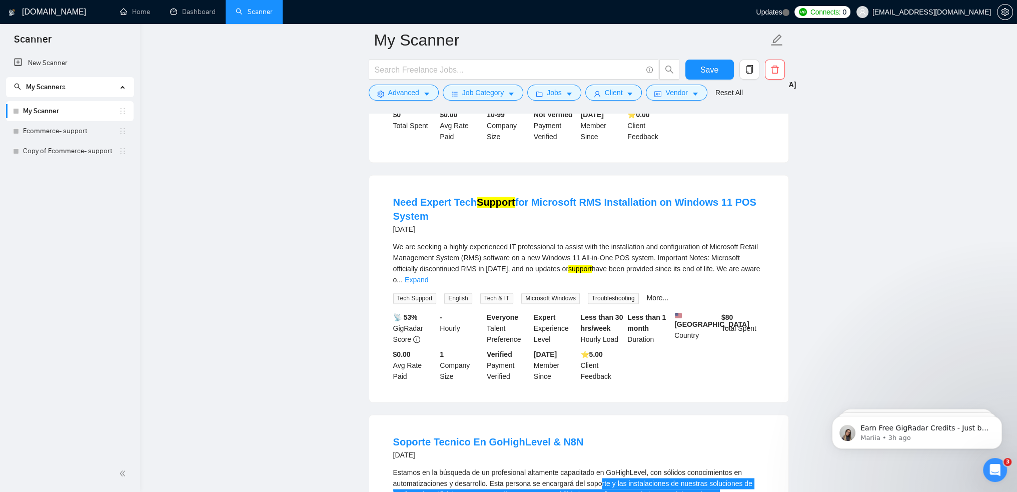
scroll to position [1222, 0]
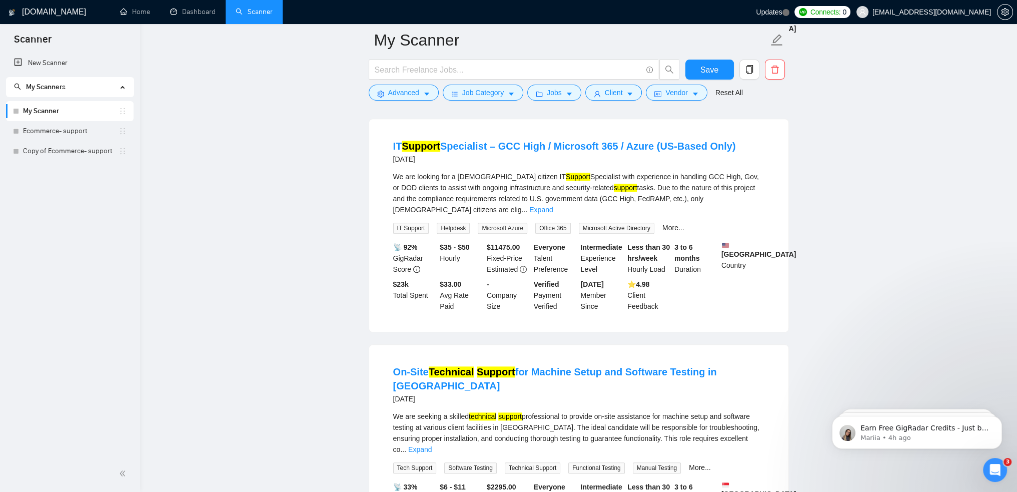
scroll to position [1308, 0]
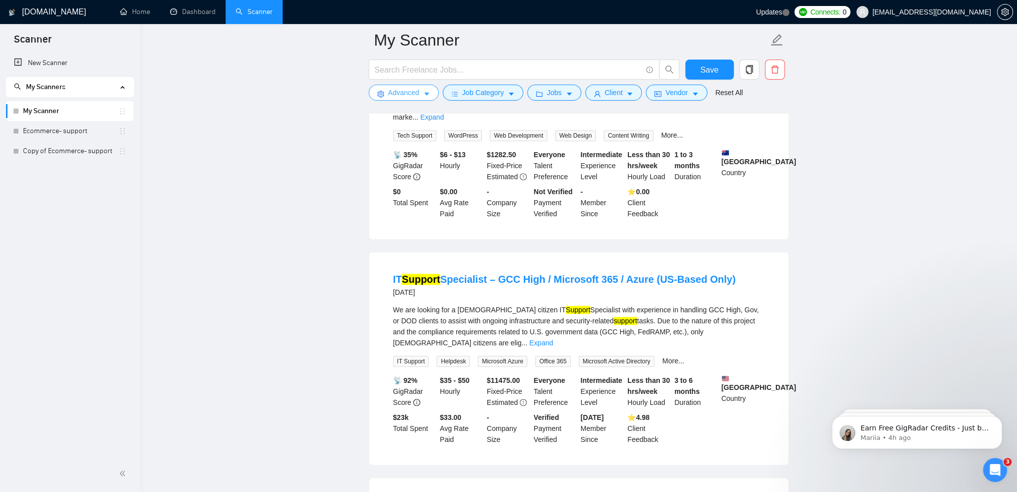
click at [412, 97] on span "Advanced" at bounding box center [403, 92] width 31 height 11
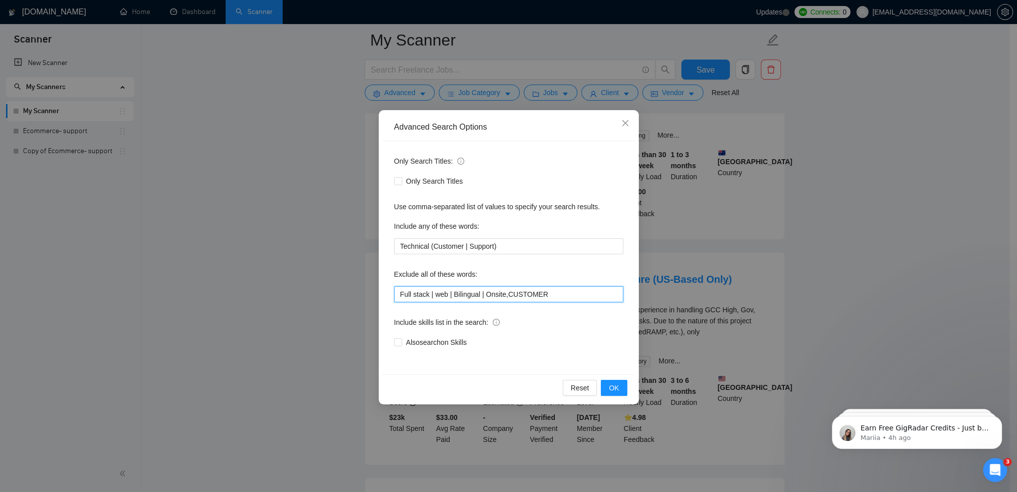
click at [572, 298] on input "Full stack | web | Bilingual | Onsite,CUSTOMER" at bounding box center [508, 294] width 229 height 16
click at [625, 120] on icon "close" at bounding box center [625, 123] width 8 height 8
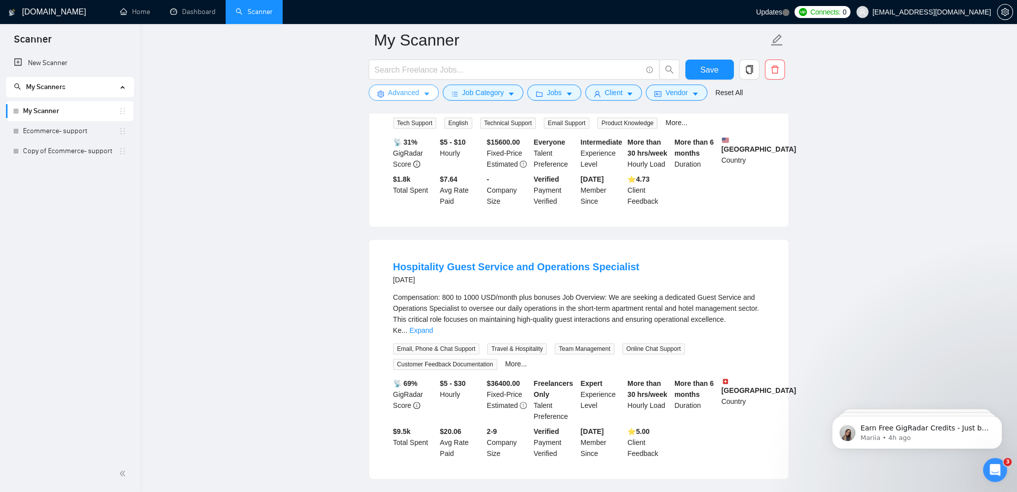
scroll to position [108, 0]
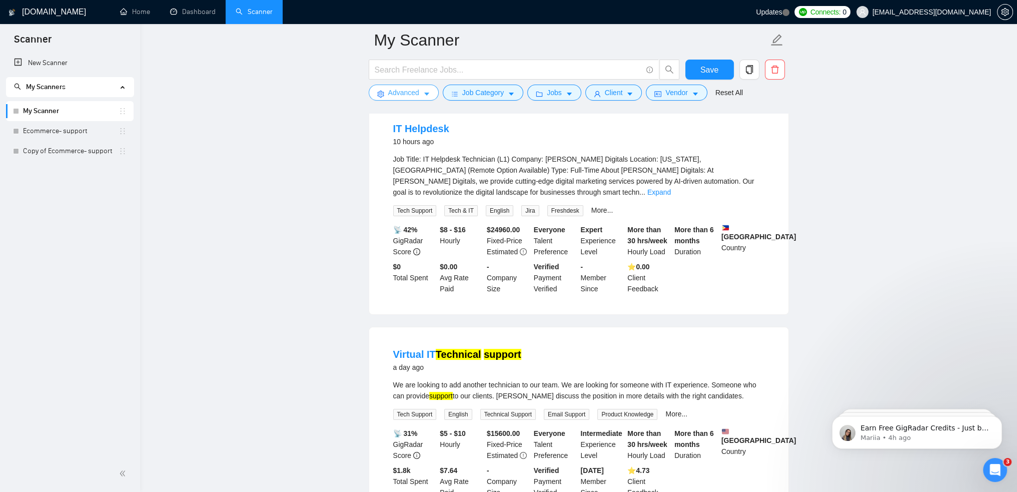
click at [413, 98] on span "Advanced" at bounding box center [403, 92] width 31 height 11
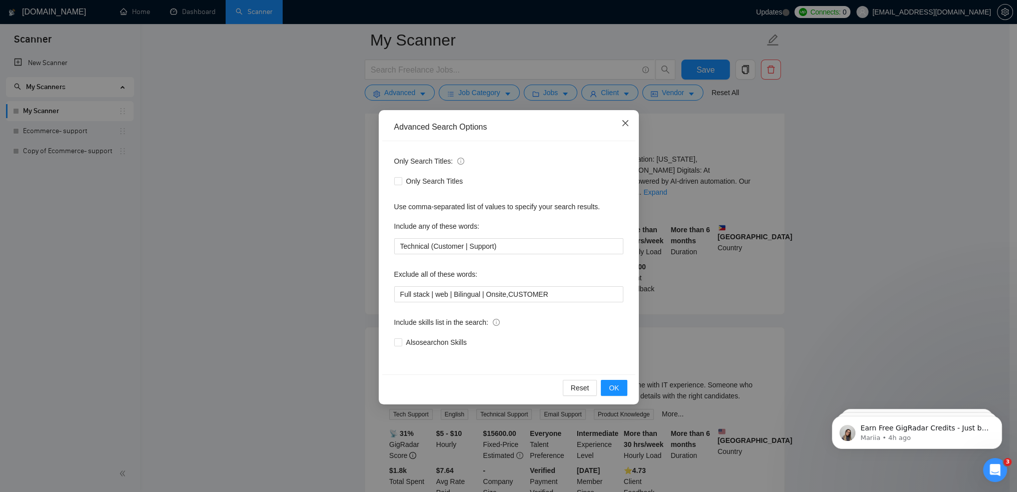
click at [621, 124] on icon "close" at bounding box center [625, 123] width 8 height 8
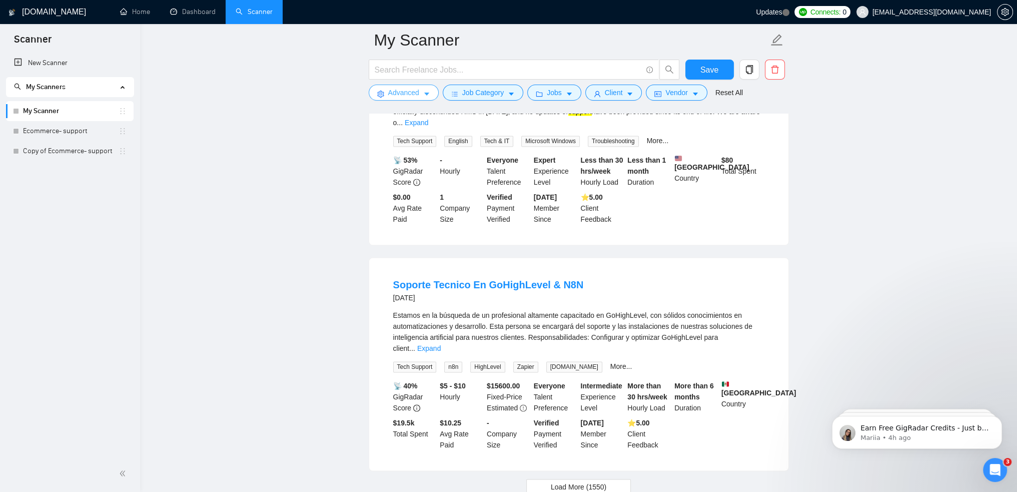
scroll to position [2009, 0]
click at [608, 478] on button "Load More (1550)" at bounding box center [578, 486] width 105 height 16
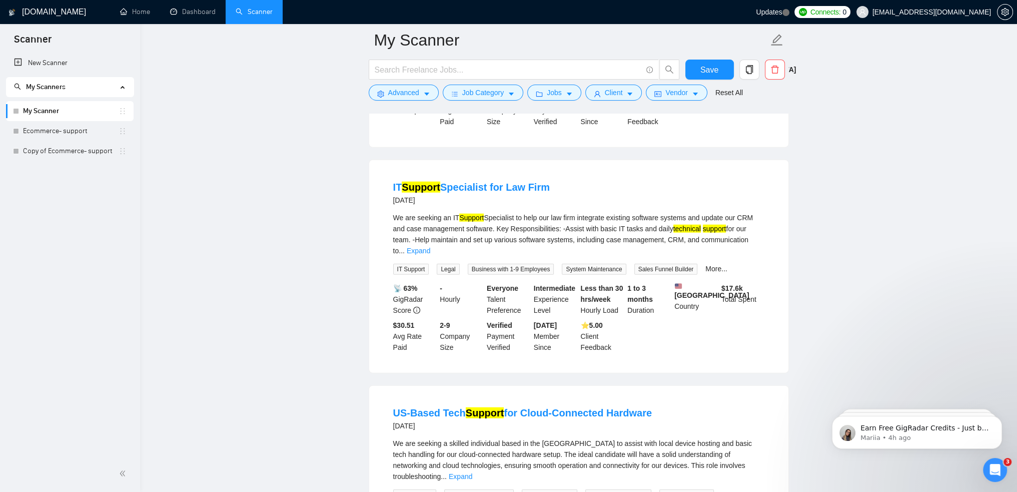
scroll to position [3459, 0]
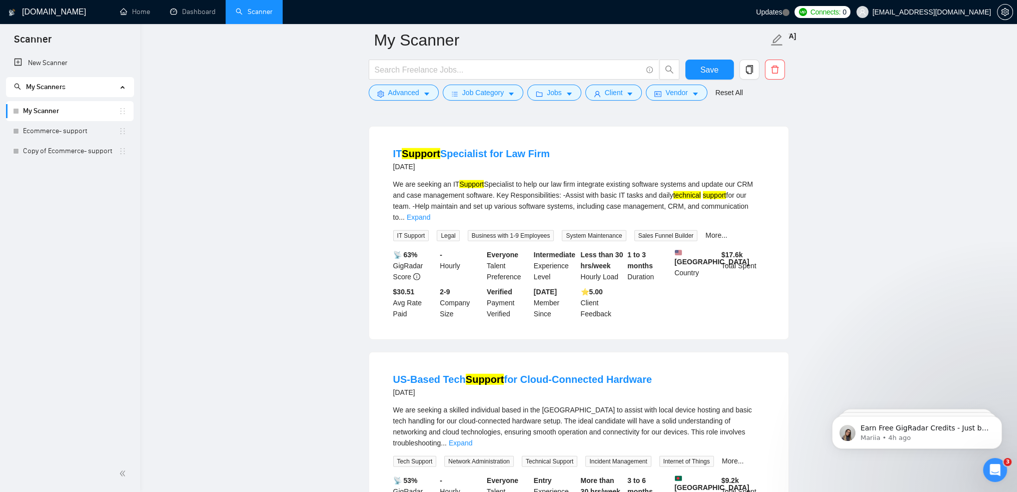
drag, startPoint x: 735, startPoint y: 19, endPoint x: 896, endPoint y: -61, distance: 179.2
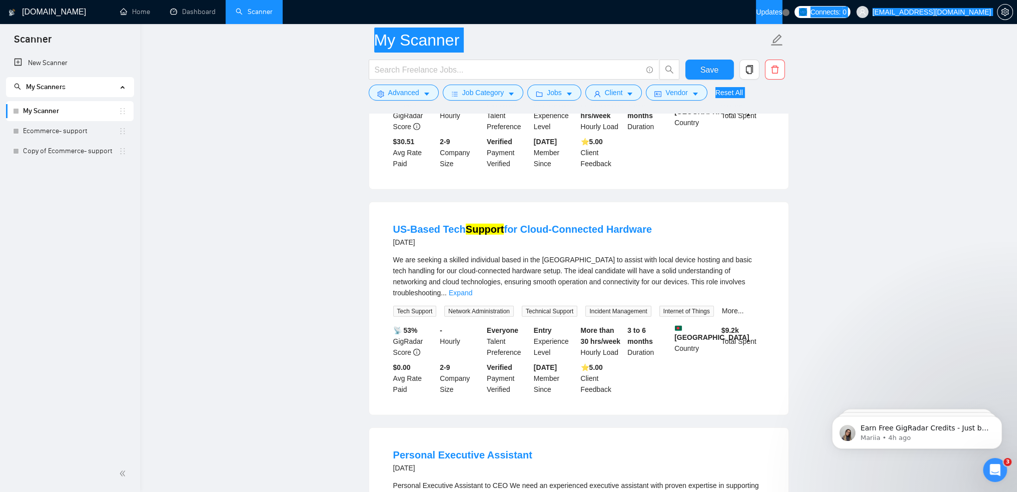
scroll to position [3286, 0]
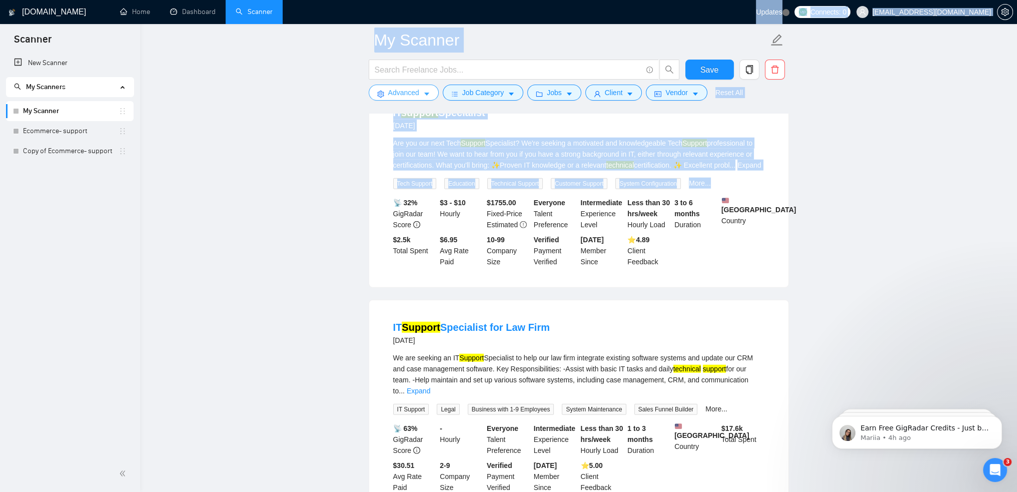
click at [398, 96] on span "Advanced" at bounding box center [403, 92] width 31 height 11
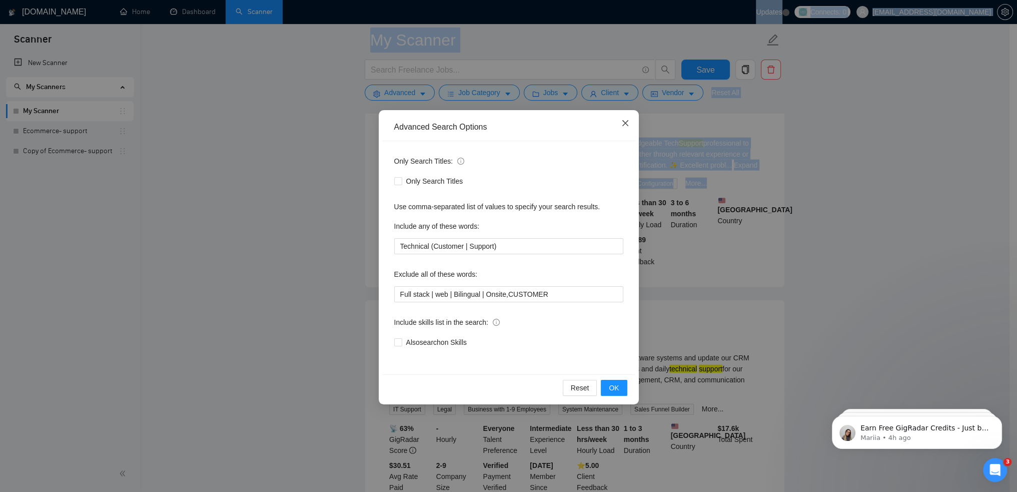
click at [626, 121] on icon "close" at bounding box center [625, 123] width 8 height 8
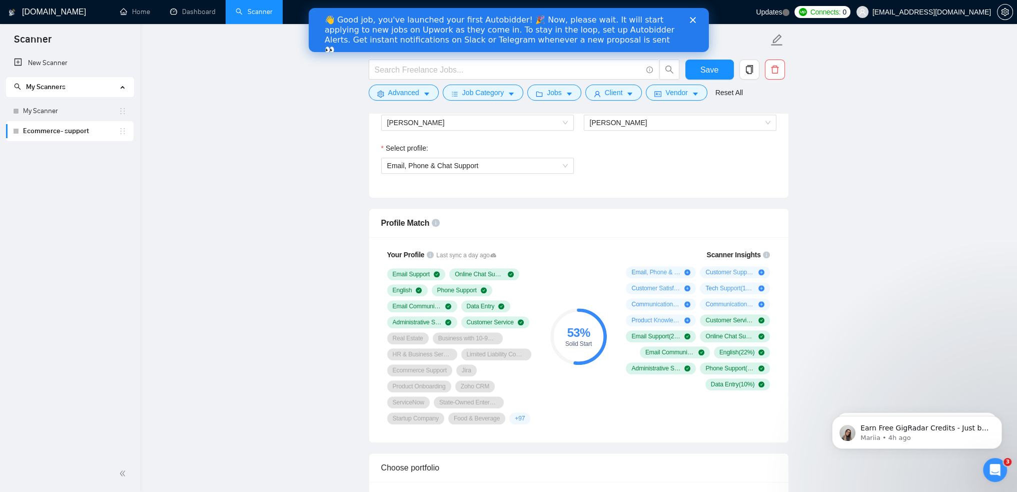
scroll to position [1, 0]
click at [692, 20] on polygon "Close" at bounding box center [692, 20] width 6 height 6
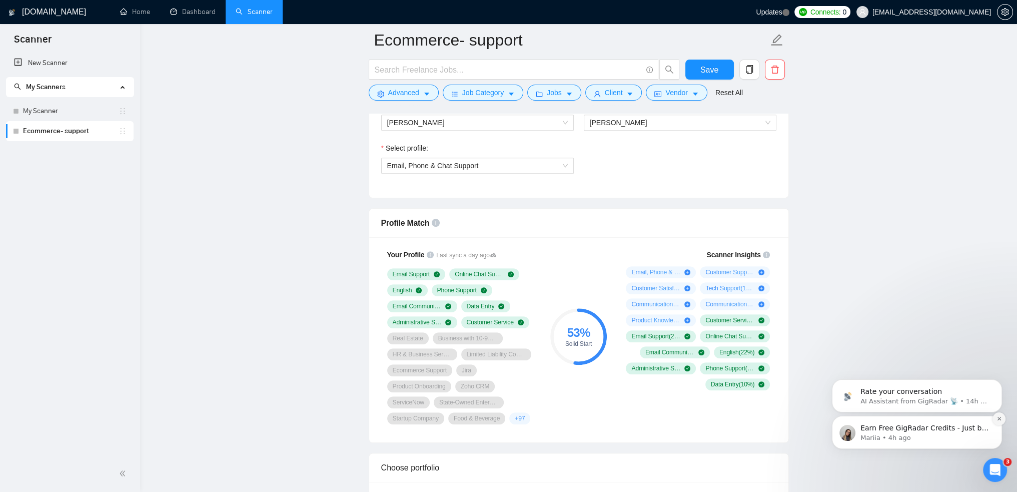
click at [997, 421] on icon "Dismiss notification" at bounding box center [999, 419] width 6 height 6
click at [995, 418] on button "Dismiss notification" at bounding box center [998, 418] width 13 height 13
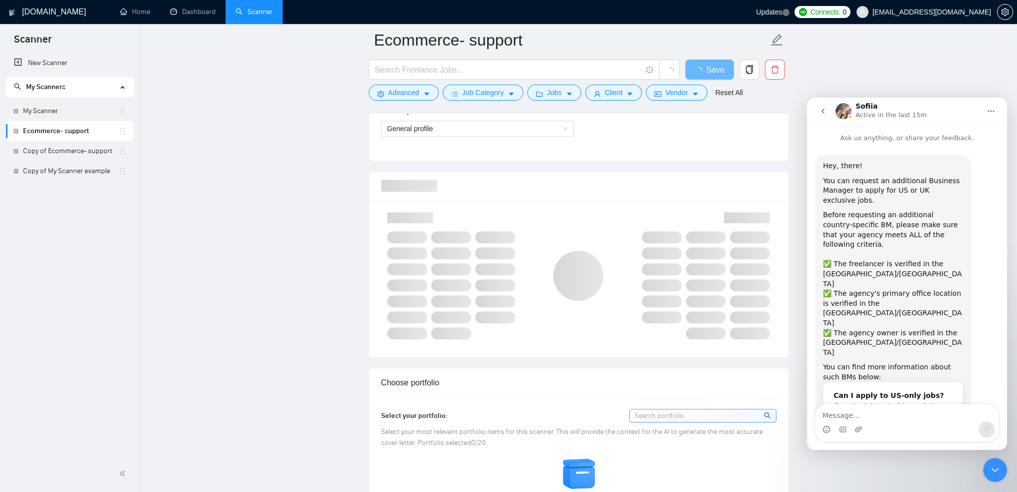
scroll to position [1222, 0]
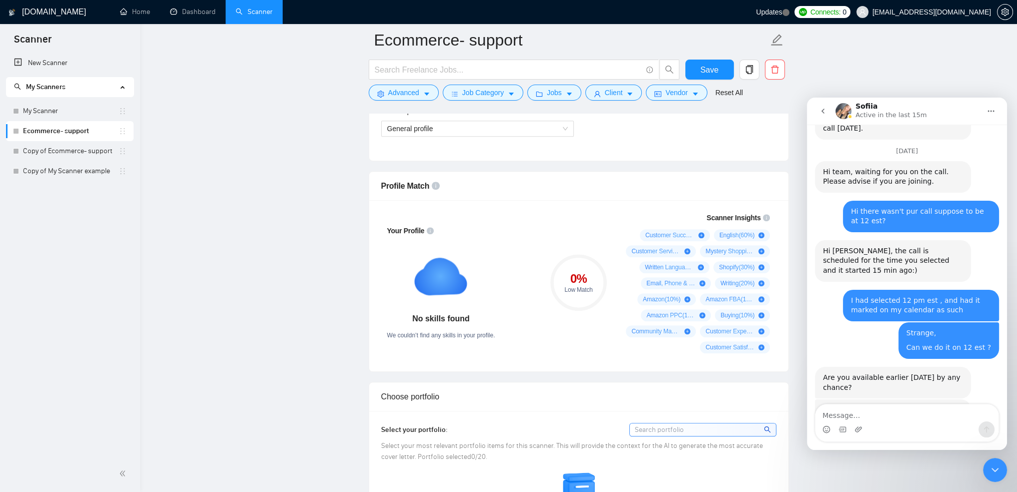
click at [995, 467] on icon "Close Intercom Messenger" at bounding box center [995, 470] width 12 height 12
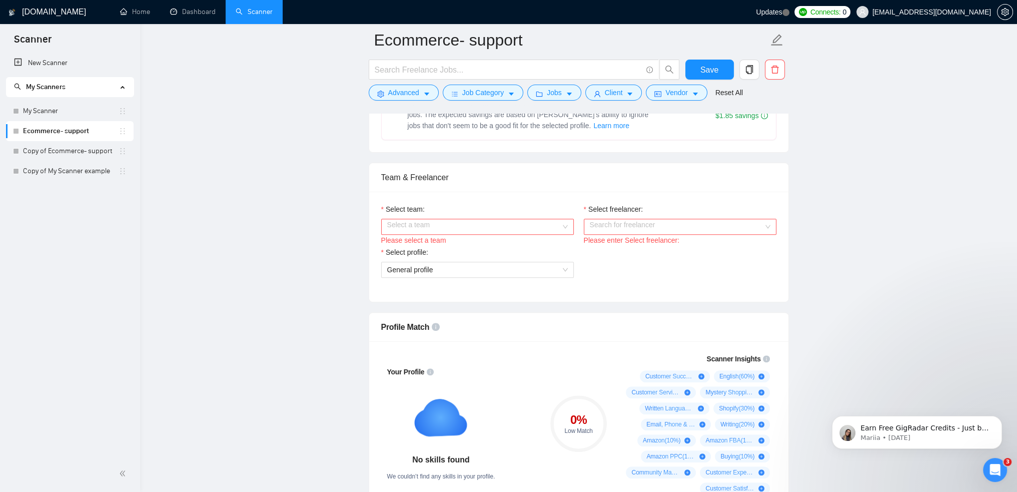
scroll to position [344, 0]
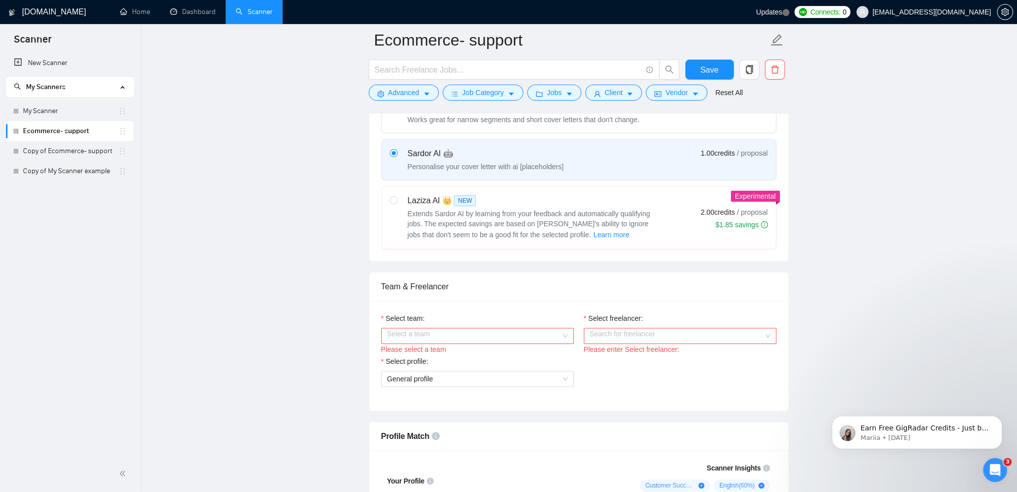
click at [559, 334] on input "Select team:" at bounding box center [474, 335] width 174 height 15
click at [454, 356] on div "[PERSON_NAME]" at bounding box center [477, 354] width 181 height 11
click at [636, 329] on input "Select freelancer:" at bounding box center [677, 335] width 174 height 15
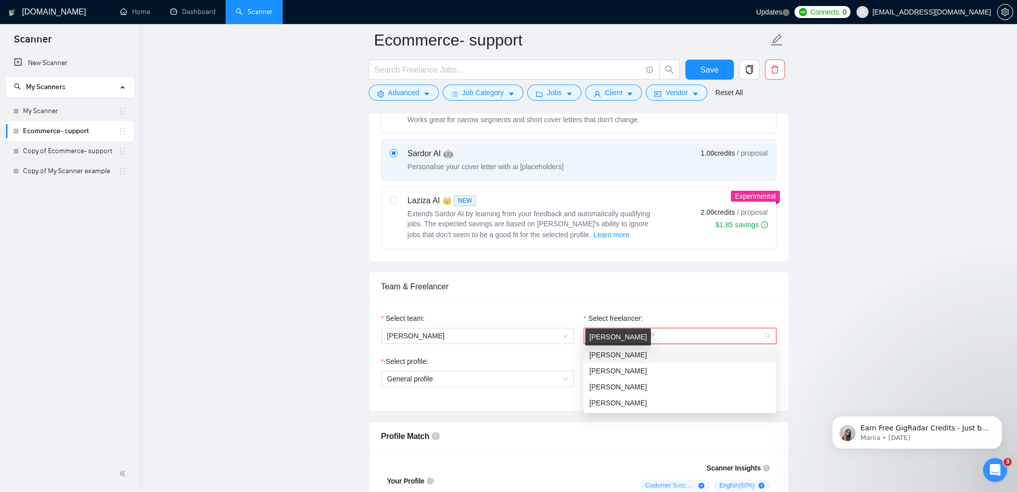
drag, startPoint x: 627, startPoint y: 355, endPoint x: 554, endPoint y: 358, distance: 73.1
click at [628, 355] on span "[PERSON_NAME]" at bounding box center [618, 355] width 58 height 8
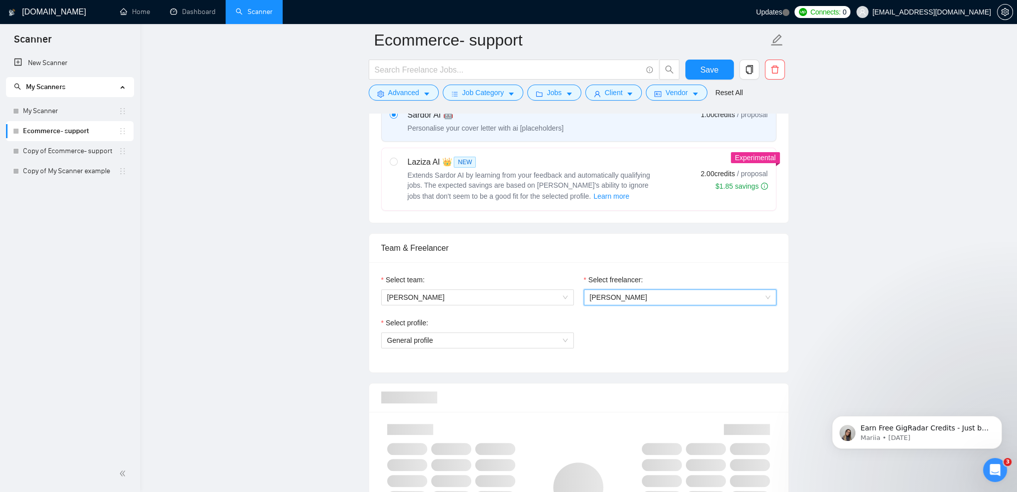
scroll to position [444, 0]
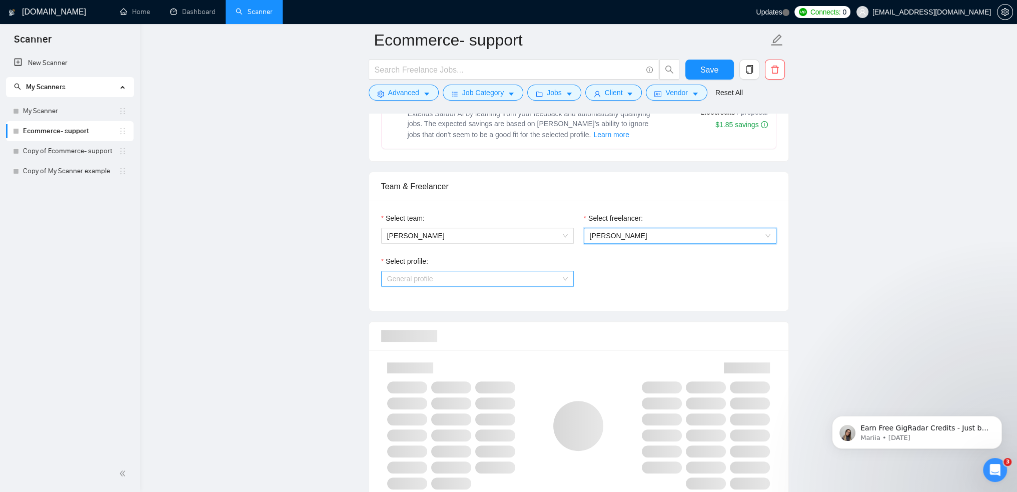
click at [531, 280] on span "General profile" at bounding box center [477, 278] width 181 height 15
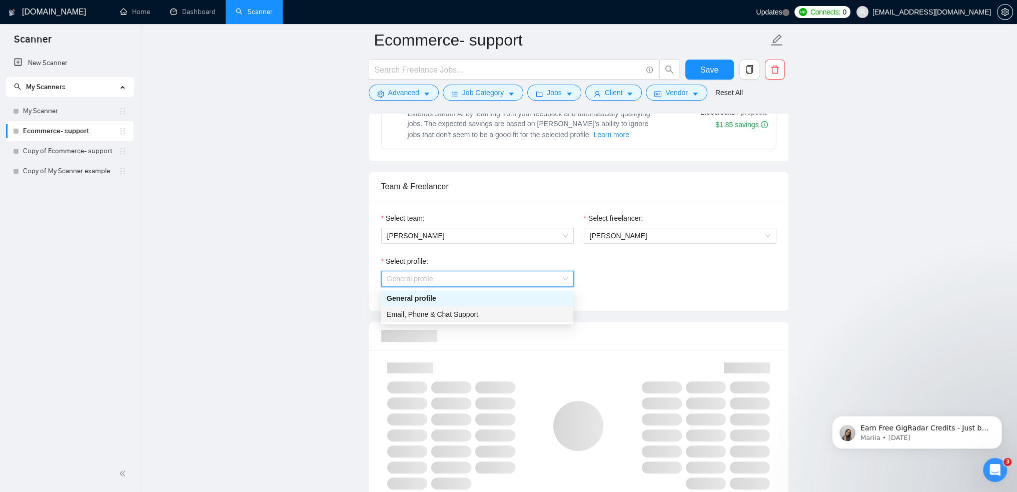
click at [472, 316] on span "Email, Phone & Chat Support" at bounding box center [433, 314] width 92 height 8
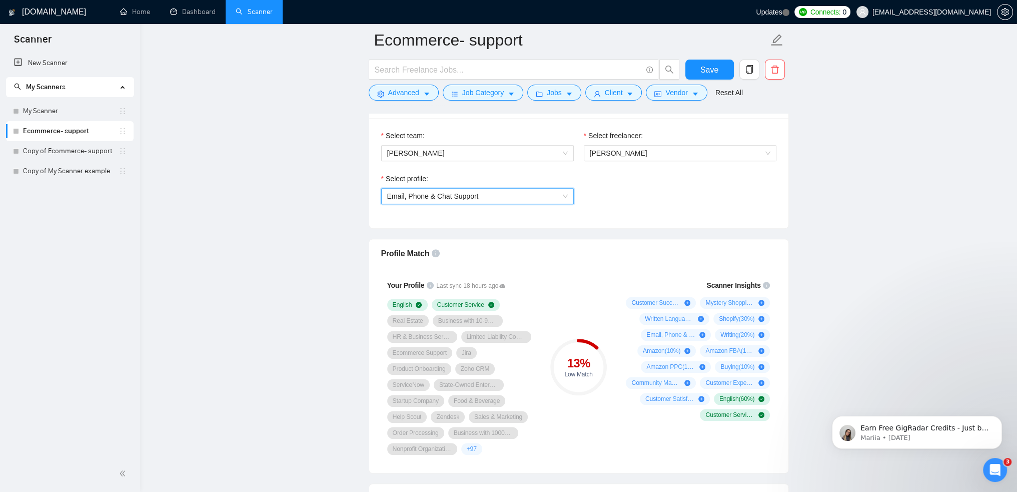
scroll to position [544, 0]
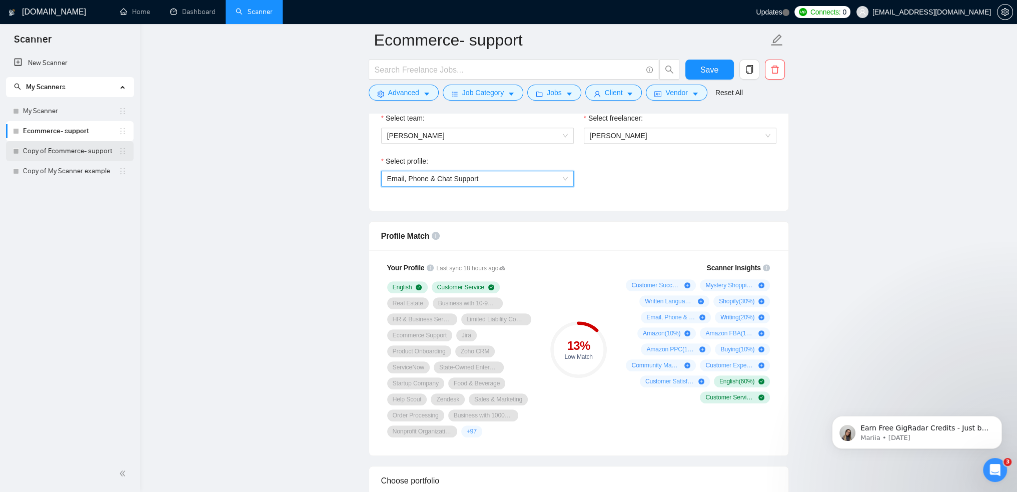
click at [89, 156] on link "Copy of Ecommerce- support" at bounding box center [71, 151] width 96 height 20
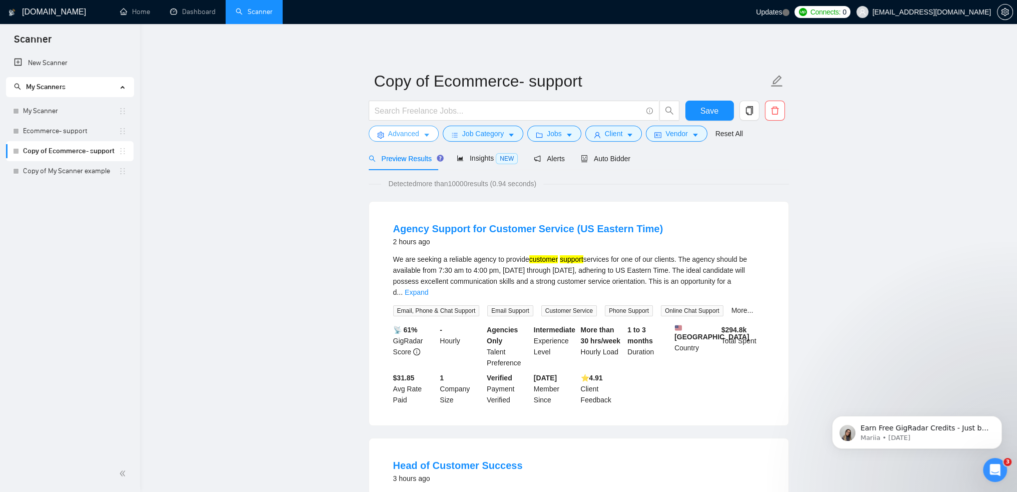
click at [402, 138] on span "Advanced" at bounding box center [403, 133] width 31 height 11
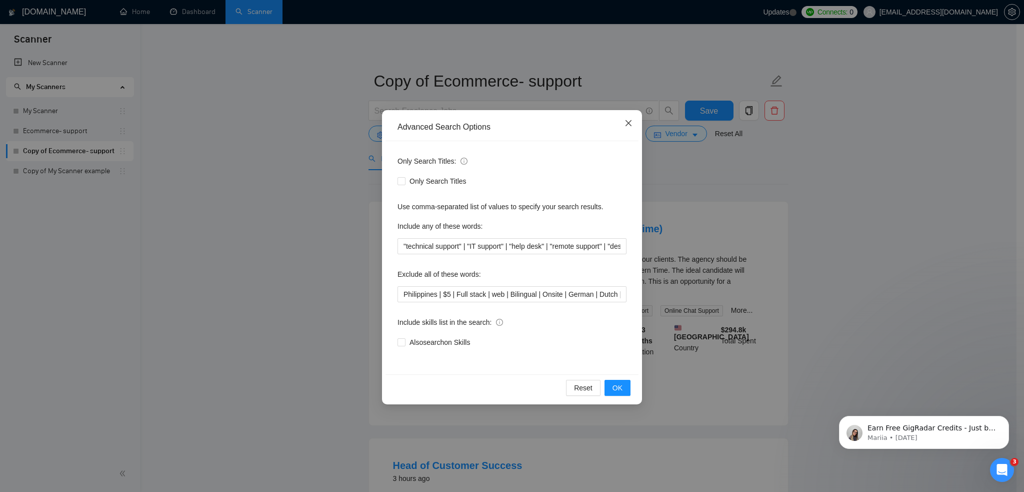
click at [634, 127] on span "Close" at bounding box center [628, 123] width 27 height 27
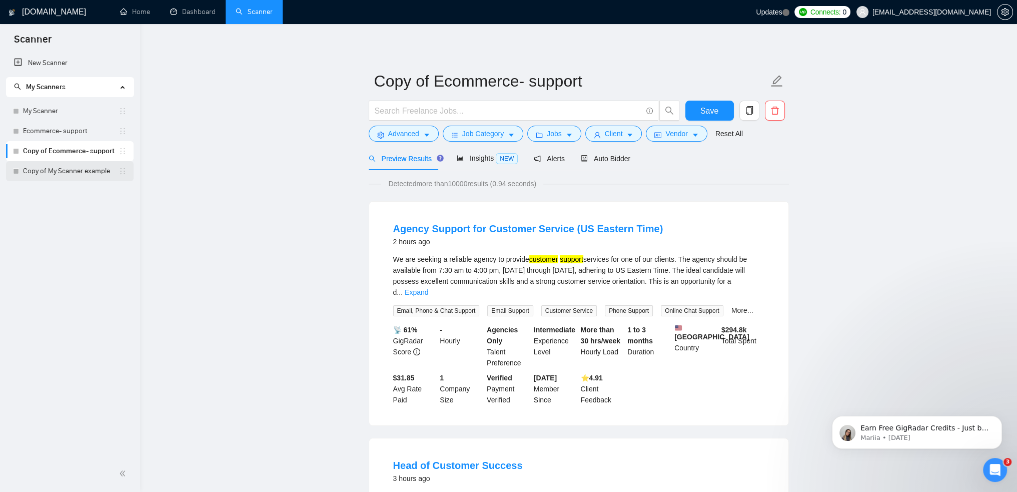
click at [62, 176] on link "Copy of My Scanner example" at bounding box center [71, 171] width 96 height 20
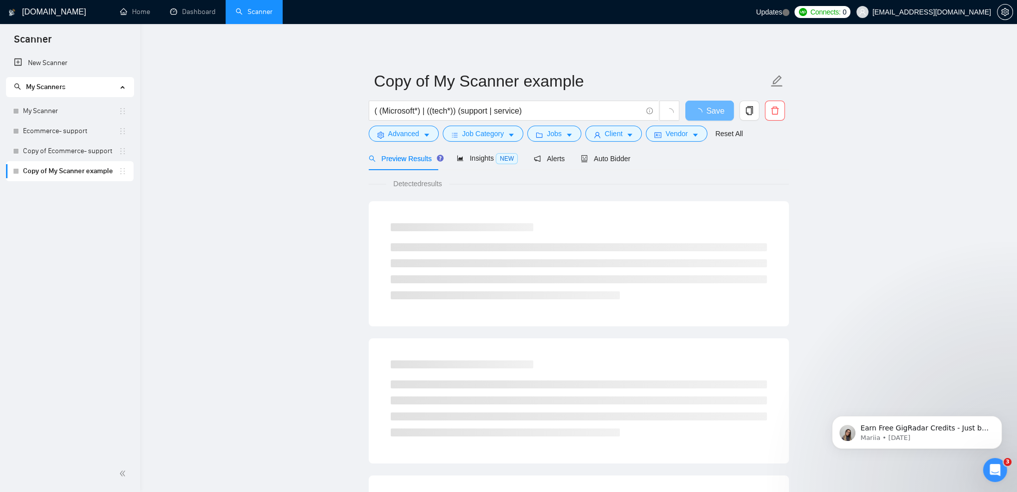
click at [408, 144] on form "Copy of My Scanner example ( (Microsoft*) | ((tech*)) (support | service) Save …" at bounding box center [579, 106] width 420 height 82
click at [404, 138] on span "Advanced" at bounding box center [403, 133] width 31 height 11
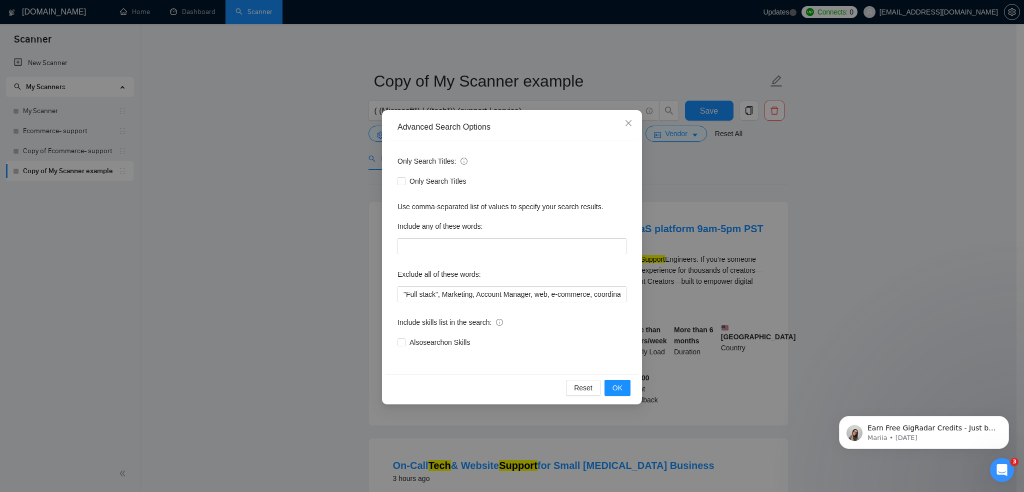
click at [928, 172] on div "Advanced Search Options Only Search Titles: Only Search Titles Use comma-separa…" at bounding box center [512, 246] width 1024 height 492
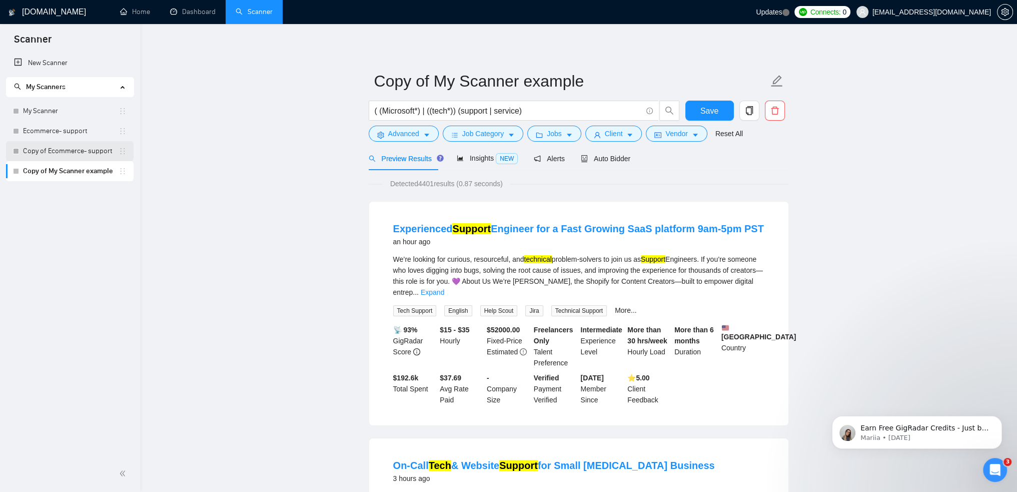
click at [62, 145] on link "Copy of Ecommerce- support" at bounding box center [71, 151] width 96 height 20
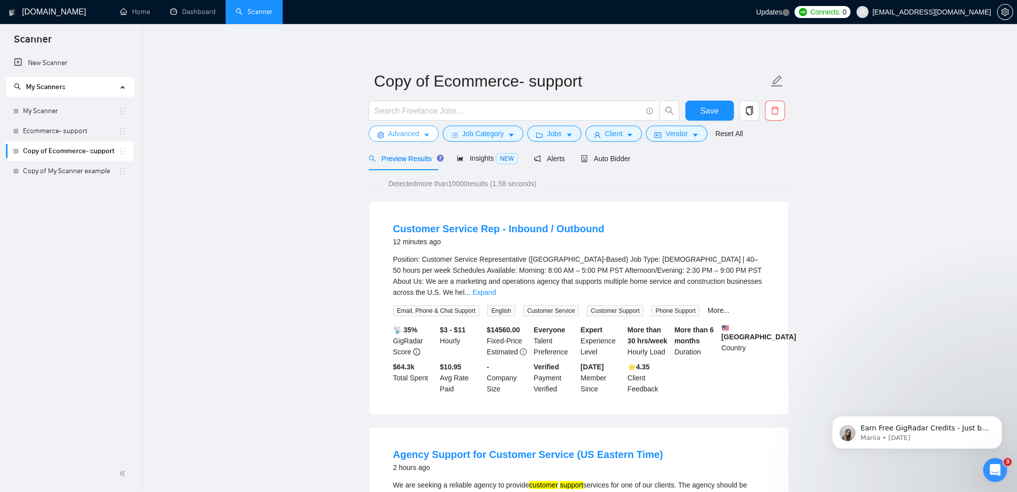
click at [425, 136] on icon "caret-down" at bounding box center [426, 135] width 5 height 3
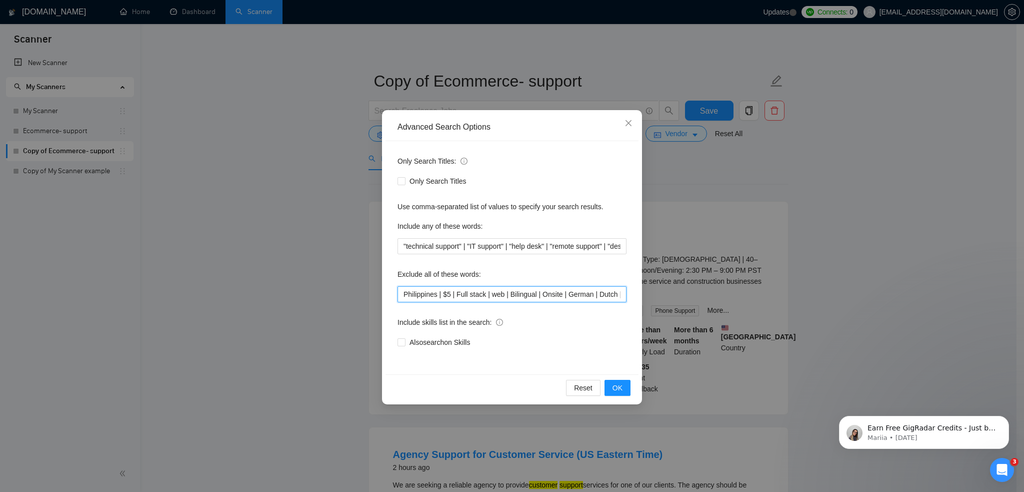
click at [588, 291] on input "Philippines | $5 | Full stack | web | Bilingual | Onsite | German | Dutch | spa…" at bounding box center [512, 294] width 229 height 16
click at [623, 125] on span "Close" at bounding box center [628, 123] width 27 height 27
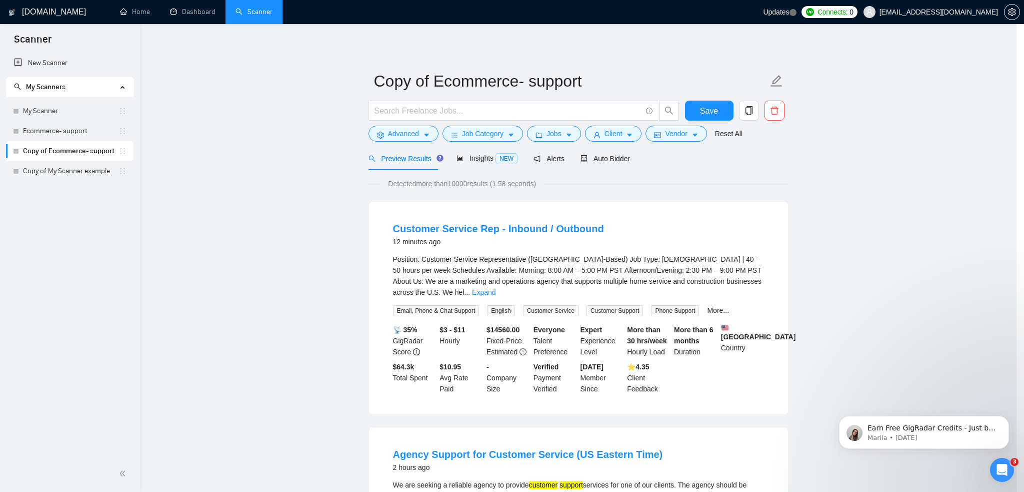
scroll to position [0, 0]
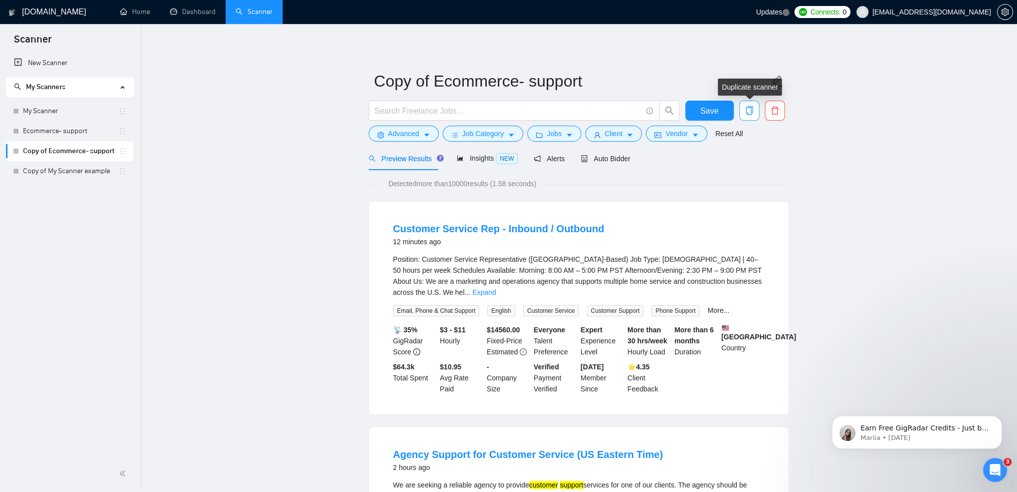
click at [754, 114] on span "copy" at bounding box center [749, 110] width 19 height 9
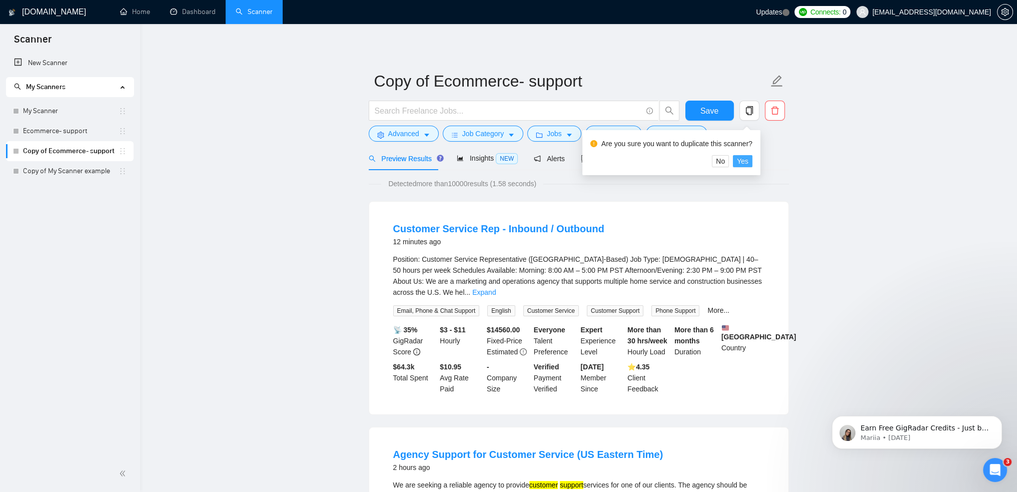
drag, startPoint x: 746, startPoint y: 162, endPoint x: 744, endPoint y: 157, distance: 5.1
click at [746, 161] on span "Yes" at bounding box center [743, 161] width 12 height 11
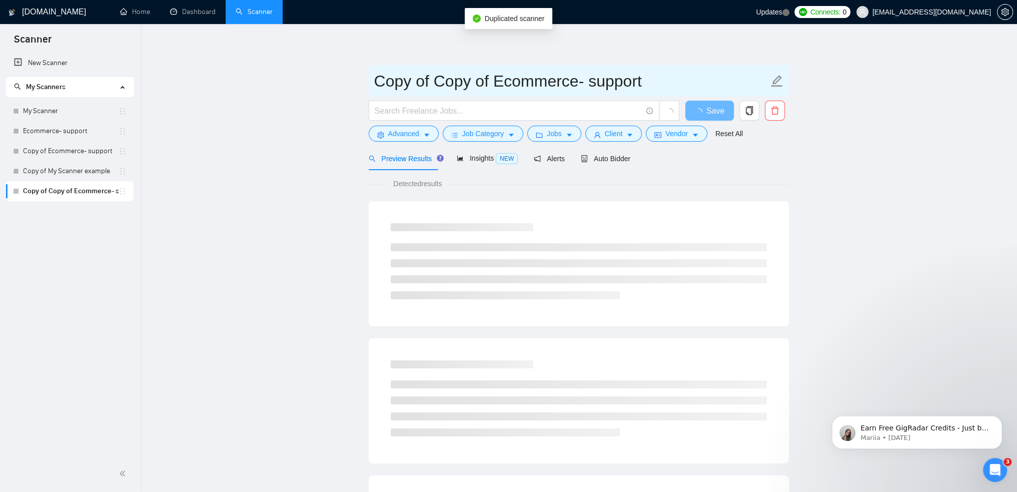
click at [774, 79] on icon "edit" at bounding box center [776, 81] width 13 height 13
click at [670, 86] on input "Copy of Copy of Ecommerce- support" at bounding box center [571, 81] width 394 height 25
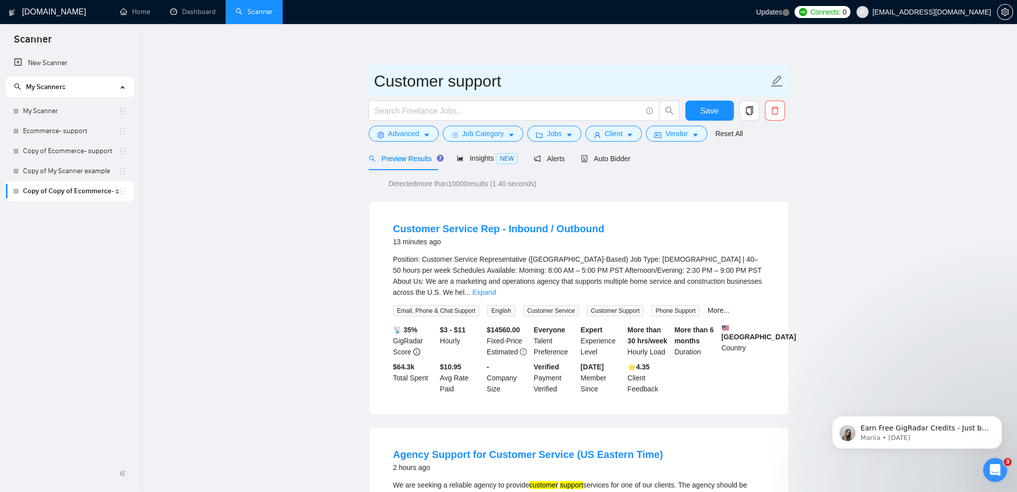
click at [616, 81] on input "Customer support" at bounding box center [571, 81] width 394 height 25
type input "Customer support - Umair"
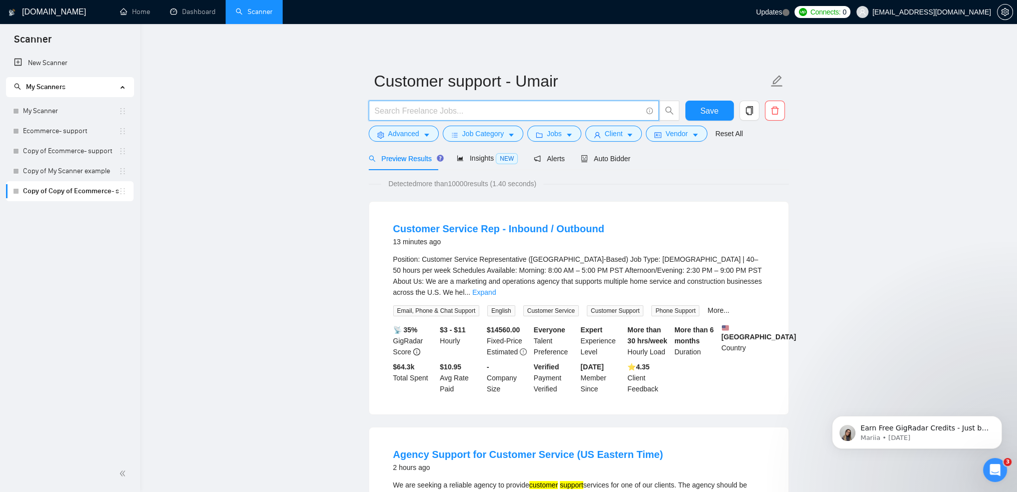
click at [428, 106] on input "text" at bounding box center [508, 111] width 267 height 13
click at [419, 128] on button "Advanced" at bounding box center [404, 134] width 70 height 16
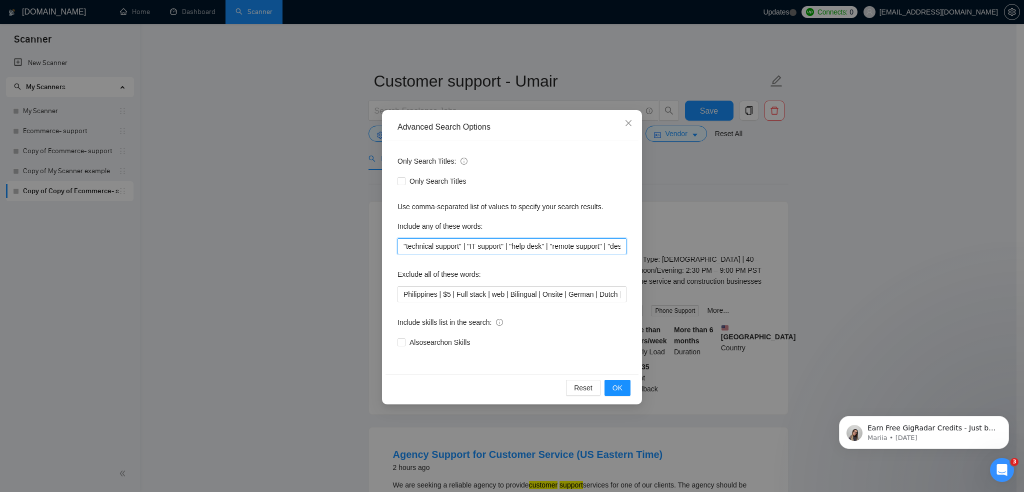
click at [465, 252] on input ""technical support" | "IT support" | "help desk" | "remote support" | "desktop …" at bounding box center [512, 246] width 229 height 16
click at [587, 244] on input ""technical support" | "IT support" | "help desk" | "remote support" | "desktop …" at bounding box center [512, 246] width 229 height 16
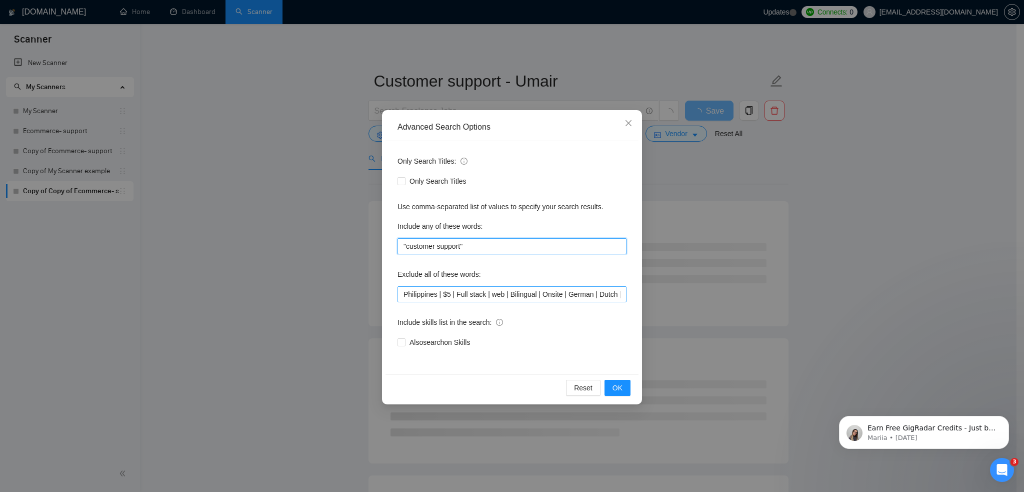
type input ""customer support""
click at [554, 292] on input "Philippines | $5 | Full stack | web | Bilingual | Onsite | German | Dutch | spa…" at bounding box center [512, 294] width 229 height 16
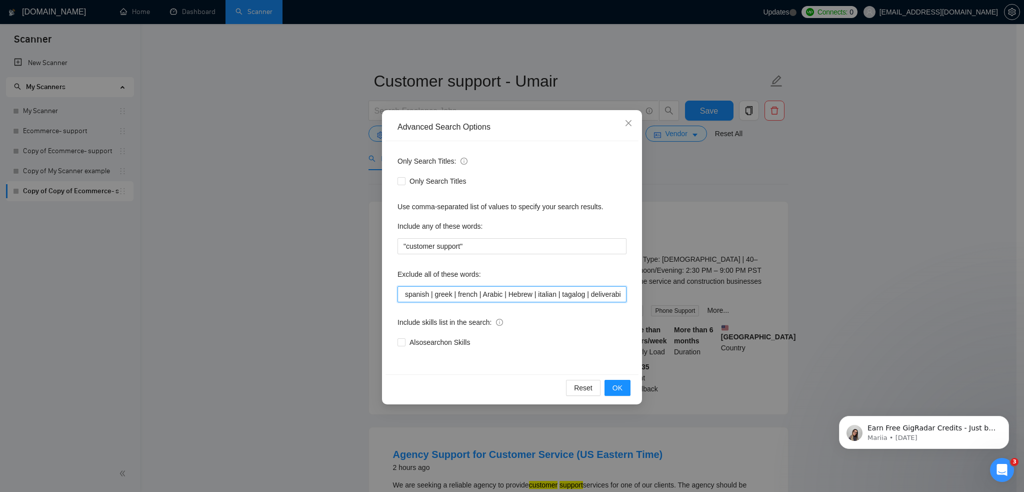
scroll to position [0, 222]
click at [624, 386] on button "OK" at bounding box center [618, 388] width 26 height 16
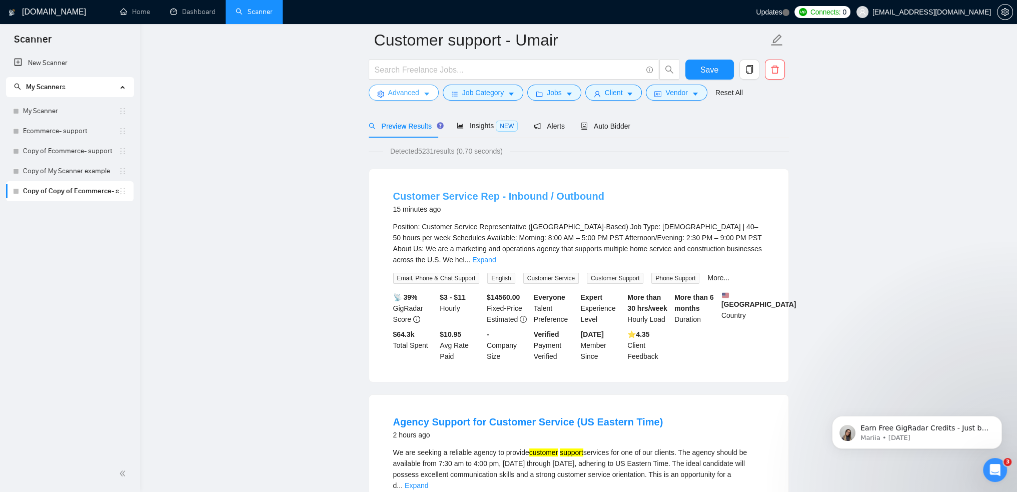
scroll to position [50, 0]
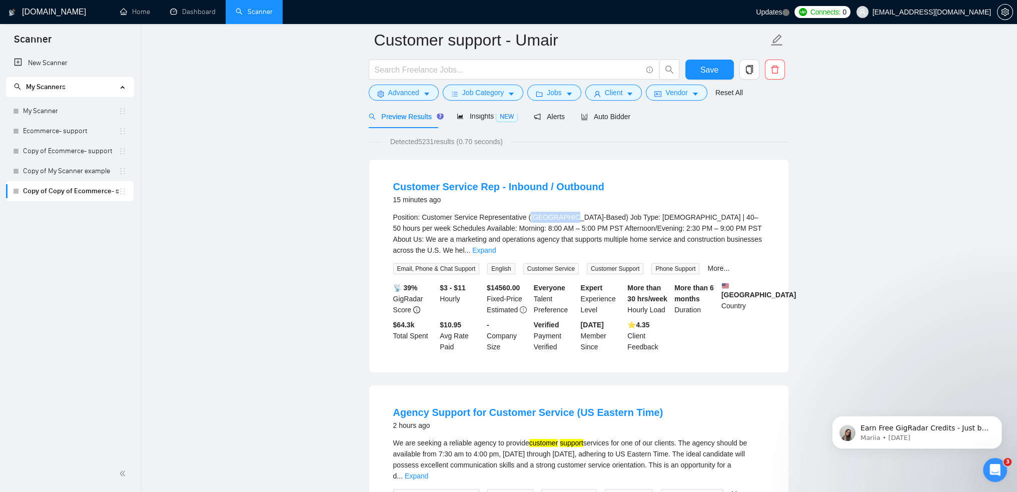
drag, startPoint x: 559, startPoint y: 218, endPoint x: 526, endPoint y: 220, distance: 33.1
click at [526, 220] on div "Position: Customer Service Representative ([GEOGRAPHIC_DATA]-Based) Job Type: […" at bounding box center [578, 234] width 371 height 44
copy div "[GEOGRAPHIC_DATA]"
click at [401, 98] on button "Advanced" at bounding box center [404, 93] width 70 height 16
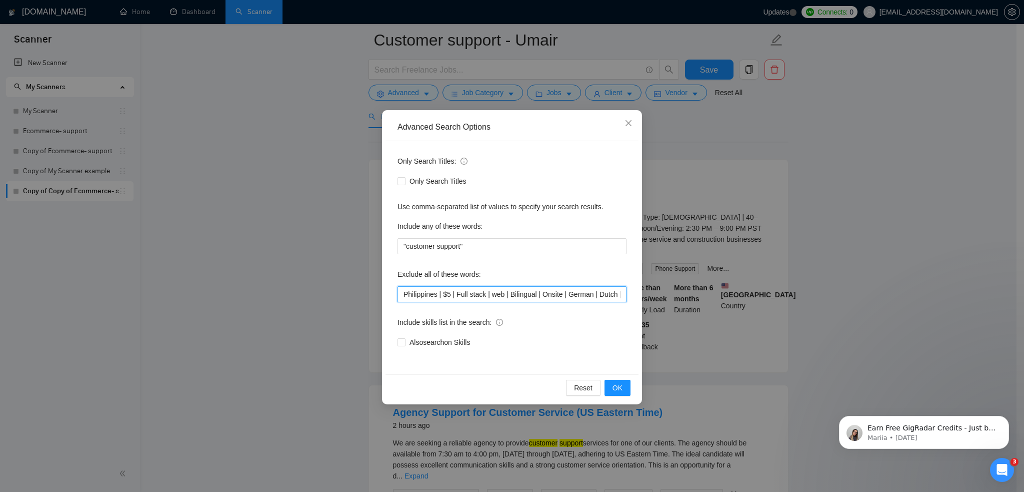
click at [550, 290] on input "Philippines | $5 | Full stack | web | Bilingual | Onsite | German | Dutch | spa…" at bounding box center [512, 294] width 229 height 16
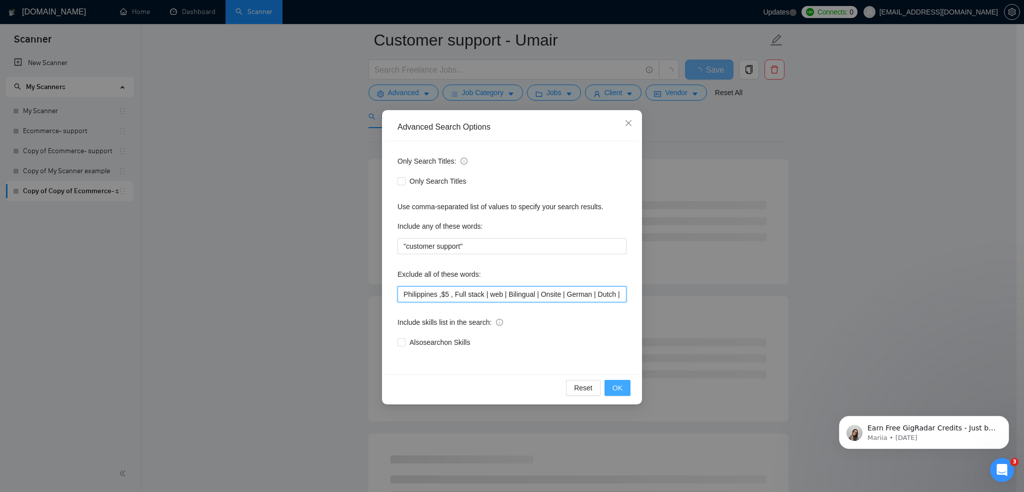
type input "Philippines ,$5 , Full stack | web | Bilingual | Onsite | German | Dutch | span…"
click at [624, 389] on button "OK" at bounding box center [618, 388] width 26 height 16
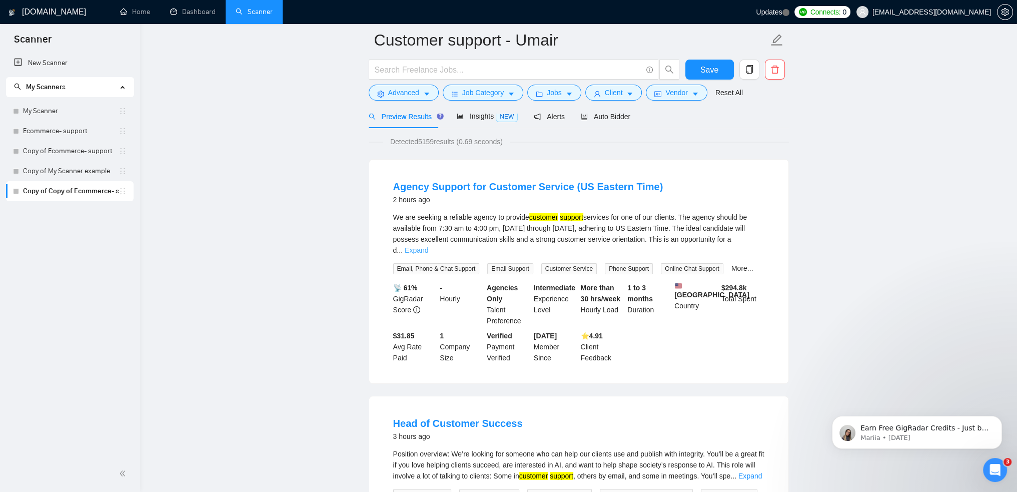
click at [428, 246] on link "Expand" at bounding box center [417, 250] width 24 height 8
click at [510, 183] on link "Agency Support for Customer Service (US Eastern Time)" at bounding box center [528, 186] width 270 height 11
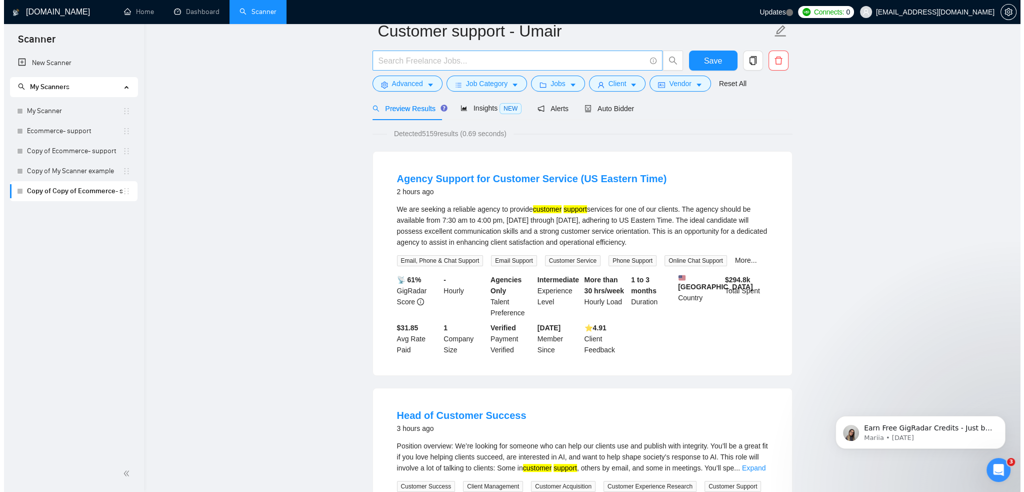
scroll to position [0, 0]
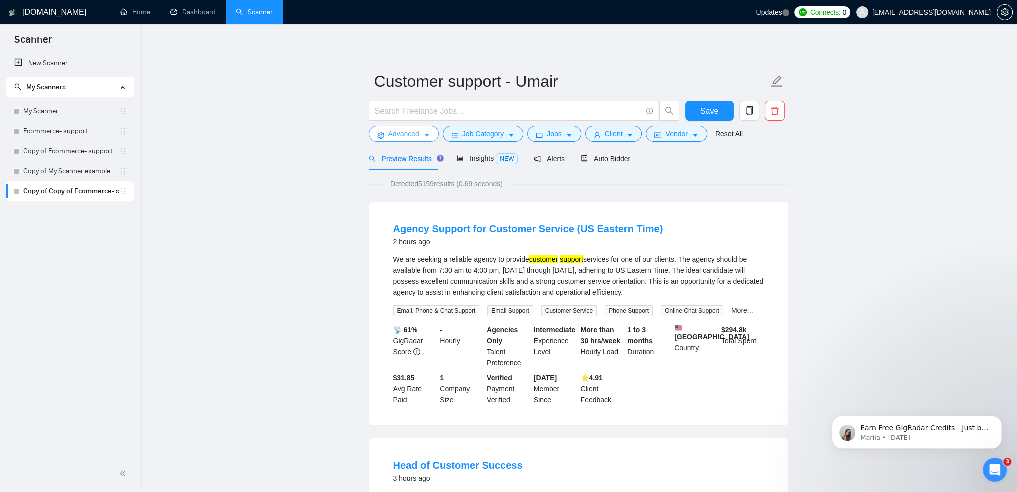
click at [409, 130] on span "Advanced" at bounding box center [403, 133] width 31 height 11
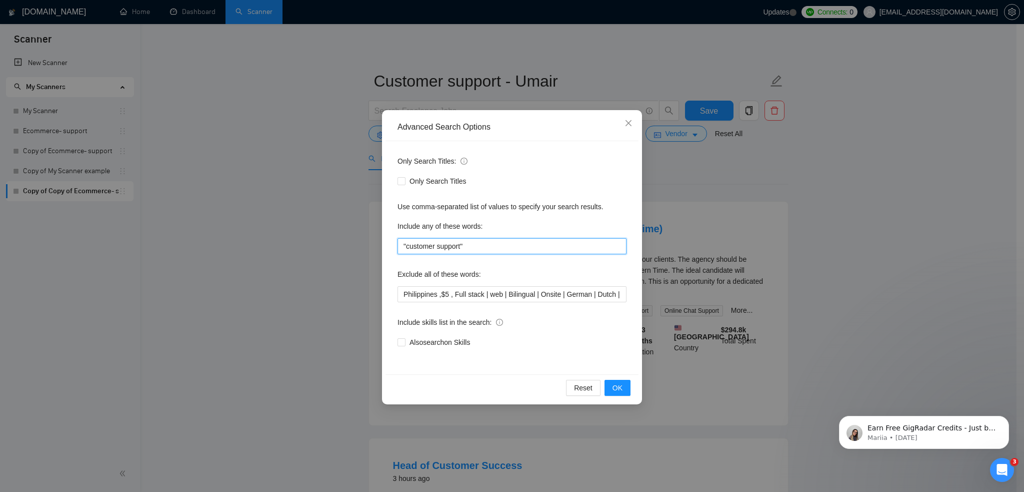
click at [480, 245] on input ""customer support"" at bounding box center [512, 246] width 229 height 16
click at [631, 123] on icon "close" at bounding box center [629, 123] width 8 height 8
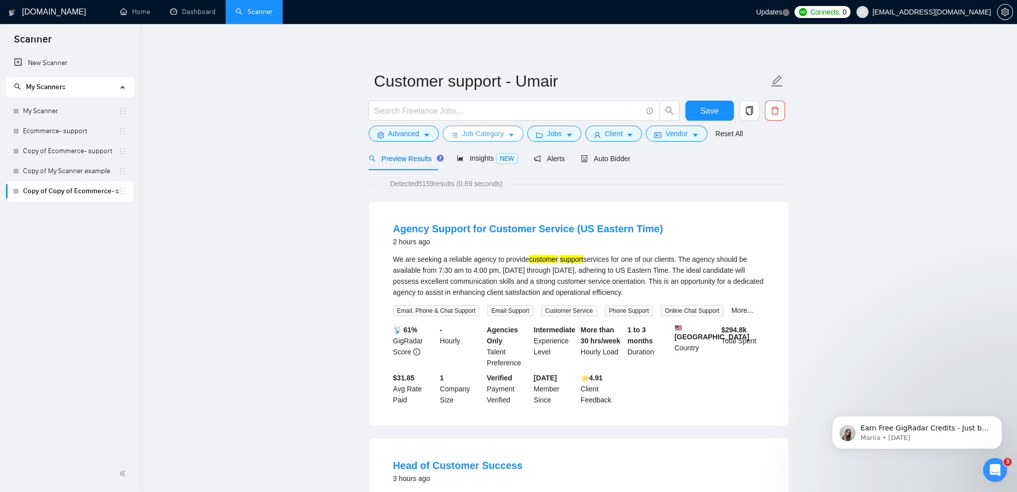
click at [488, 136] on span "Job Category" at bounding box center [483, 133] width 42 height 11
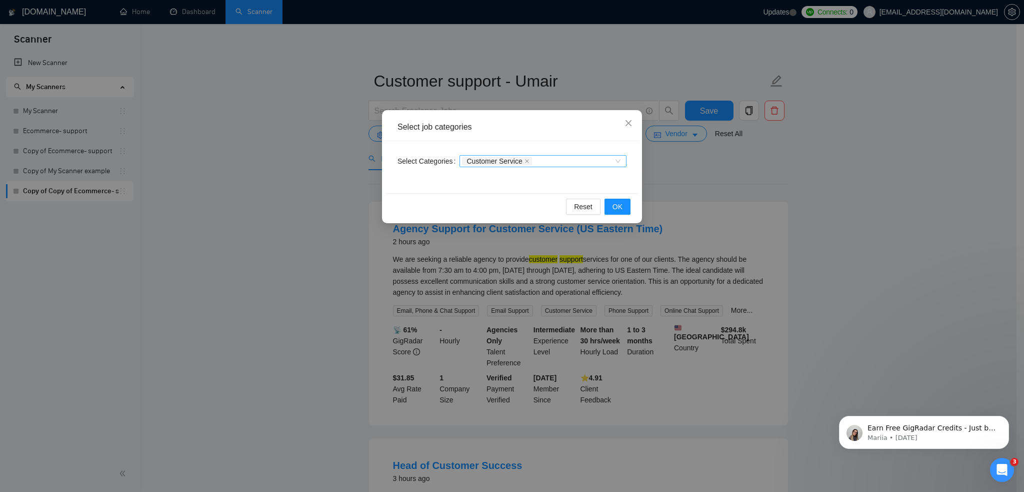
click at [617, 164] on div "Customer Service" at bounding box center [543, 161] width 167 height 12
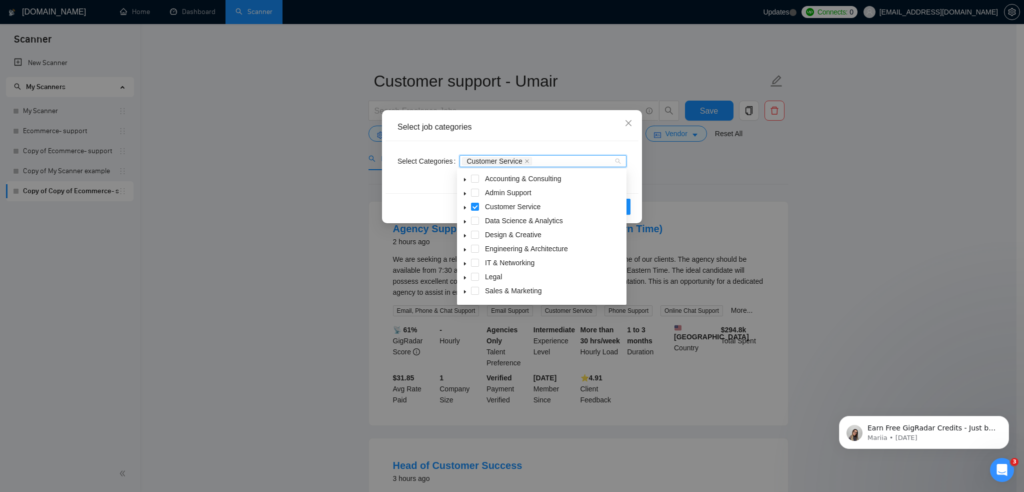
click at [464, 210] on icon "caret-down" at bounding box center [465, 207] width 5 height 5
click at [629, 124] on icon "close" at bounding box center [629, 123] width 6 height 6
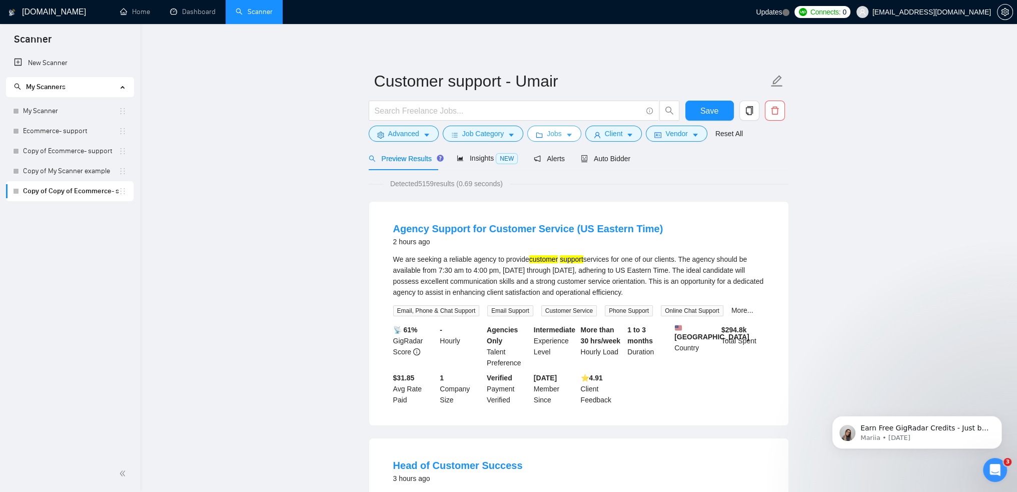
click at [566, 131] on span "caret-down" at bounding box center [569, 135] width 7 height 8
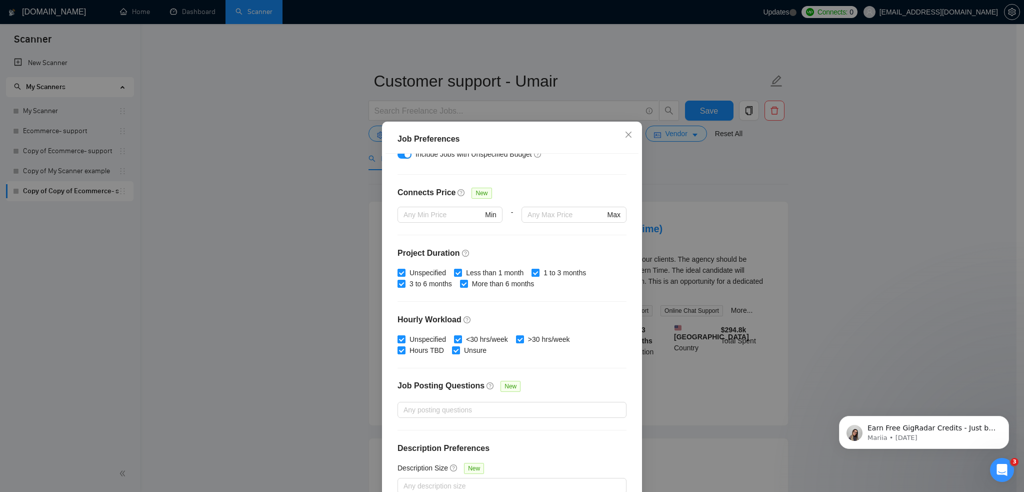
scroll to position [220, 0]
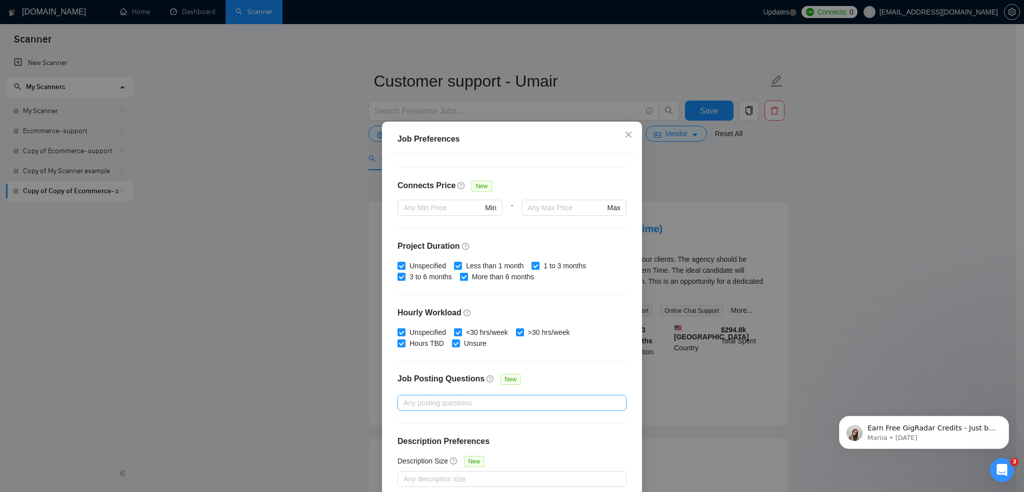
click at [492, 402] on div at bounding box center [507, 403] width 214 height 12
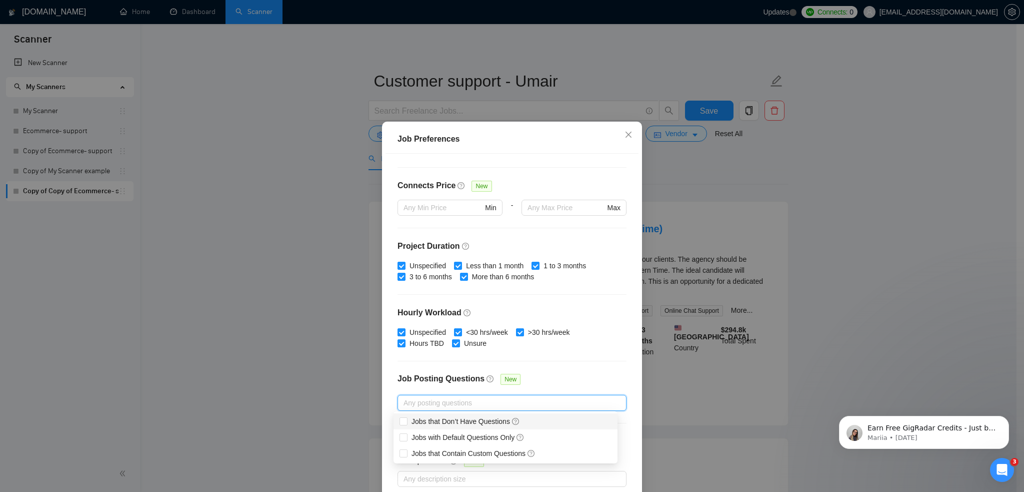
click at [492, 402] on div at bounding box center [507, 403] width 214 height 12
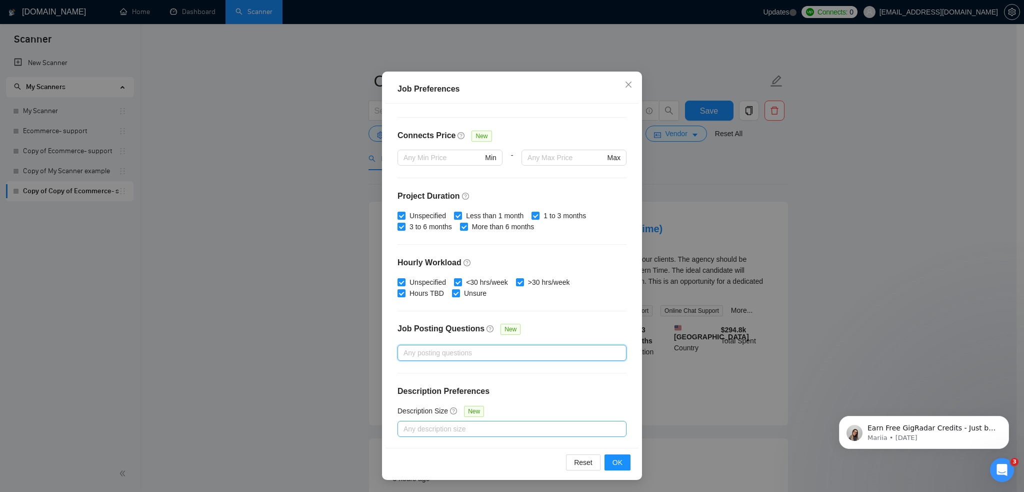
click at [486, 421] on div "Any description size" at bounding box center [512, 429] width 229 height 16
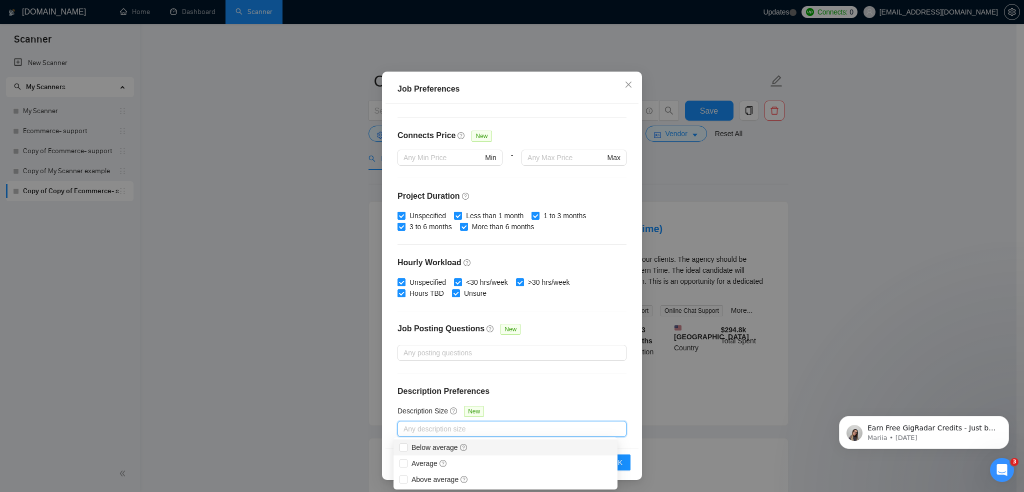
click at [516, 392] on h4 "Description Preferences" at bounding box center [512, 391] width 229 height 12
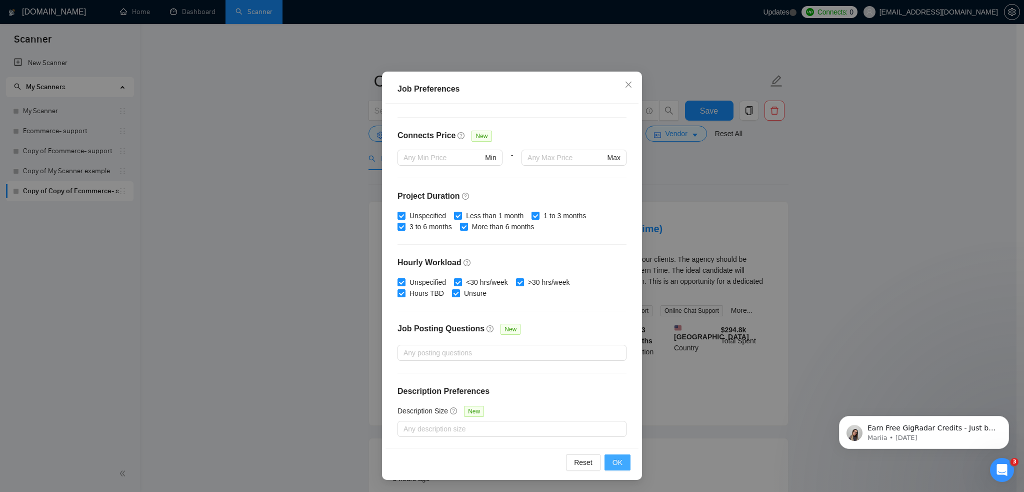
click at [613, 457] on span "OK" at bounding box center [618, 462] width 10 height 11
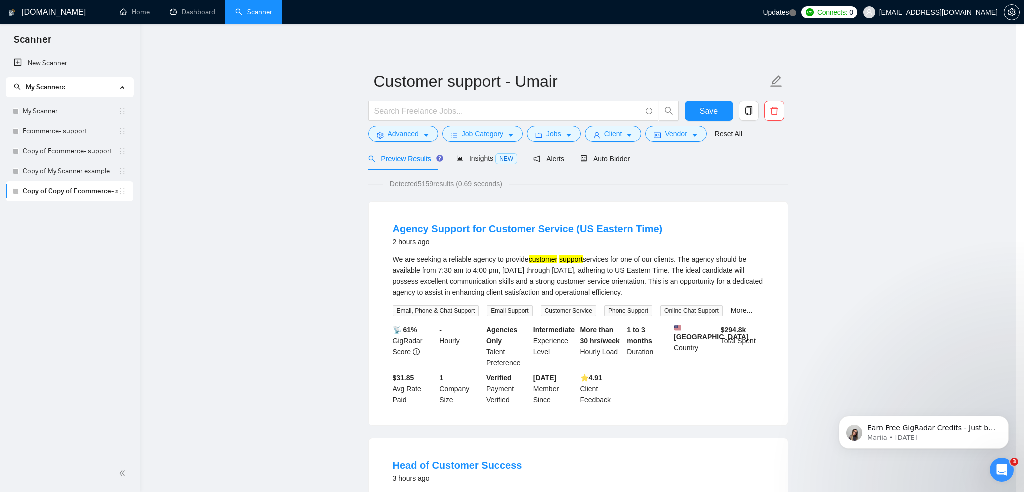
scroll to position [0, 0]
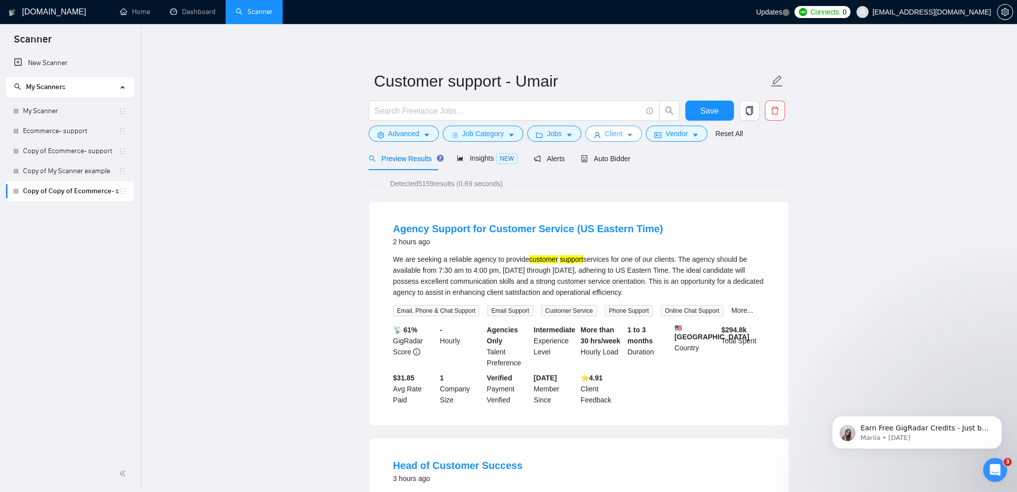
click at [621, 137] on button "Client" at bounding box center [613, 134] width 57 height 16
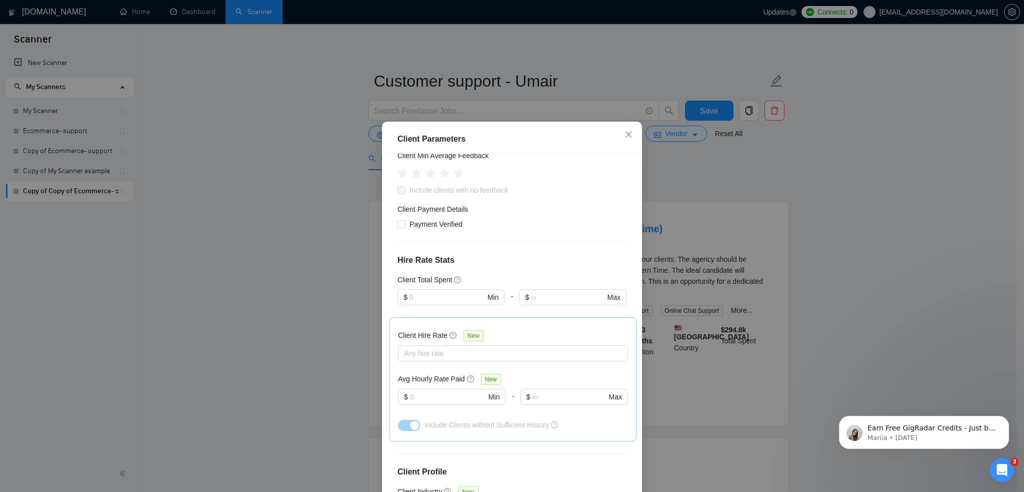
scroll to position [100, 0]
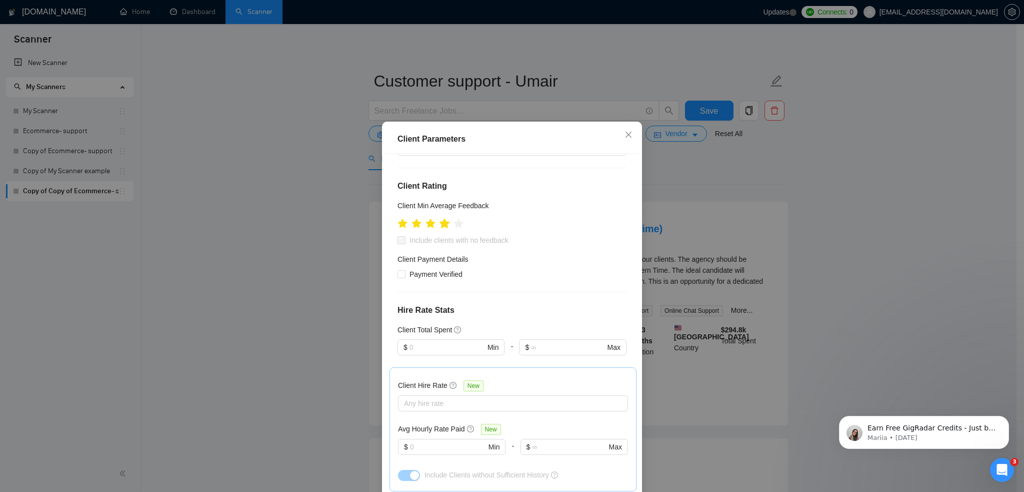
click at [444, 224] on icon "star" at bounding box center [445, 223] width 11 height 10
click at [398, 242] on input "Include clients with no feedback" at bounding box center [401, 239] width 7 height 7
checkbox input "true"
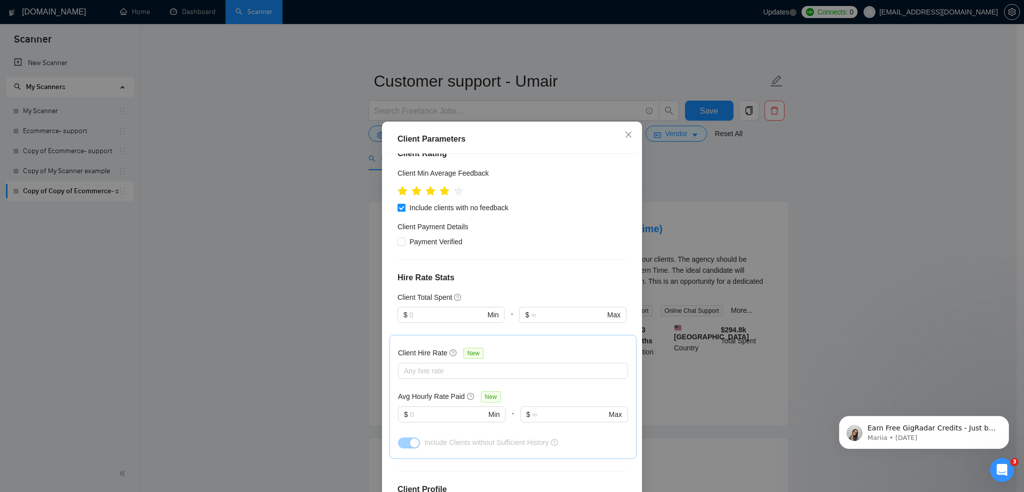
scroll to position [150, 0]
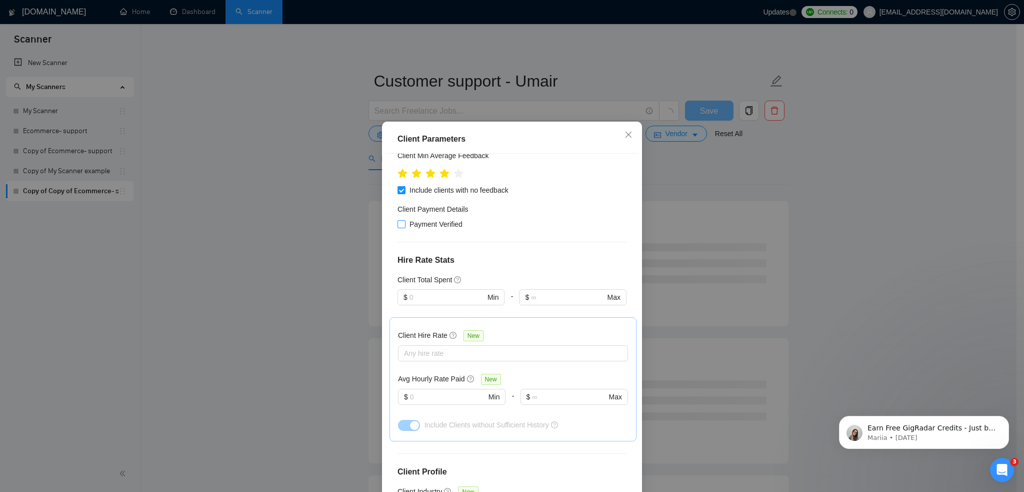
click at [419, 226] on span "Payment Verified" at bounding box center [436, 224] width 61 height 11
click at [405, 226] on input "Payment Verified" at bounding box center [401, 223] width 7 height 7
checkbox input "true"
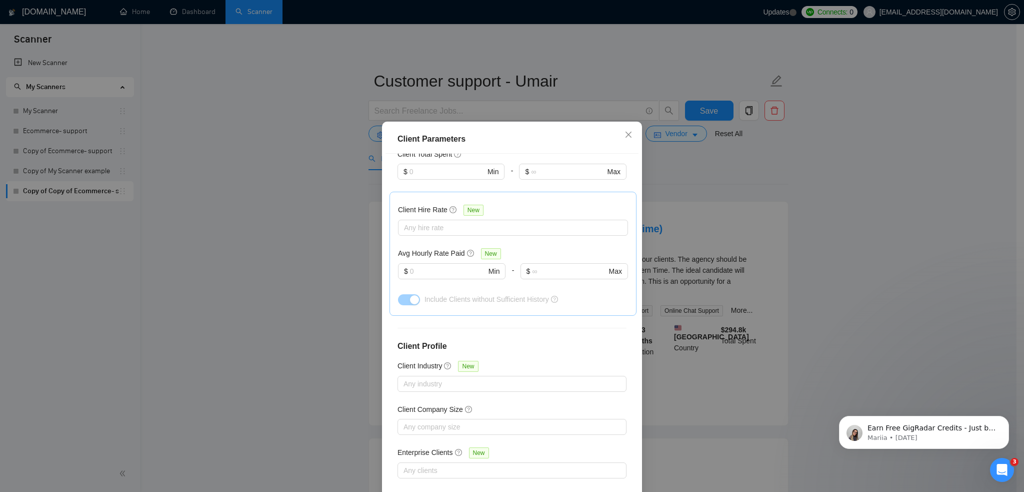
scroll to position [280, 0]
click at [457, 376] on div at bounding box center [507, 380] width 214 height 12
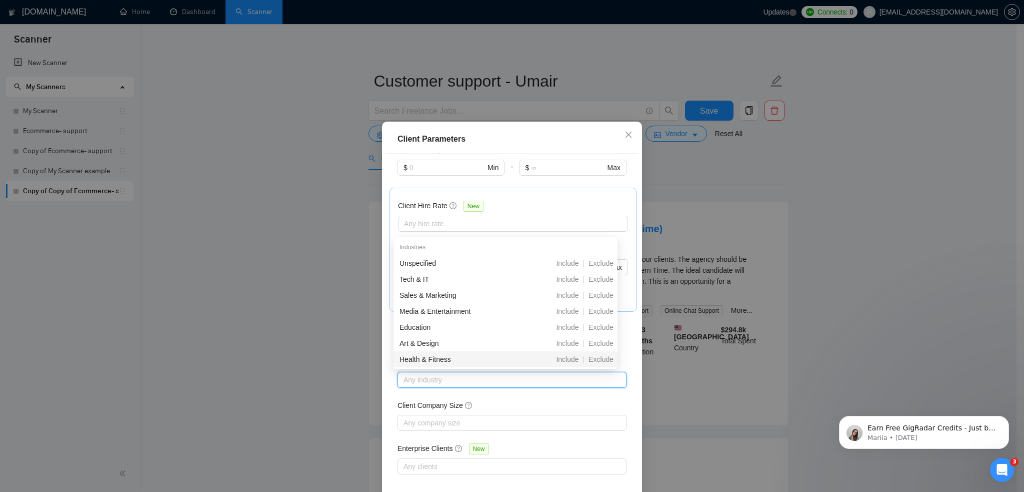
click at [516, 382] on div at bounding box center [507, 380] width 214 height 12
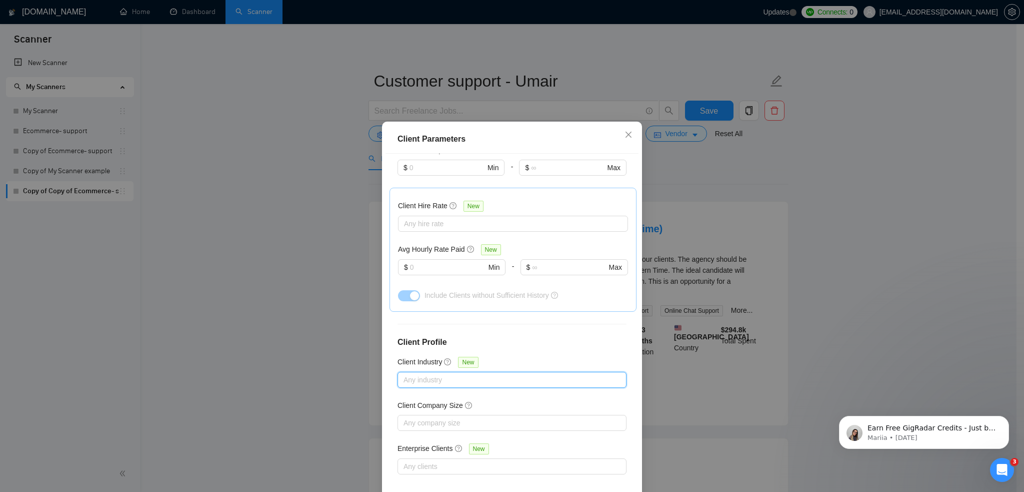
click at [517, 382] on div at bounding box center [507, 380] width 214 height 12
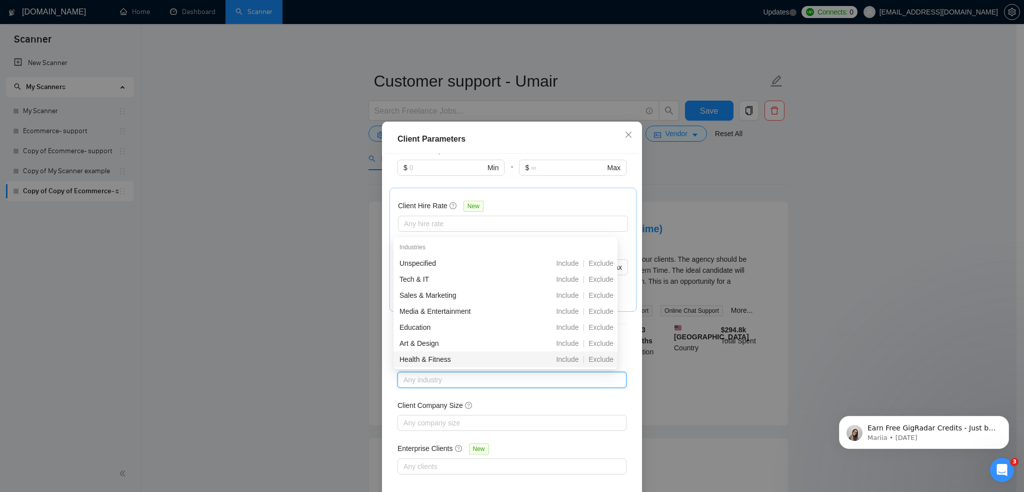
click at [518, 384] on div at bounding box center [507, 380] width 214 height 12
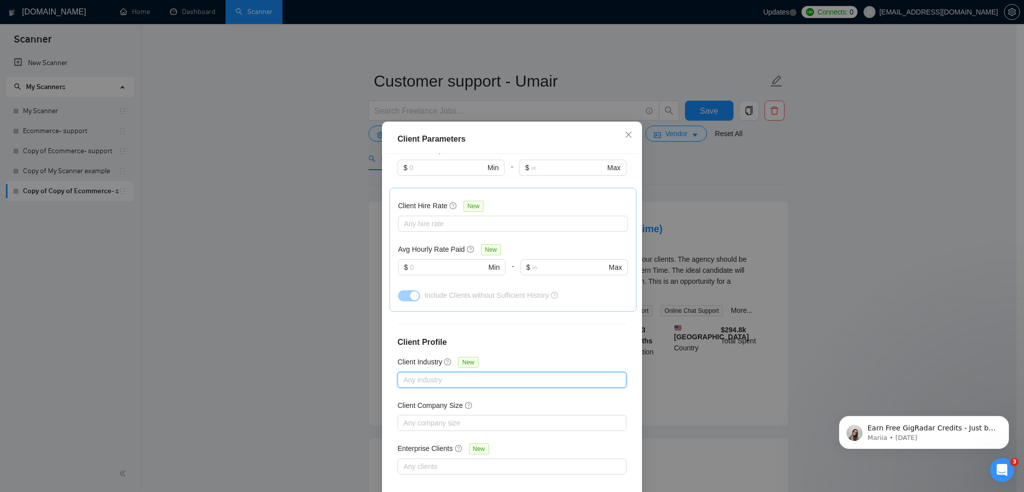
scroll to position [50, 0]
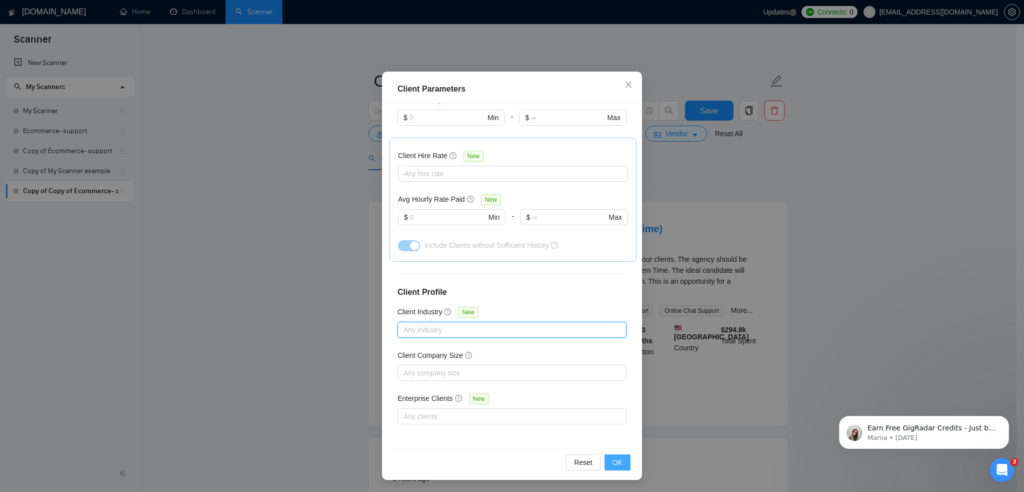
click at [616, 462] on span "OK" at bounding box center [618, 462] width 10 height 11
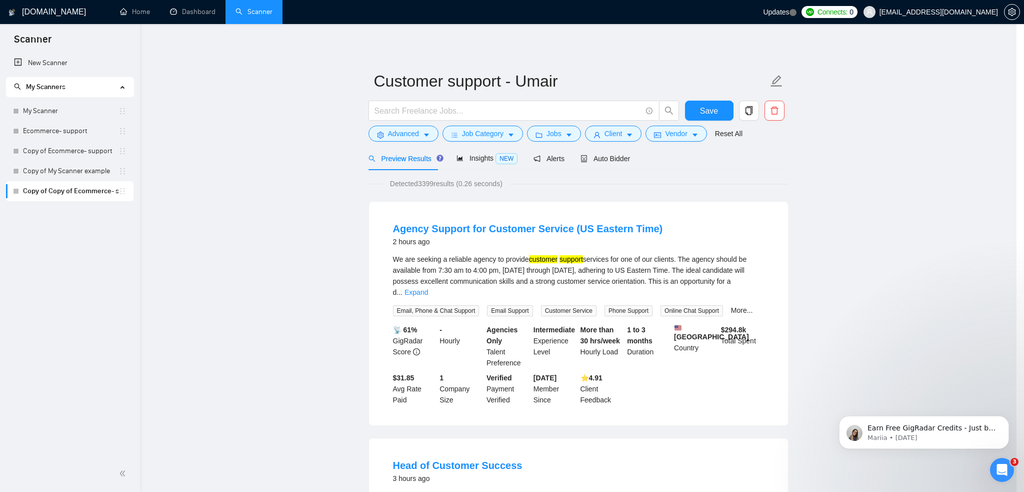
scroll to position [0, 0]
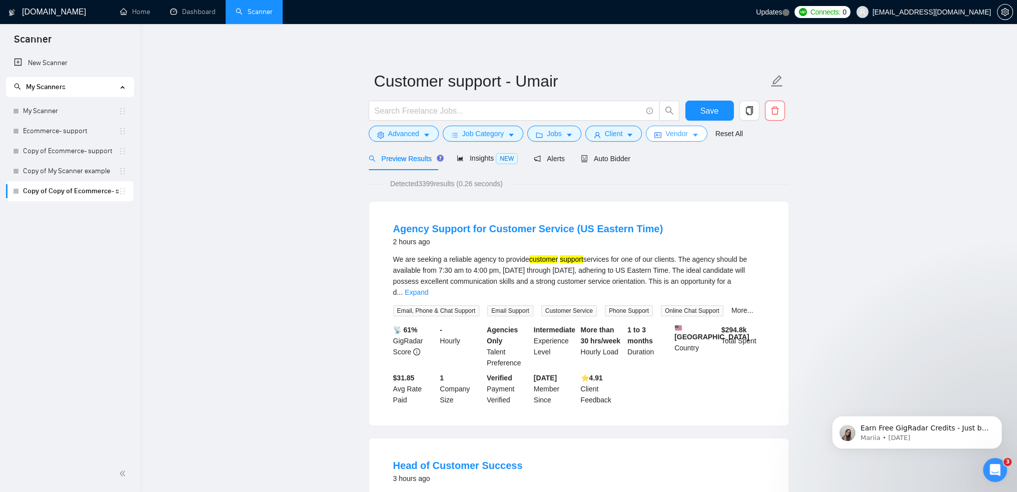
click at [665, 141] on button "Vendor" at bounding box center [676, 134] width 61 height 16
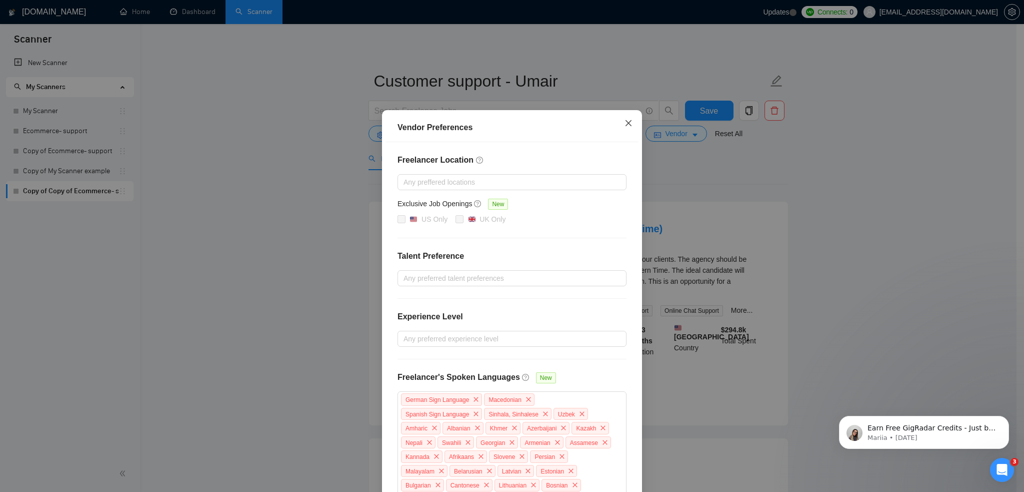
click at [625, 127] on icon "close" at bounding box center [629, 123] width 8 height 8
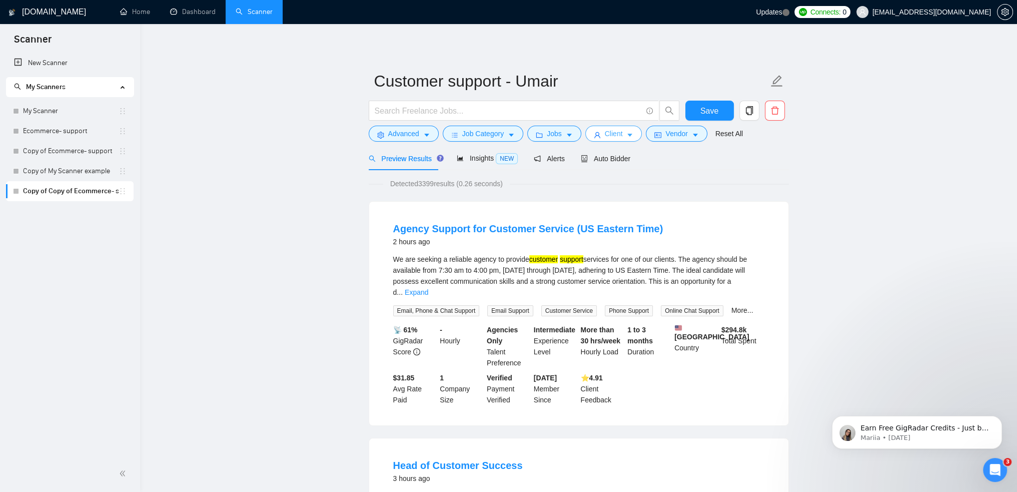
click at [617, 136] on span "Client" at bounding box center [614, 133] width 18 height 11
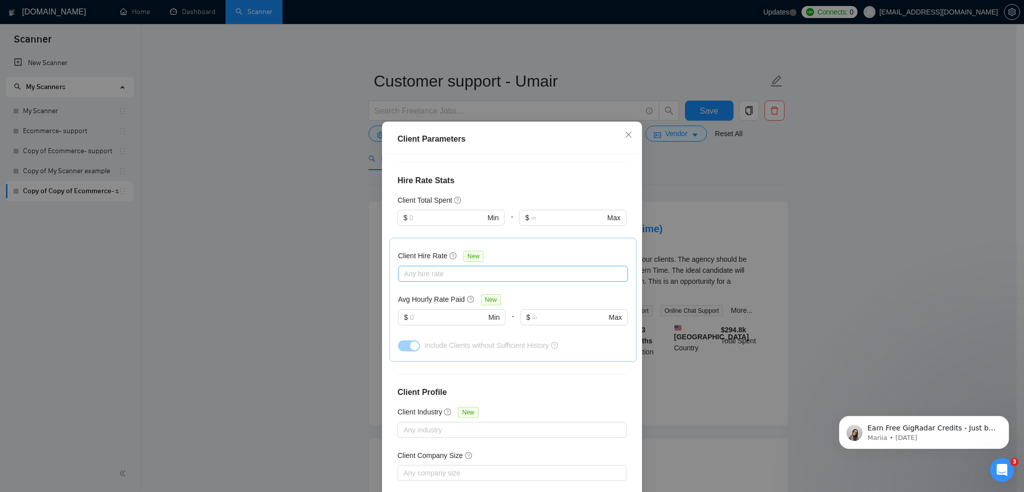
scroll to position [280, 0]
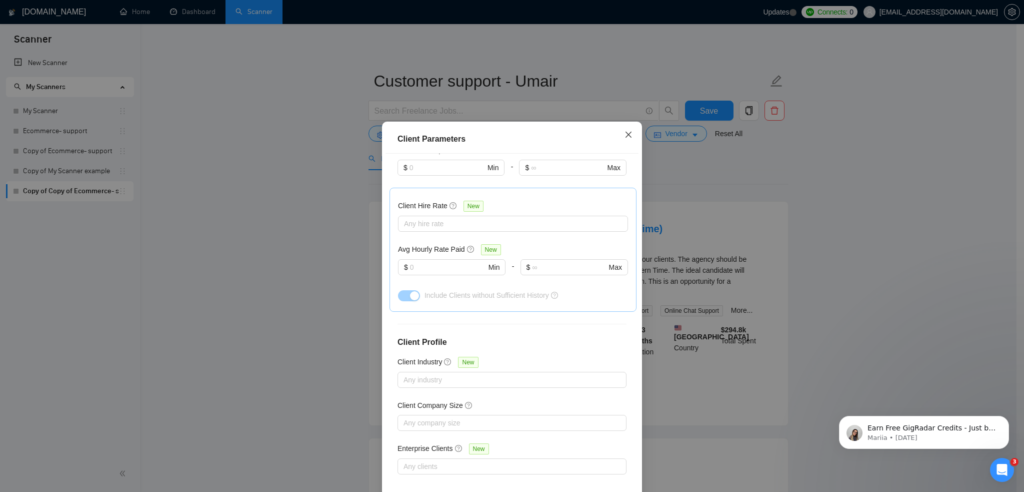
click at [626, 137] on icon "close" at bounding box center [629, 135] width 6 height 6
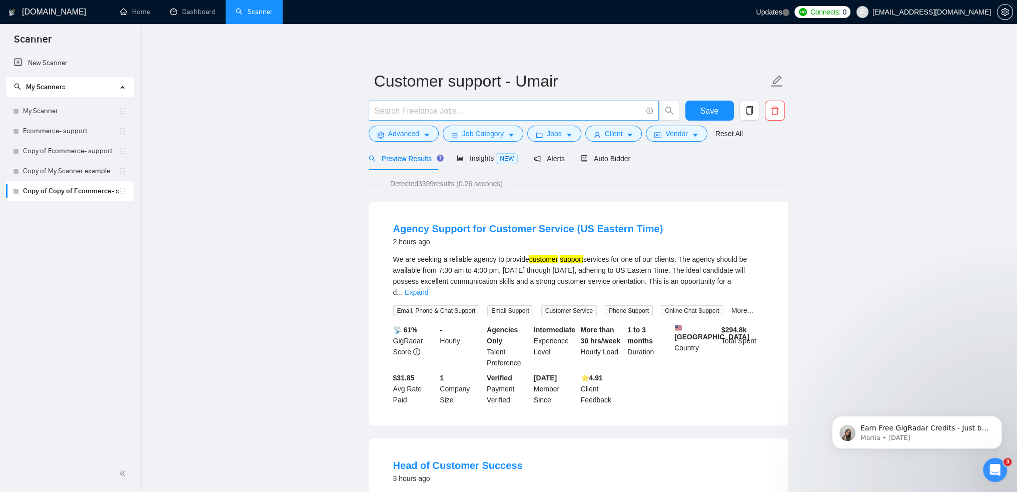
click at [450, 113] on input "text" at bounding box center [508, 111] width 267 height 13
click at [422, 129] on button "Advanced" at bounding box center [404, 134] width 70 height 16
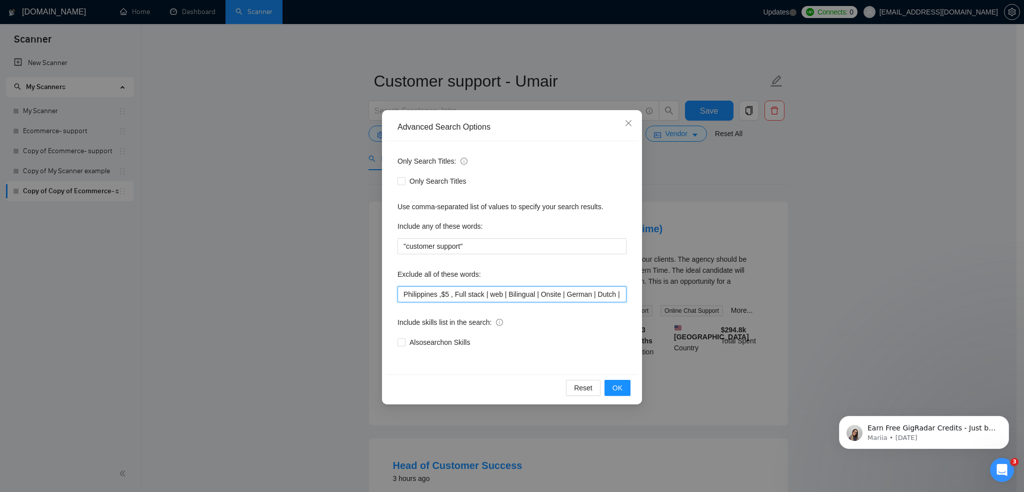
click at [448, 294] on input "Philippines ,$5 , Full stack | web | Bilingual | Onsite | German | Dutch | span…" at bounding box center [512, 294] width 229 height 16
click at [632, 120] on icon "close" at bounding box center [629, 123] width 8 height 8
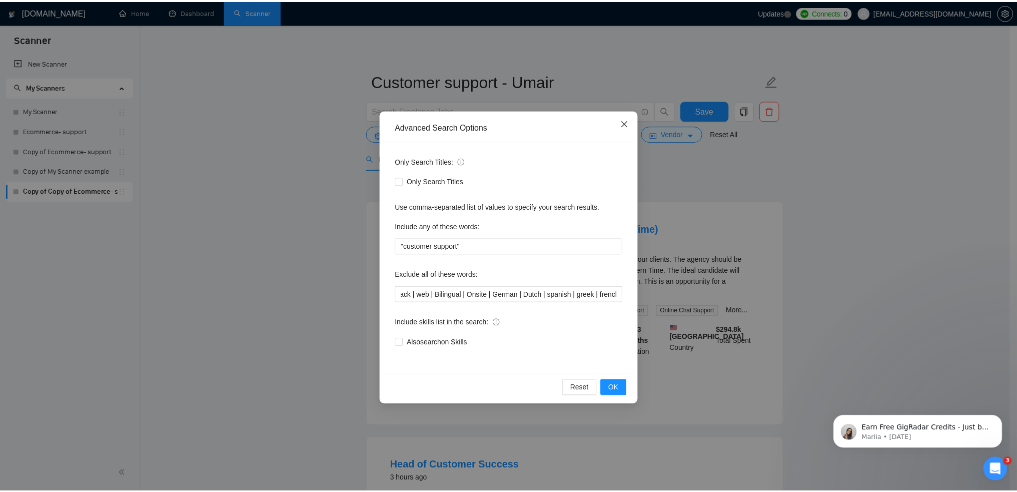
scroll to position [0, 0]
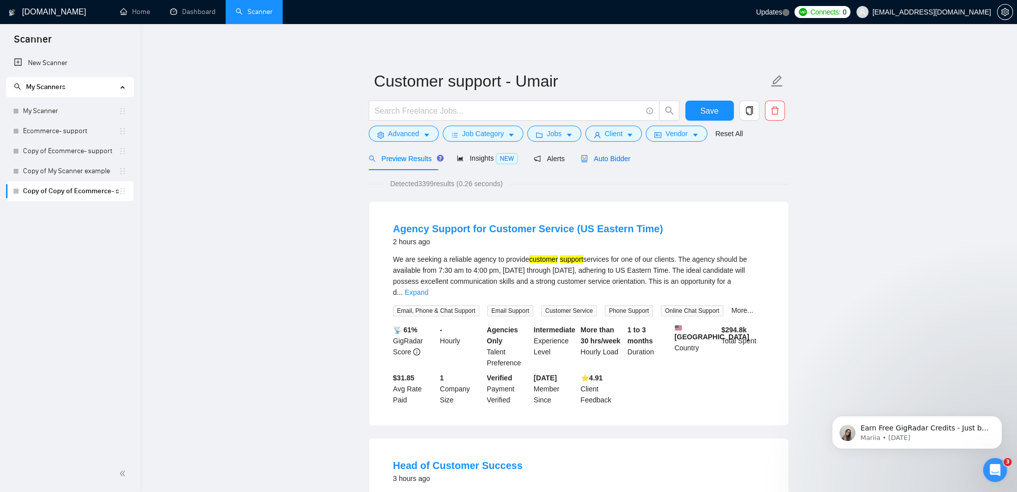
click at [597, 164] on div "Auto Bidder" at bounding box center [606, 158] width 50 height 11
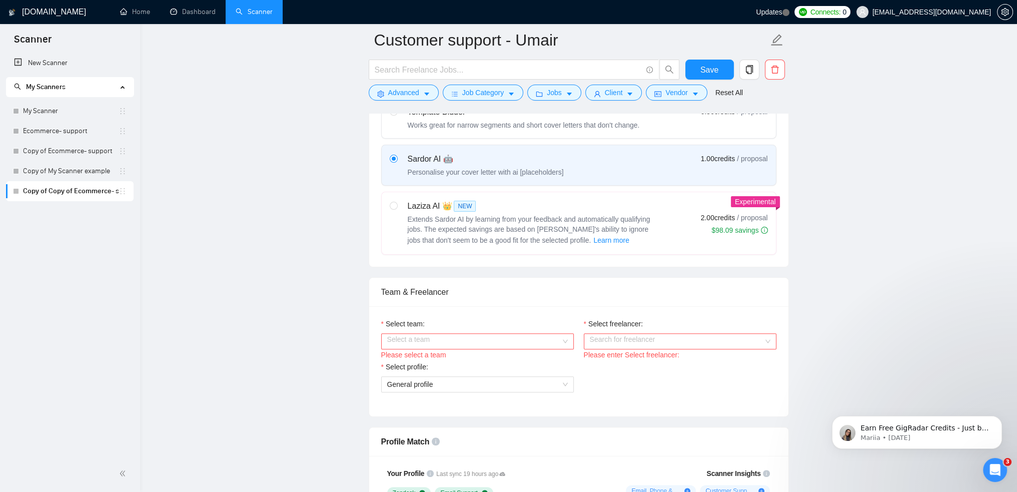
scroll to position [400, 0]
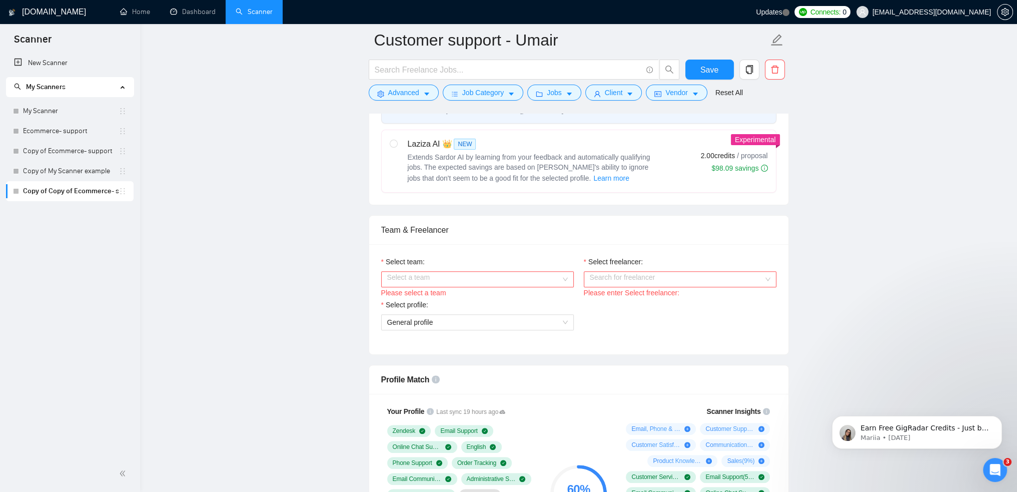
click at [553, 278] on input "Select team:" at bounding box center [474, 279] width 174 height 15
click at [456, 300] on div "[PERSON_NAME]" at bounding box center [477, 297] width 181 height 11
click at [668, 280] on input "Select freelancer:" at bounding box center [677, 279] width 174 height 15
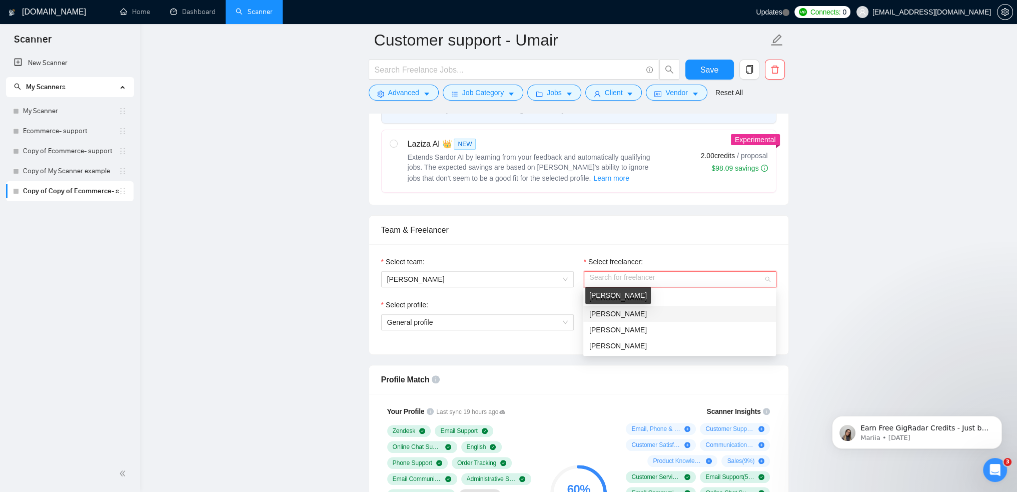
click at [628, 298] on div "[PERSON_NAME]" at bounding box center [618, 295] width 66 height 17
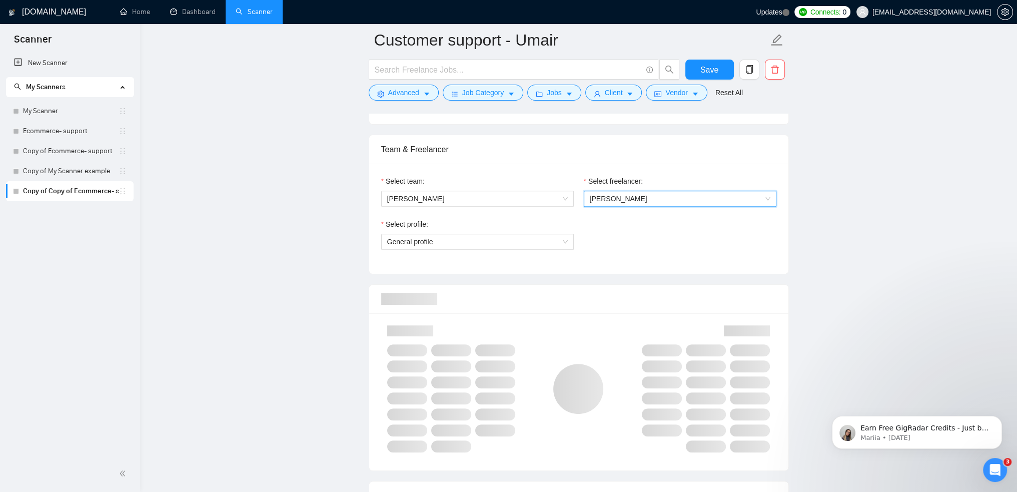
scroll to position [550, 0]
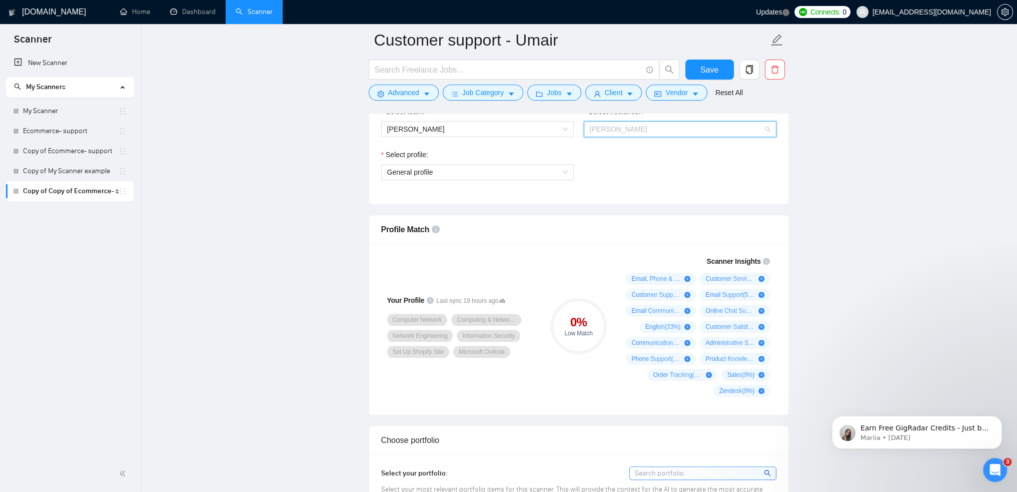
click at [656, 127] on span "[PERSON_NAME]" at bounding box center [680, 129] width 181 height 15
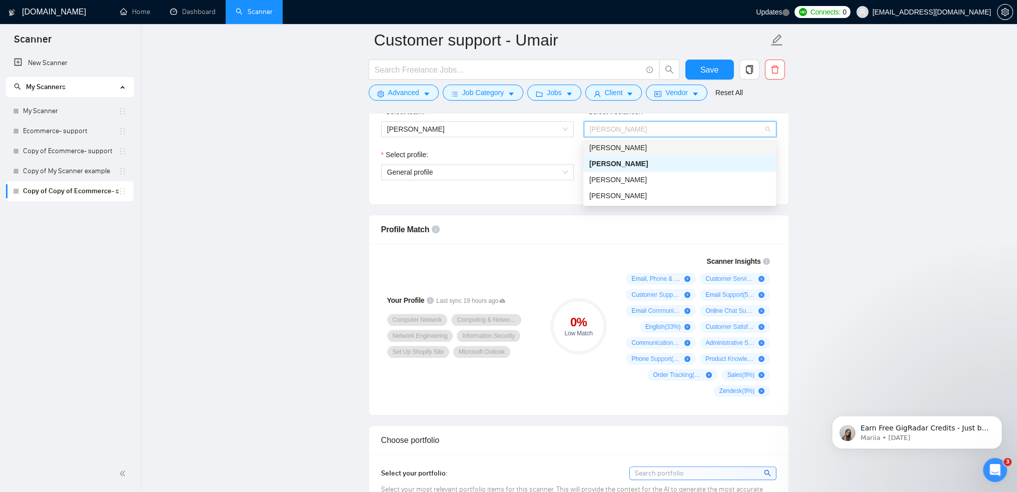
click at [631, 148] on span "[PERSON_NAME]" at bounding box center [618, 148] width 58 height 8
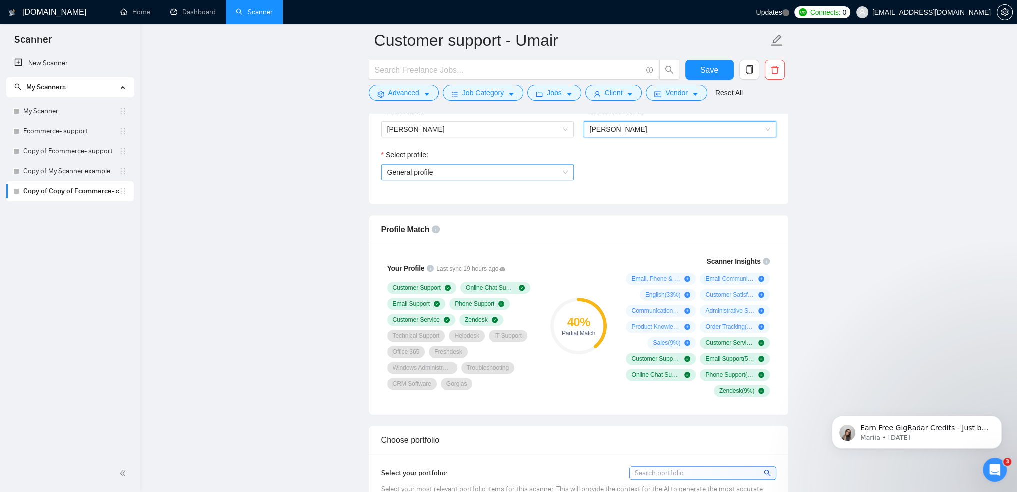
click at [536, 175] on span "General profile" at bounding box center [477, 172] width 181 height 15
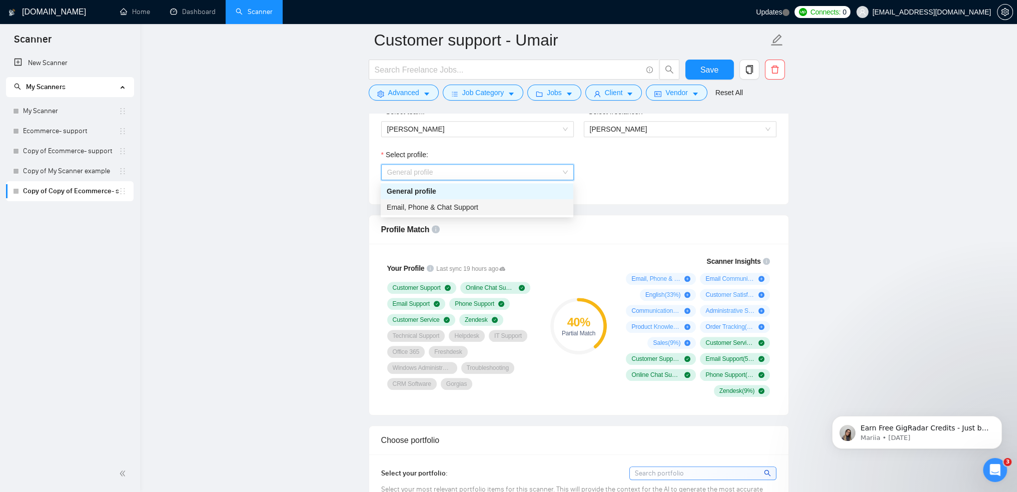
click at [511, 201] on div "Email, Phone & Chat Support" at bounding box center [477, 207] width 193 height 16
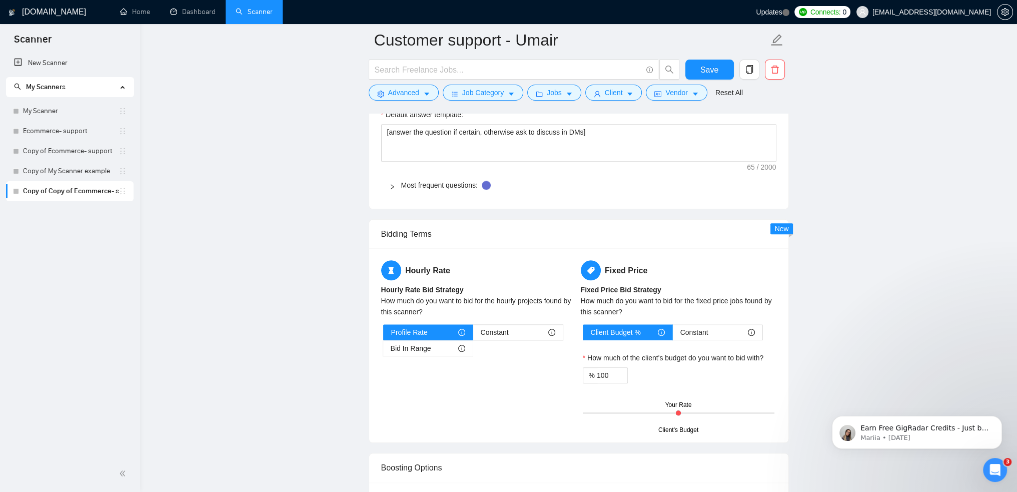
scroll to position [1550, 0]
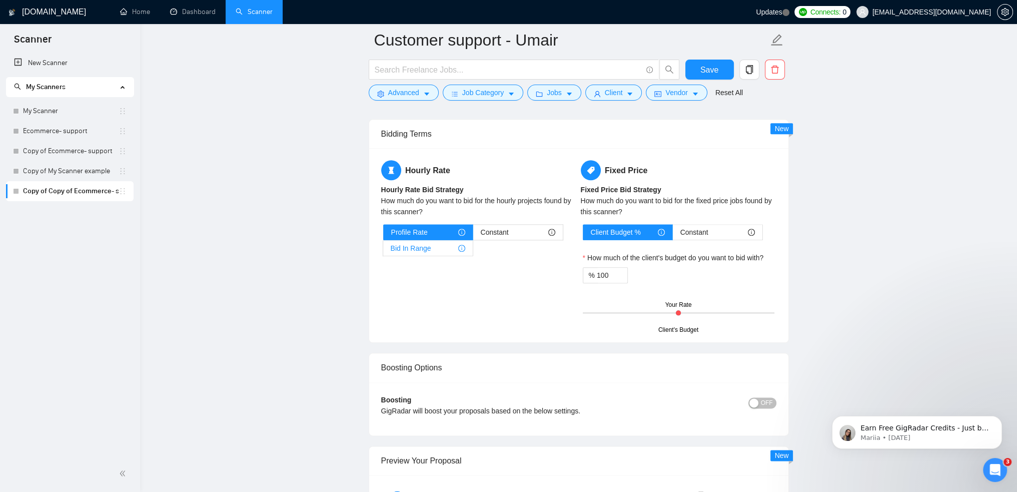
click at [436, 246] on div "Bid In Range" at bounding box center [428, 248] width 75 height 15
click at [383, 251] on input "Bid In Range" at bounding box center [383, 251] width 0 height 0
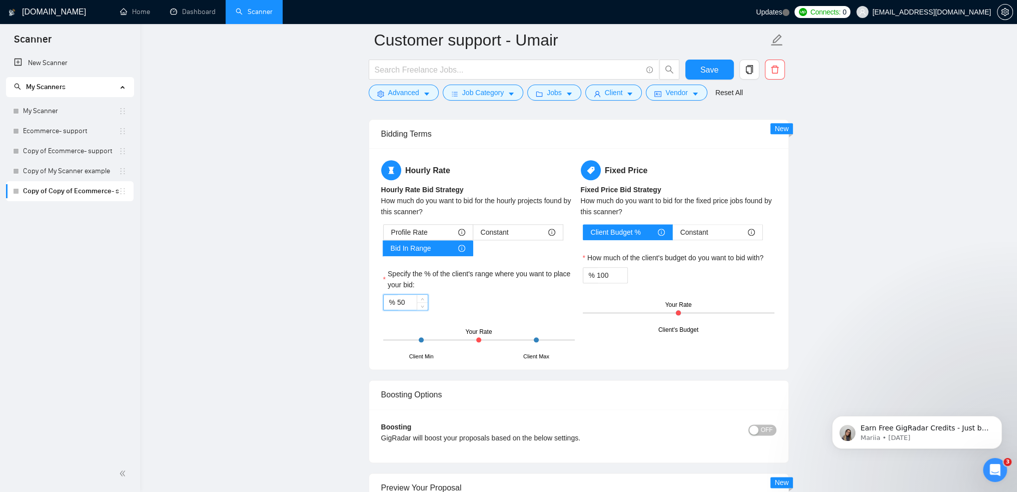
click at [411, 302] on input "50" at bounding box center [412, 302] width 31 height 15
type input "75"
click at [522, 305] on div "% 75" at bounding box center [479, 302] width 192 height 16
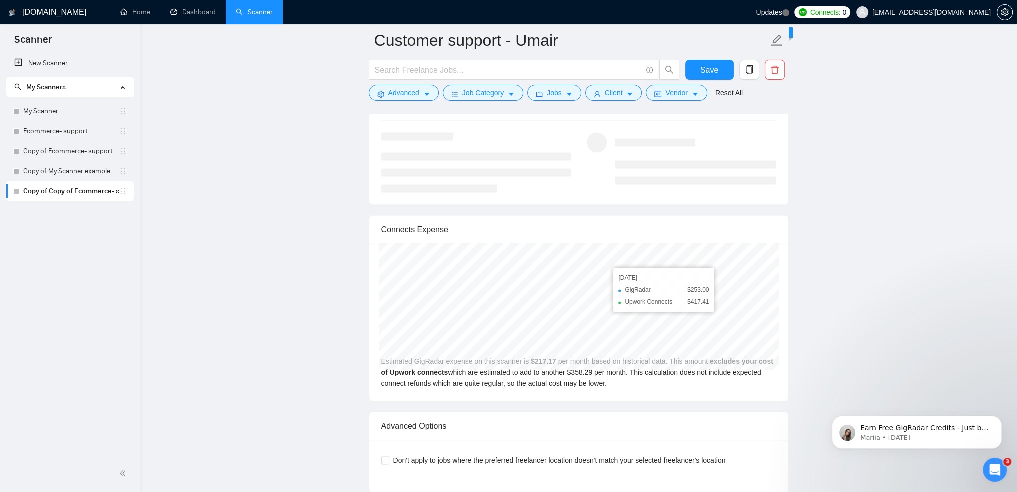
scroll to position [2151, 0]
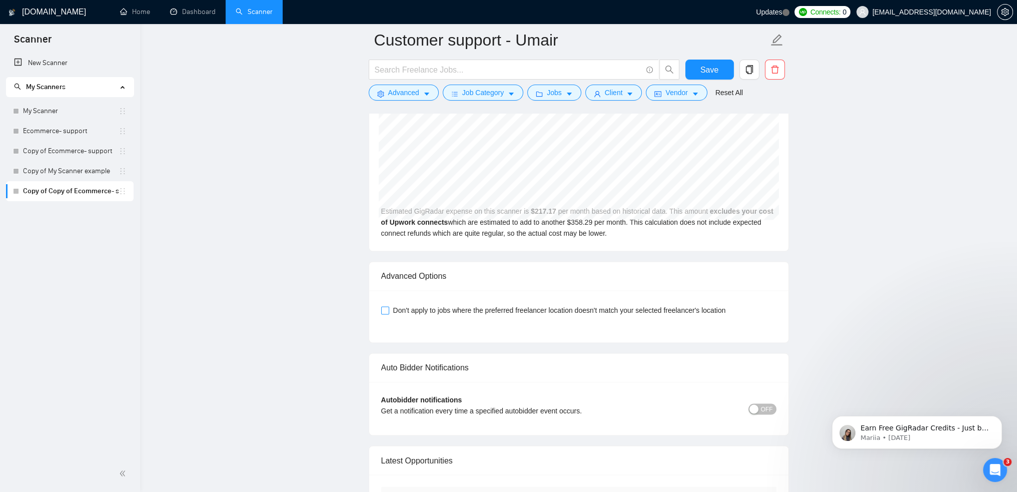
click at [425, 307] on span "Don't apply to jobs where the preferred freelancer location doesn't match your …" at bounding box center [559, 310] width 341 height 11
click at [388, 307] on input "Don't apply to jobs where the preferred freelancer location doesn't match your …" at bounding box center [384, 309] width 7 height 7
checkbox input "true"
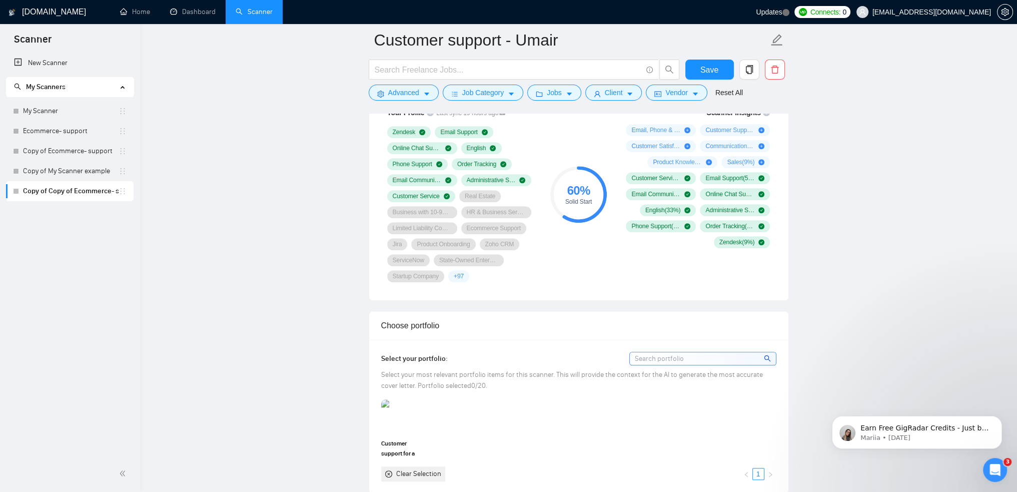
scroll to position [644, 0]
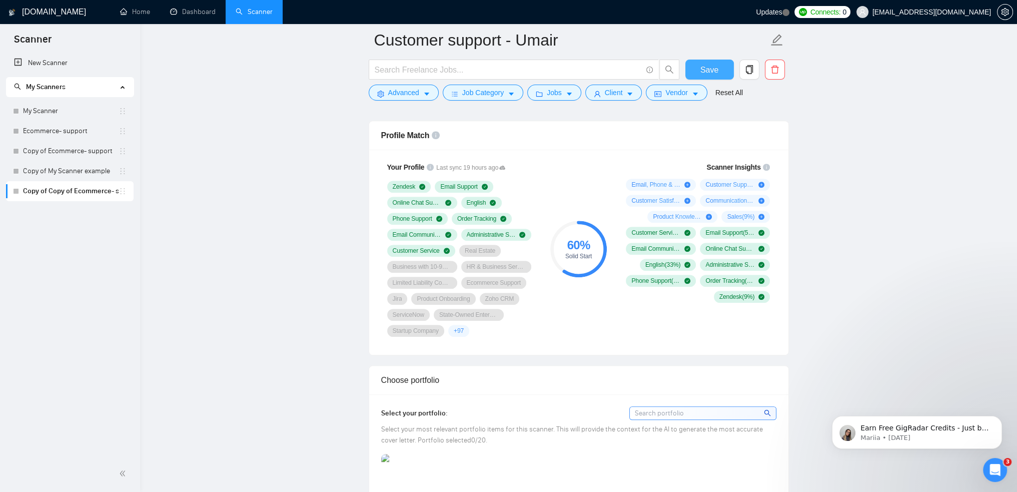
drag, startPoint x: 716, startPoint y: 70, endPoint x: 712, endPoint y: 86, distance: 16.5
click at [716, 70] on span "Save" at bounding box center [709, 70] width 18 height 13
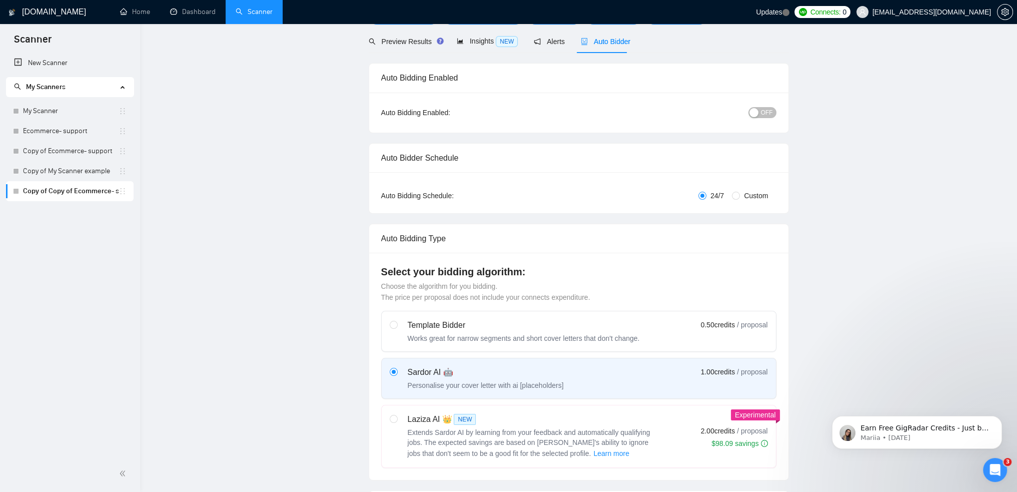
scroll to position [0, 0]
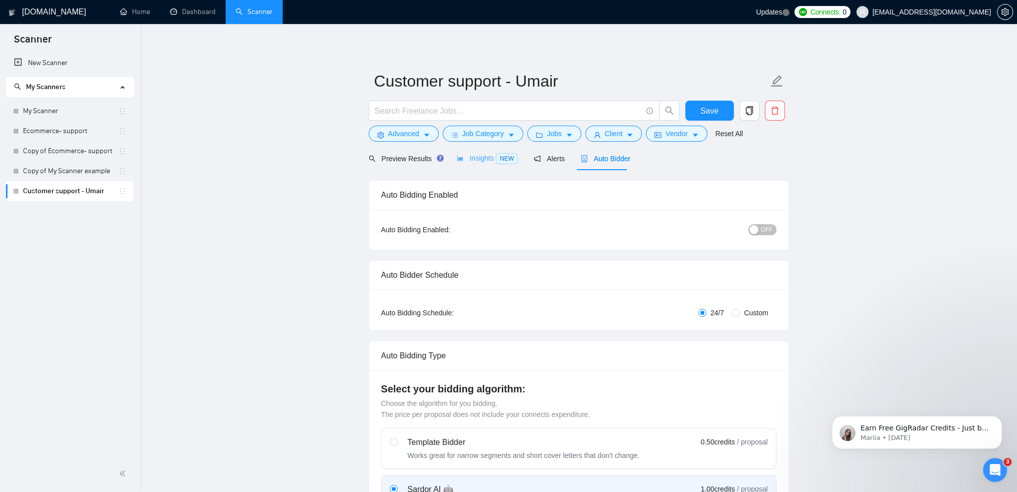
click at [496, 150] on div "Insights NEW" at bounding box center [487, 159] width 61 height 24
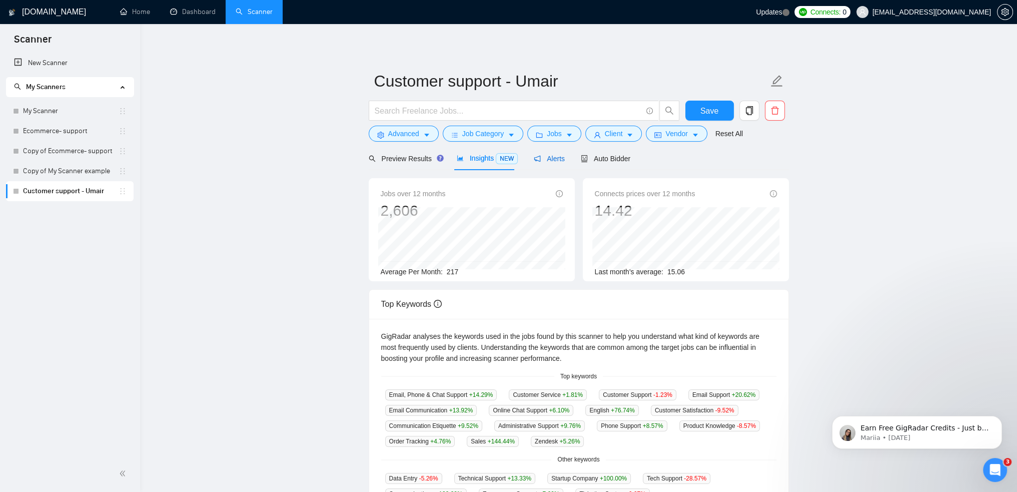
click at [538, 158] on span "Alerts" at bounding box center [549, 159] width 31 height 8
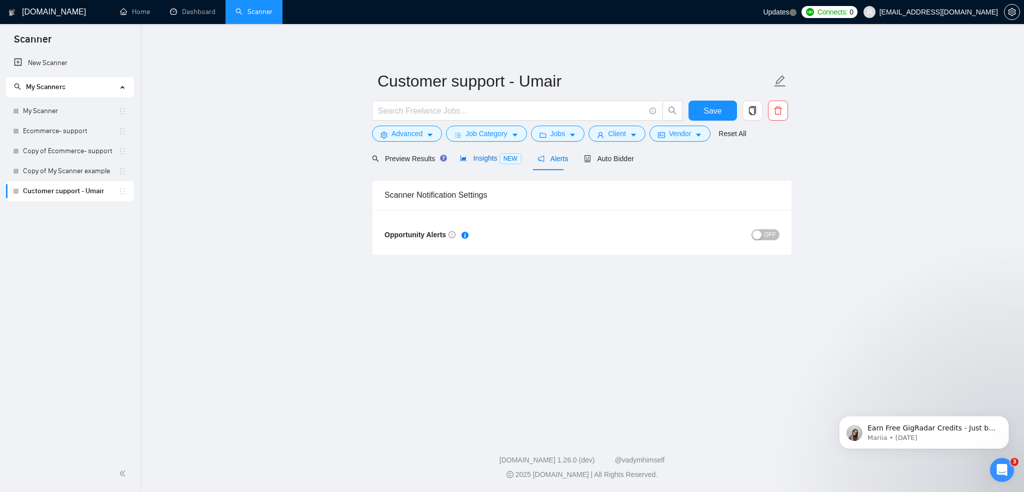
click at [460, 161] on icon "area-chart" at bounding box center [463, 158] width 7 height 7
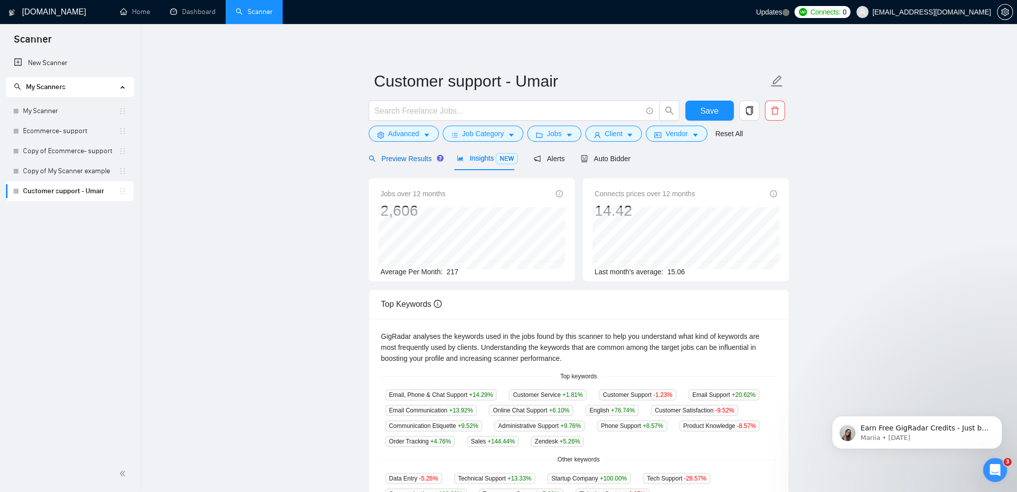
click at [409, 158] on span "Preview Results" at bounding box center [405, 159] width 72 height 8
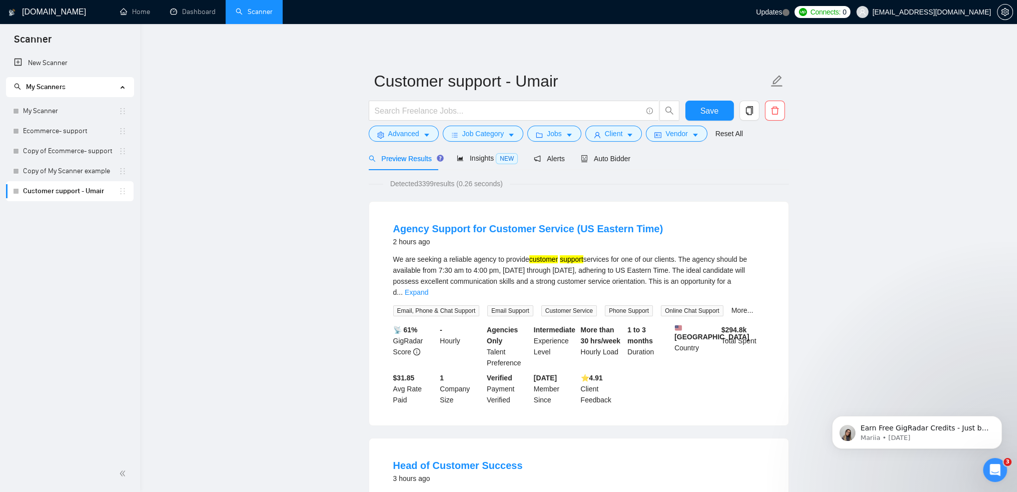
click at [421, 132] on button "Advanced" at bounding box center [404, 134] width 70 height 16
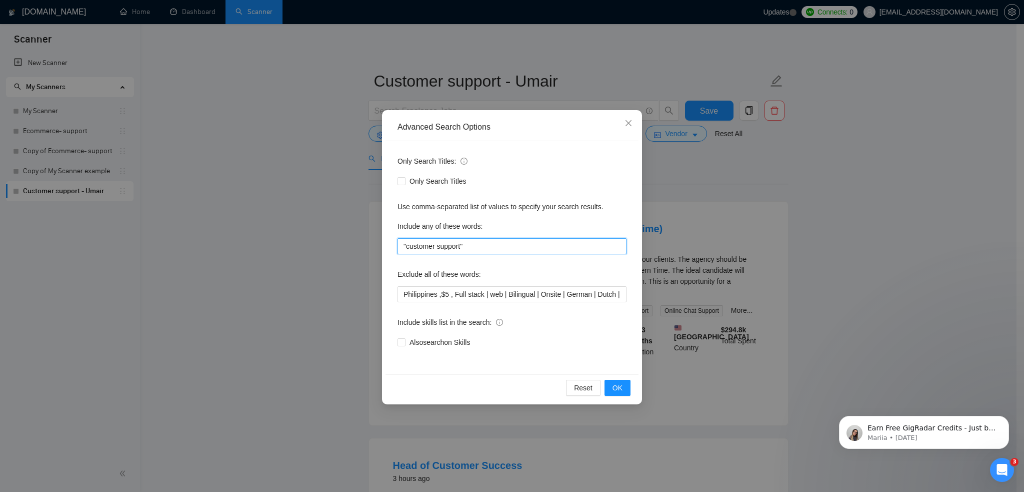
click at [477, 248] on input ""customer support"" at bounding box center [512, 246] width 229 height 16
click at [626, 124] on icon "close" at bounding box center [629, 123] width 8 height 8
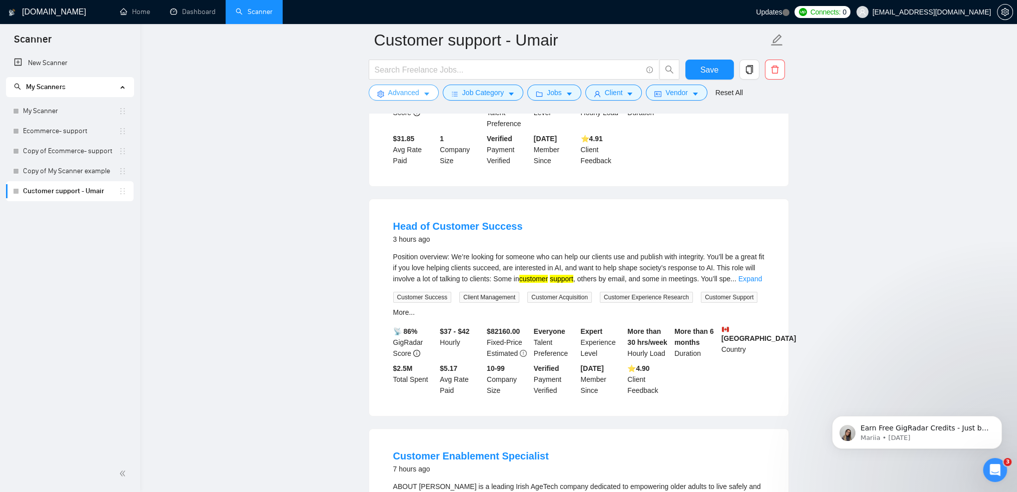
scroll to position [150, 0]
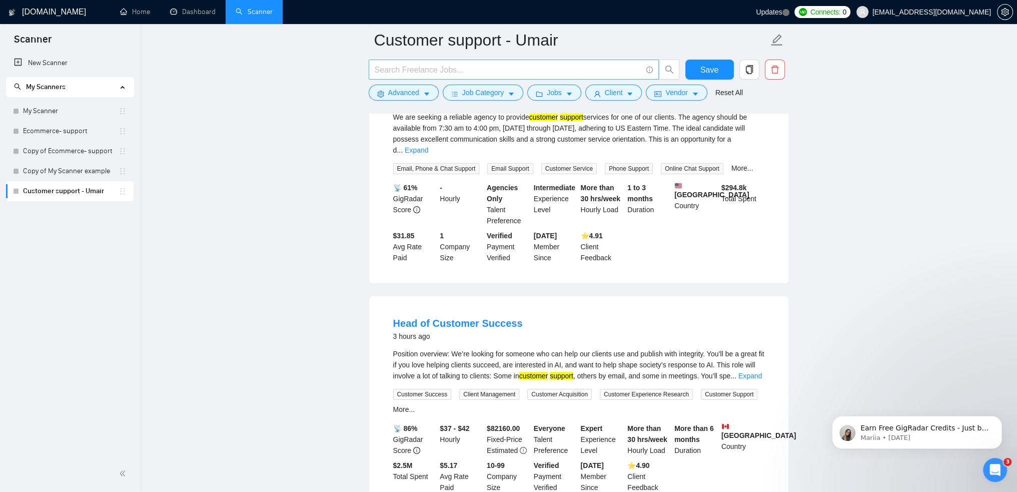
click at [484, 73] on input "text" at bounding box center [508, 70] width 267 height 13
type input "customer support"
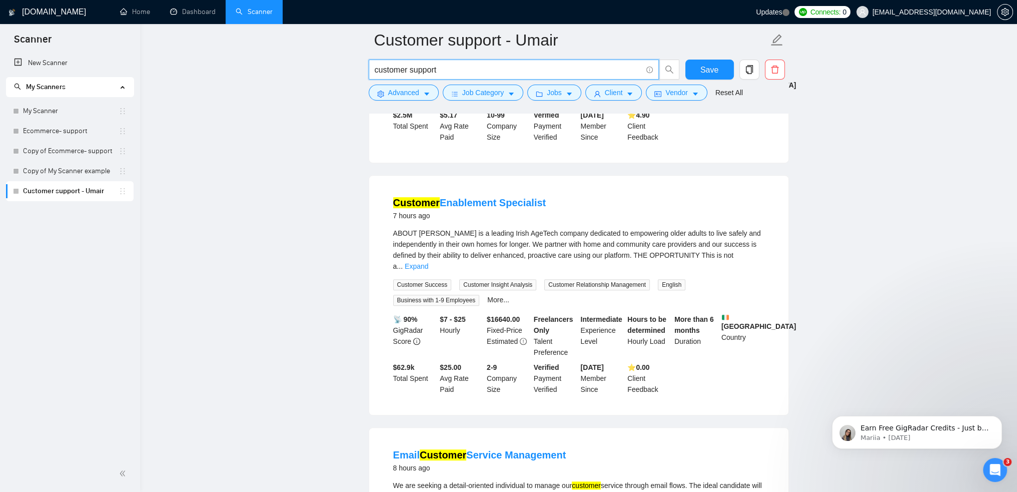
scroll to position [500, 0]
click at [428, 262] on link "Expand" at bounding box center [417, 266] width 24 height 8
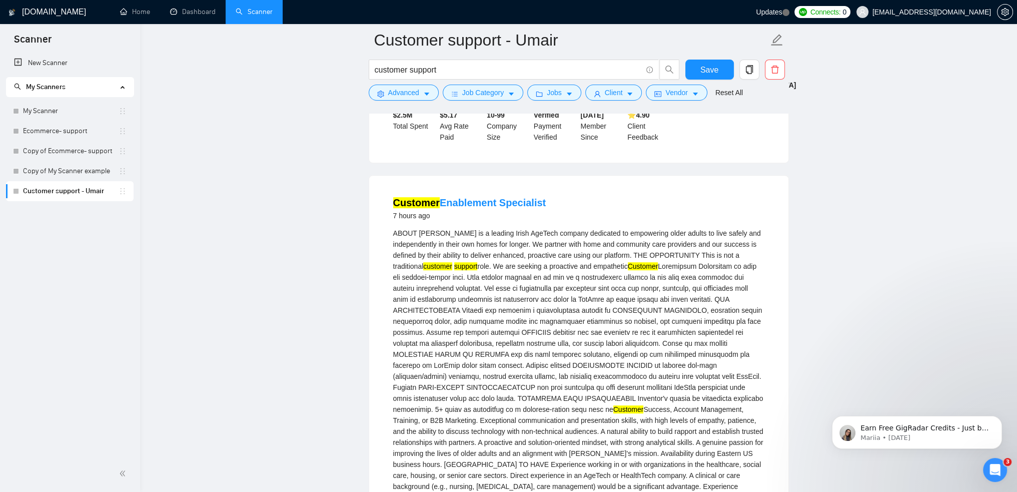
scroll to position [550, 0]
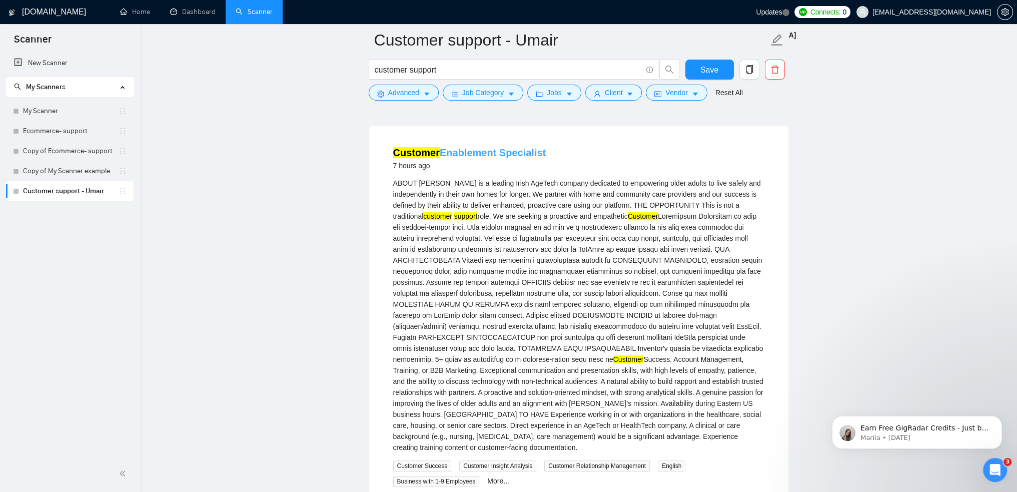
click at [474, 147] on link "Customer Enablement Specialist" at bounding box center [469, 152] width 153 height 11
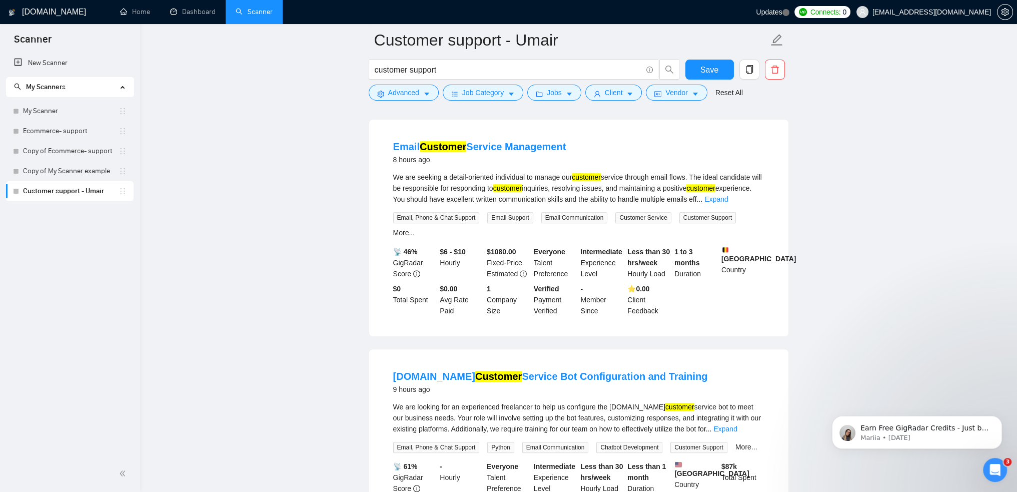
scroll to position [1150, 0]
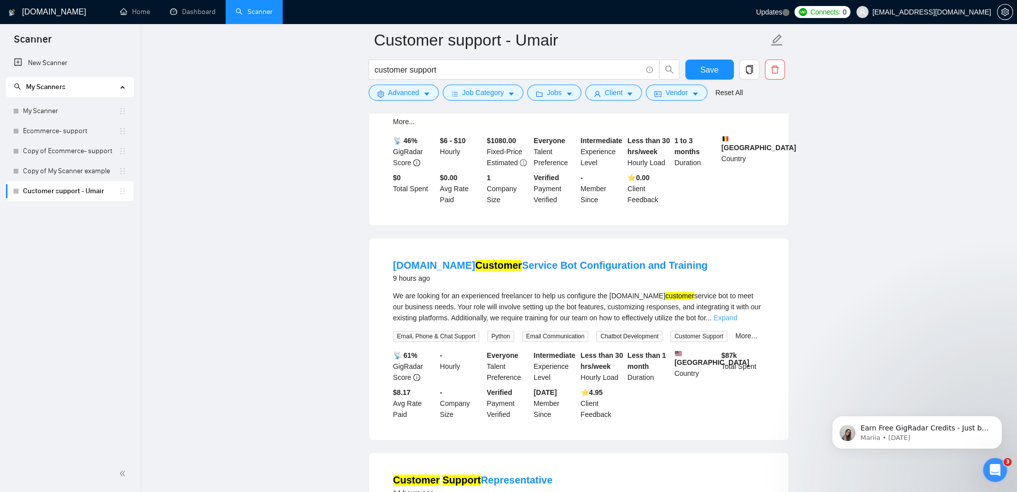
click at [731, 314] on link "Expand" at bounding box center [725, 318] width 24 height 8
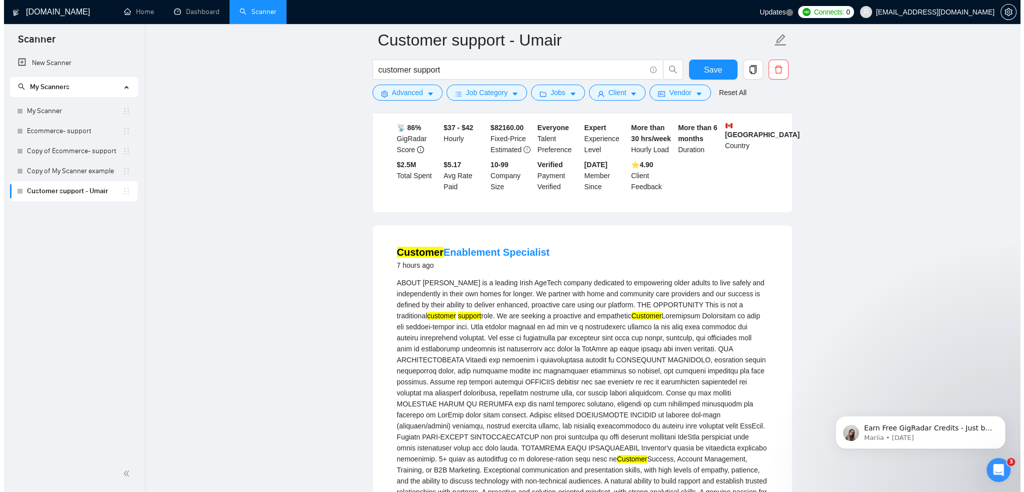
scroll to position [450, 0]
click at [421, 92] on button "Advanced" at bounding box center [404, 93] width 70 height 16
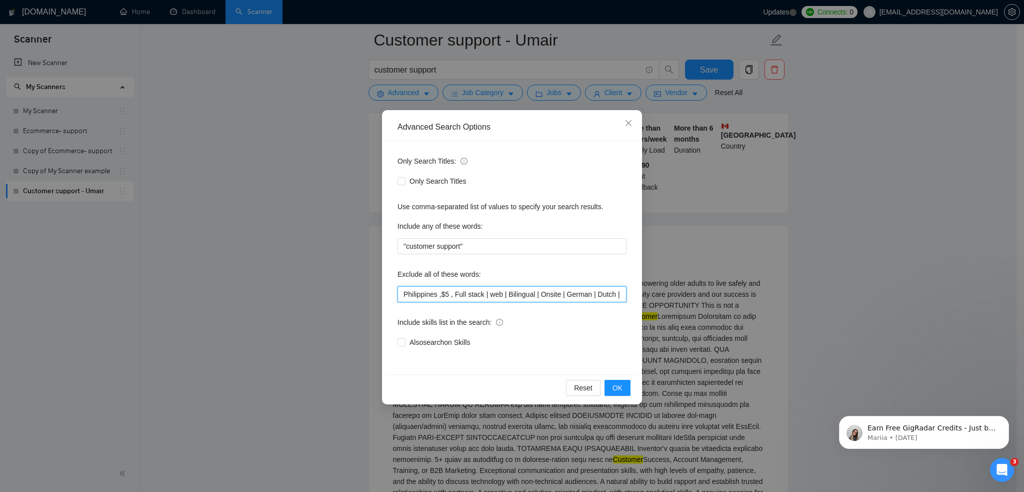
click at [570, 299] on input "Philippines ,$5 , Full stack | web | Bilingual | Onsite | German | Dutch | span…" at bounding box center [512, 294] width 229 height 16
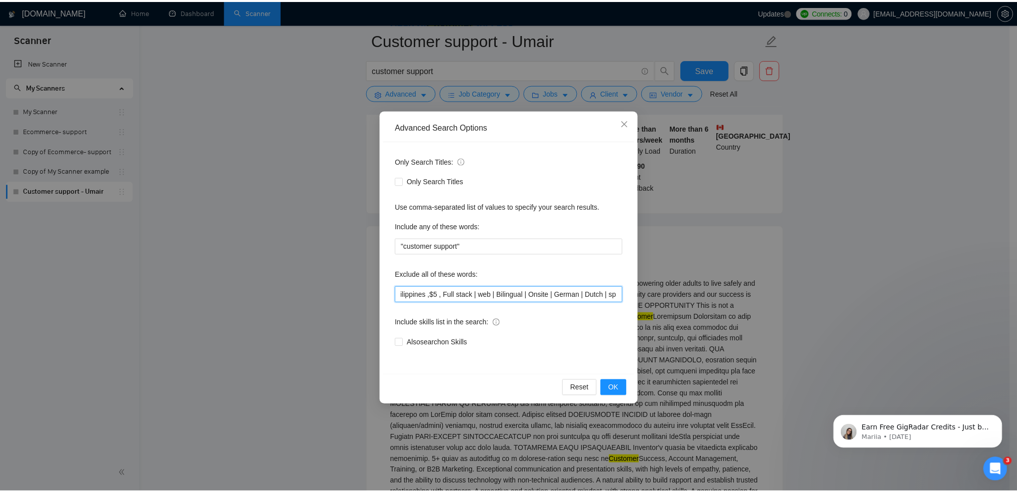
scroll to position [0, 0]
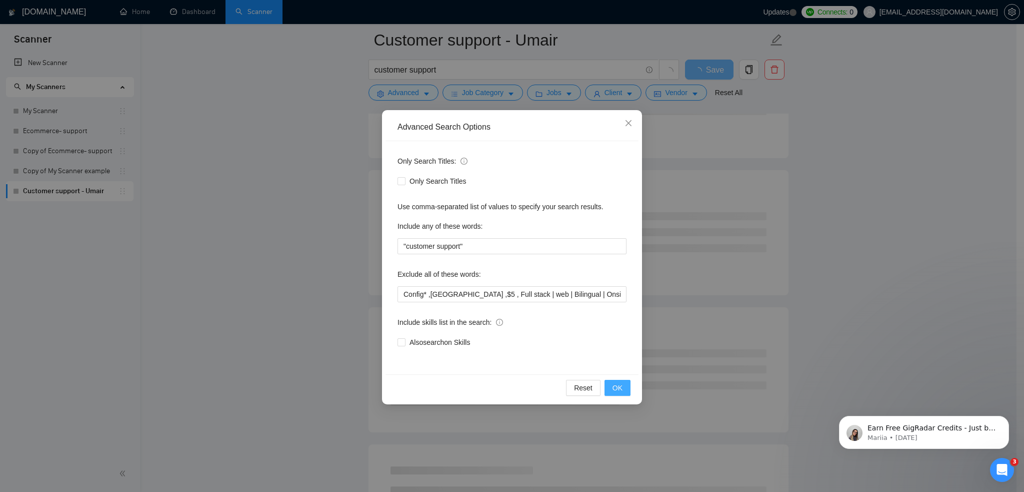
click at [618, 388] on span "OK" at bounding box center [618, 387] width 10 height 11
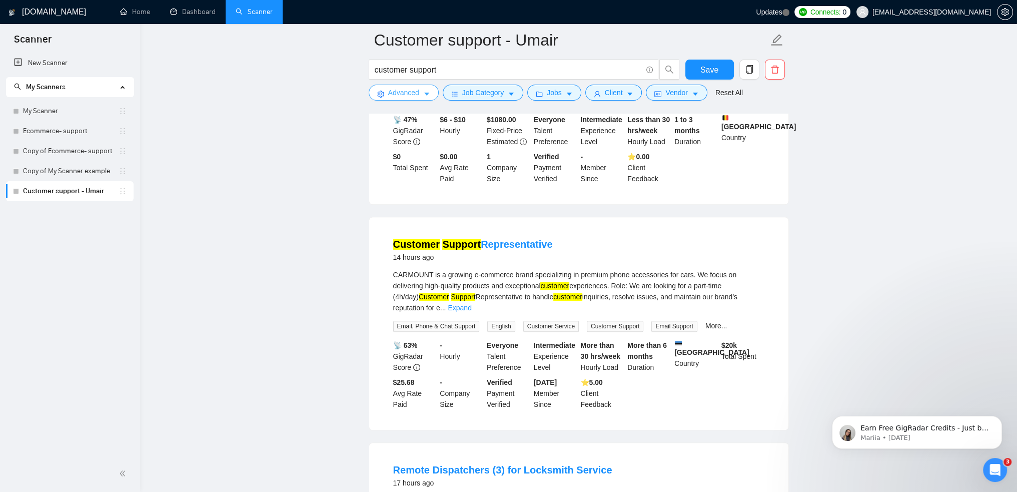
scroll to position [950, 0]
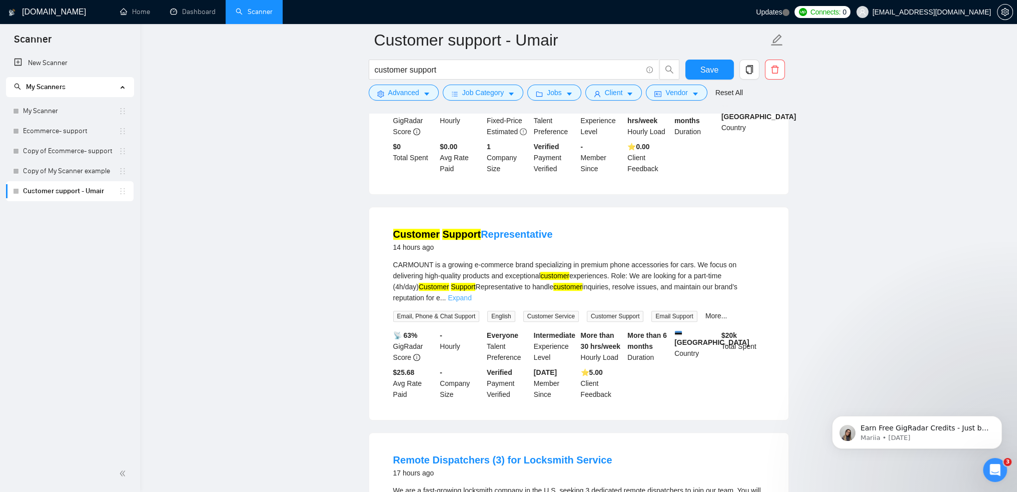
click at [471, 294] on link "Expand" at bounding box center [460, 298] width 24 height 8
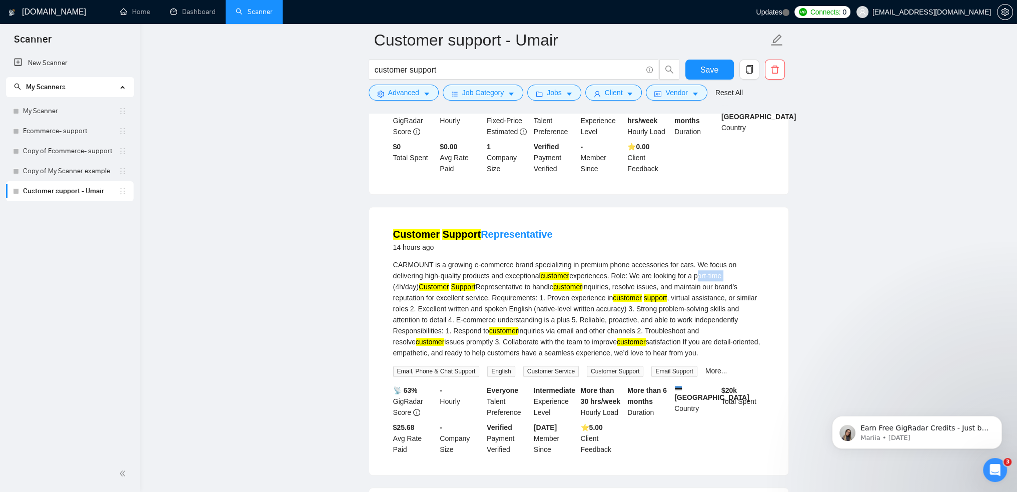
drag, startPoint x: 663, startPoint y: 239, endPoint x: 692, endPoint y: 241, distance: 29.0
click at [692, 259] on div "CARMOUNT is a growing e-commerce brand specializing in premium phone accessorie…" at bounding box center [578, 308] width 371 height 99
click at [644, 259] on div "CARMOUNT is a growing e-commerce brand specializing in premium phone accessorie…" at bounding box center [578, 308] width 371 height 99
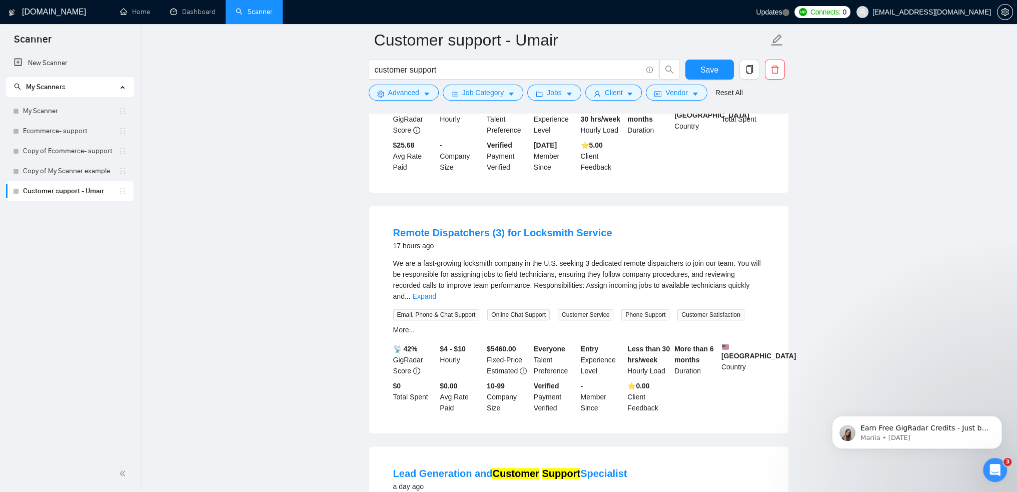
scroll to position [1300, 0]
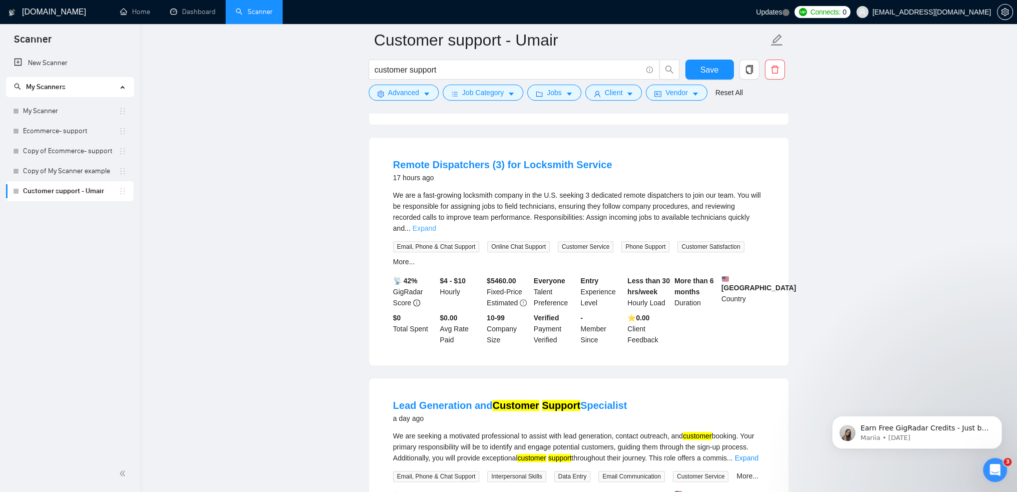
click at [436, 224] on link "Expand" at bounding box center [425, 228] width 24 height 8
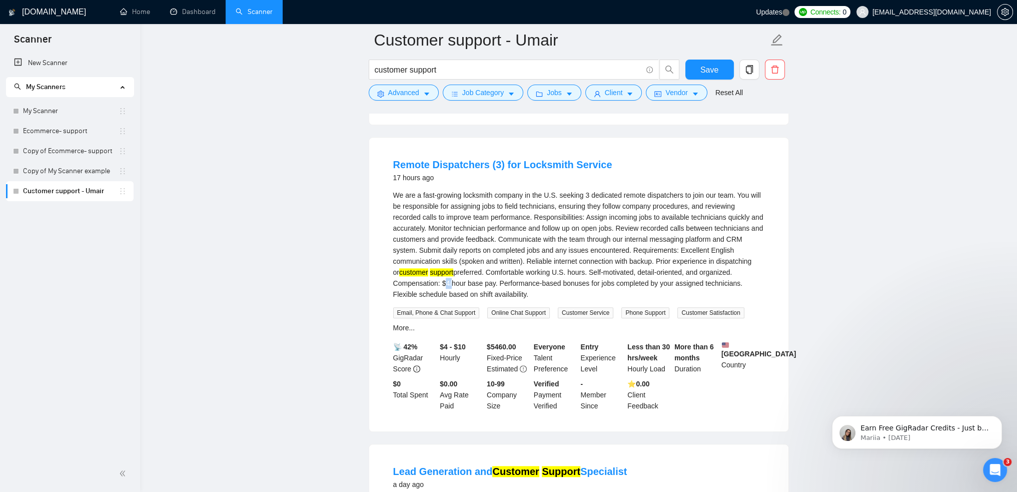
drag, startPoint x: 441, startPoint y: 245, endPoint x: 448, endPoint y: 248, distance: 7.4
click at [448, 248] on div "We are a fast-growing locksmith company in the U.S. seeking 3 dedicated remote …" at bounding box center [578, 245] width 371 height 110
copy div "$4"
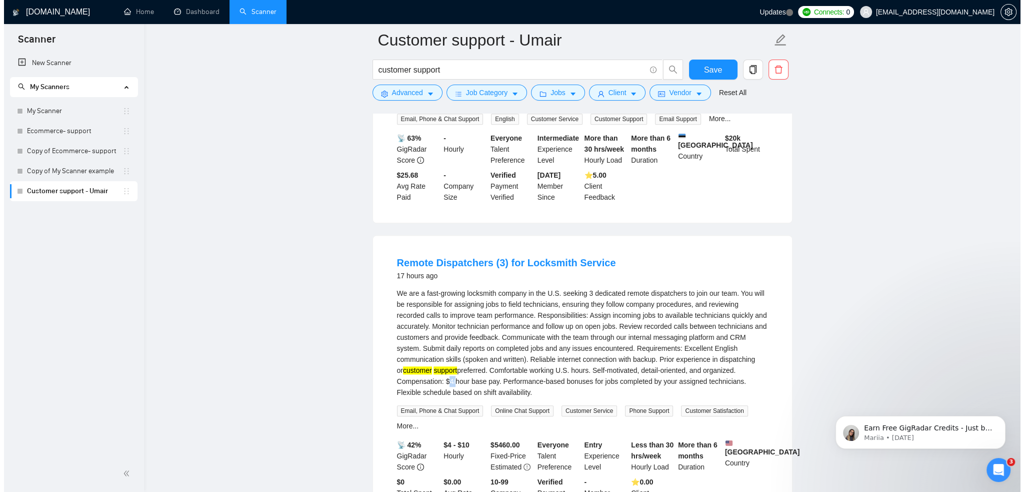
scroll to position [1100, 0]
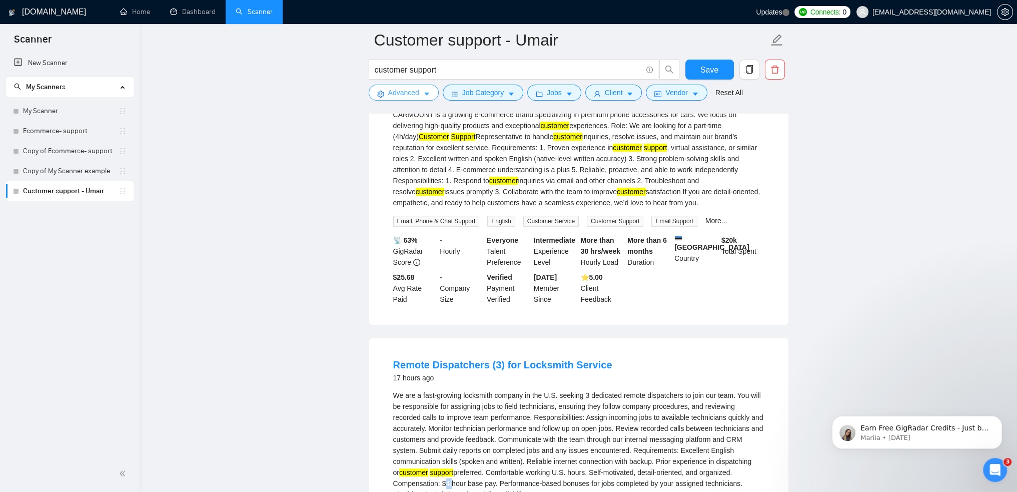
click at [416, 92] on span "Advanced" at bounding box center [403, 92] width 31 height 11
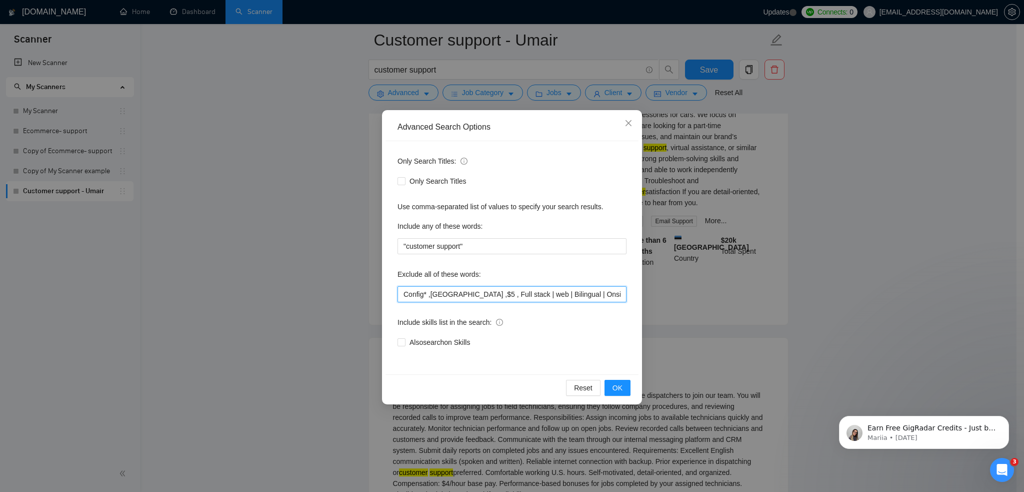
click at [543, 287] on input "Config* ,[GEOGRAPHIC_DATA] ,$5 , Full stack | web | Bilingual | Onsite | German…" at bounding box center [512, 294] width 229 height 16
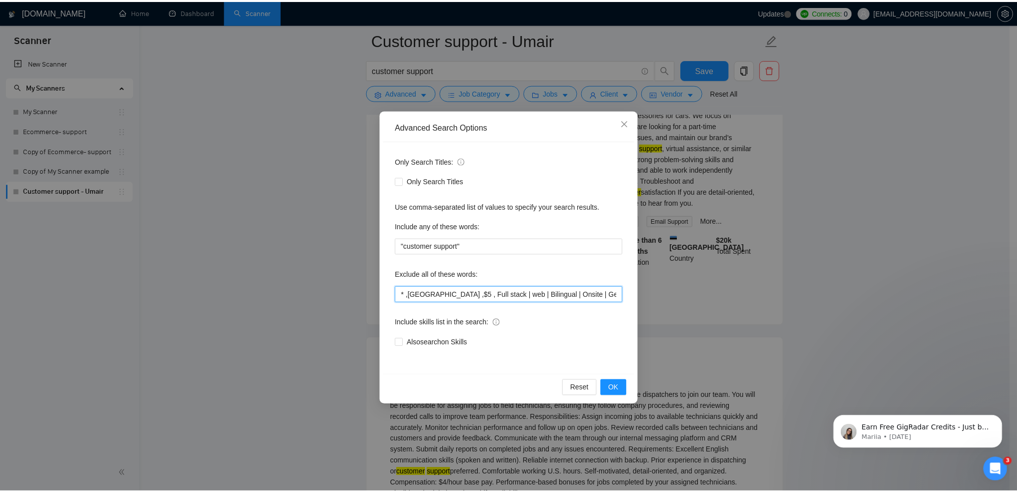
scroll to position [0, 0]
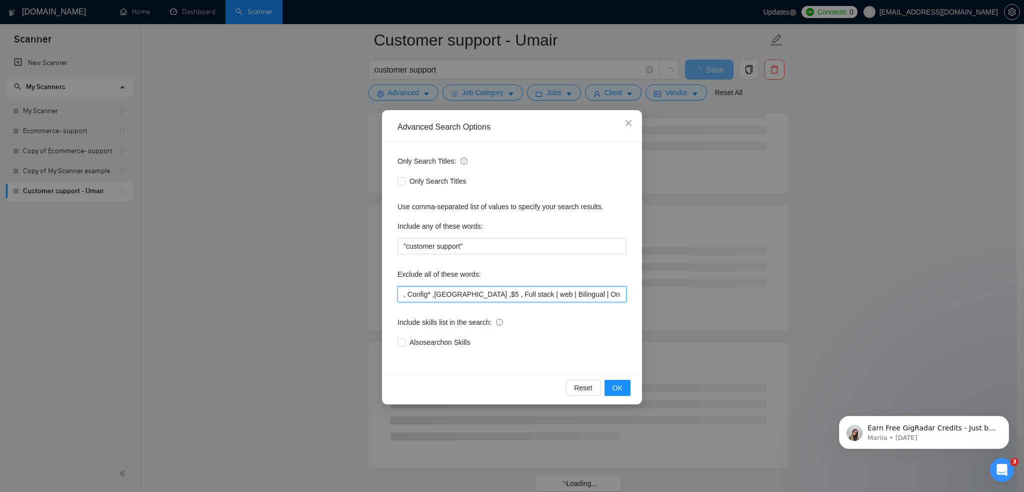
paste input "$4"
click at [619, 391] on span "OK" at bounding box center [618, 387] width 10 height 11
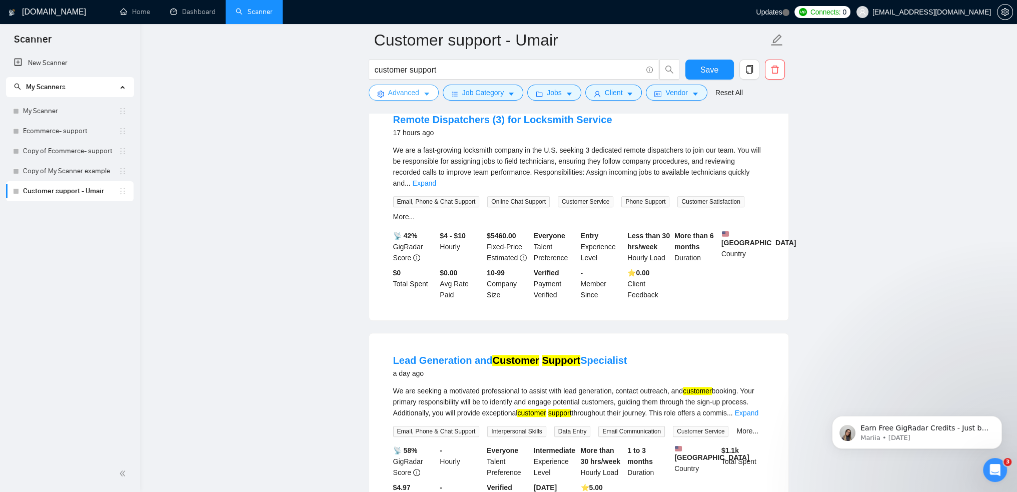
scroll to position [1450, 0]
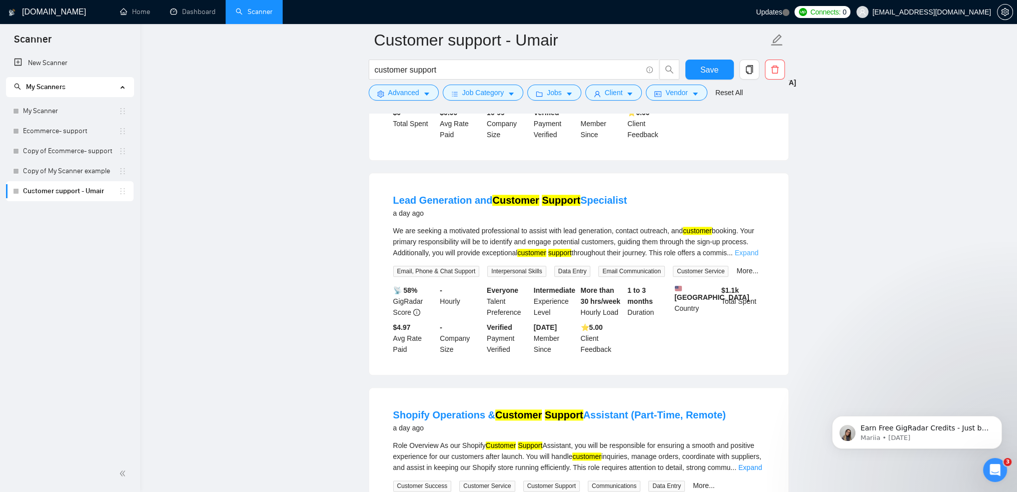
click at [748, 249] on link "Expand" at bounding box center [747, 253] width 24 height 8
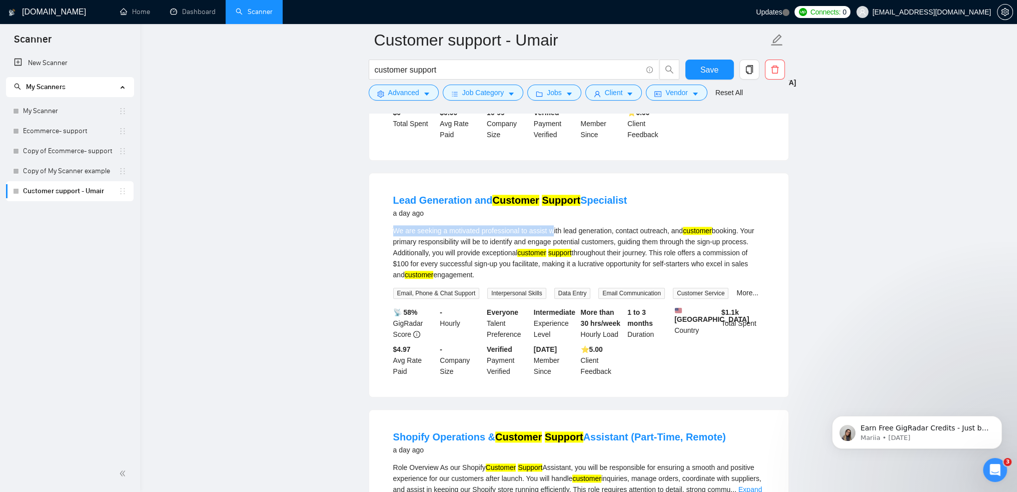
drag, startPoint x: 394, startPoint y: 177, endPoint x: 550, endPoint y: 180, distance: 156.1
click at [550, 225] on div "We are seeking a motivated professional to assist with lead generation, contact…" at bounding box center [578, 252] width 371 height 55
click at [531, 225] on div "We are seeking a motivated professional to assist with lead generation, contact…" at bounding box center [578, 252] width 371 height 55
drag, startPoint x: 398, startPoint y: 212, endPoint x: 438, endPoint y: 212, distance: 40.5
click at [437, 225] on div "We are seeking a motivated professional to assist with lead generation, contact…" at bounding box center [578, 252] width 371 height 55
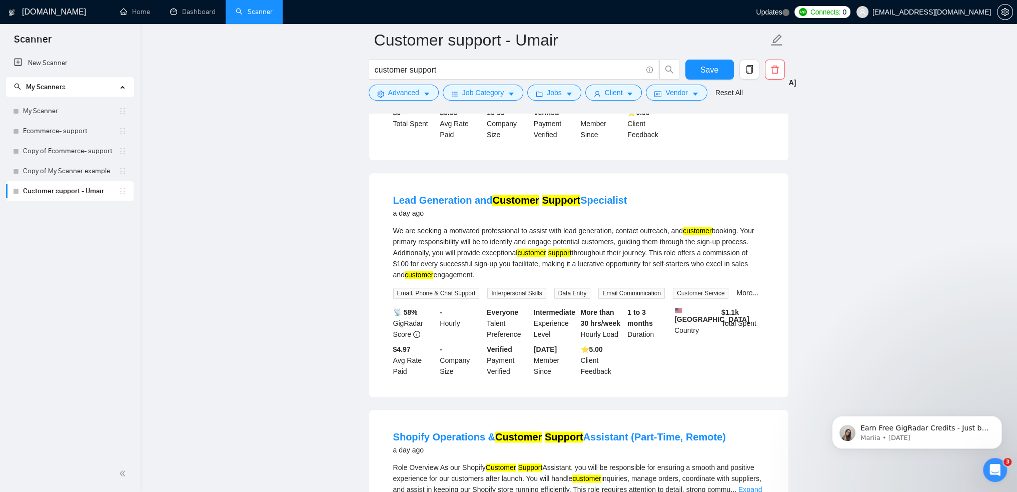
drag, startPoint x: 448, startPoint y: 212, endPoint x: 464, endPoint y: 212, distance: 15.5
click at [448, 225] on div "We are seeking a motivated professional to assist with lead generation, contact…" at bounding box center [578, 252] width 371 height 55
drag, startPoint x: 464, startPoint y: 212, endPoint x: 484, endPoint y: 213, distance: 20.0
click at [468, 225] on div "We are seeking a motivated professional to assist with lead generation, contact…" at bounding box center [578, 252] width 371 height 55
click at [537, 225] on div "We are seeking a motivated professional to assist with lead generation, contact…" at bounding box center [578, 252] width 371 height 55
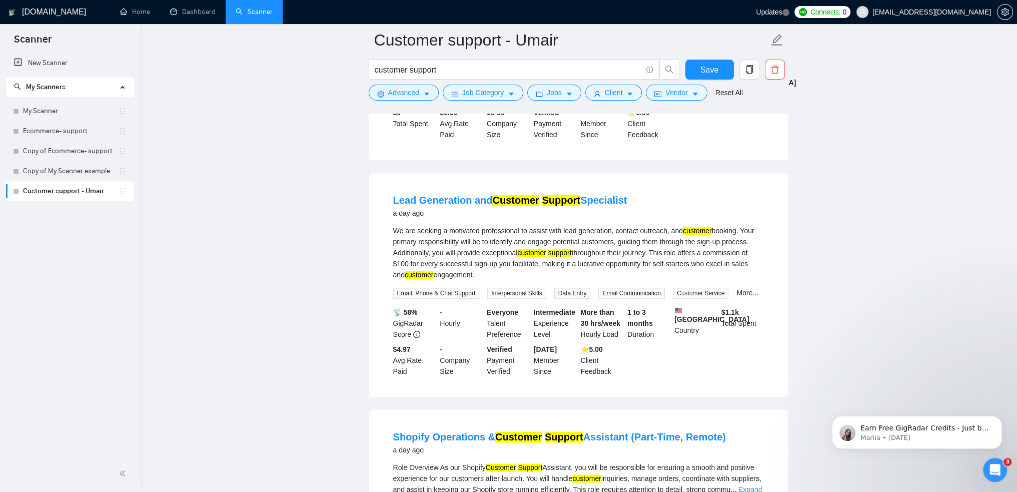
click at [480, 225] on div "We are seeking a motivated professional to assist with lead generation, contact…" at bounding box center [578, 252] width 371 height 55
drag, startPoint x: 711, startPoint y: 202, endPoint x: 748, endPoint y: 205, distance: 37.6
click at [748, 225] on div "We are seeking a motivated professional to assist with lead generation, contact…" at bounding box center [578, 252] width 371 height 55
drag, startPoint x: 747, startPoint y: 202, endPoint x: 711, endPoint y: 196, distance: 36.4
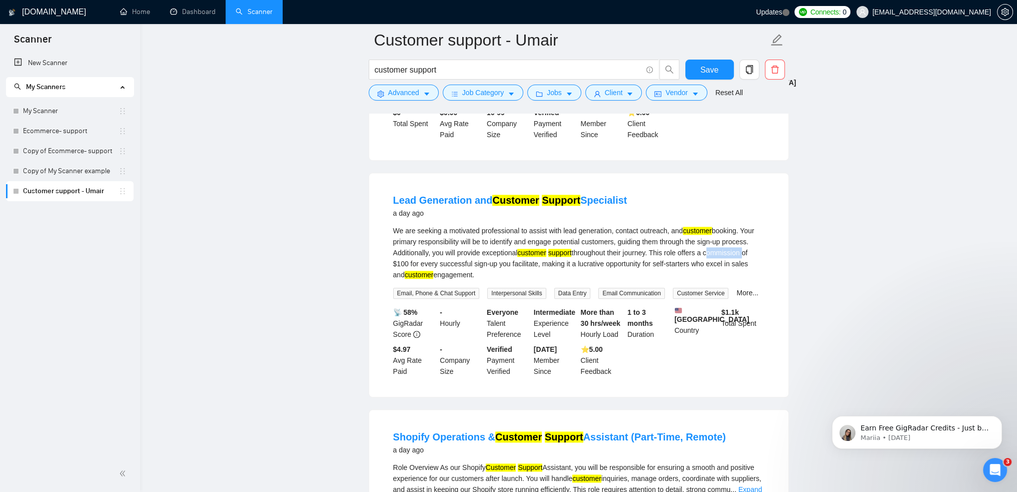
click at [711, 225] on div "We are seeking a motivated professional to assist with lead generation, contact…" at bounding box center [578, 252] width 371 height 55
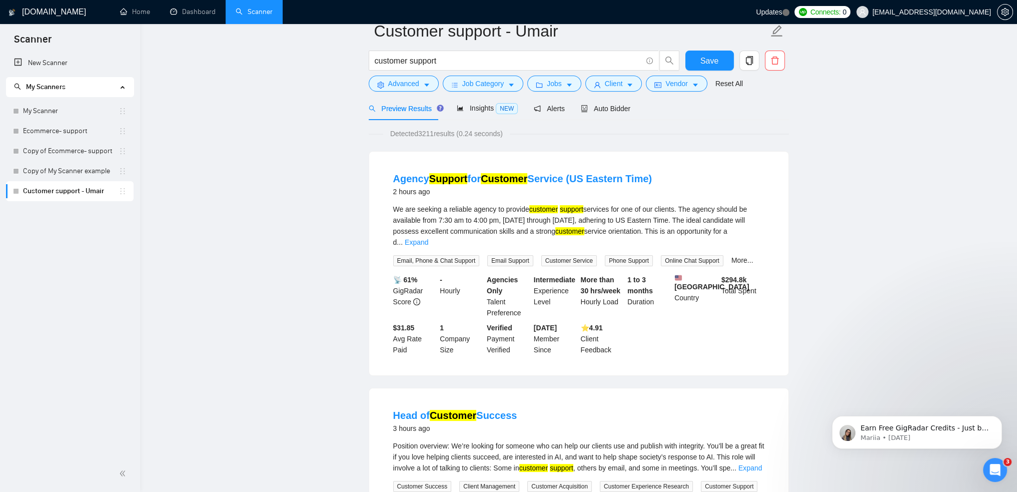
scroll to position [0, 0]
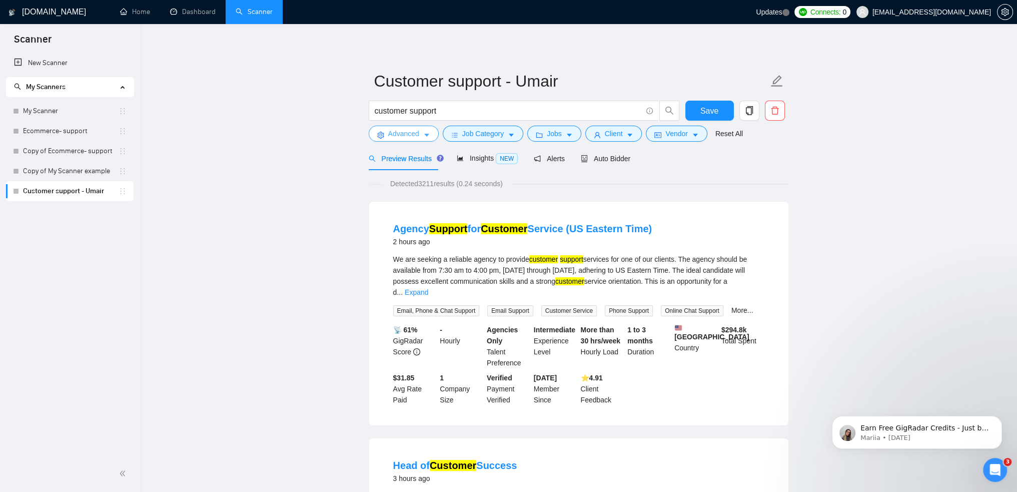
click at [413, 128] on span "Advanced" at bounding box center [403, 133] width 31 height 11
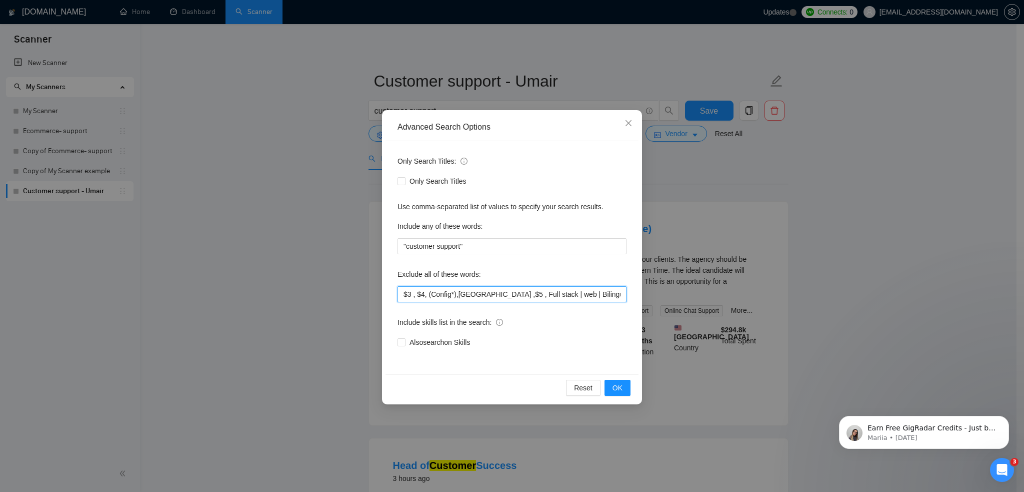
click at [422, 296] on input "$3 , $4, (Config*),[GEOGRAPHIC_DATA] ,$5 , Full stack | web | Bilingual | Onsit…" at bounding box center [512, 294] width 229 height 16
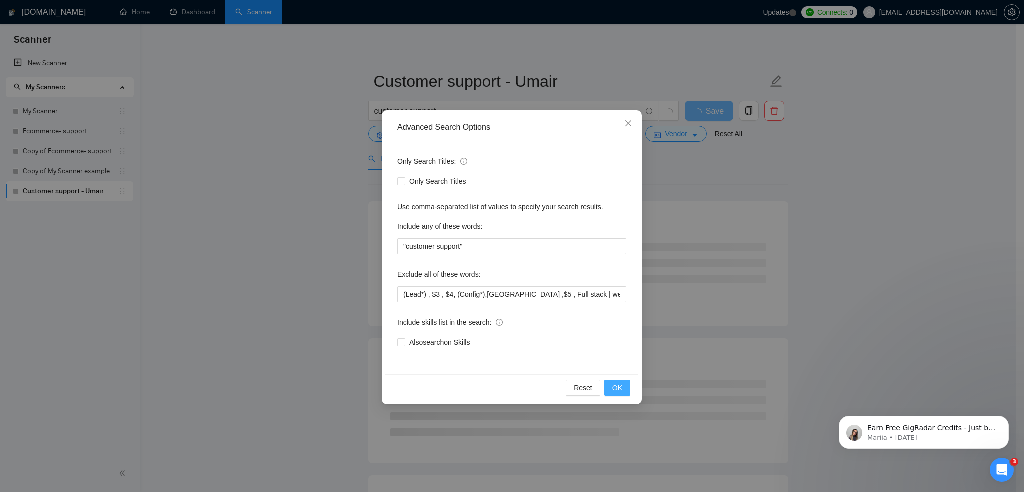
click at [627, 380] on button "OK" at bounding box center [618, 388] width 26 height 16
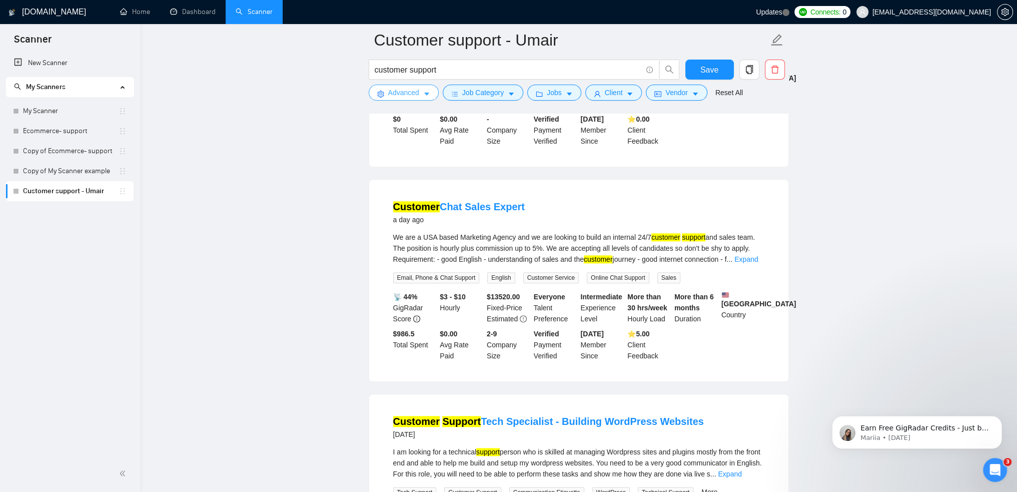
scroll to position [1450, 0]
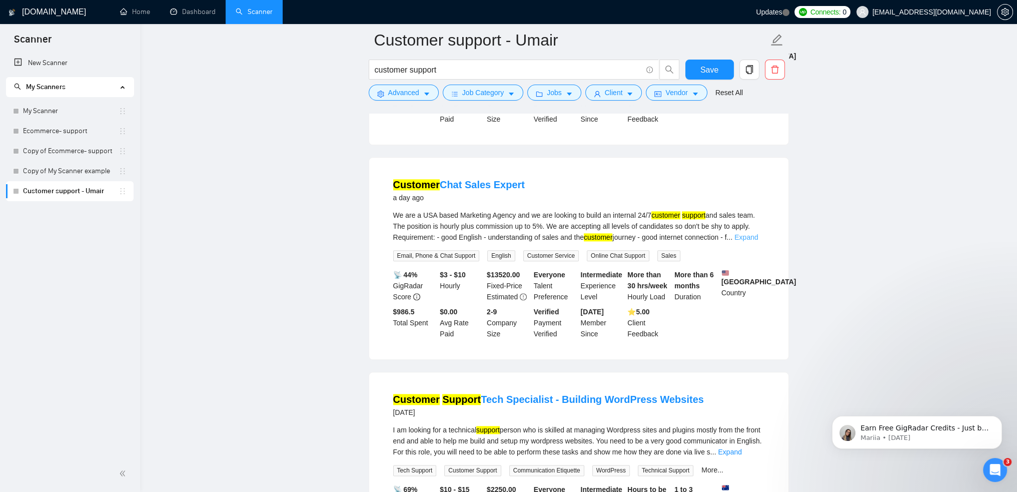
click at [746, 233] on link "Expand" at bounding box center [746, 237] width 24 height 8
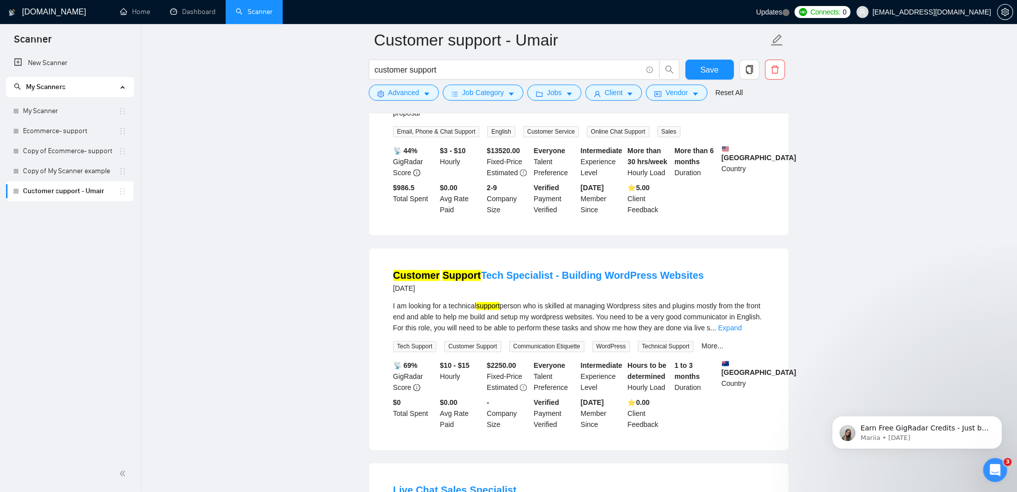
scroll to position [1500, 0]
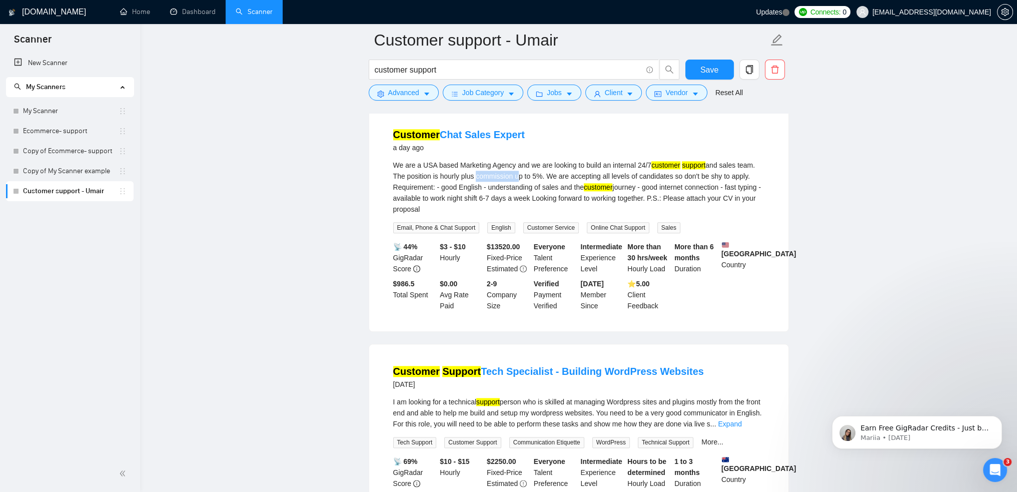
drag, startPoint x: 474, startPoint y: 132, endPoint x: 514, endPoint y: 131, distance: 40.0
click at [514, 160] on div "We are a USA based Marketing Agency and we are looking to build an internal 24/…" at bounding box center [578, 187] width 371 height 55
click at [515, 160] on div "We are a USA based Marketing Agency and we are looking to build an internal 24/…" at bounding box center [578, 187] width 371 height 55
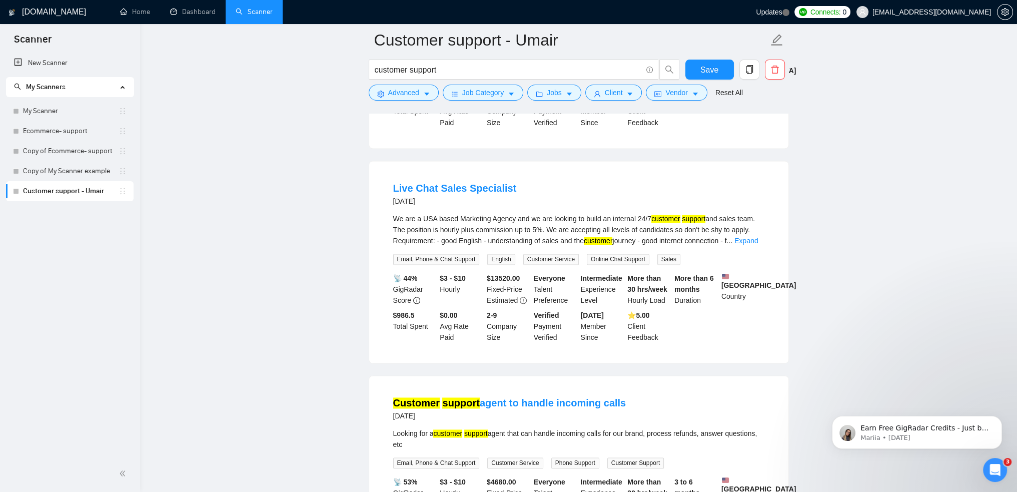
scroll to position [1901, 0]
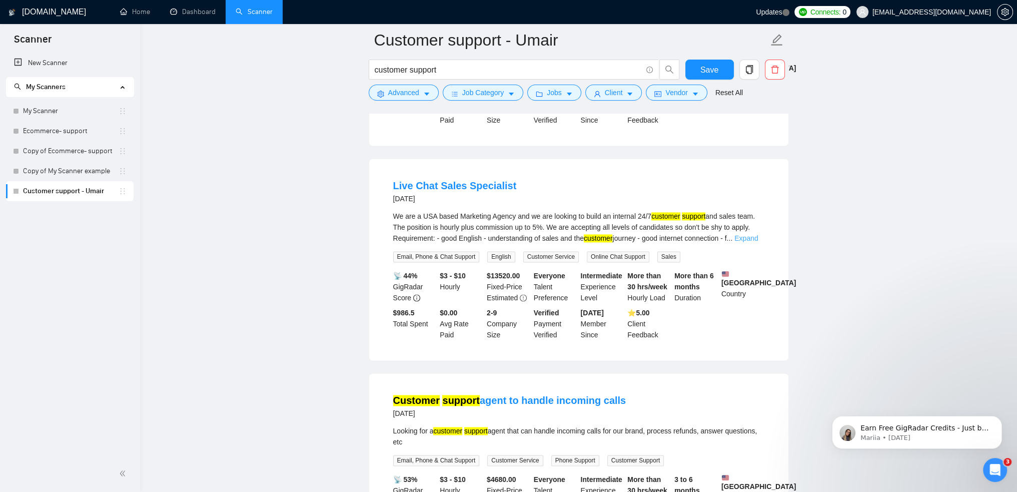
click at [752, 234] on link "Expand" at bounding box center [746, 238] width 24 height 8
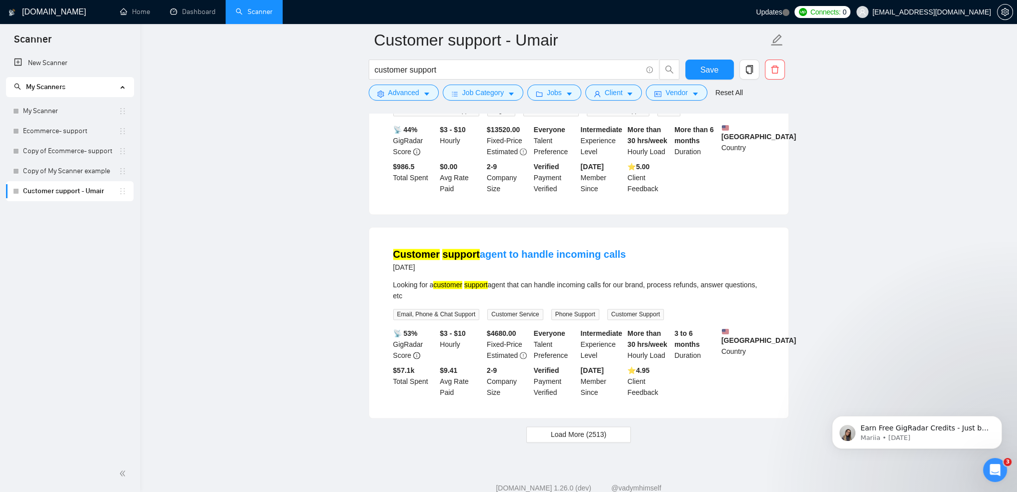
scroll to position [2071, 0]
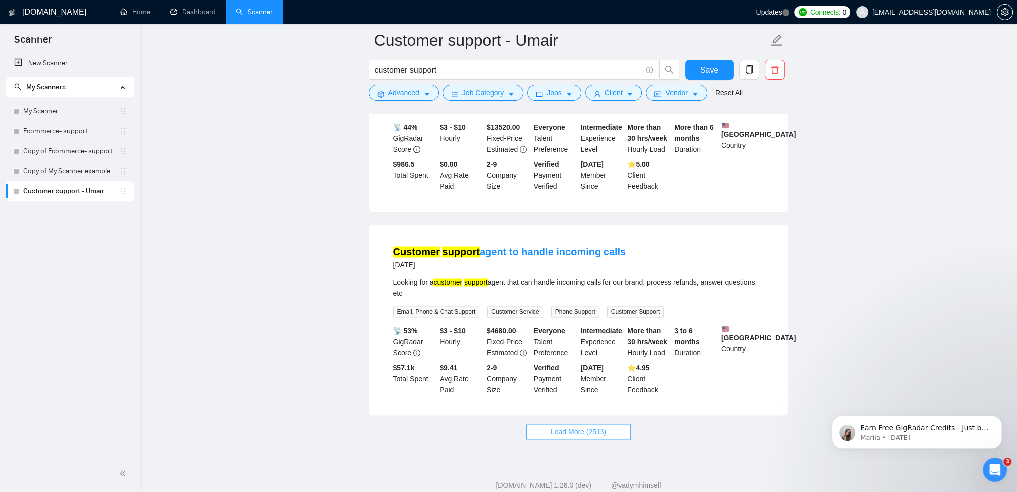
click at [590, 426] on span "Load More (2513)" at bounding box center [579, 431] width 56 height 11
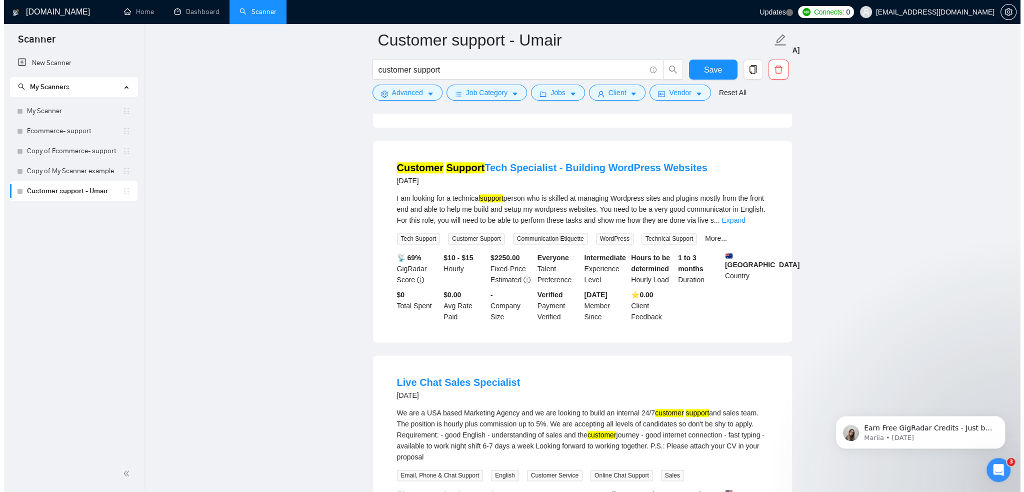
scroll to position [1621, 0]
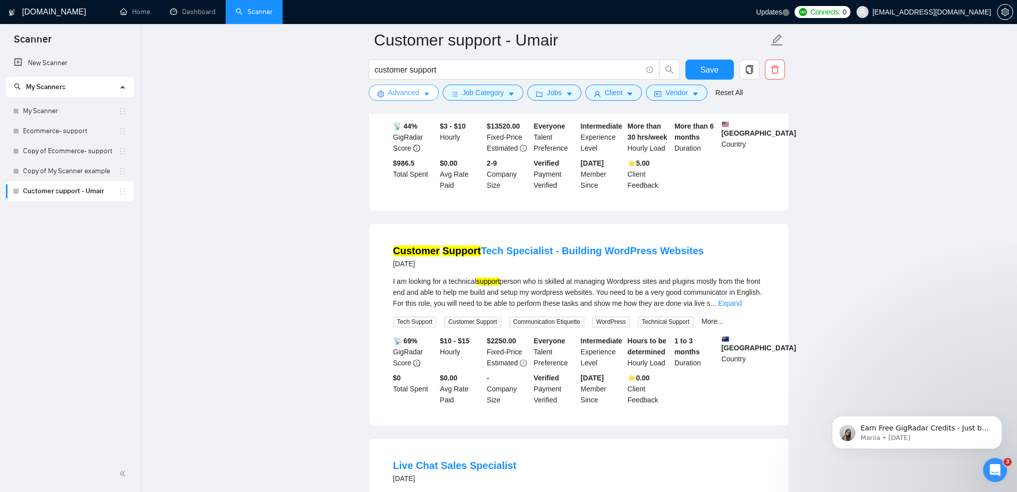
click at [408, 98] on span "Advanced" at bounding box center [403, 92] width 31 height 11
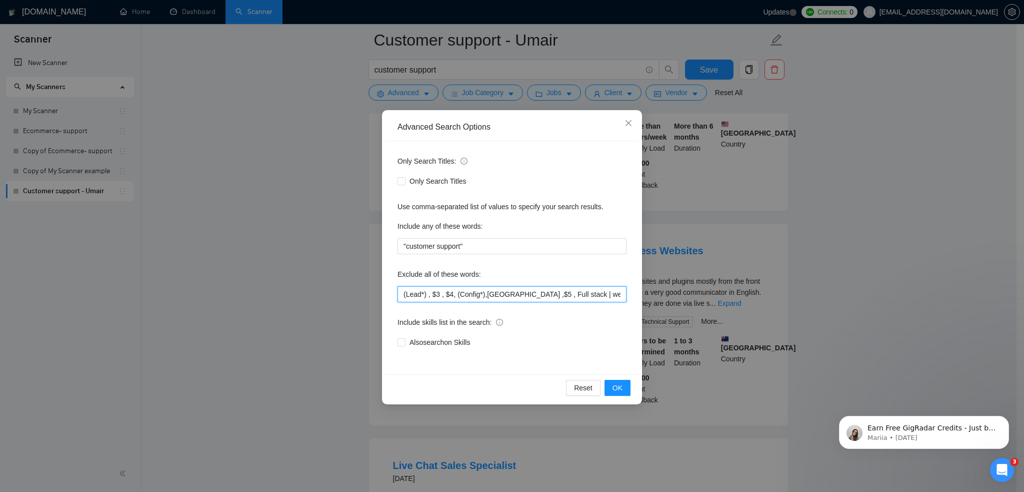
click at [427, 294] on input "(Lead*) , $3 , $4, (Config*),[GEOGRAPHIC_DATA] ,$5 , Full stack | web | Bilingu…" at bounding box center [512, 294] width 229 height 16
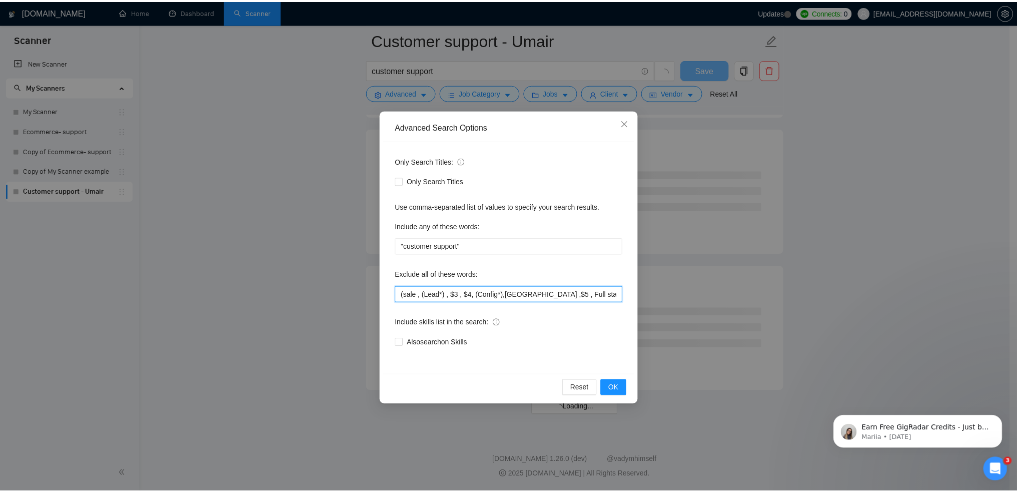
scroll to position [1177, 0]
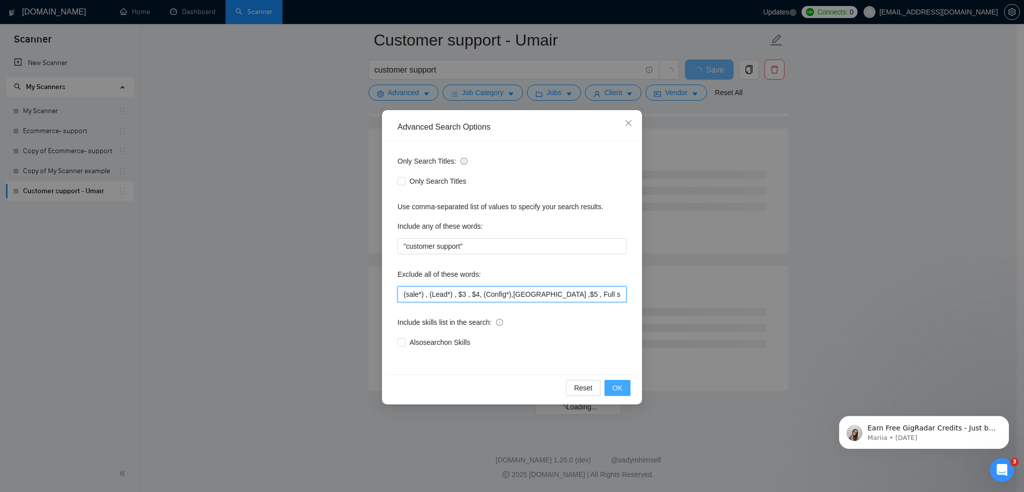
type input "(sale*) , (Lead*) , $3 , $4, (Config*),[GEOGRAPHIC_DATA] ,$5 , Full stack | web…"
click at [625, 390] on button "OK" at bounding box center [618, 388] width 26 height 16
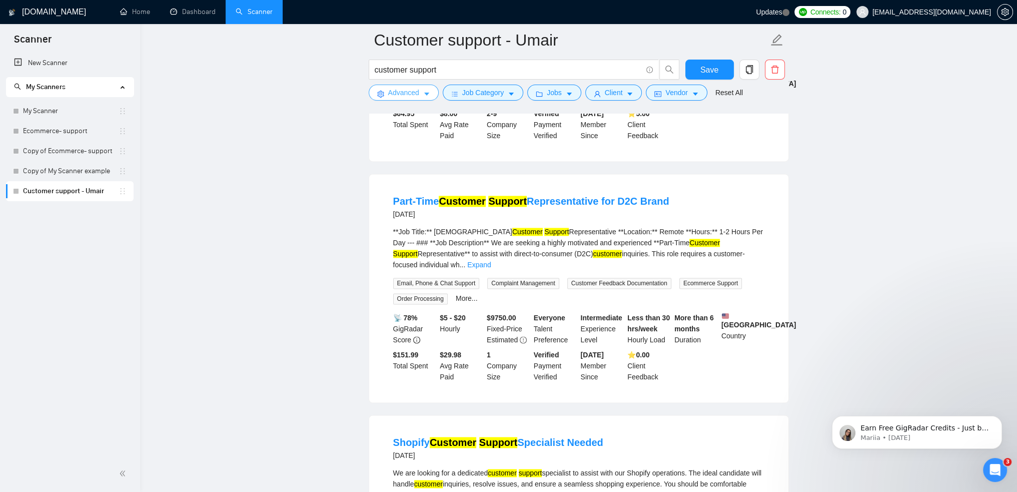
scroll to position [2010, 0]
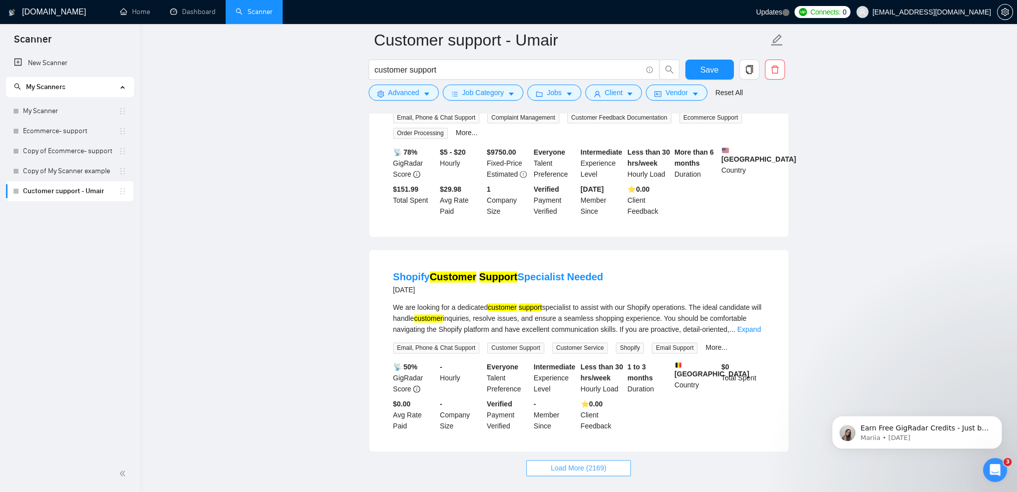
click at [592, 462] on span "Load More (2169)" at bounding box center [579, 467] width 56 height 11
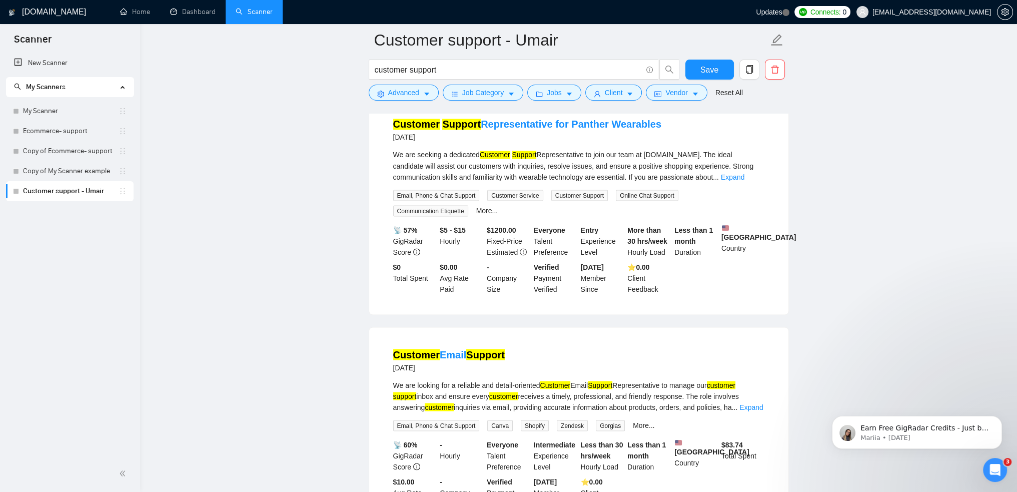
scroll to position [2410, 0]
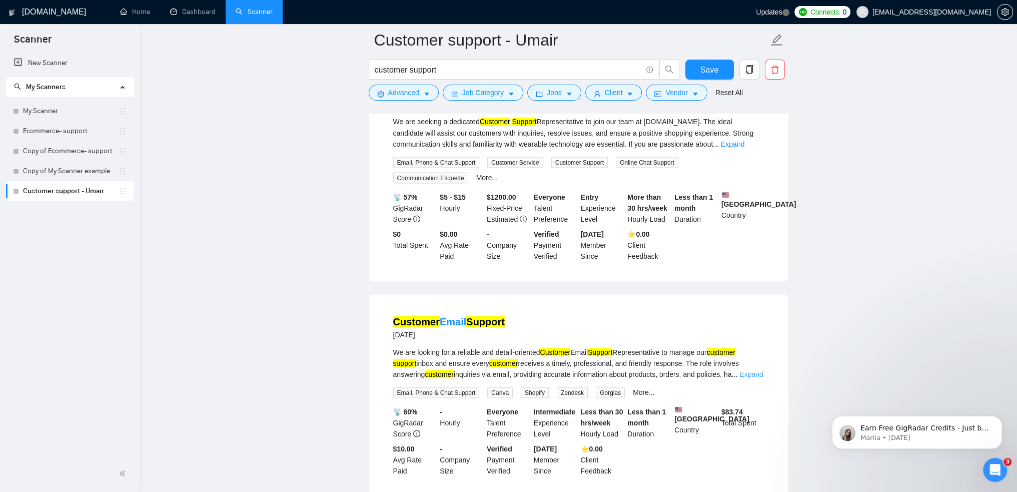
click at [758, 370] on link "Expand" at bounding box center [751, 374] width 24 height 8
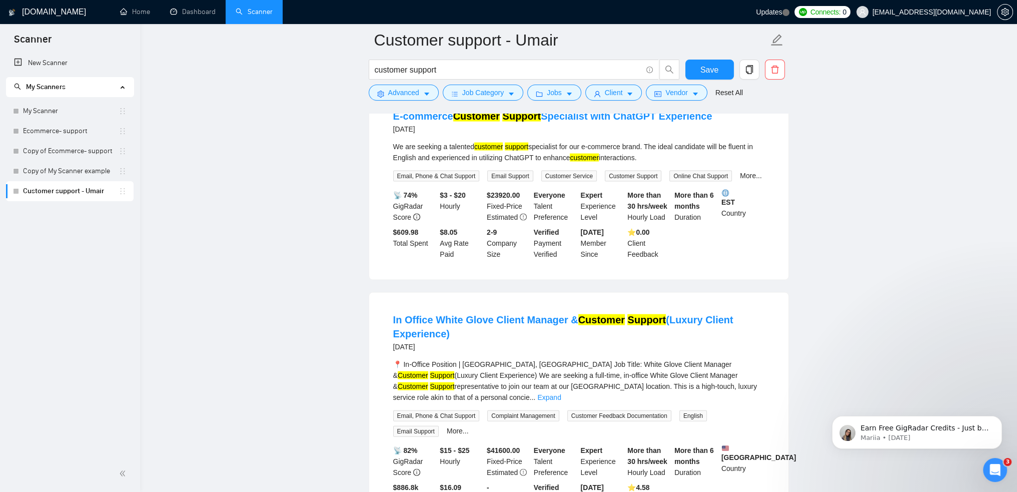
scroll to position [2910, 0]
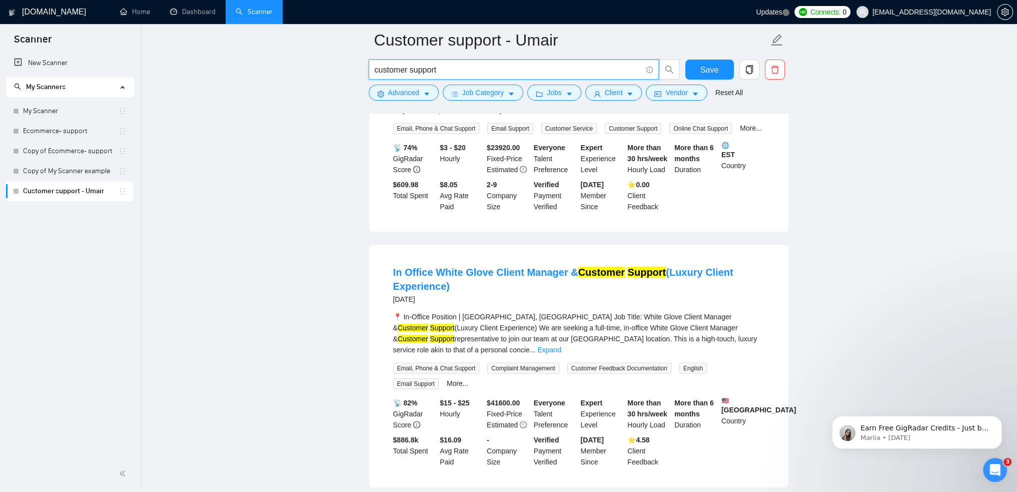
click at [465, 72] on input "customer support" at bounding box center [508, 70] width 267 height 13
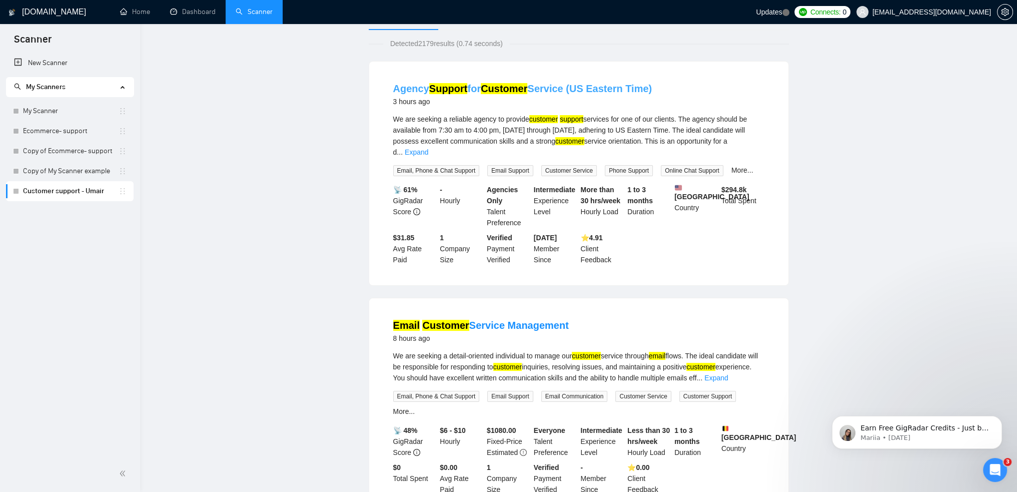
scroll to position [0, 0]
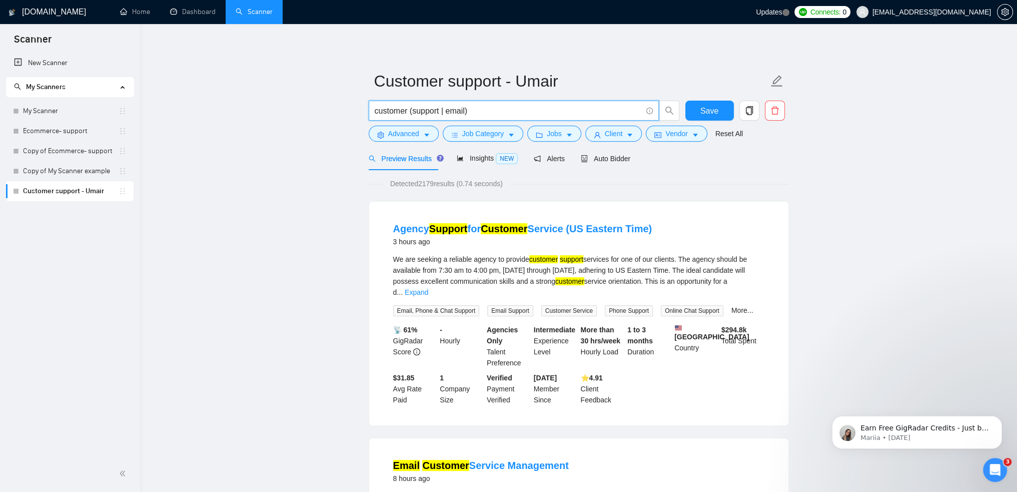
click at [446, 112] on input "customer (support | email)" at bounding box center [508, 111] width 267 height 13
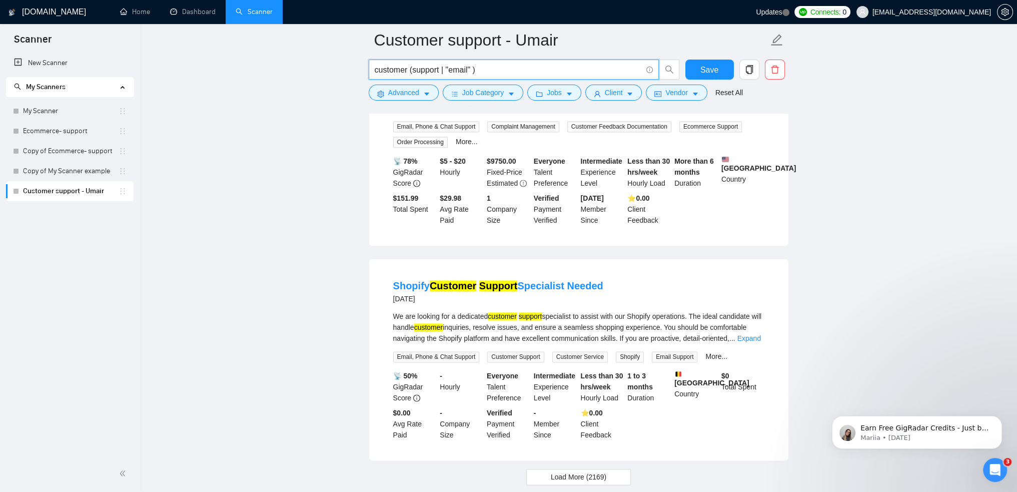
scroll to position [2010, 0]
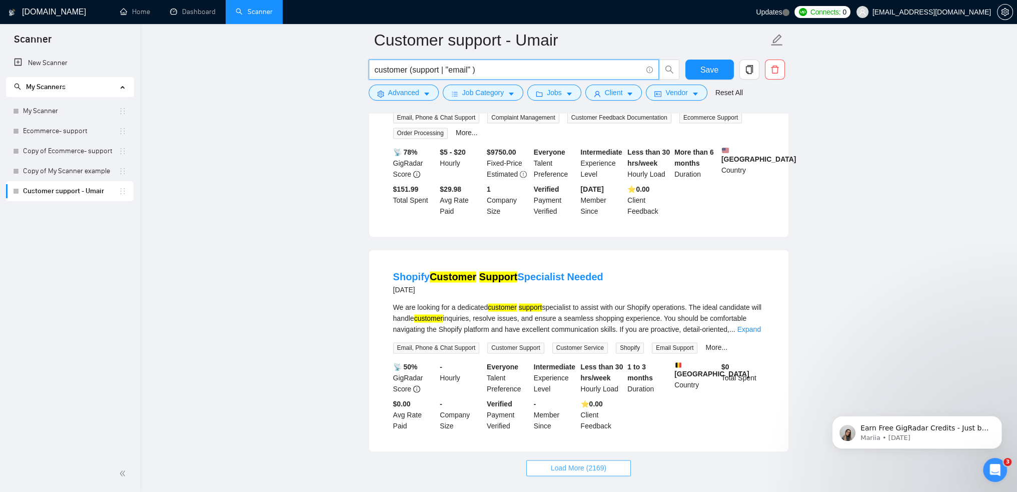
type input "customer (support | "email" )"
drag, startPoint x: 584, startPoint y: 402, endPoint x: 577, endPoint y: 359, distance: 43.6
click at [584, 462] on span "Load More (2169)" at bounding box center [579, 467] width 56 height 11
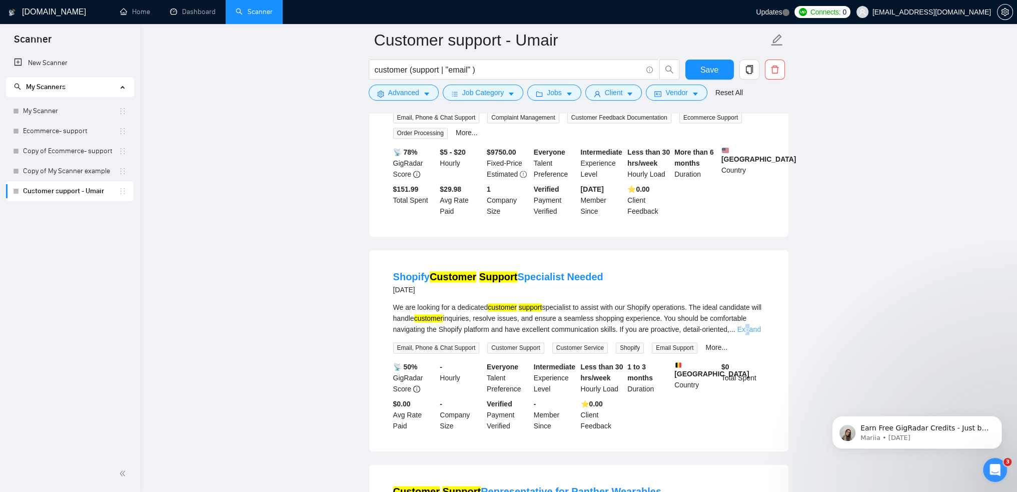
click at [748, 325] on link "Expand" at bounding box center [749, 329] width 24 height 8
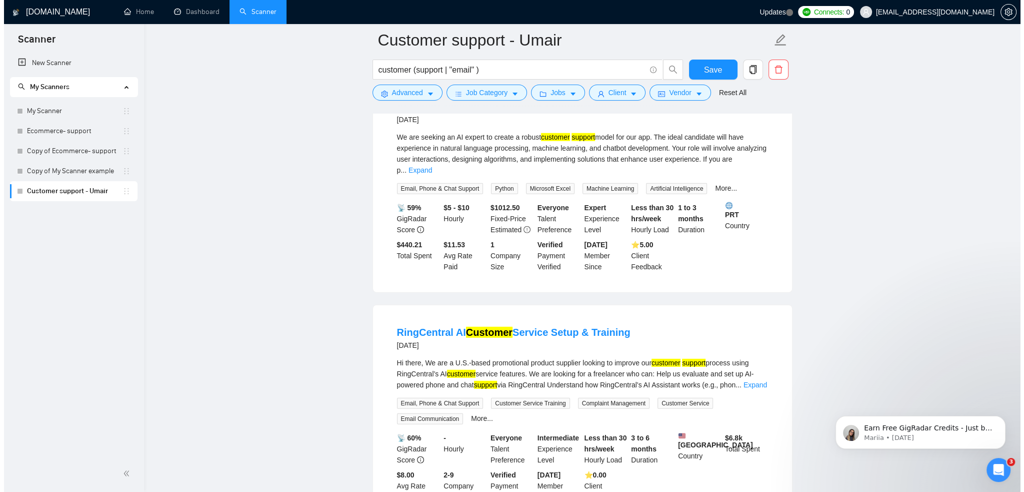
scroll to position [3810, 0]
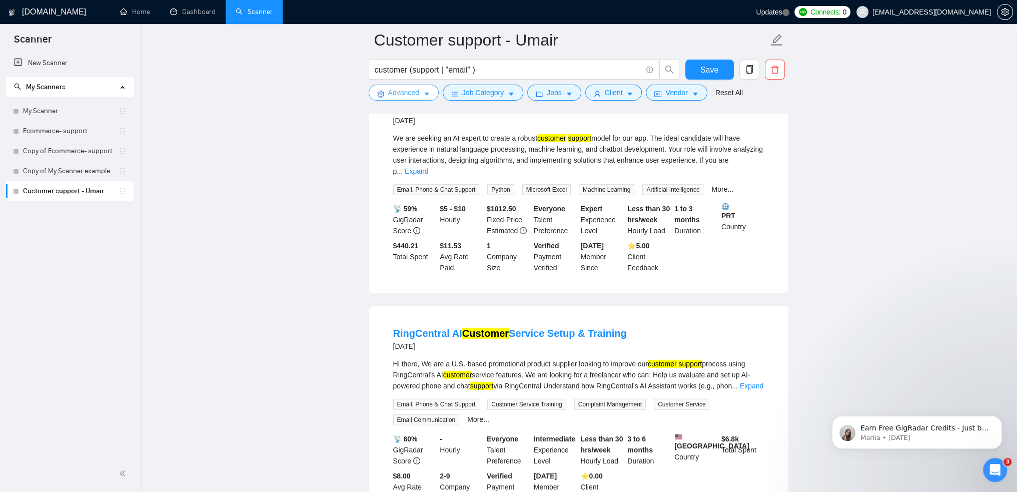
click at [395, 97] on span "Advanced" at bounding box center [403, 92] width 31 height 11
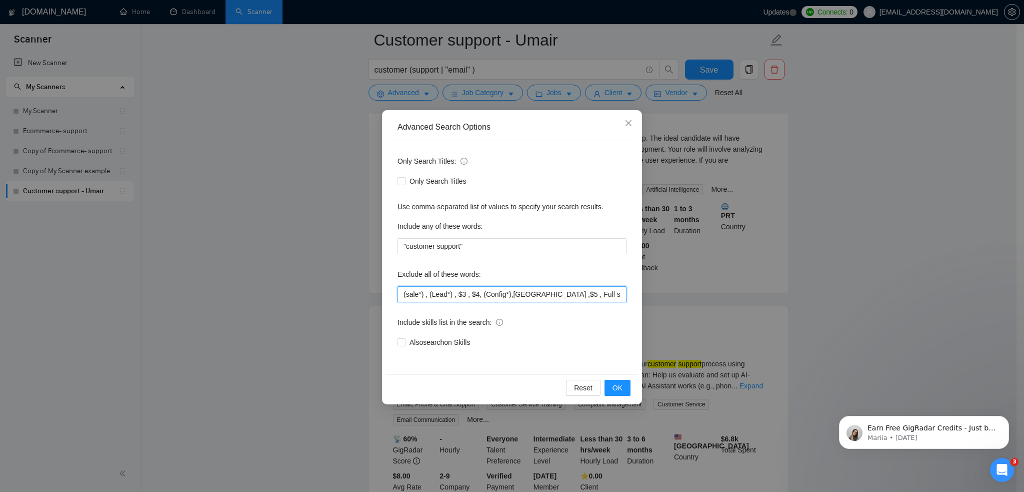
click at [406, 296] on input "(sale*) , (Lead*) , $3 , $4, (Config*),[GEOGRAPHIC_DATA] ,$5 , Full stack | web…" at bounding box center [512, 294] width 229 height 16
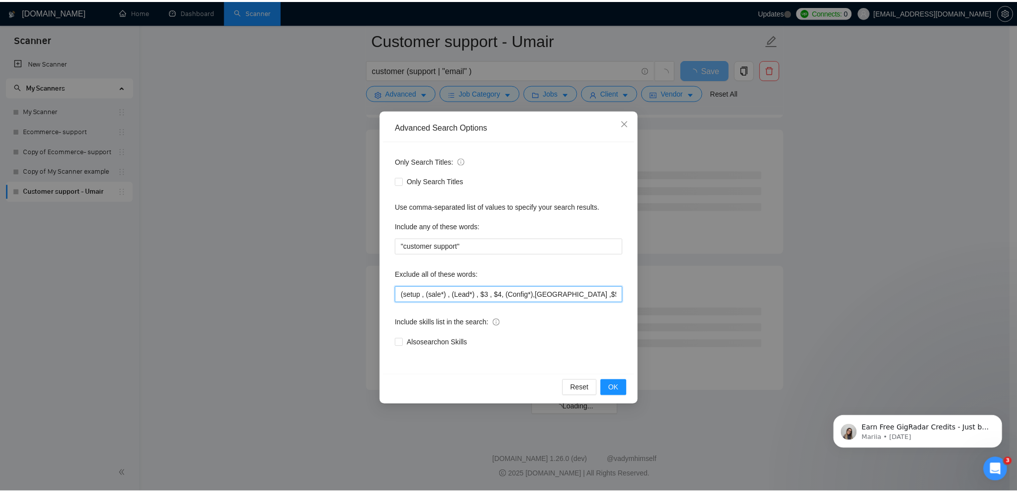
scroll to position [1177, 0]
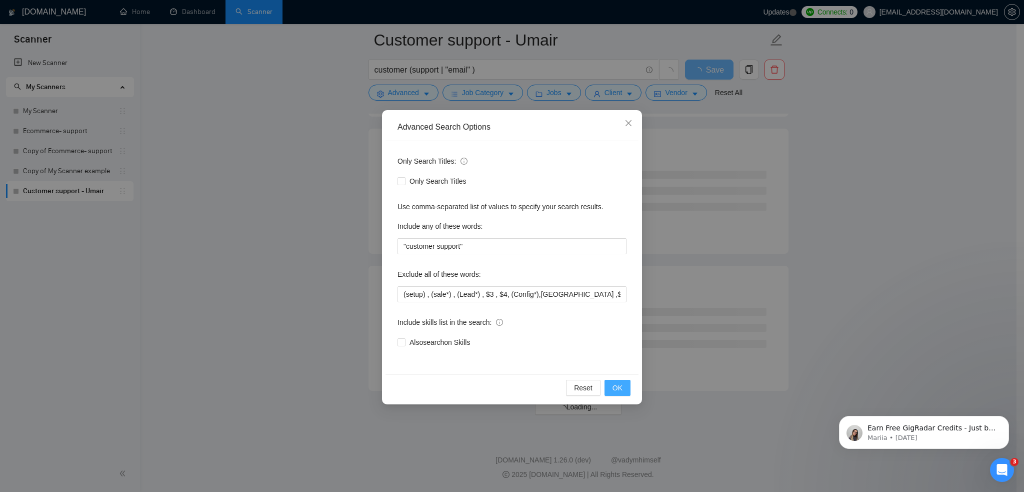
click at [622, 384] on span "OK" at bounding box center [618, 387] width 10 height 11
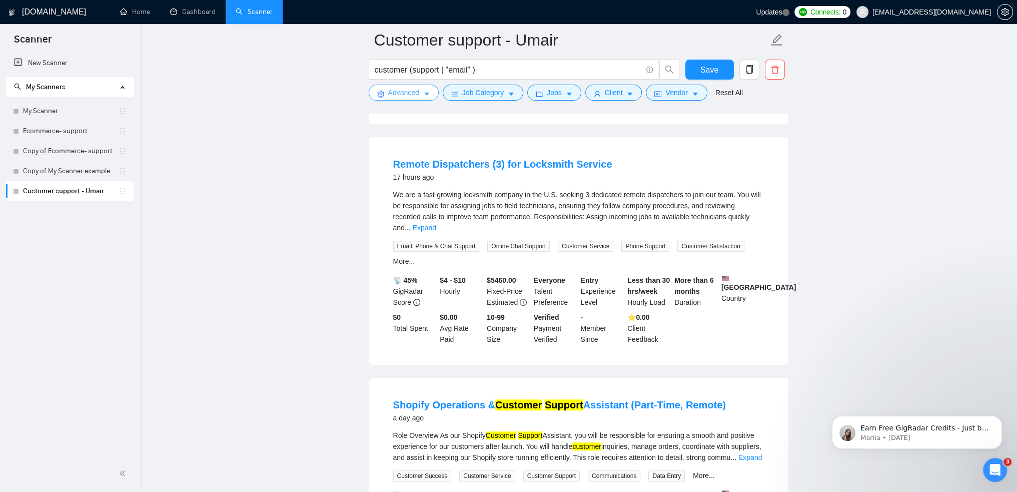
scroll to position [850, 0]
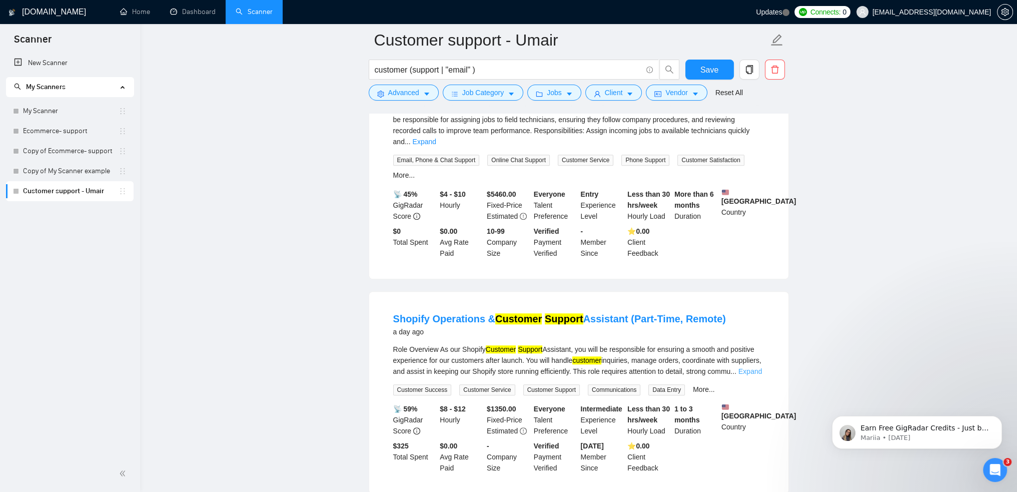
click at [752, 367] on link "Expand" at bounding box center [750, 371] width 24 height 8
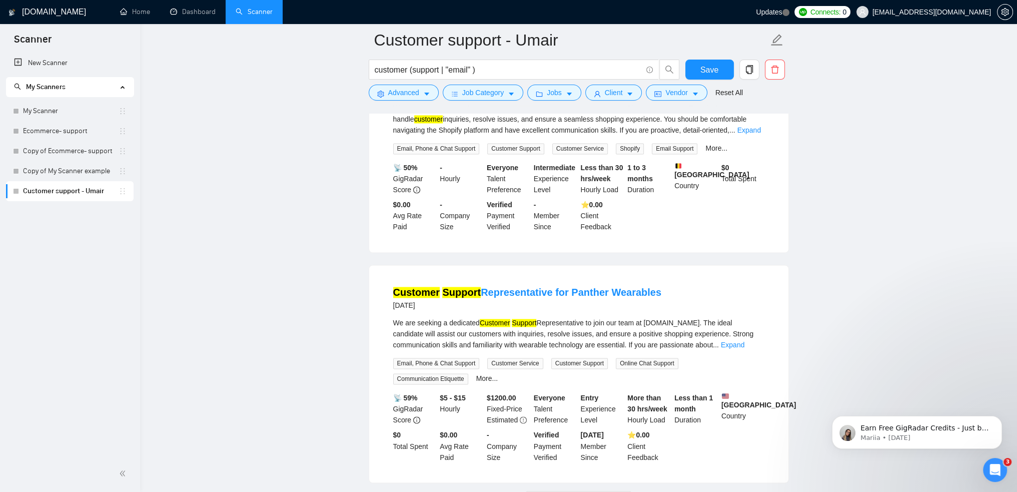
scroll to position [2142, 0]
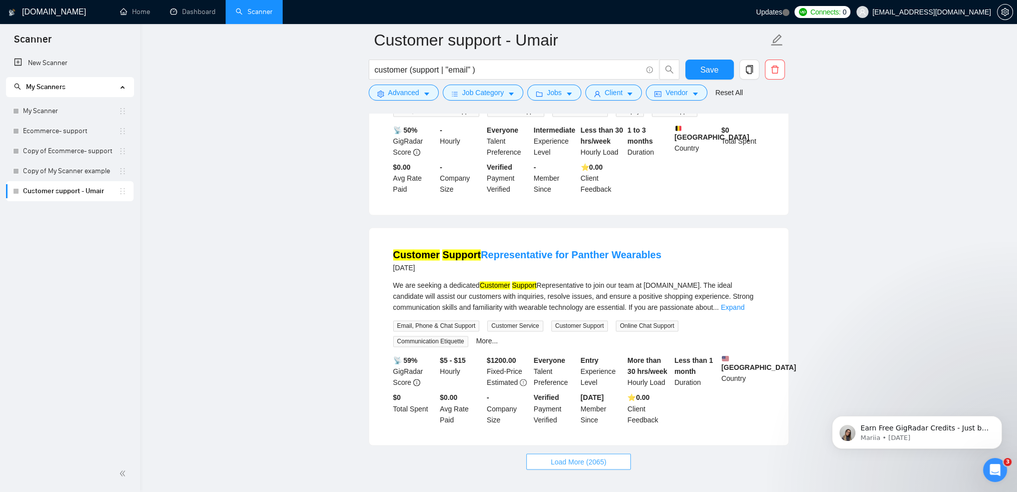
click at [597, 456] on span "Load More (2065)" at bounding box center [579, 461] width 56 height 11
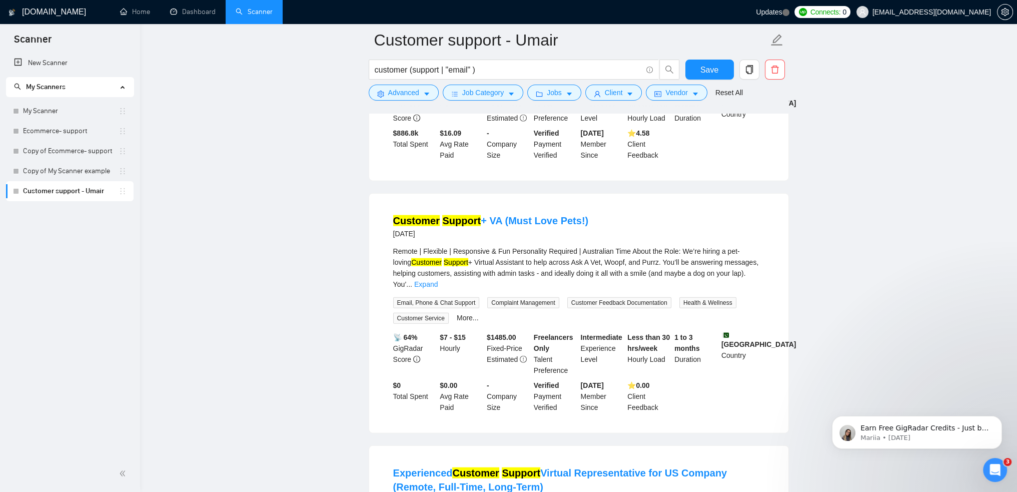
scroll to position [3092, 0]
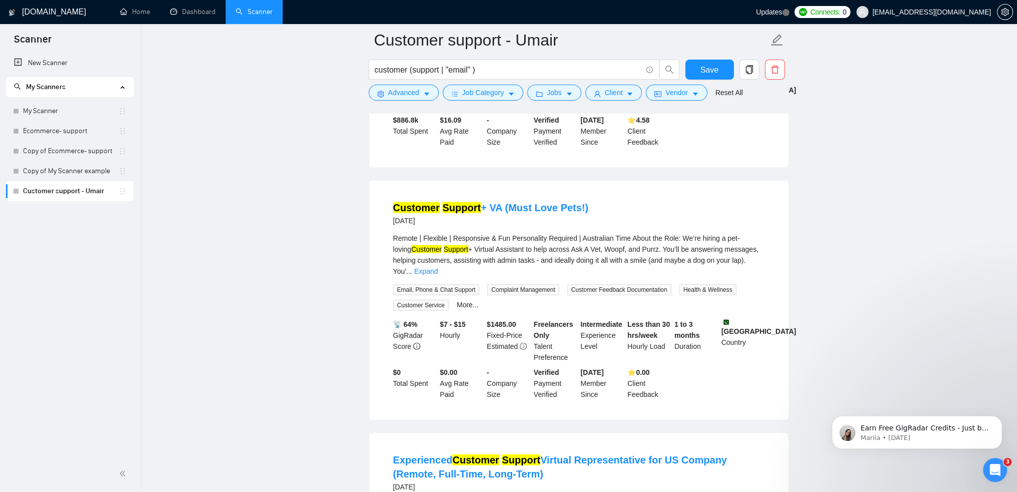
drag, startPoint x: 751, startPoint y: 208, endPoint x: 750, endPoint y: 202, distance: 6.0
click at [438, 267] on link "Expand" at bounding box center [426, 271] width 24 height 8
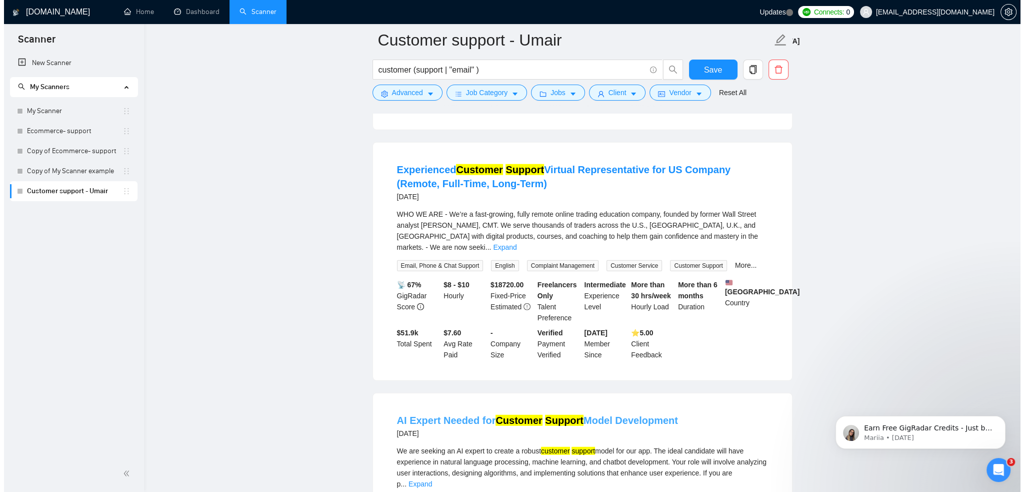
scroll to position [3592, 0]
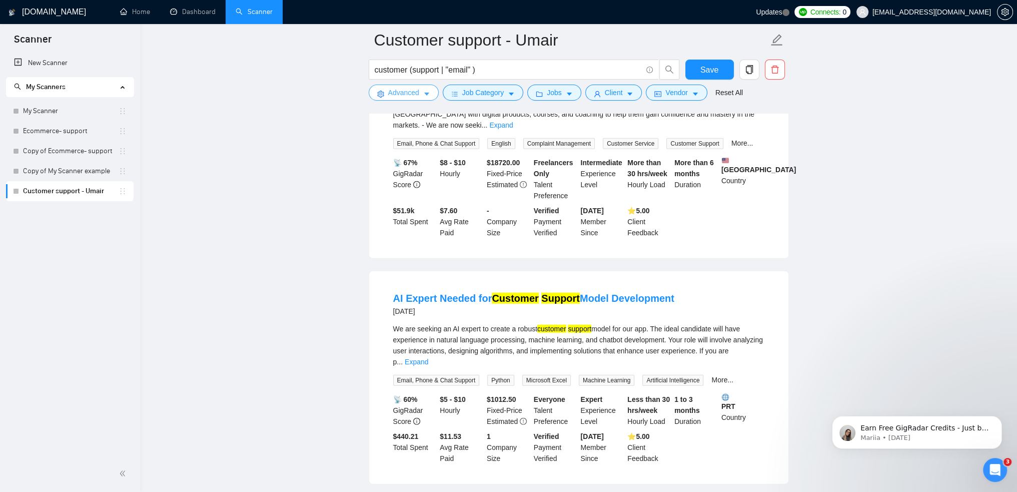
click at [394, 98] on span "Advanced" at bounding box center [403, 92] width 31 height 11
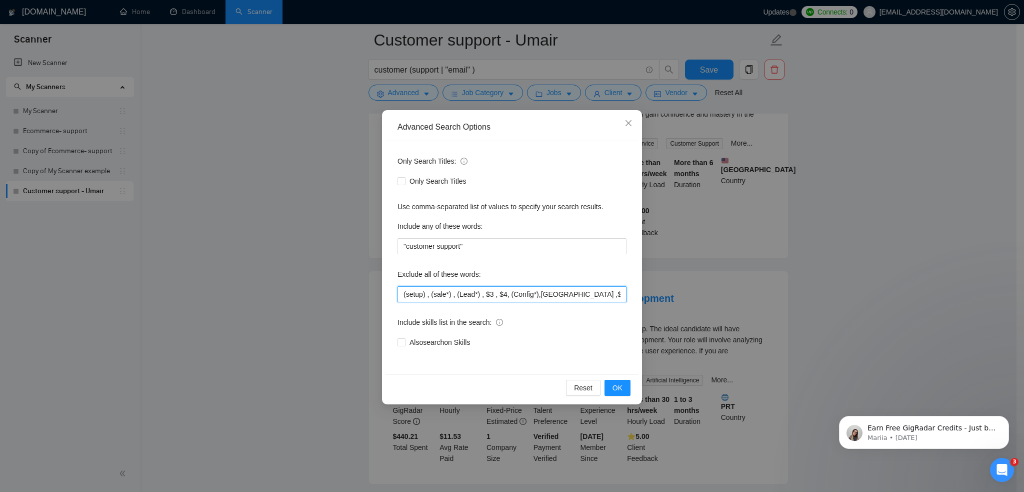
click at [496, 293] on input "(setup) , (sale*) , (Lead*) , $3 , $4, (Config*),[GEOGRAPHIC_DATA] ,$5 , Full s…" at bounding box center [512, 294] width 229 height 16
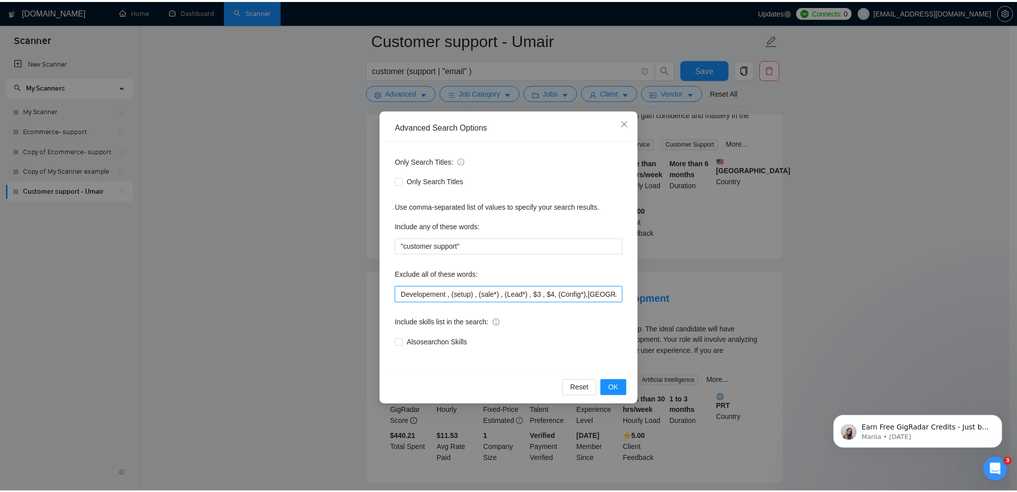
scroll to position [2547, 0]
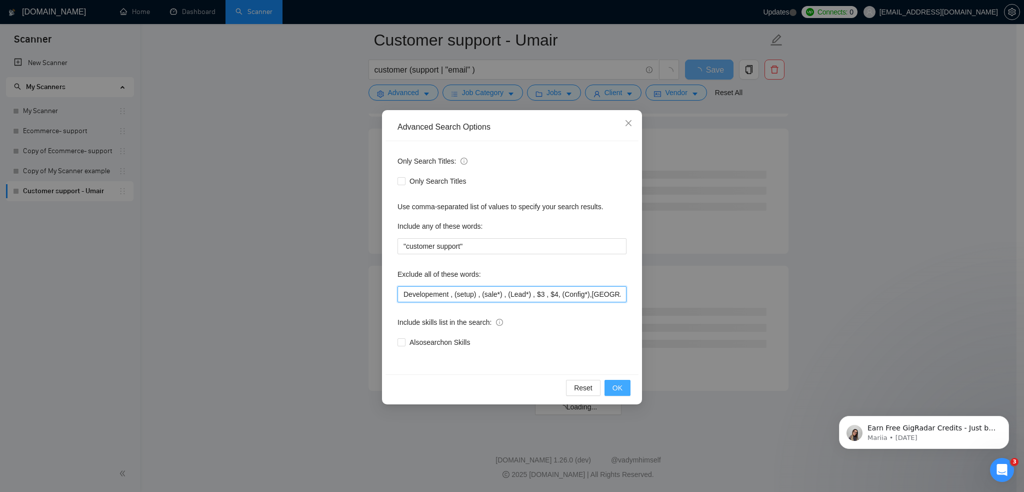
type input "Developement , (setup) , (sale*) , (Lead*) , $3 , $4, (Config*),[GEOGRAPHIC_DAT…"
click at [626, 384] on button "OK" at bounding box center [618, 388] width 26 height 16
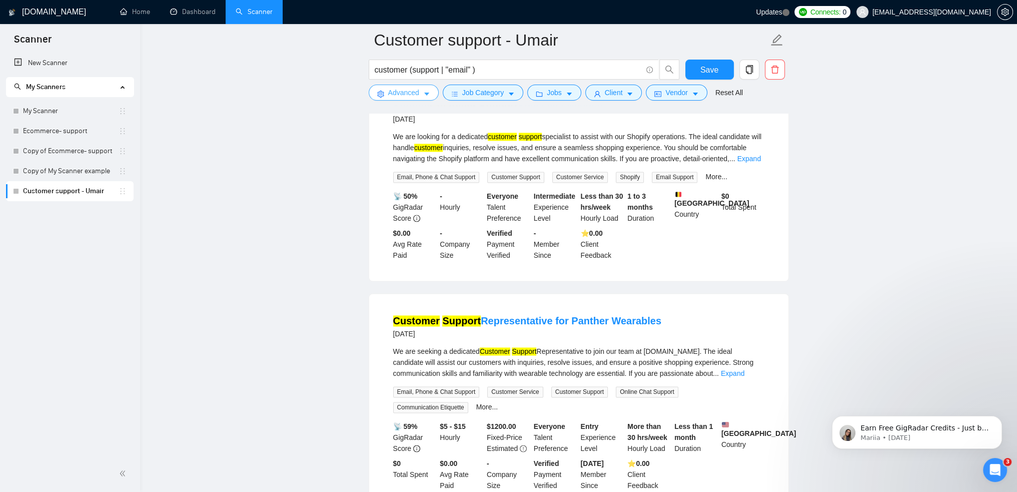
scroll to position [2032, 0]
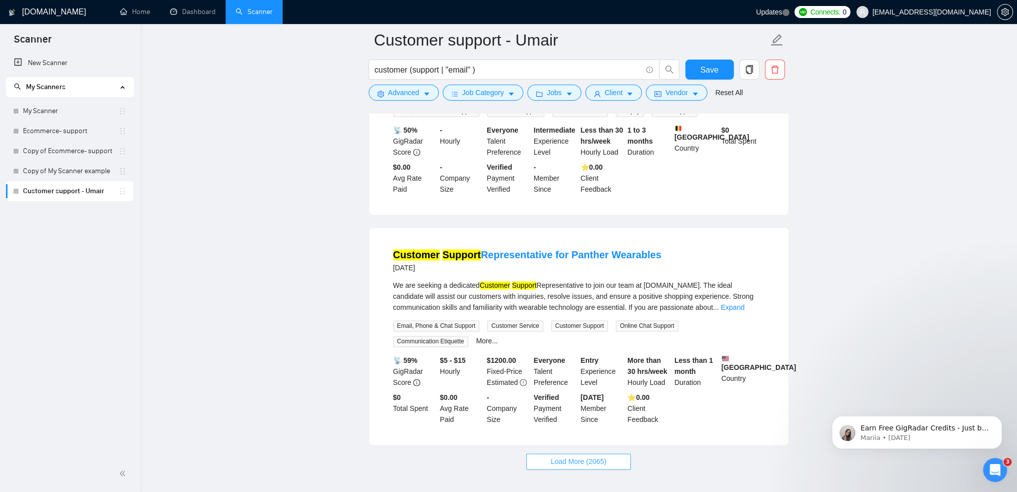
click at [595, 456] on span "Load More (2065)" at bounding box center [579, 461] width 56 height 11
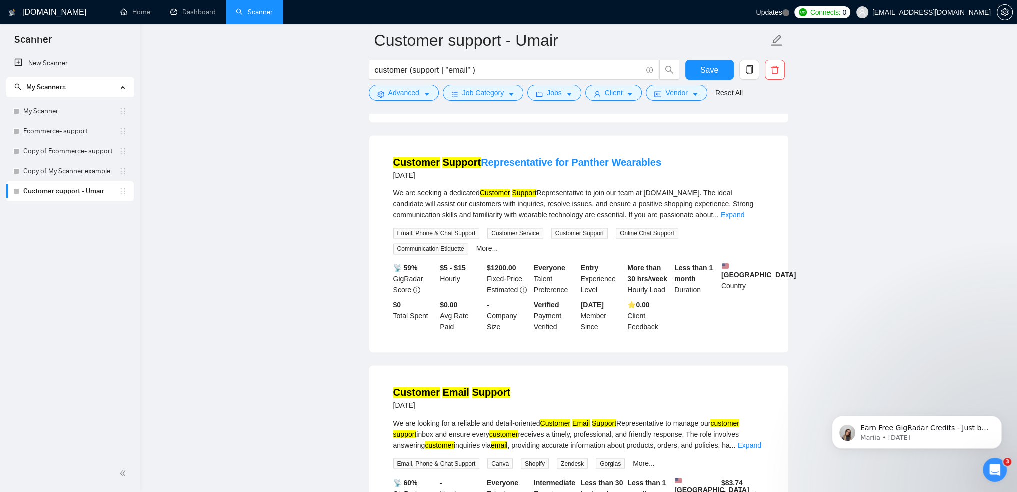
scroll to position [2082, 0]
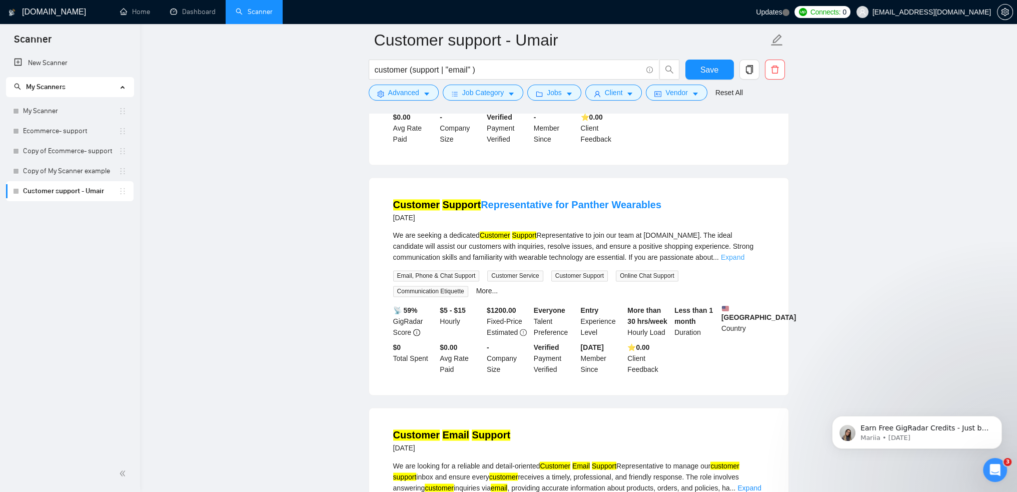
click at [735, 253] on link "Expand" at bounding box center [733, 257] width 24 height 8
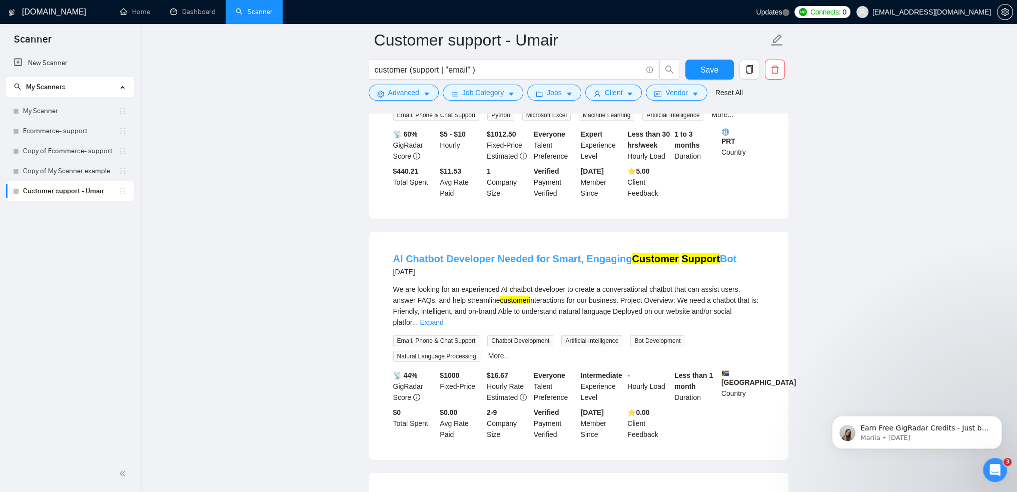
scroll to position [3782, 0]
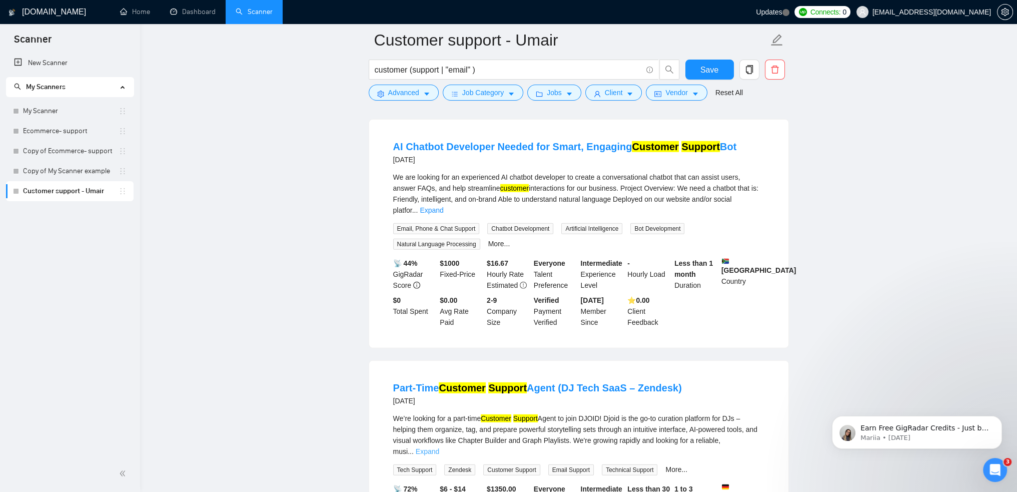
click at [439, 447] on link "Expand" at bounding box center [428, 451] width 24 height 8
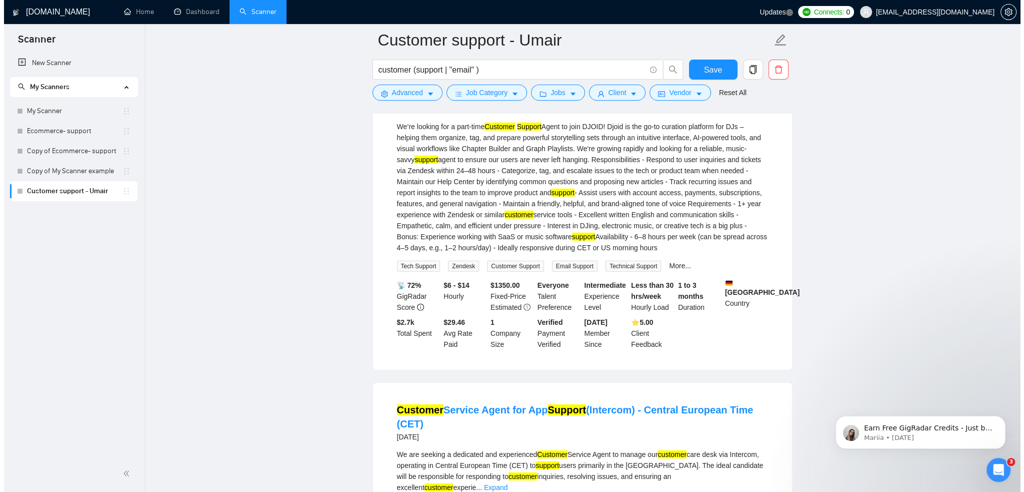
scroll to position [4082, 0]
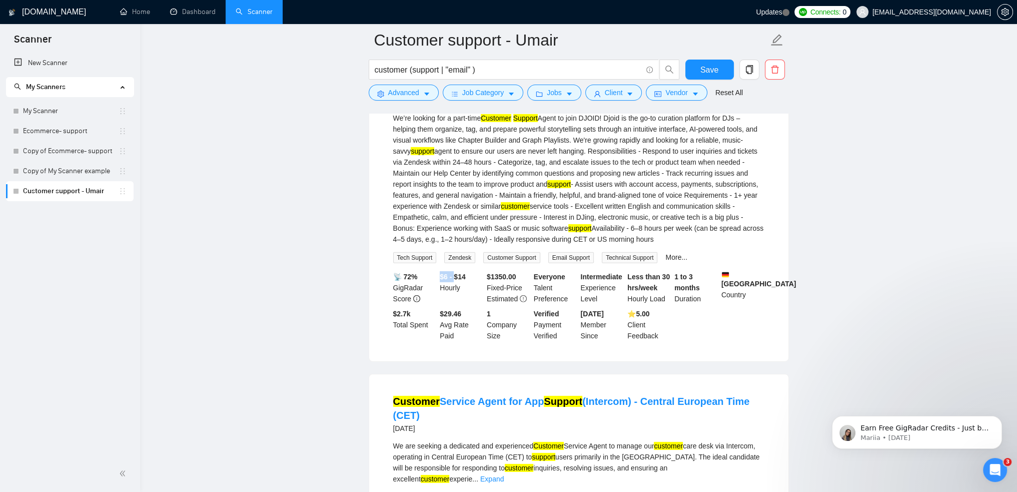
drag, startPoint x: 438, startPoint y: 181, endPoint x: 456, endPoint y: 183, distance: 17.7
click at [456, 271] on div "$6 - $14 Hourly" at bounding box center [461, 287] width 47 height 33
click at [455, 273] on b "$6 - $14" at bounding box center [453, 277] width 26 height 8
click at [757, 252] on li "Part-Time Customer Support Agent (DJ Tech SaaS – Zendesk) [DATE] We’re looking …" at bounding box center [578, 211] width 395 height 277
click at [486, 100] on form "Customer support - Umair customer (support | "email" ) Save Advanced Job Catego…" at bounding box center [579, 65] width 420 height 82
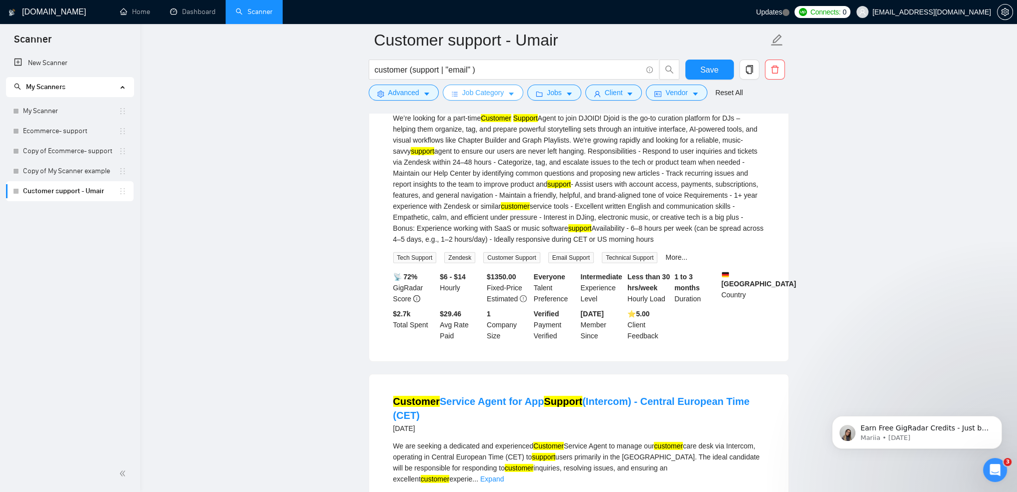
click at [497, 93] on span "Job Category" at bounding box center [483, 92] width 42 height 11
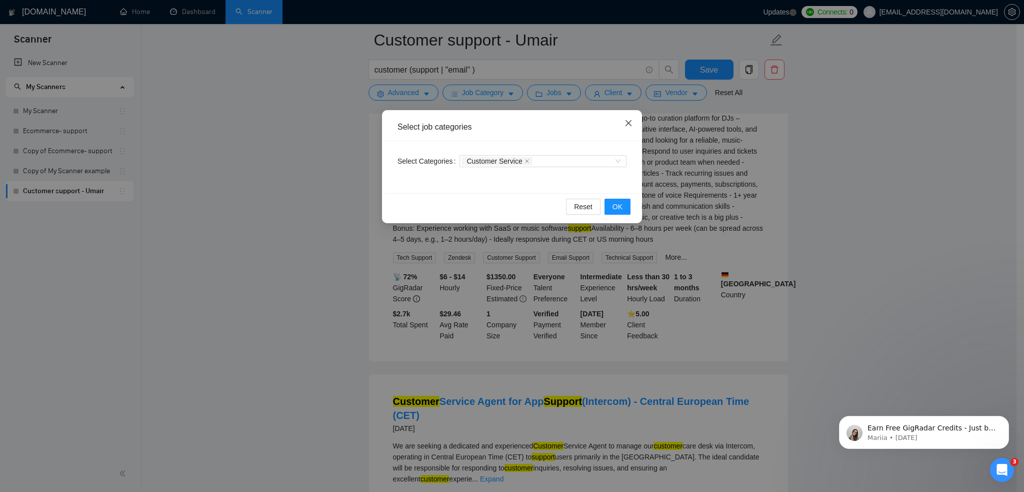
click at [627, 125] on icon "close" at bounding box center [629, 123] width 6 height 6
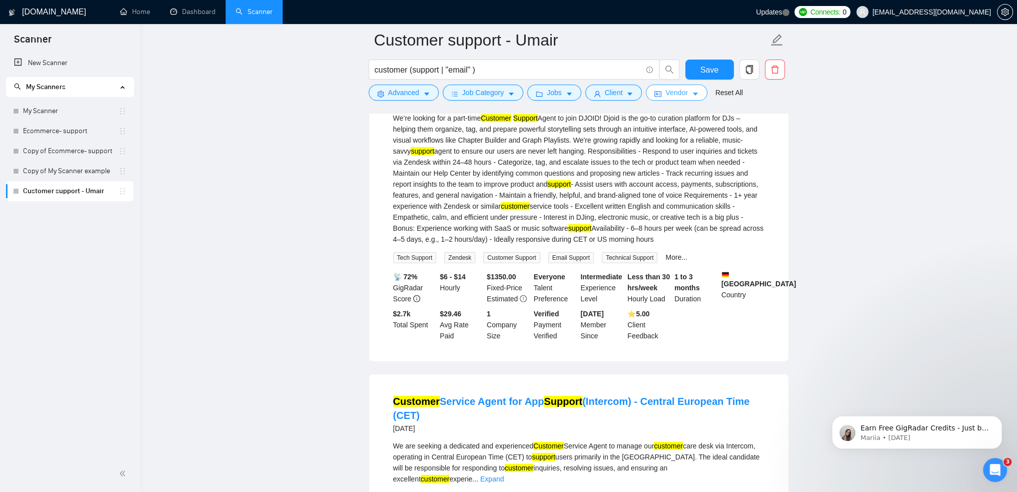
click at [665, 95] on span "Vendor" at bounding box center [676, 92] width 22 height 11
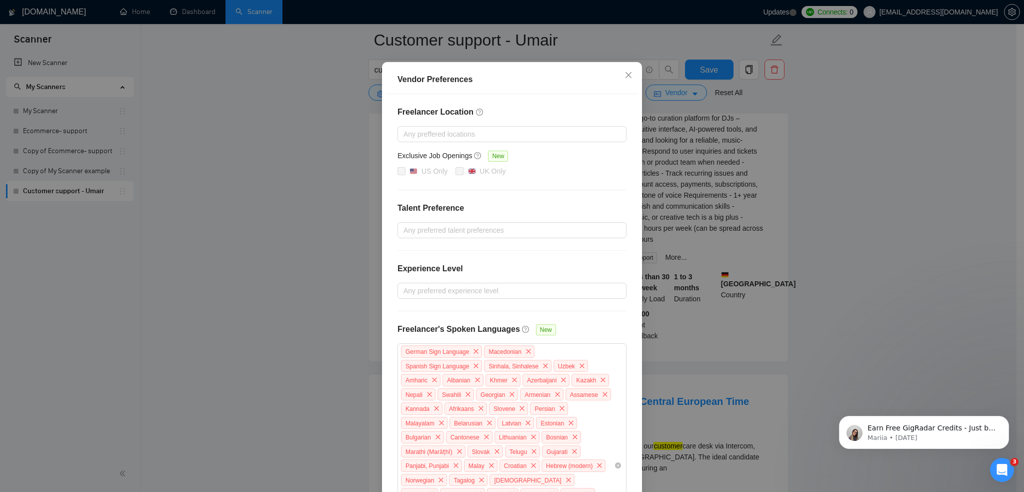
scroll to position [0, 0]
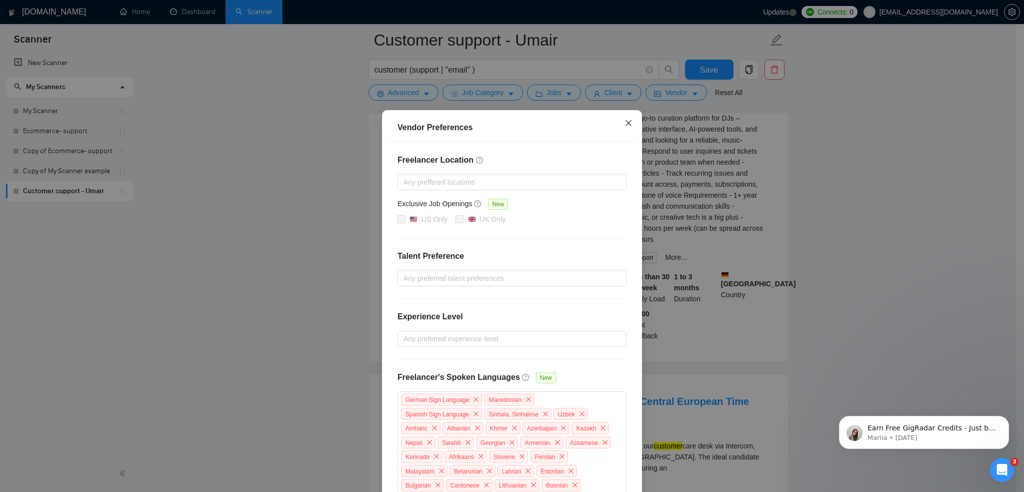
click at [625, 122] on icon "close" at bounding box center [629, 123] width 8 height 8
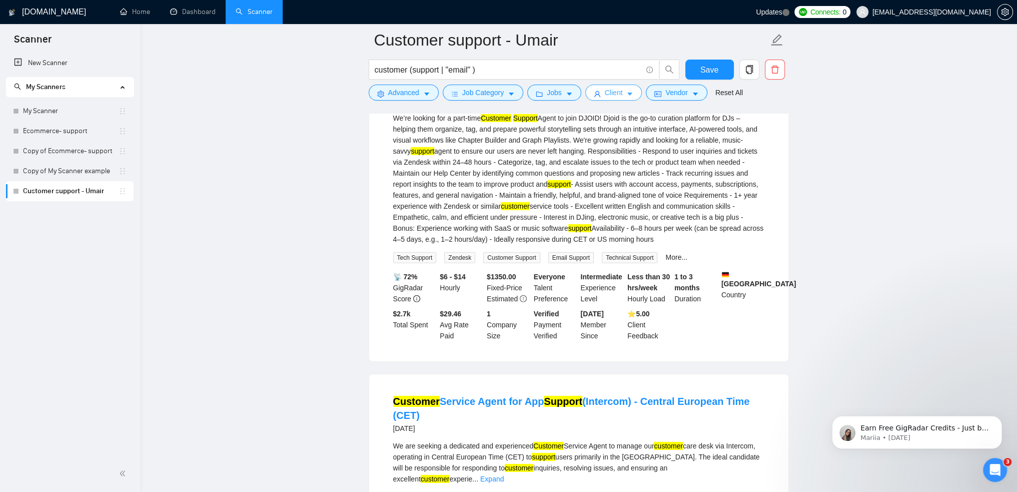
click at [617, 89] on span "Client" at bounding box center [614, 92] width 18 height 11
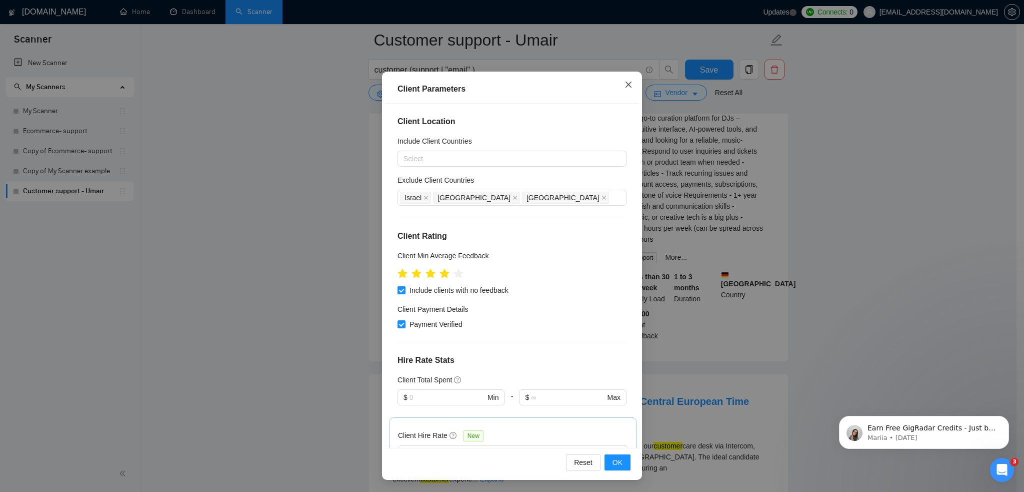
click at [626, 90] on span "Close" at bounding box center [628, 85] width 27 height 27
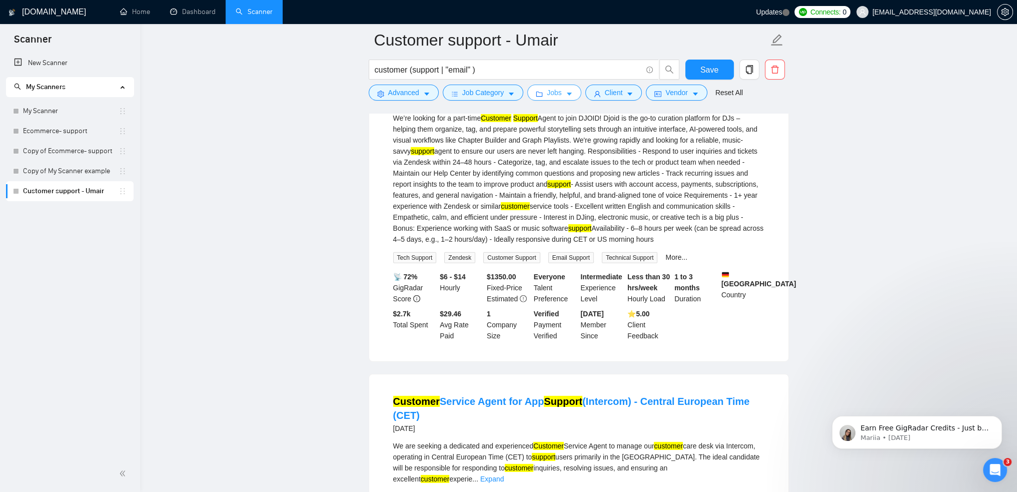
click at [566, 96] on icon "caret-down" at bounding box center [569, 94] width 7 height 7
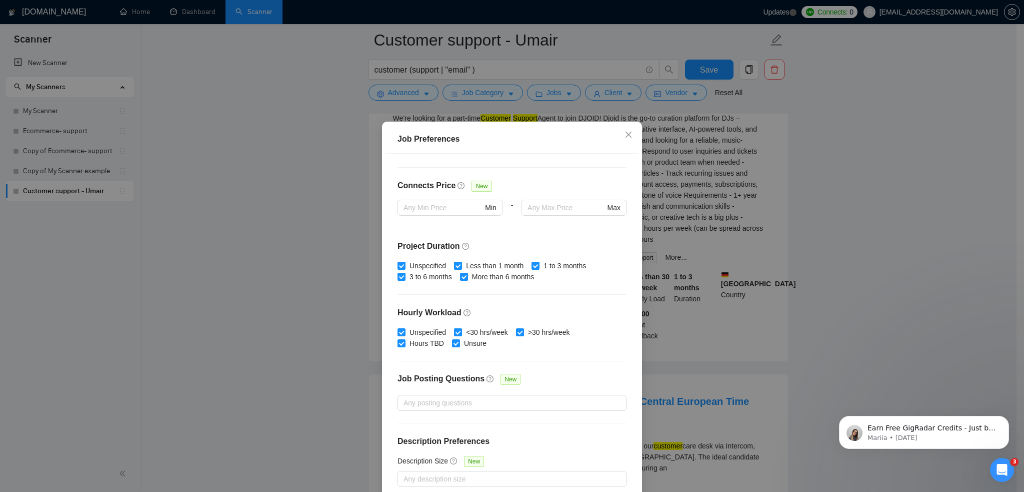
click at [454, 329] on input "<30 hrs/week" at bounding box center [457, 331] width 7 height 7
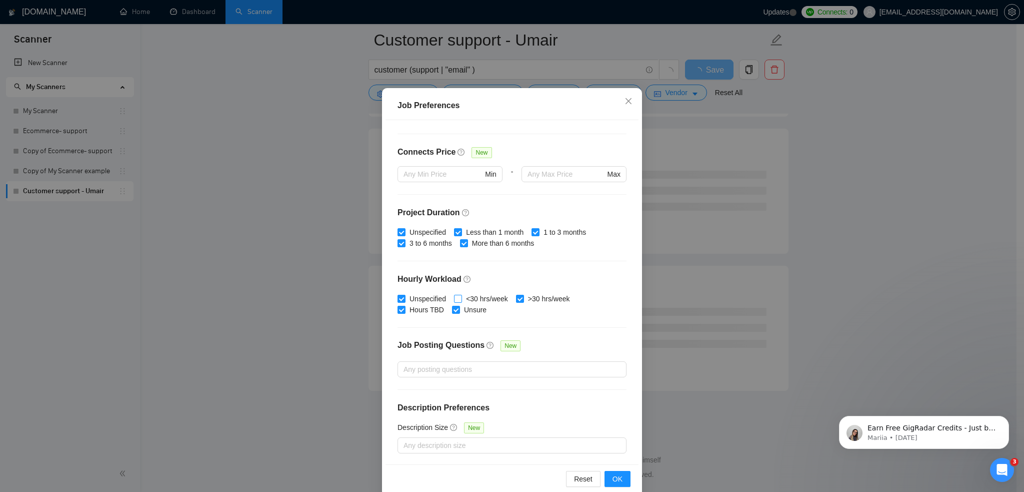
scroll to position [50, 0]
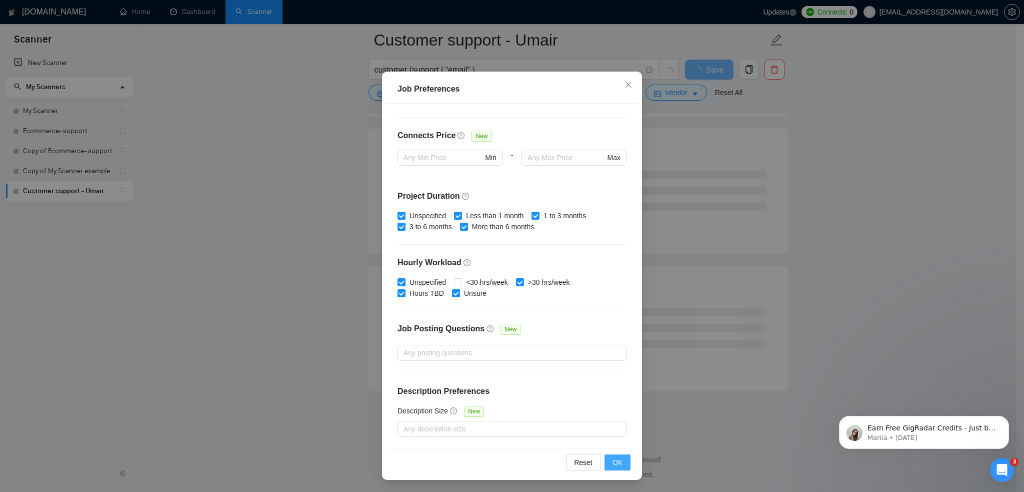
click at [616, 467] on span "OK" at bounding box center [618, 462] width 10 height 11
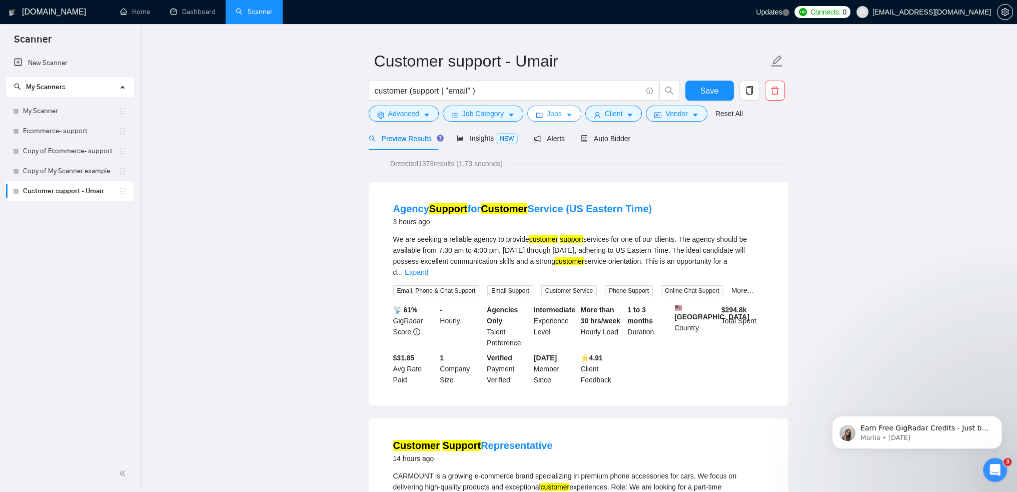
scroll to position [0, 0]
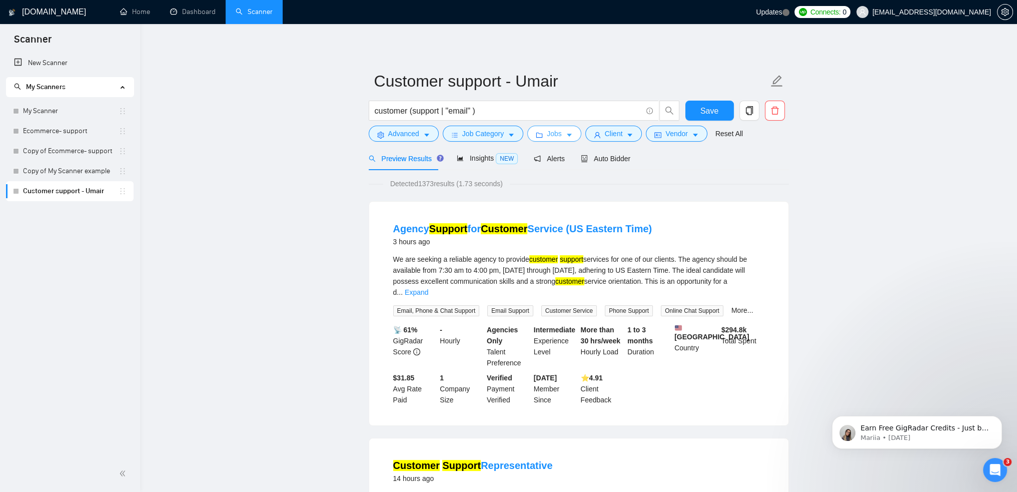
click at [555, 130] on span "Jobs" at bounding box center [554, 133] width 15 height 11
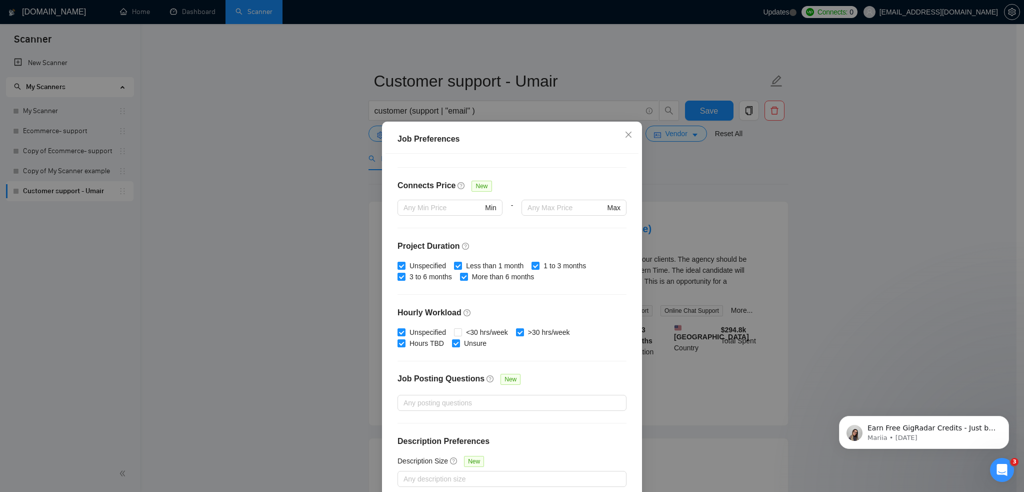
click at [454, 327] on label "<30 hrs/week" at bounding box center [483, 332] width 58 height 11
click at [454, 328] on input "<30 hrs/week" at bounding box center [457, 331] width 7 height 7
checkbox input "true"
click at [625, 131] on icon "close" at bounding box center [629, 135] width 8 height 8
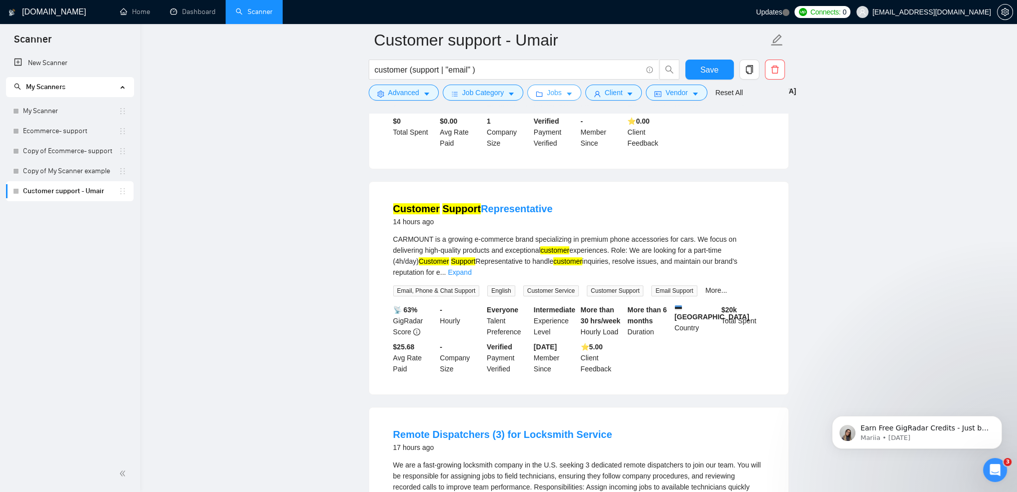
scroll to position [500, 0]
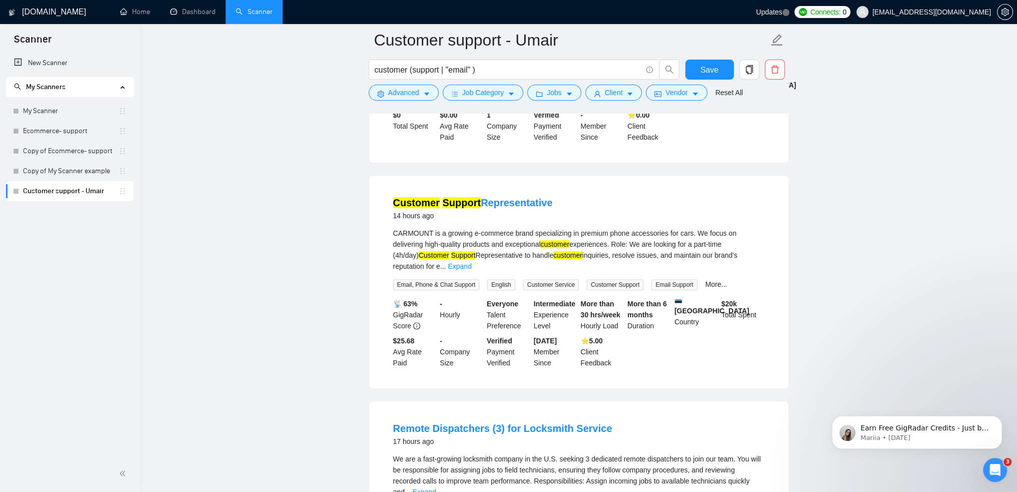
click at [701, 228] on div "CARMOUNT is a growing e-commerce brand specializing in premium phone accessorie…" at bounding box center [578, 250] width 371 height 44
click at [471, 262] on link "Expand" at bounding box center [460, 266] width 24 height 8
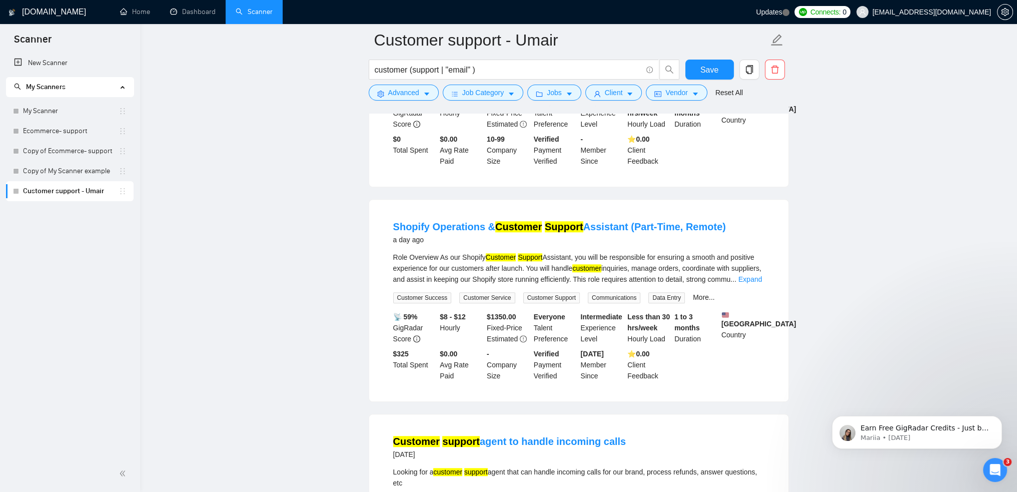
scroll to position [1000, 0]
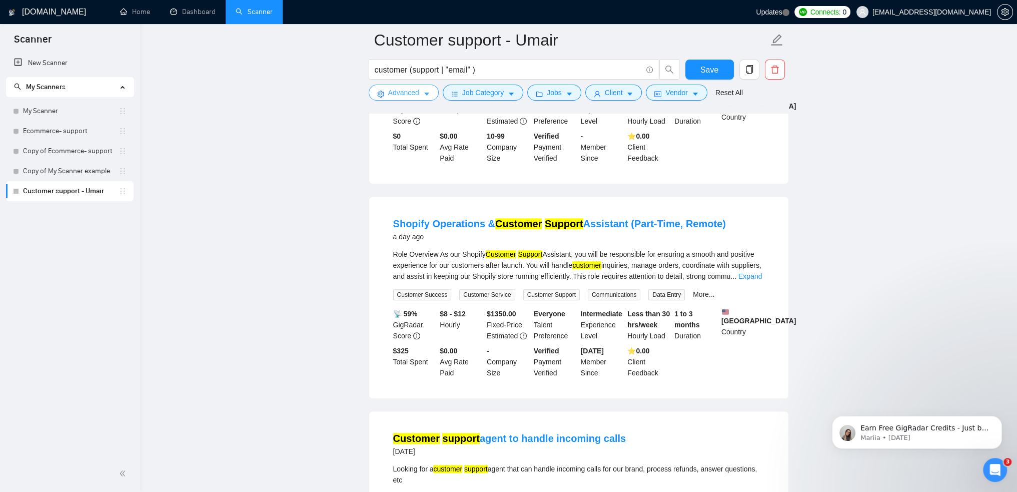
click at [402, 93] on span "Advanced" at bounding box center [403, 92] width 31 height 11
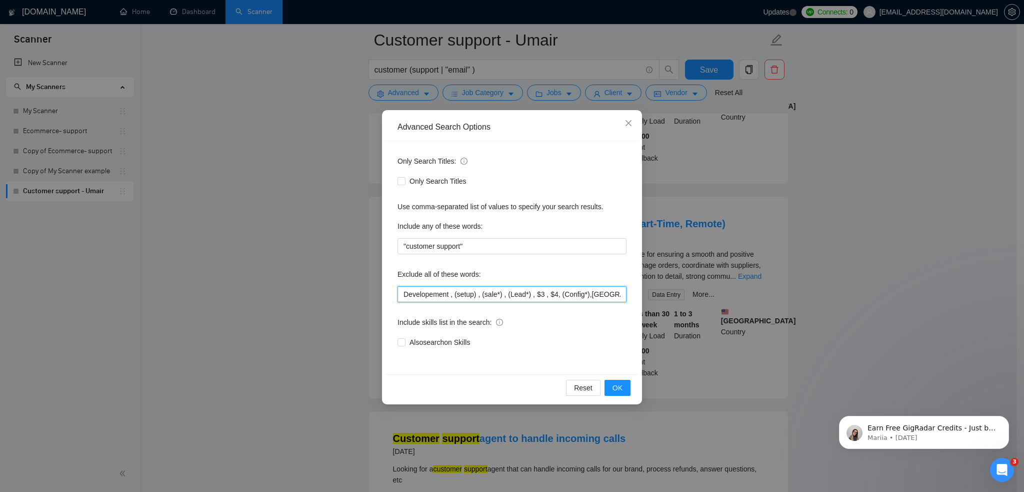
click at [454, 295] on input "Developement , (setup) , (sale*) , (Lead*) , $3 , $4, (Config*),[GEOGRAPHIC_DAT…" at bounding box center [512, 294] width 229 height 16
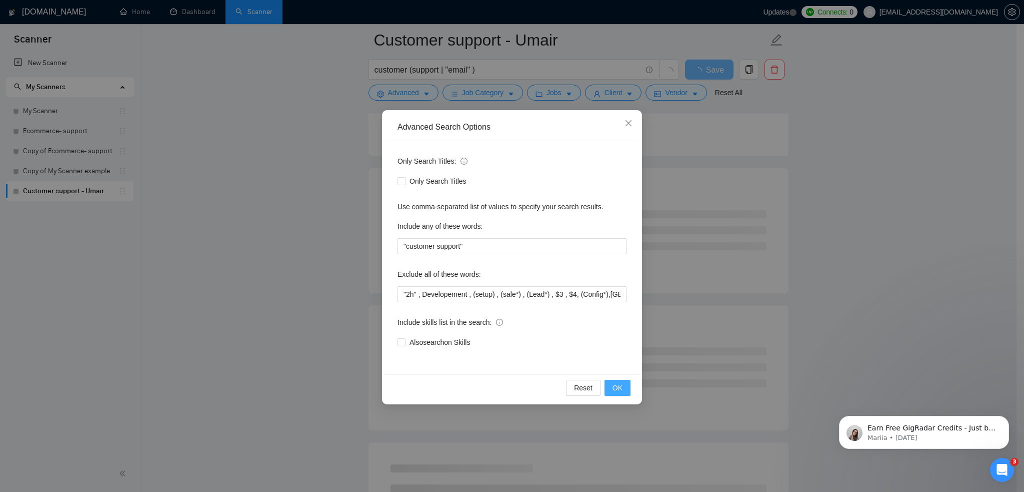
click at [626, 386] on button "OK" at bounding box center [618, 388] width 26 height 16
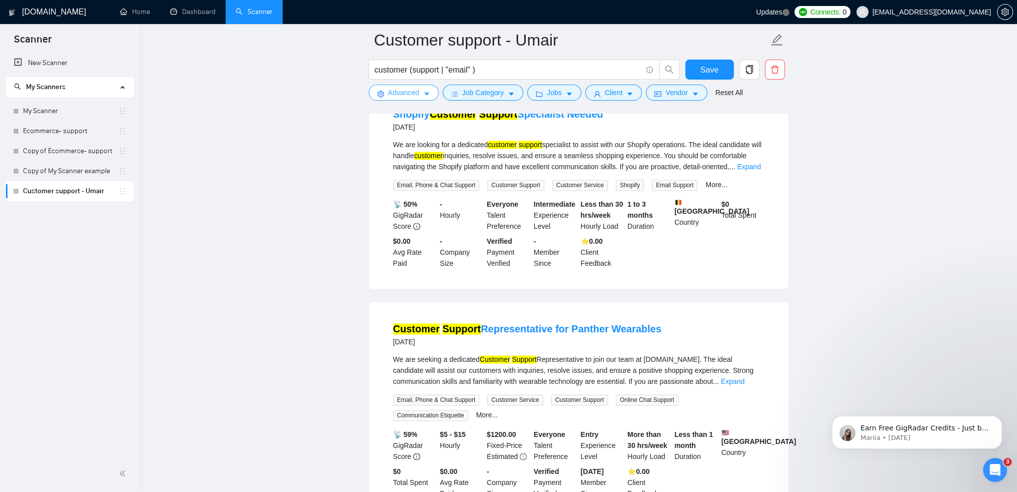
scroll to position [2032, 0]
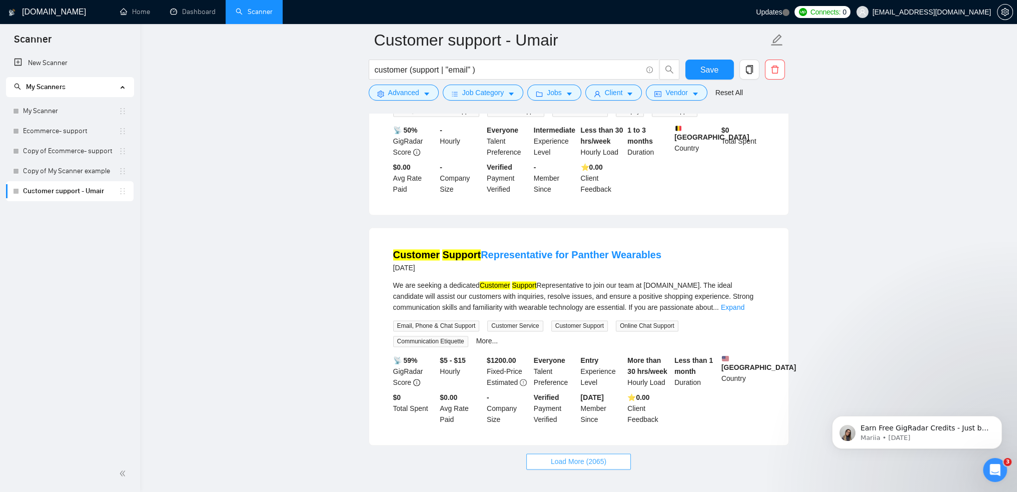
click at [612, 453] on button "Load More (2065)" at bounding box center [578, 461] width 105 height 16
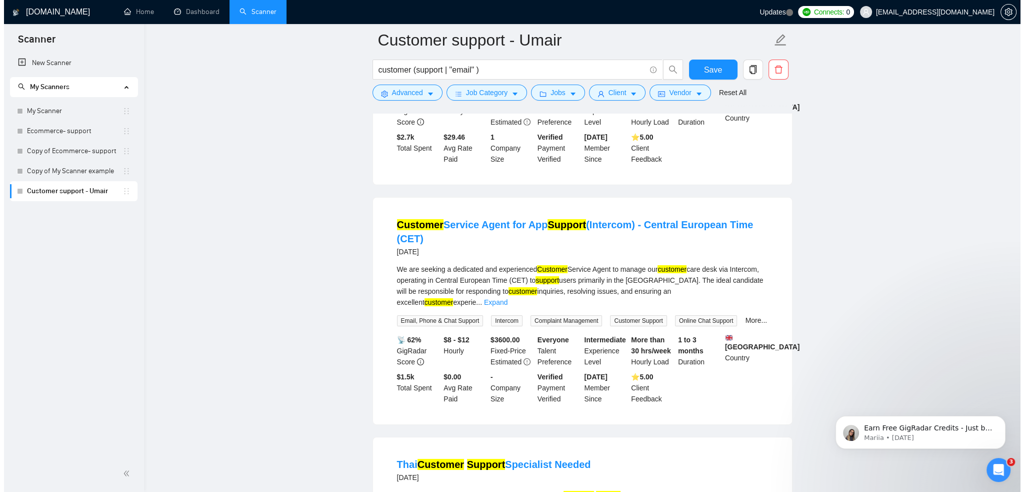
scroll to position [4282, 0]
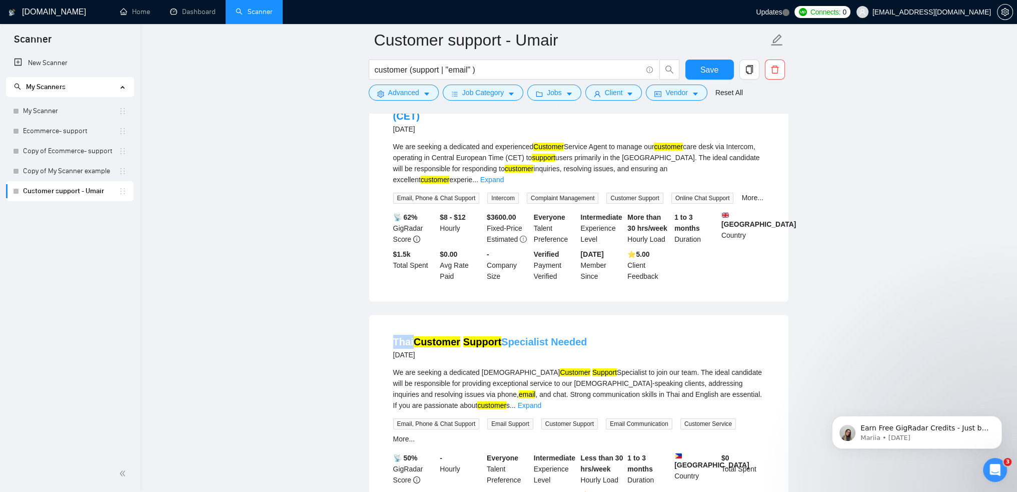
drag, startPoint x: 387, startPoint y: 232, endPoint x: 412, endPoint y: 231, distance: 25.0
click at [412, 327] on li "Thai Customer Support Specialist Needed [DATE] We are seeking a dedicated Thai …" at bounding box center [578, 429] width 395 height 204
copy link "Thai"
click at [541, 401] on link "Expand" at bounding box center [530, 405] width 24 height 8
click at [406, 89] on span "Advanced" at bounding box center [403, 92] width 31 height 11
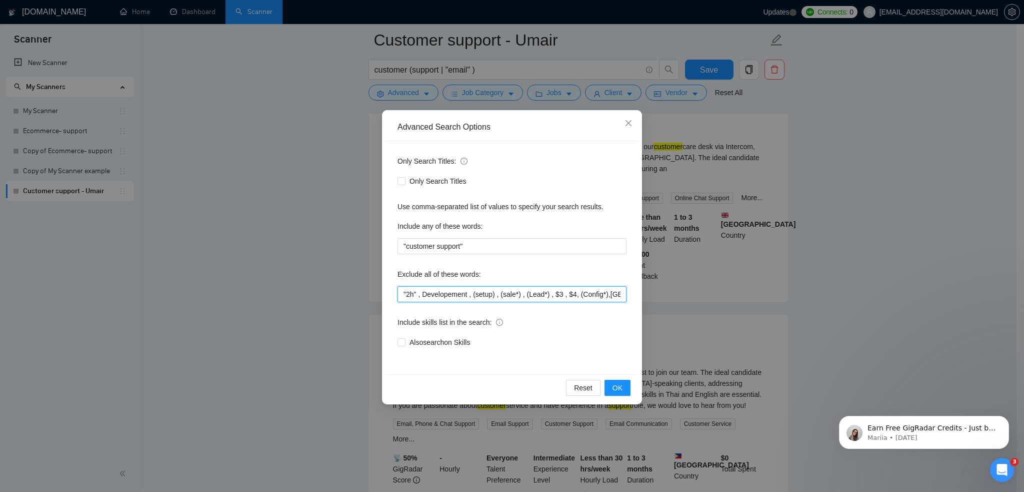
click at [443, 299] on input ""2h" , Developement , (setup) , (sale*) , (Lead*) , $3 , $4, (Config*),[GEOGRAP…" at bounding box center [512, 294] width 229 height 16
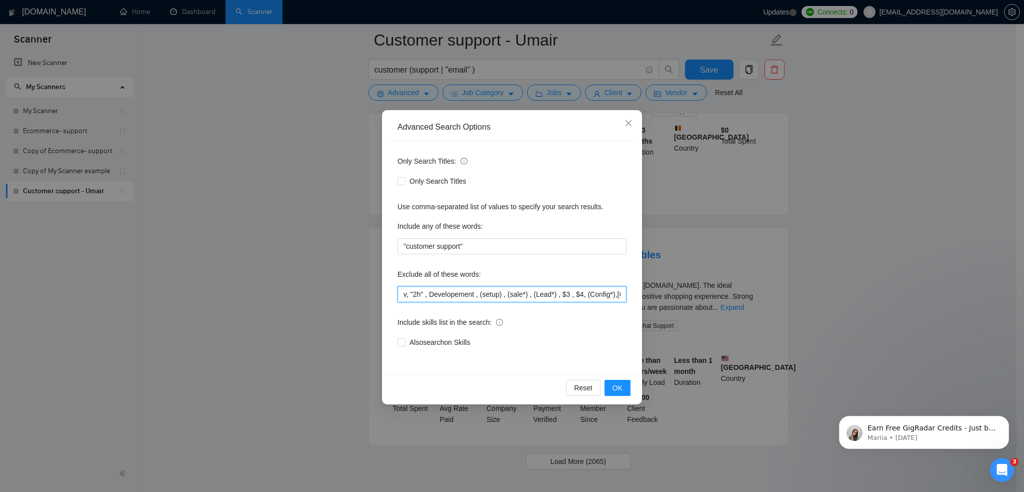
scroll to position [1177, 0]
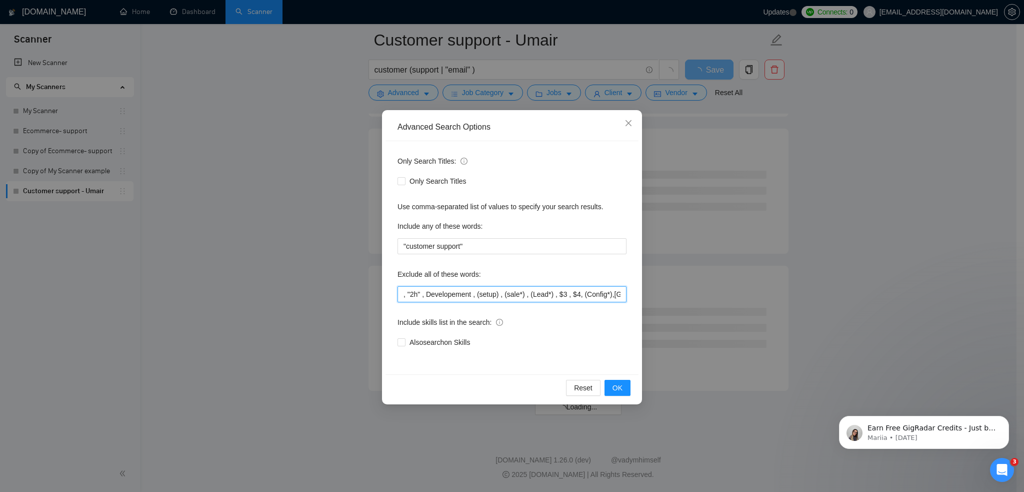
paste input "Thai"
click at [624, 392] on button "OK" at bounding box center [618, 388] width 26 height 16
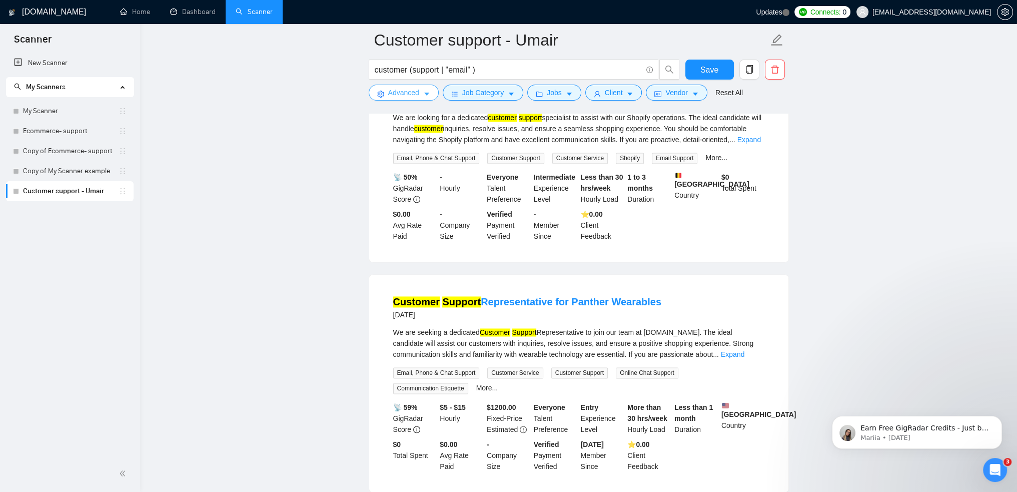
scroll to position [2032, 0]
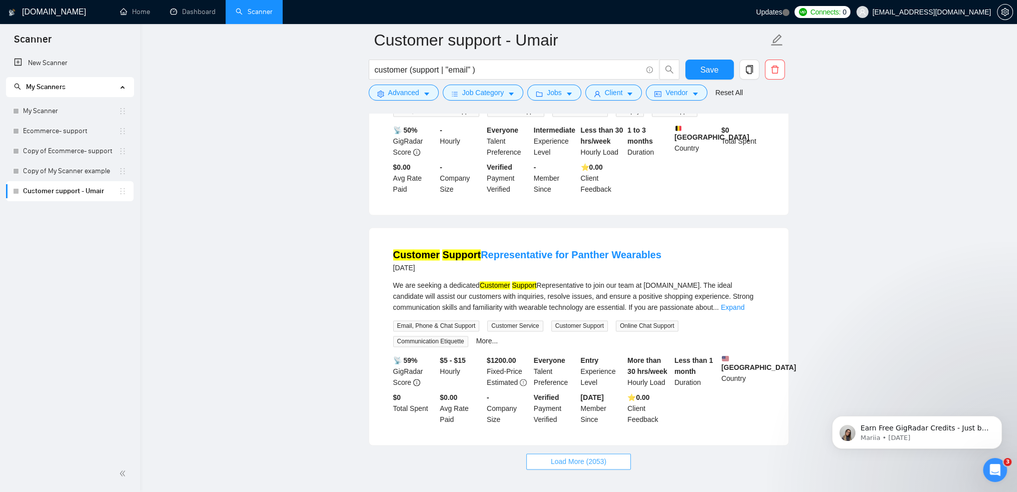
click at [599, 453] on button "Load More (2053)" at bounding box center [578, 461] width 105 height 16
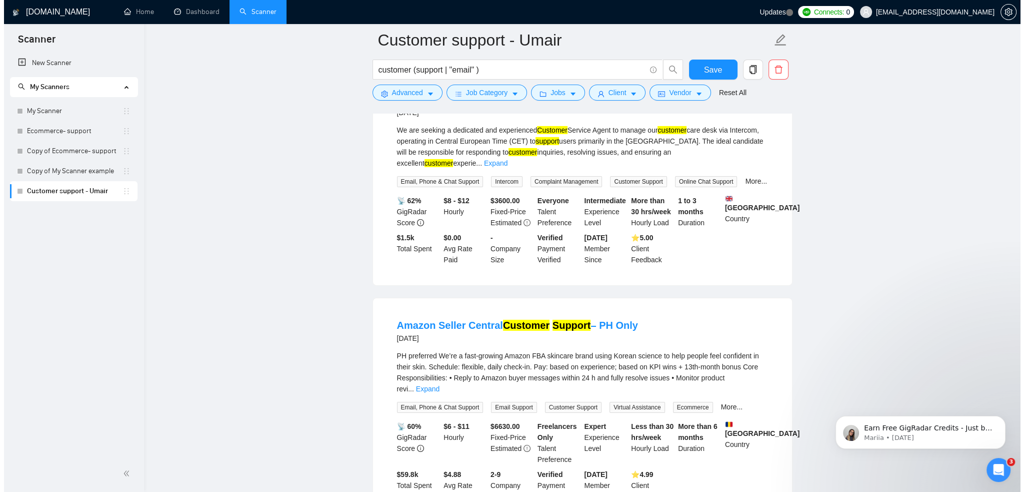
scroll to position [4307, 0]
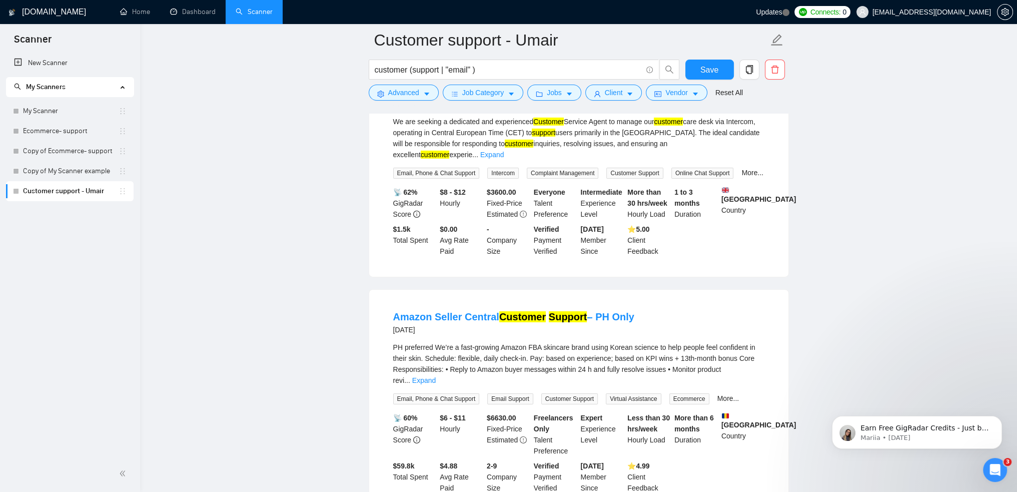
click at [436, 376] on link "Expand" at bounding box center [424, 380] width 24 height 8
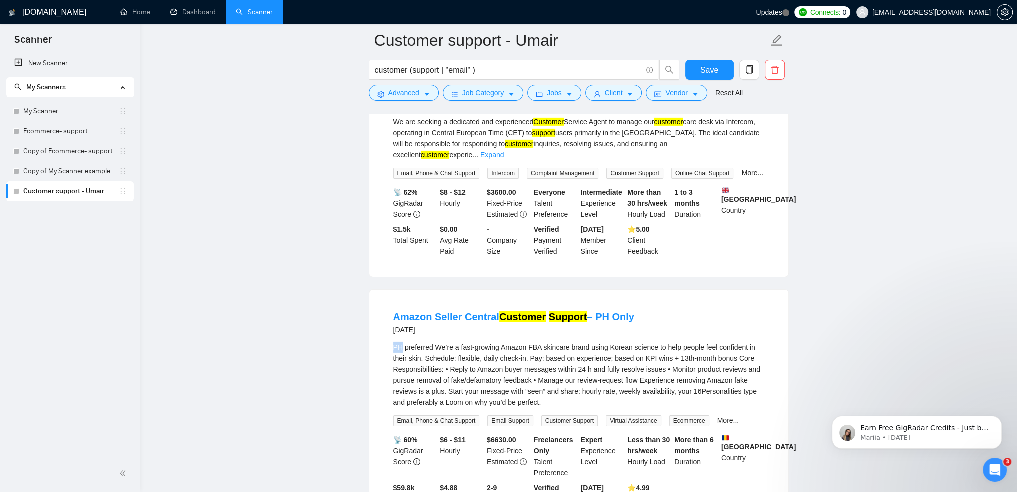
drag, startPoint x: 401, startPoint y: 236, endPoint x: 386, endPoint y: 235, distance: 14.5
click at [386, 302] on li "Amazon Seller Central Customer Support – PH Only [DATE] PH preferred We’re a fa…" at bounding box center [578, 413] width 395 height 222
copy div "PH"
click at [419, 90] on button "Advanced" at bounding box center [404, 93] width 70 height 16
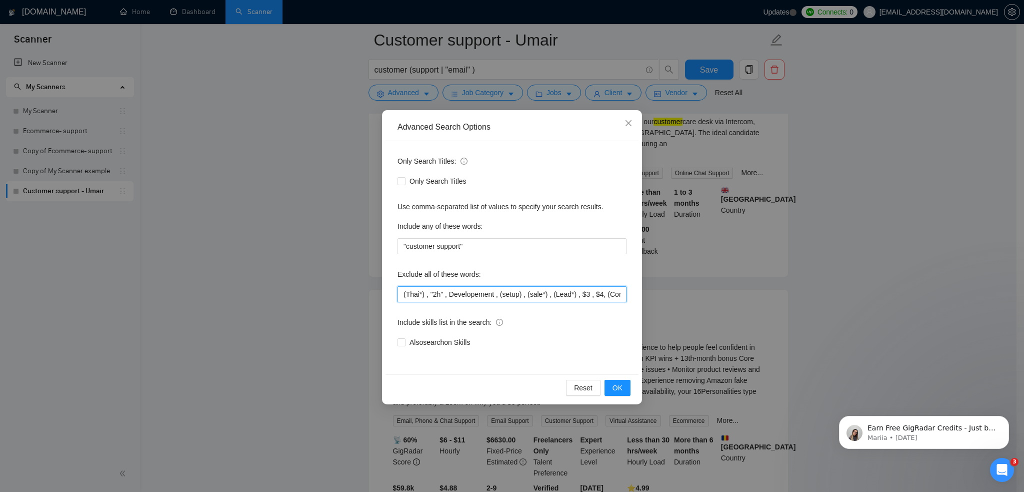
click at [421, 294] on input "(Thai*) , "2h" , Developement , (setup) , (sale*) , (Lead*) , $3 , $4, (Config*…" at bounding box center [512, 294] width 229 height 16
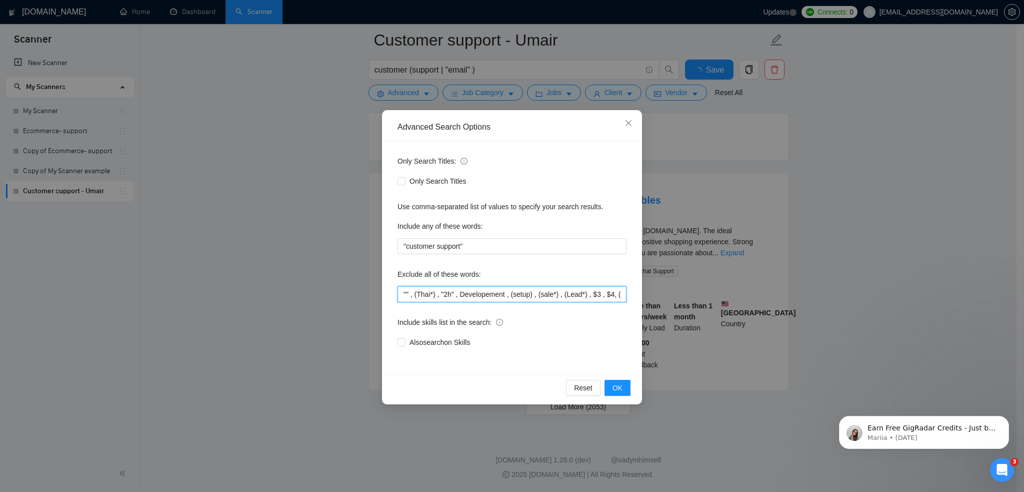
scroll to position [2032, 0]
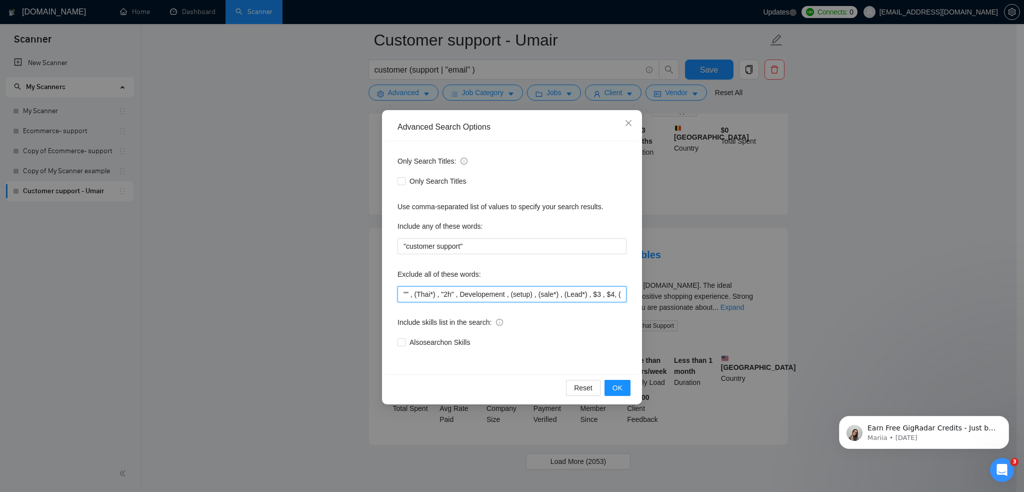
paste input "PH"
click at [627, 387] on button "OK" at bounding box center [618, 388] width 26 height 16
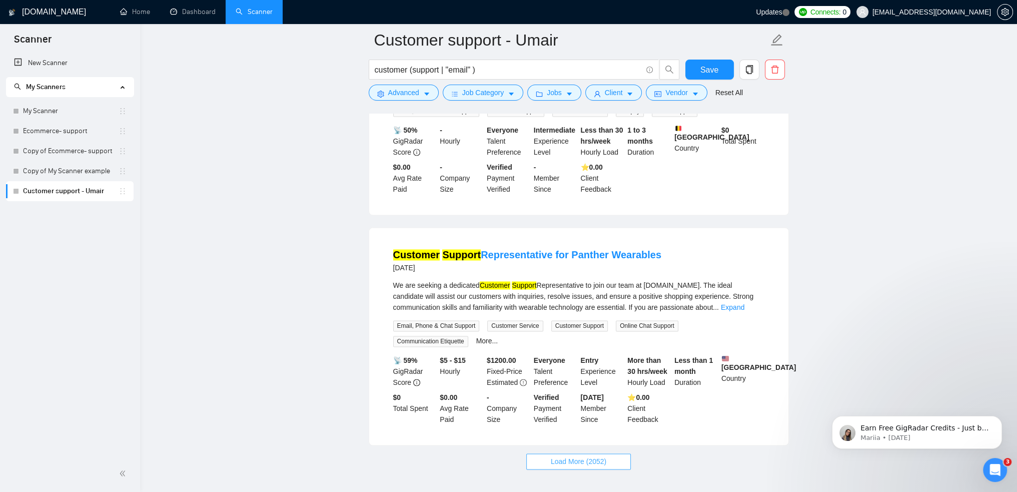
click at [592, 456] on span "Load More (2052)" at bounding box center [579, 461] width 56 height 11
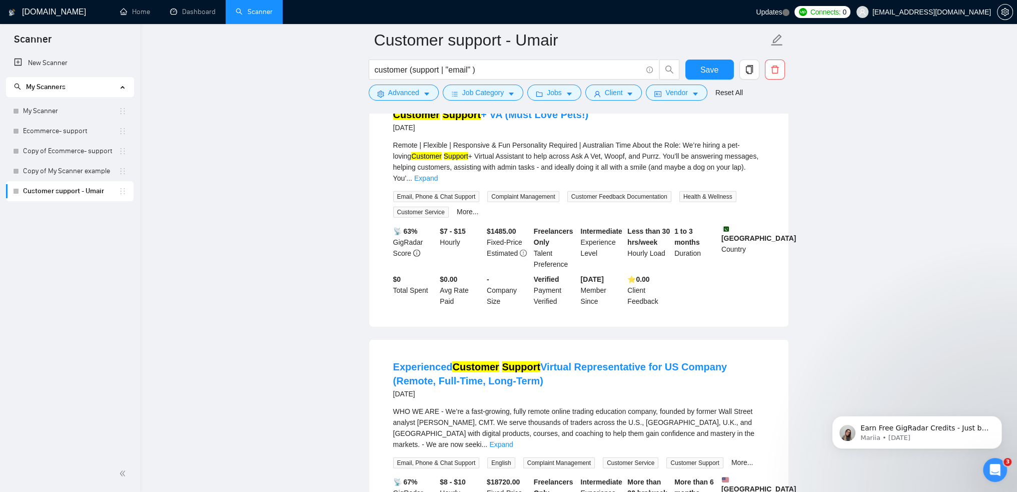
scroll to position [3132, 0]
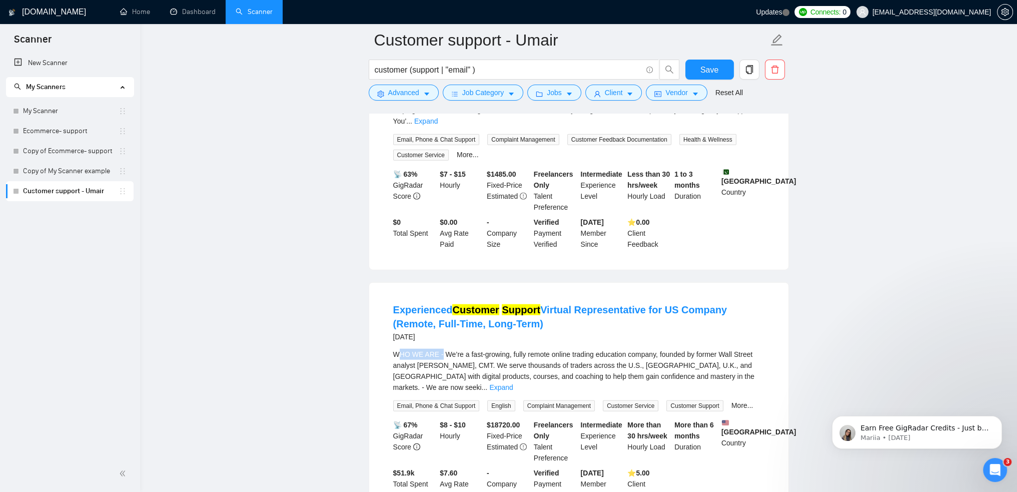
drag, startPoint x: 407, startPoint y: 294, endPoint x: 443, endPoint y: 296, distance: 36.5
click at [443, 349] on div "WHO WE ARE - We’re a fast-growing, fully remote online trading education compan…" at bounding box center [578, 371] width 371 height 44
click at [461, 349] on div "WHO WE ARE - We’re a fast-growing, fully remote online trading education compan…" at bounding box center [578, 371] width 371 height 44
click at [513, 383] on link "Expand" at bounding box center [501, 387] width 24 height 8
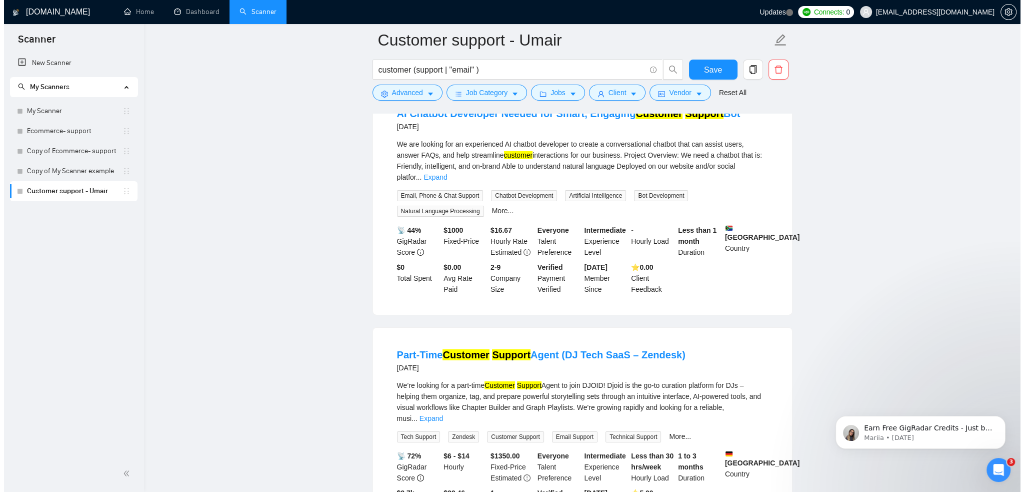
scroll to position [4182, 0]
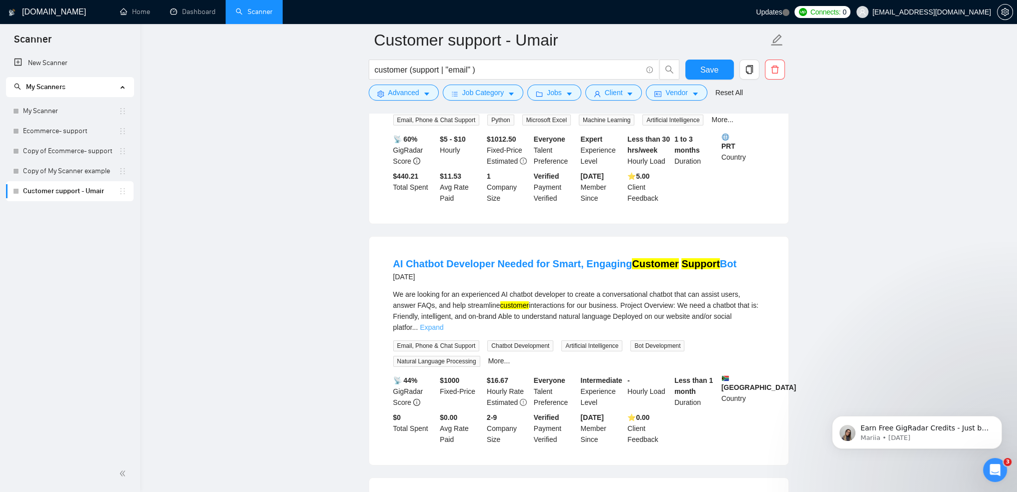
click at [443, 323] on link "Expand" at bounding box center [432, 327] width 24 height 8
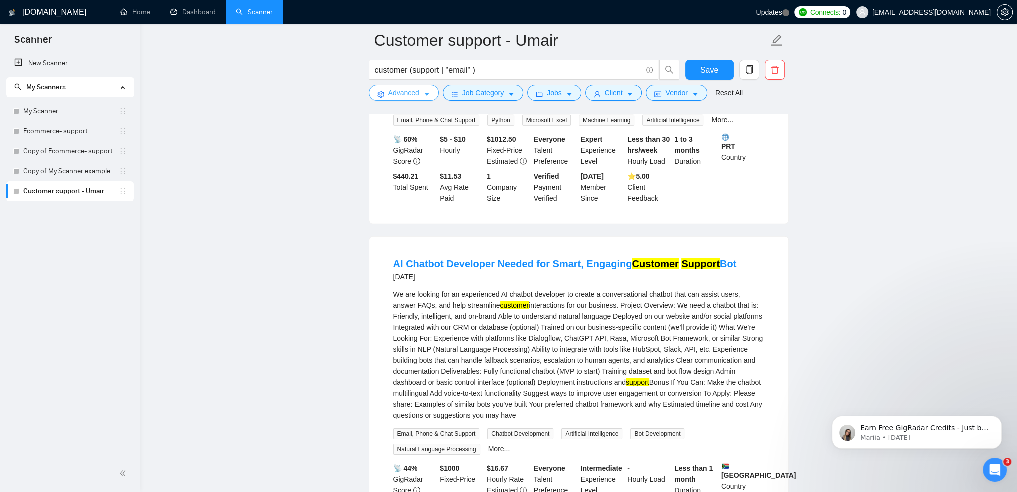
click at [414, 94] on span "Advanced" at bounding box center [403, 92] width 31 height 11
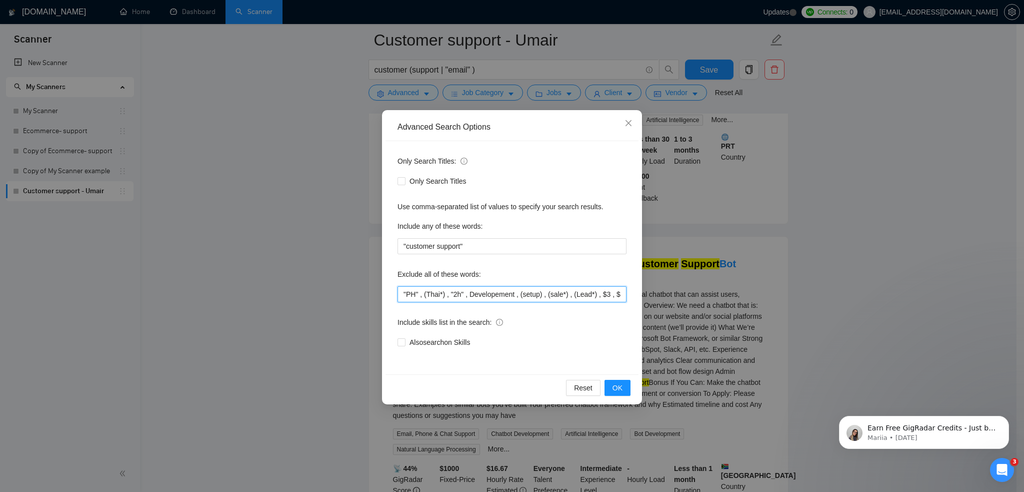
click at [435, 298] on input ""PH" , (Thai*) , "2h" , Developement , (setup) , (sale*) , (Lead*) , $3 , $4, (…" at bounding box center [512, 294] width 229 height 16
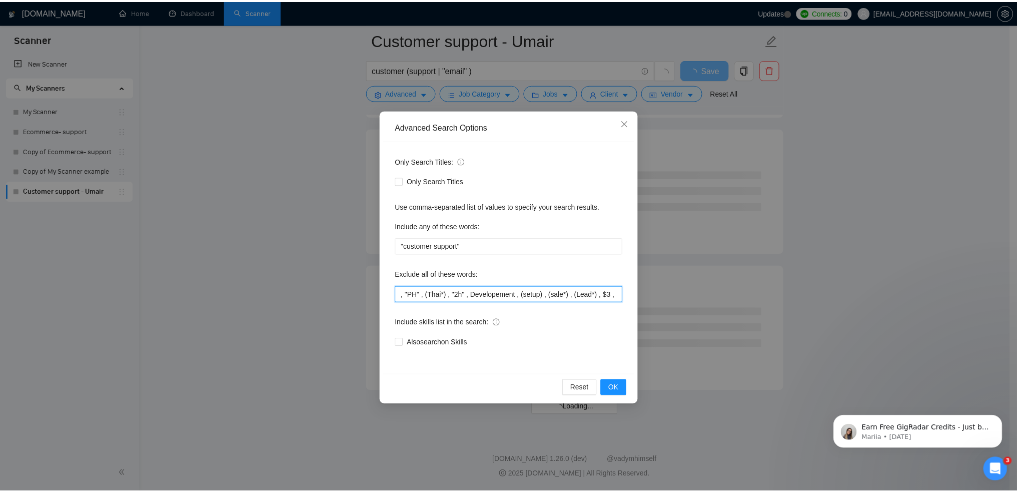
scroll to position [2547, 0]
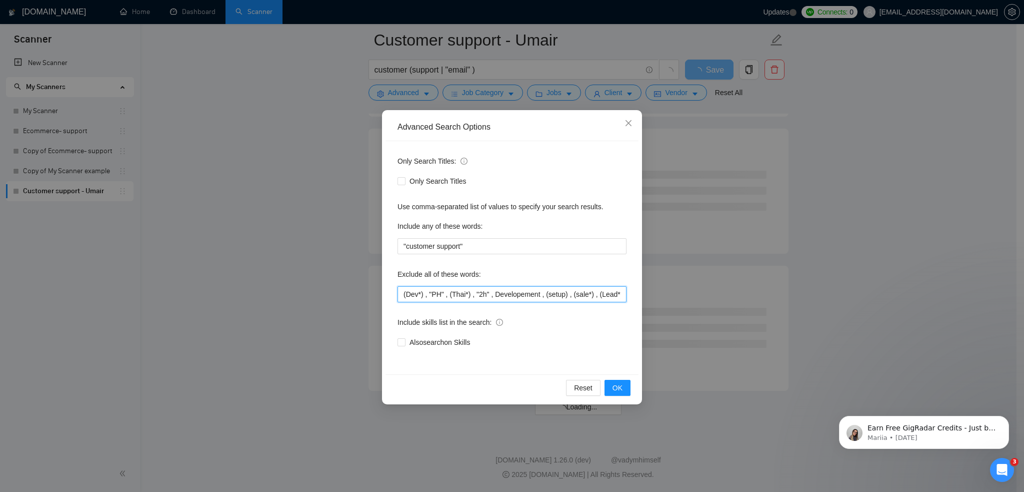
type input "(Dev*) , "PH" , (Thai*) , "2h" , Developement , (setup) , (sale*) , (Lead*) , $…"
click at [617, 385] on span "OK" at bounding box center [618, 387] width 10 height 11
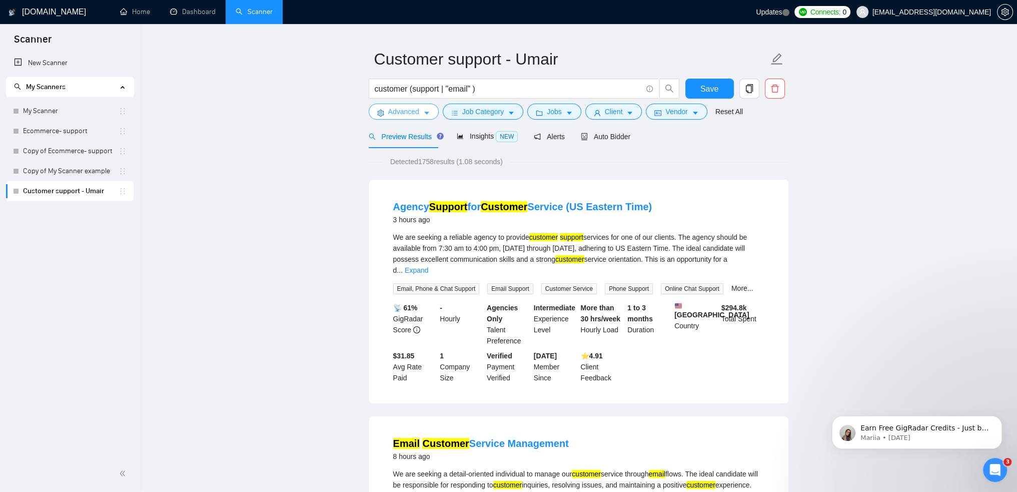
scroll to position [0, 0]
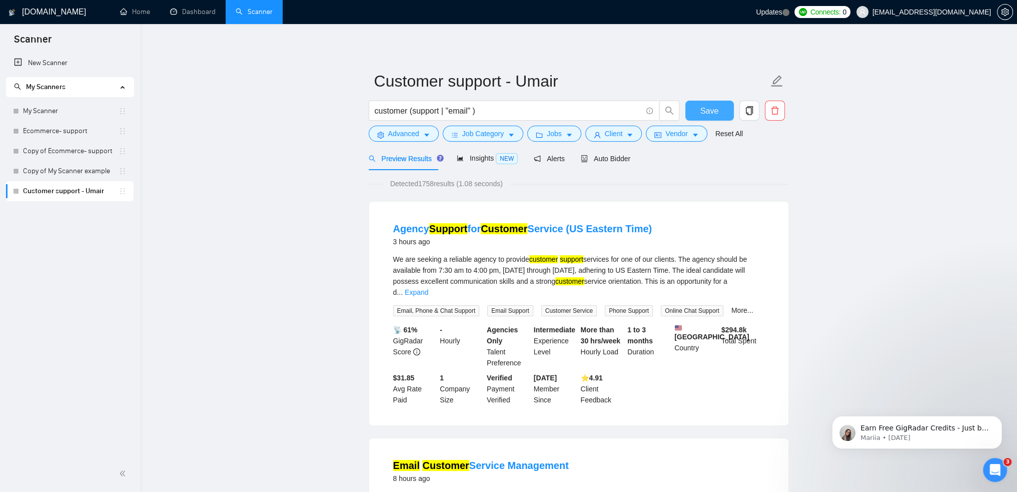
click at [711, 112] on span "Save" at bounding box center [709, 111] width 18 height 13
click at [598, 161] on span "Auto Bidder" at bounding box center [606, 159] width 50 height 8
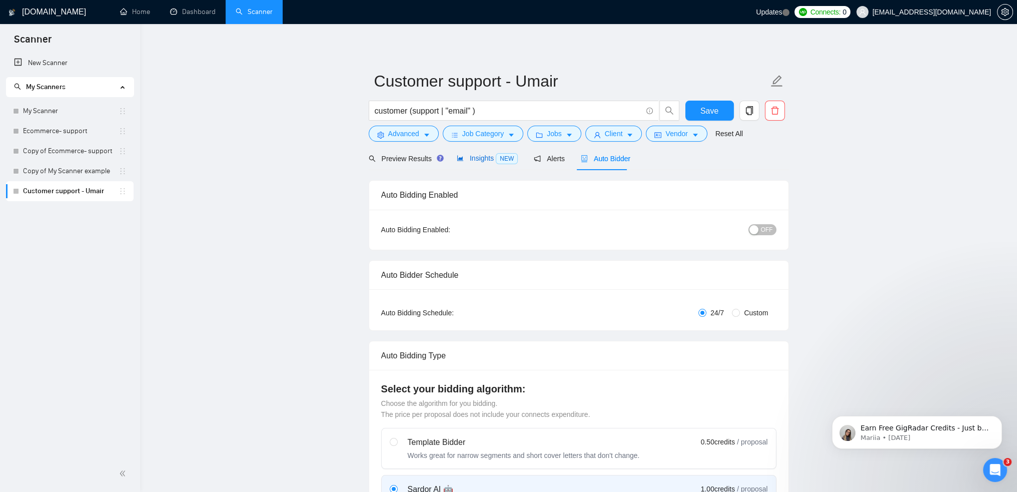
click at [480, 158] on span "Insights NEW" at bounding box center [487, 158] width 61 height 8
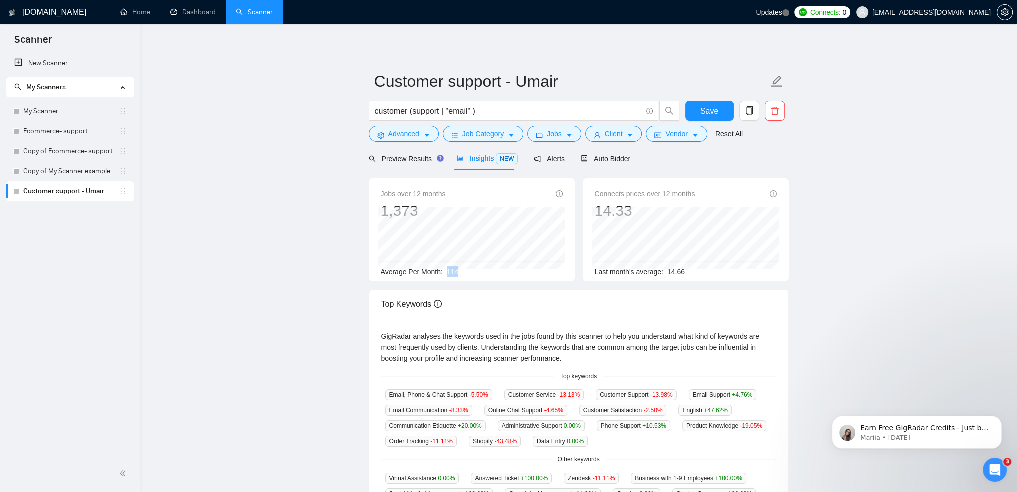
drag, startPoint x: 456, startPoint y: 273, endPoint x: 445, endPoint y: 269, distance: 11.7
click at [445, 269] on div "Average Per Month: 114" at bounding box center [472, 271] width 182 height 11
click at [458, 280] on div "Jobs over 12 months 1,373 [DATE] 115 Average Per Month: 114" at bounding box center [472, 229] width 206 height 103
click at [461, 281] on div "Jobs over 12 months 1,373 [DATE] 115 Average Per Month: 114" at bounding box center [472, 229] width 206 height 103
click at [380, 164] on div "Preview Results" at bounding box center [405, 158] width 72 height 11
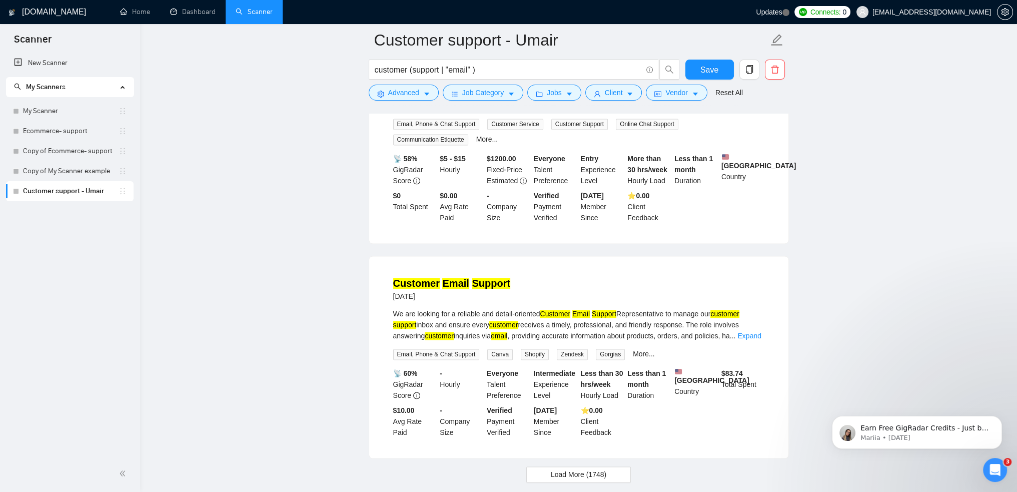
scroll to position [2032, 0]
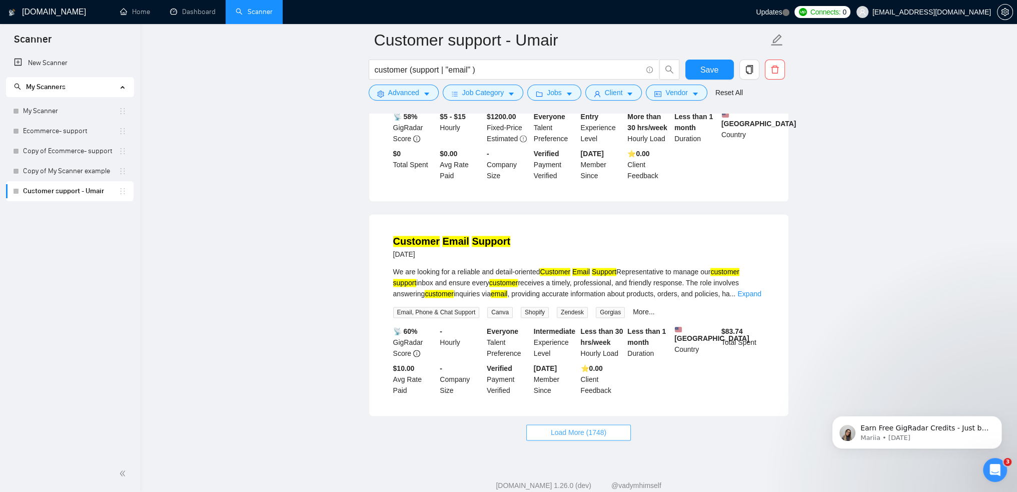
click at [623, 424] on button "Load More (1748)" at bounding box center [578, 432] width 105 height 16
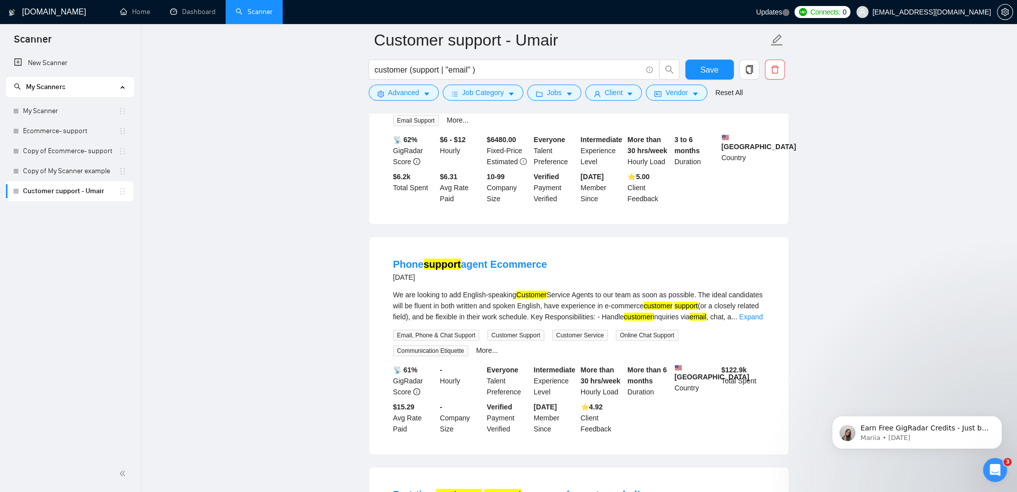
scroll to position [3632, 0]
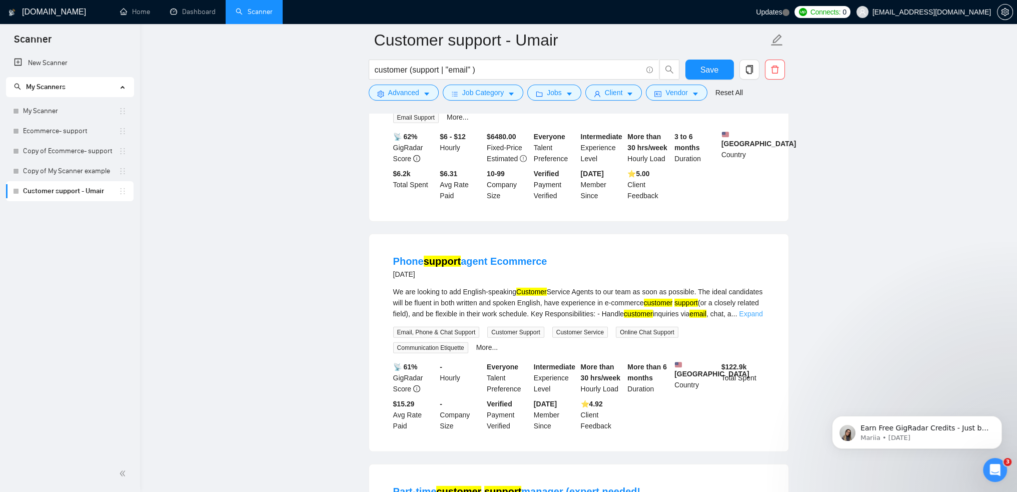
click at [741, 310] on link "Expand" at bounding box center [751, 314] width 24 height 8
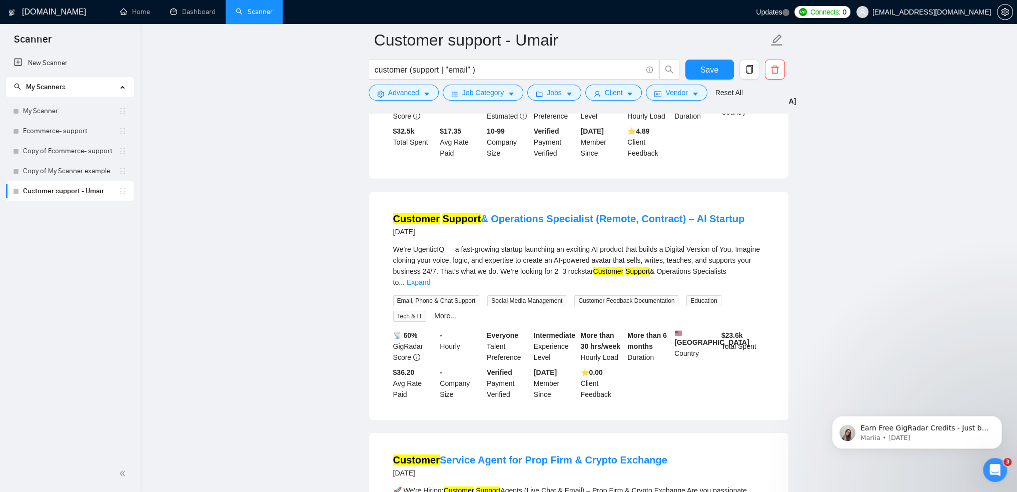
scroll to position [4445, 0]
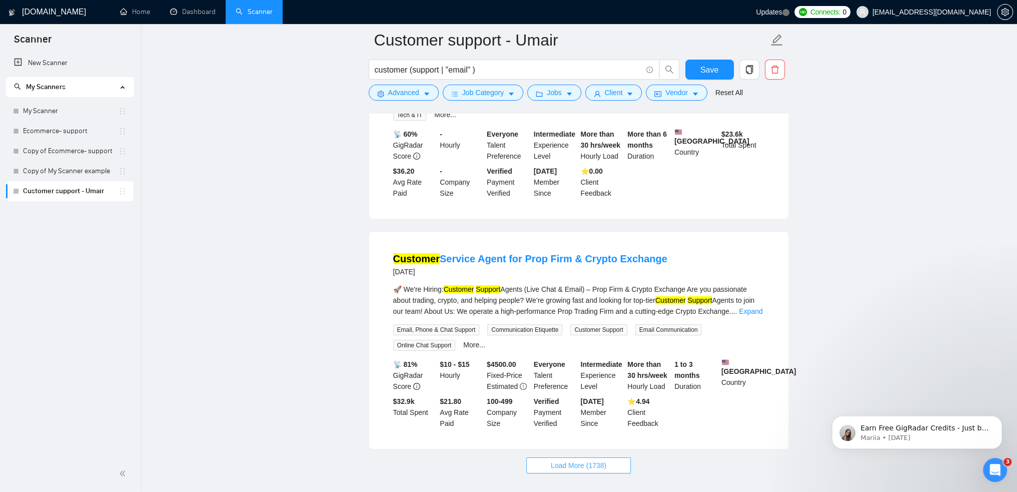
click at [600, 460] on span "Load More (1738)" at bounding box center [579, 465] width 56 height 11
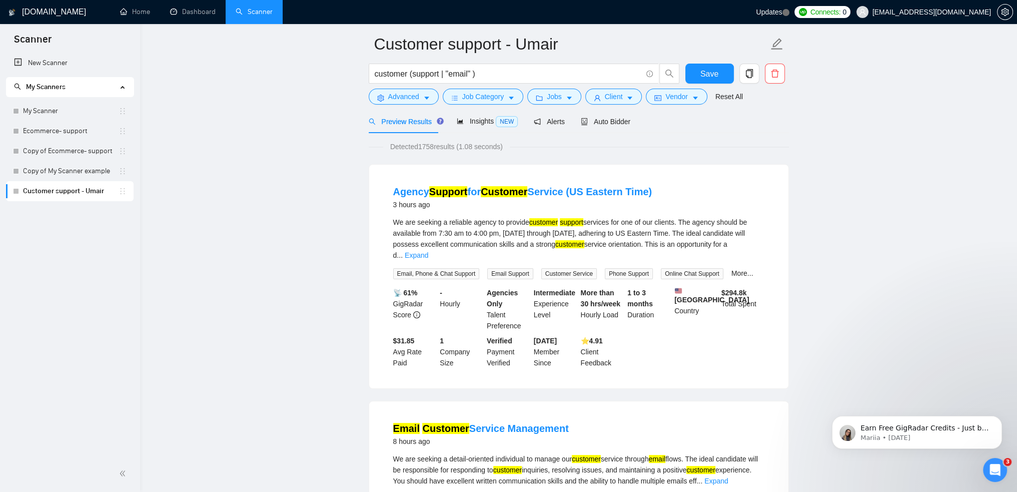
scroll to position [0, 0]
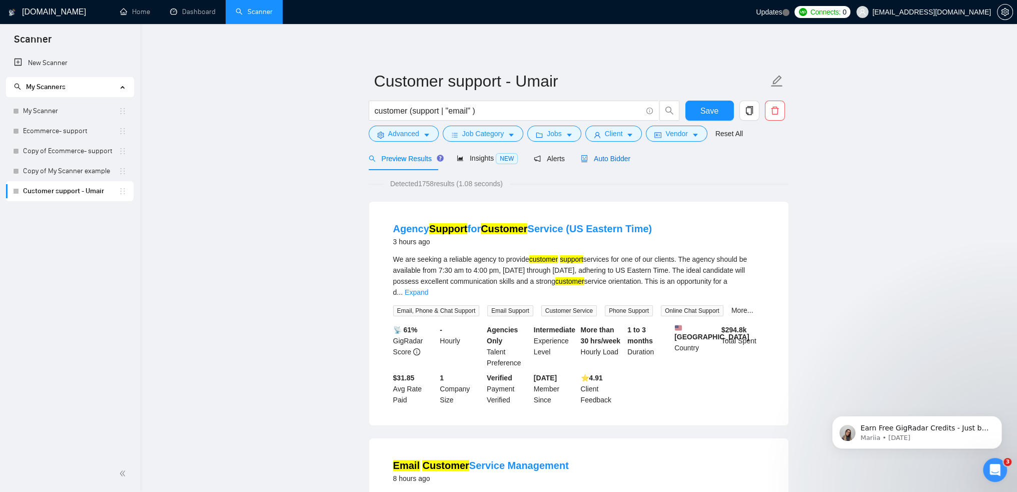
click at [601, 160] on span "Auto Bidder" at bounding box center [606, 159] width 50 height 8
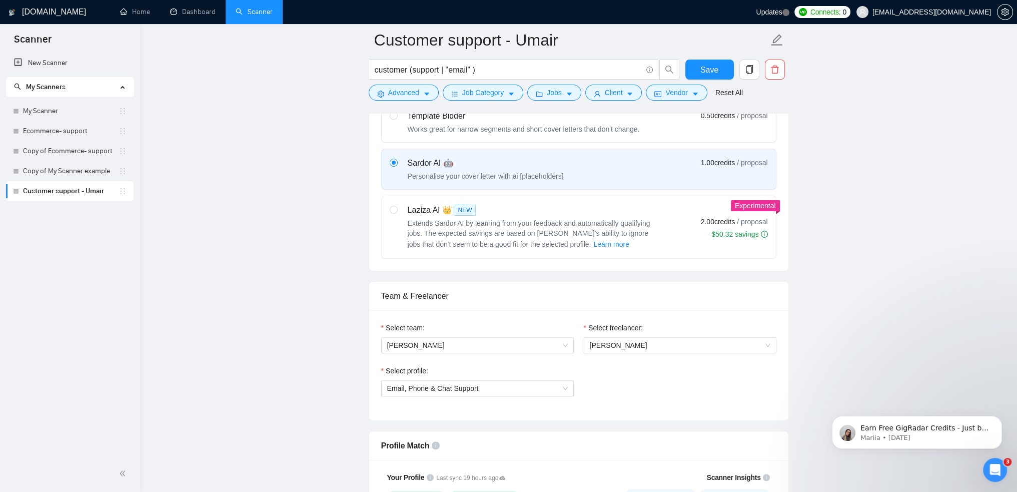
scroll to position [350, 0]
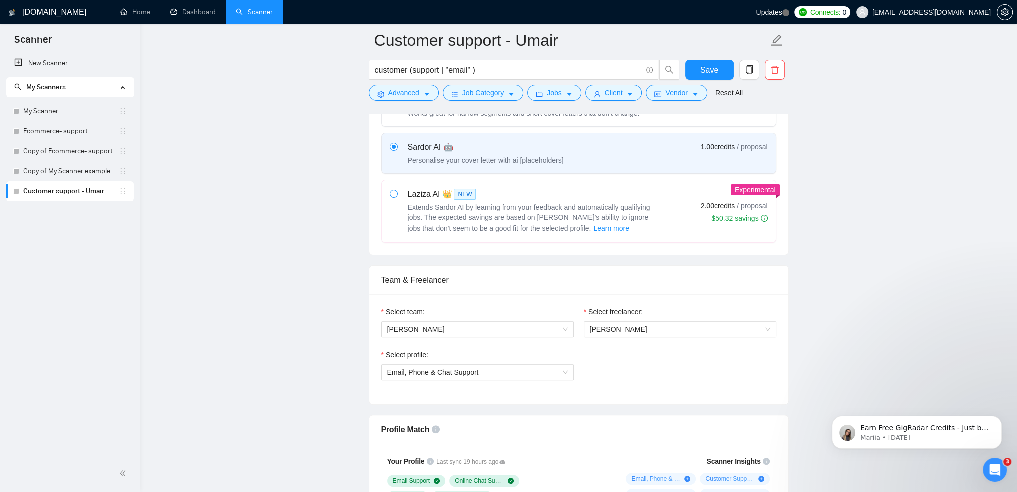
click at [390, 196] on span at bounding box center [394, 194] width 8 height 8
click at [390, 196] on input "radio" at bounding box center [393, 193] width 7 height 7
radio input "true"
radio input "false"
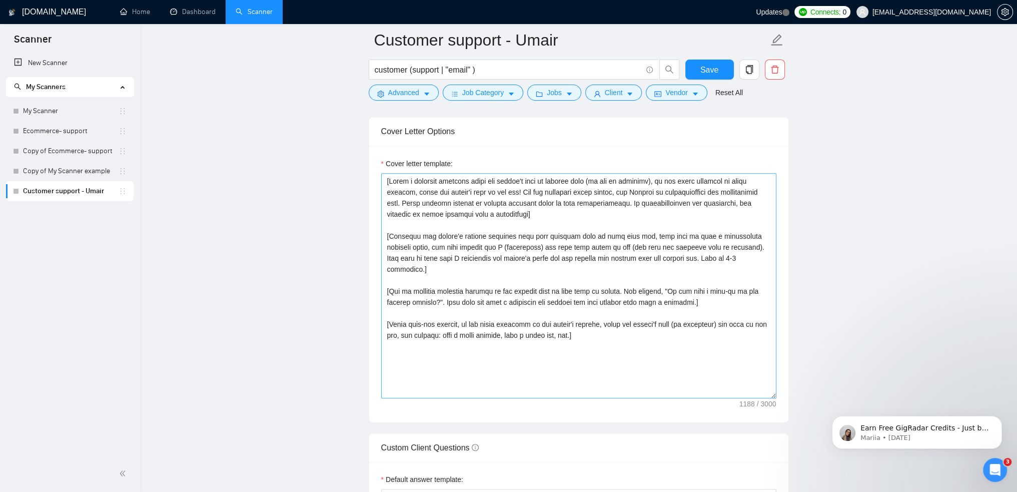
scroll to position [1100, 0]
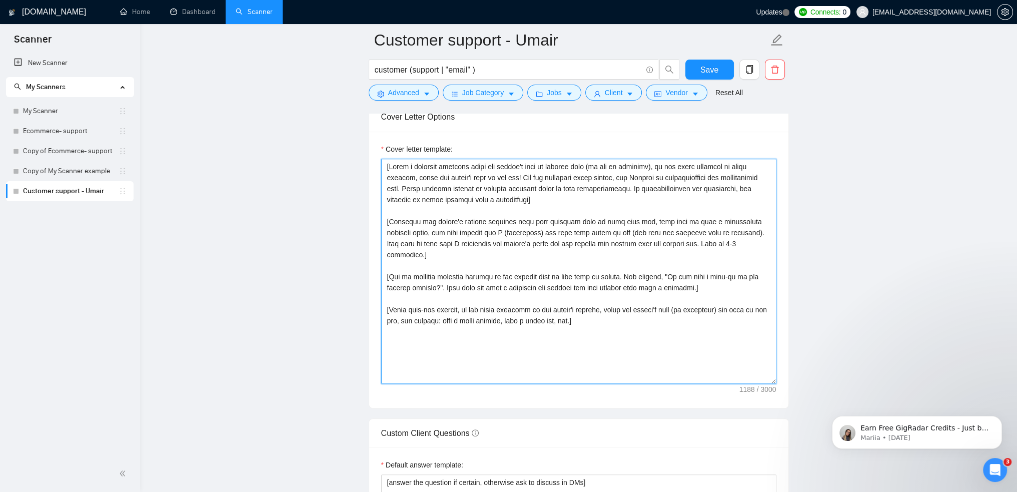
drag, startPoint x: 548, startPoint y: 191, endPoint x: 549, endPoint y: 196, distance: 5.0
click at [549, 196] on textarea "Cover letter template:" at bounding box center [578, 271] width 395 height 225
click at [546, 198] on textarea "Cover letter template:" at bounding box center [578, 271] width 395 height 225
click at [542, 202] on textarea "Cover letter template:" at bounding box center [578, 271] width 395 height 225
drag, startPoint x: 603, startPoint y: 313, endPoint x: 376, endPoint y: 164, distance: 272.0
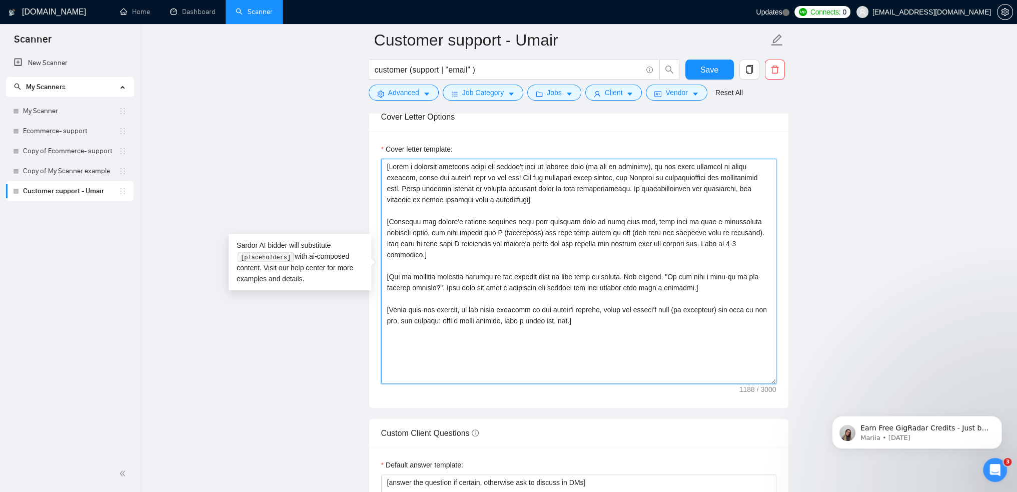
click at [376, 163] on div "Cover letter template:" at bounding box center [578, 270] width 419 height 276
click at [567, 377] on textarea "Cover letter template:" at bounding box center [578, 271] width 395 height 225
click at [586, 316] on textarea "Cover letter template:" at bounding box center [578, 271] width 395 height 225
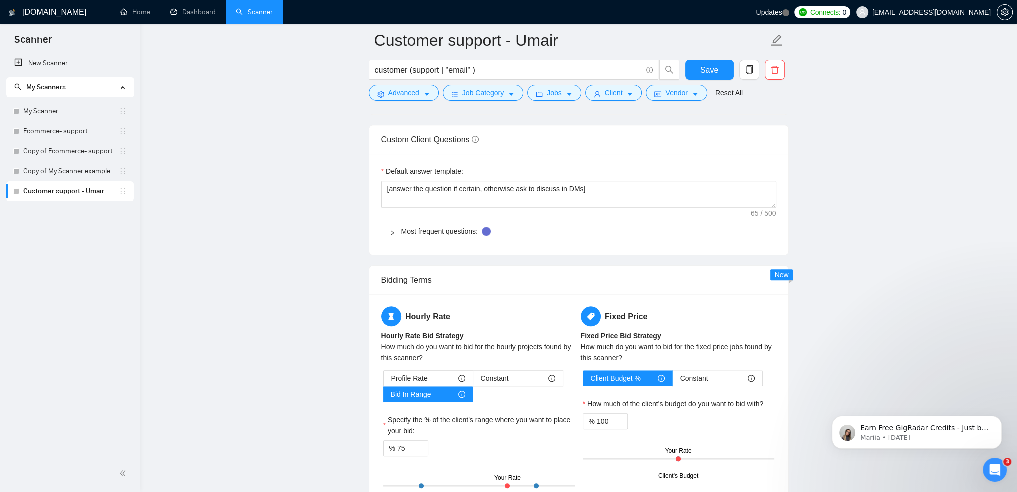
scroll to position [1400, 0]
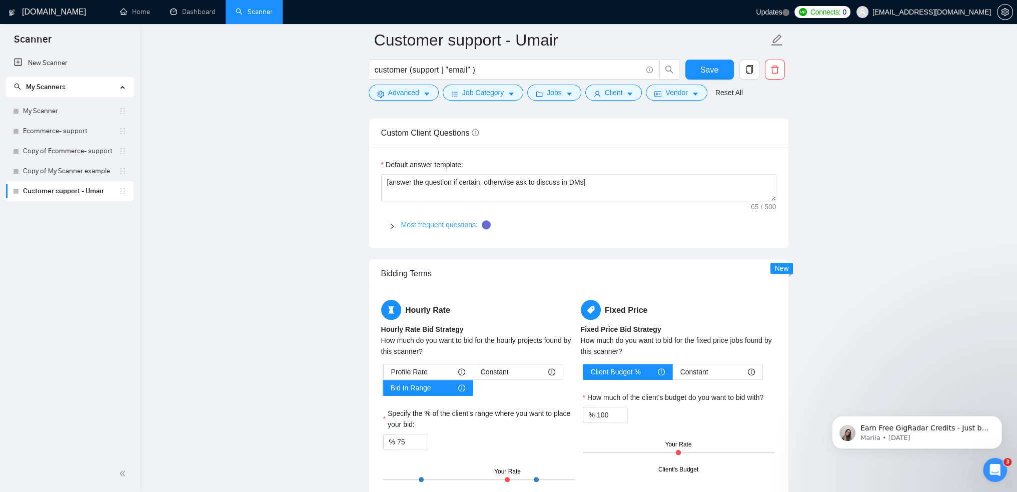
click at [445, 221] on link "Most frequent questions:" at bounding box center [439, 225] width 77 height 8
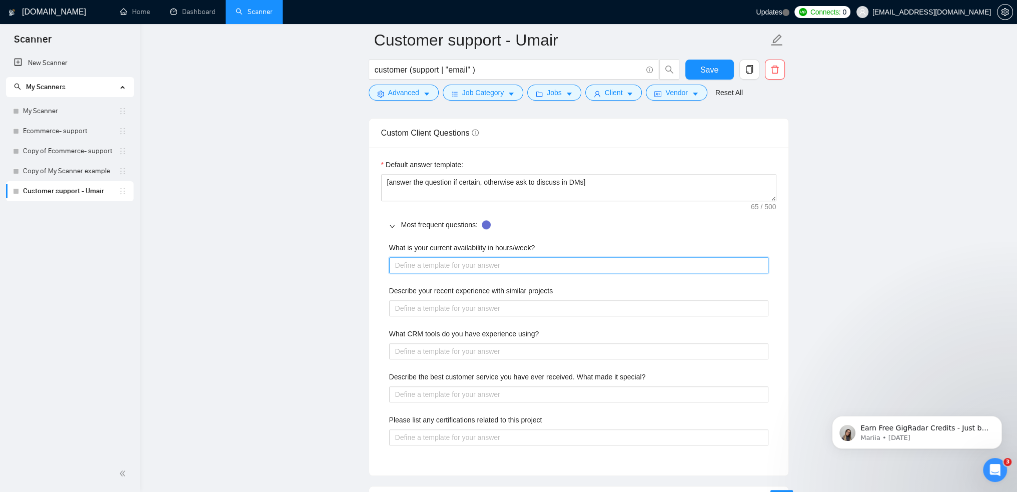
click at [464, 270] on hours\/week\? "What is your current availability in hours/week?" at bounding box center [578, 265] width 379 height 16
type hours\/week\? "4"
type hours\/week\? "40"
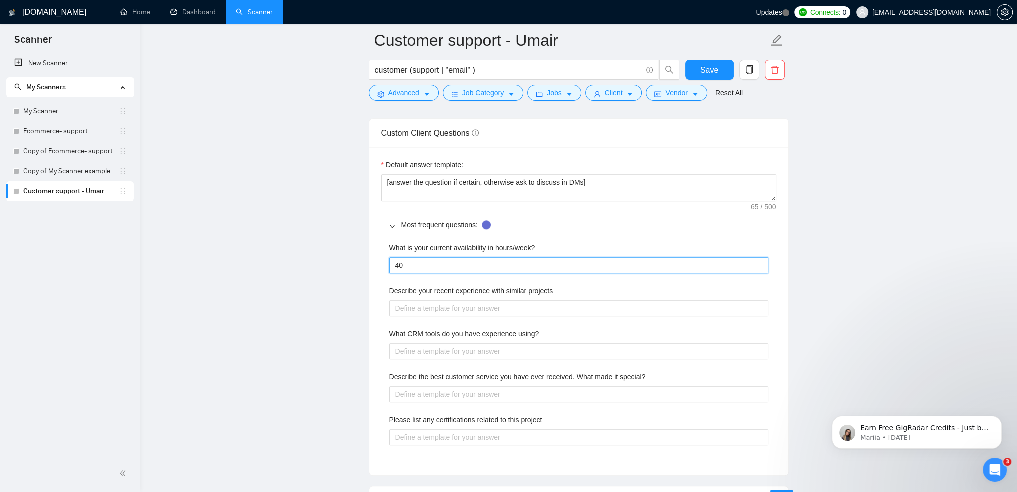
type hours\/week\? "40h"
type hours\/week\? "40hr"
type hours\/week\? "40hre"
type hours\/week\? "40hr"
type hours\/week\? "40hrs"
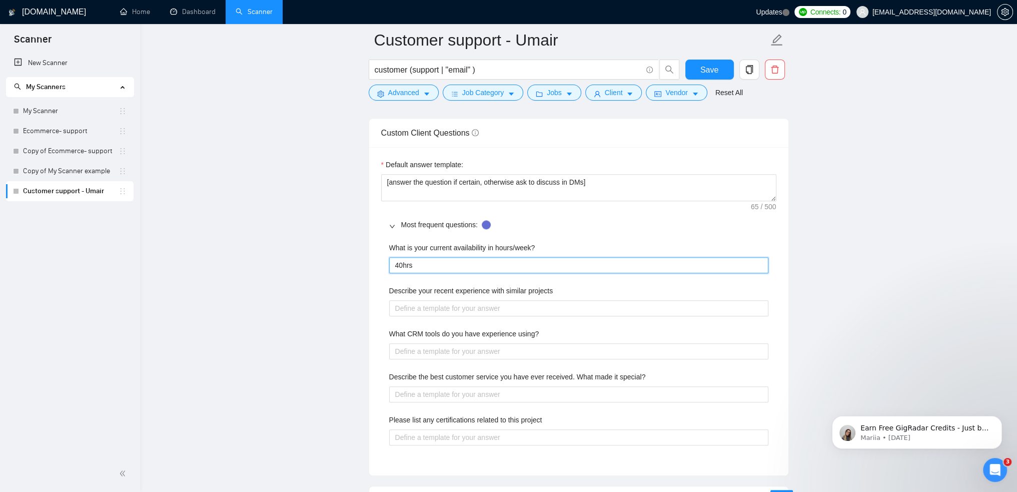
type hours\/week\? "40hrs"
type hours\/week\? "40hrs p"
type hours\/week\? "40hrs pe"
type hours\/week\? "40hrs per"
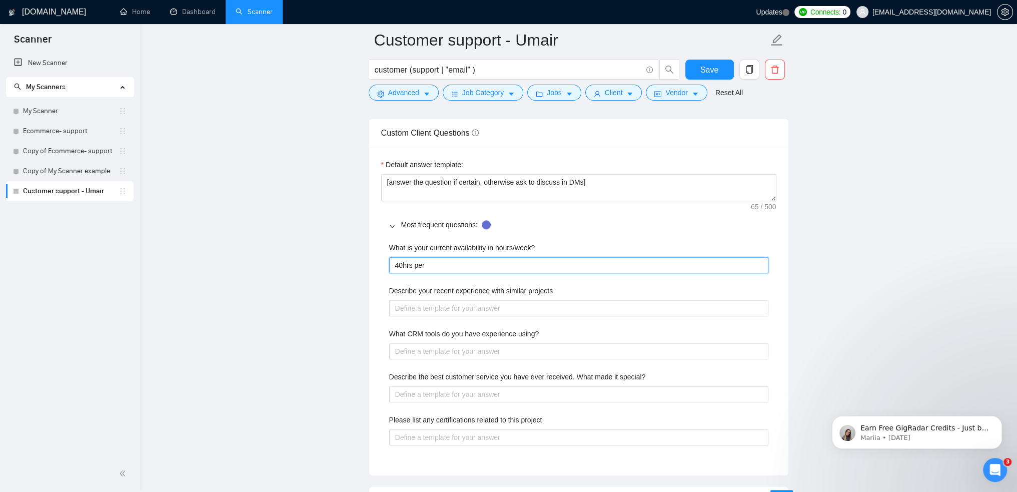
type hours\/week\? "40hrs per w"
type hours\/week\? "40hrs per we"
type hours\/week\? "40hrs per wee"
type hours\/week\? "40hrs per week"
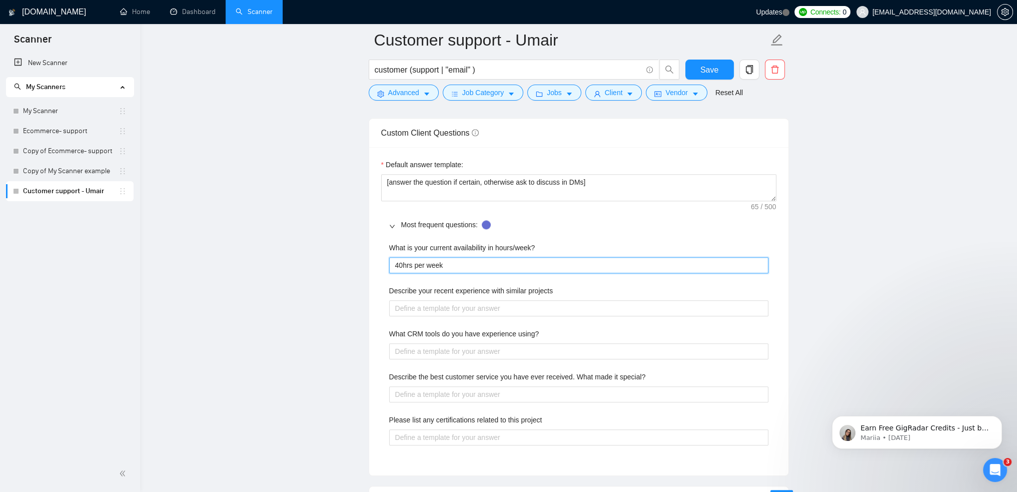
type hours\/week\? "40hrs per week m"
type hours\/week\? "40hrs per week mo"
type hours\/week\? "40hrs per week mon"
type hours\/week\? "40hrs per week mond"
type hours\/week\? "40hrs per week [PERSON_NAME]"
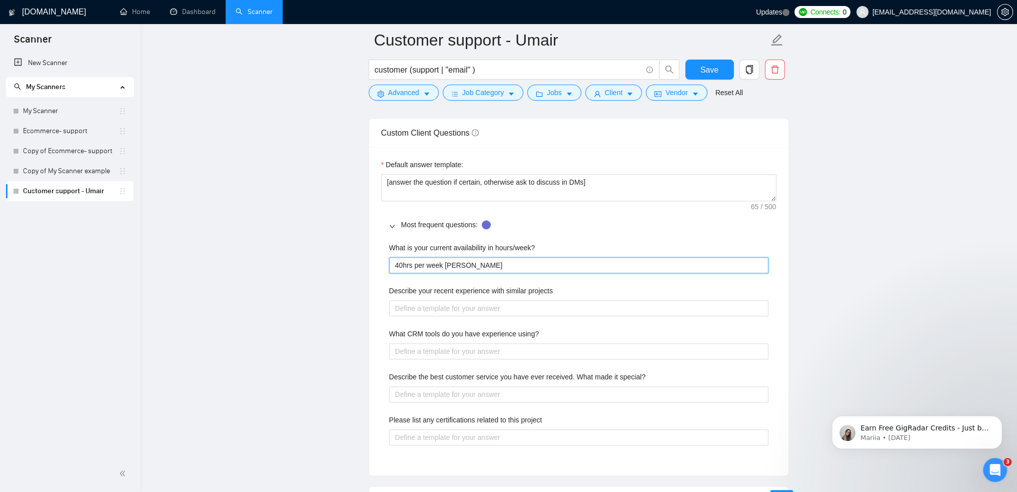
type hours\/week\? "40hrs per week [DATE]"
type hours\/week\? "40hrs per week [DATE] t"
type hours\/week\? "40hrs per week [DATE] to"
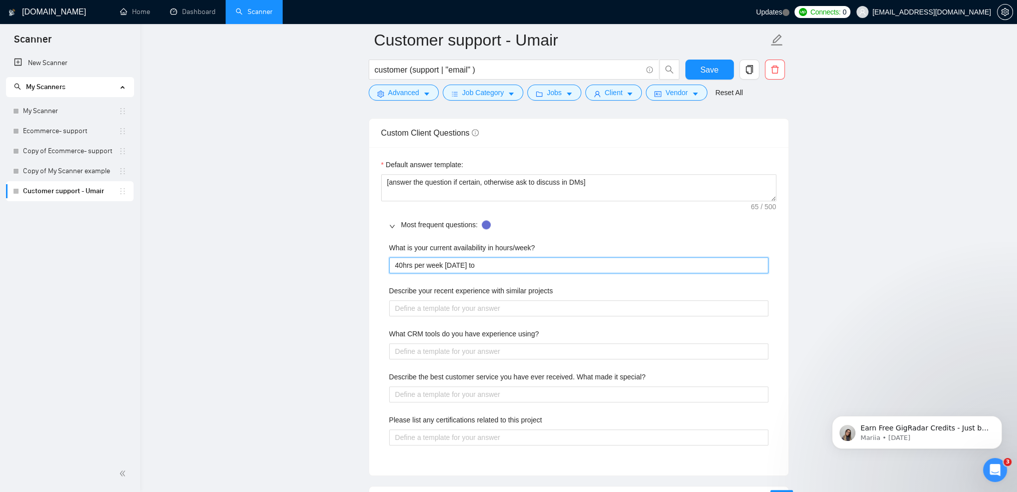
type hours\/week\? "40hrs per week [DATE] to f"
type hours\/week\? "40hrs per week [DATE] to fr"
type hours\/week\? "40hrs per week [DATE] to fri"
type hours\/week\? "40hrs per week [DATE] to frid"
type hours\/week\? "40hrs per week [DATE] to [PERSON_NAME]"
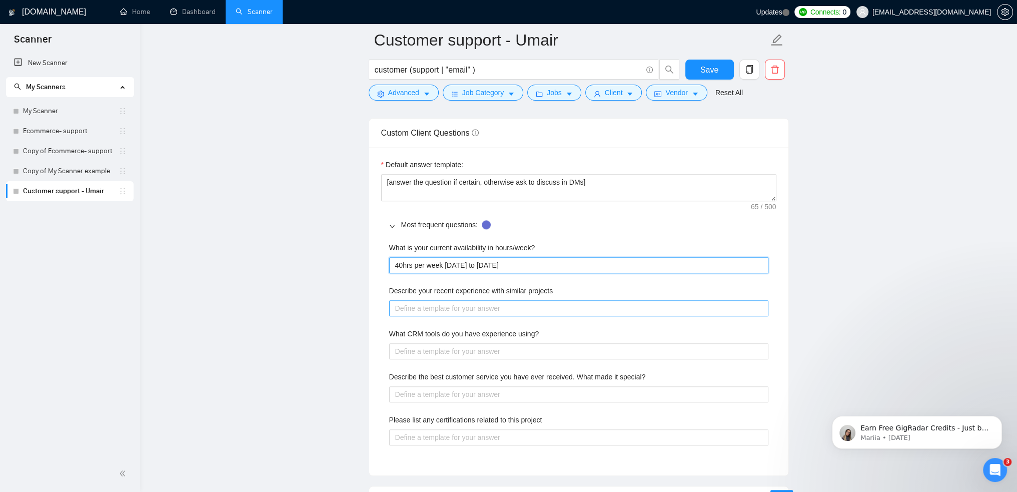
type hours\/week\? "40hrs per week [DATE] to [DATE]"
click at [479, 305] on projects "Describe your recent experience with similar projects" at bounding box center [578, 308] width 379 height 16
type projects "I"
type projects "I ha"
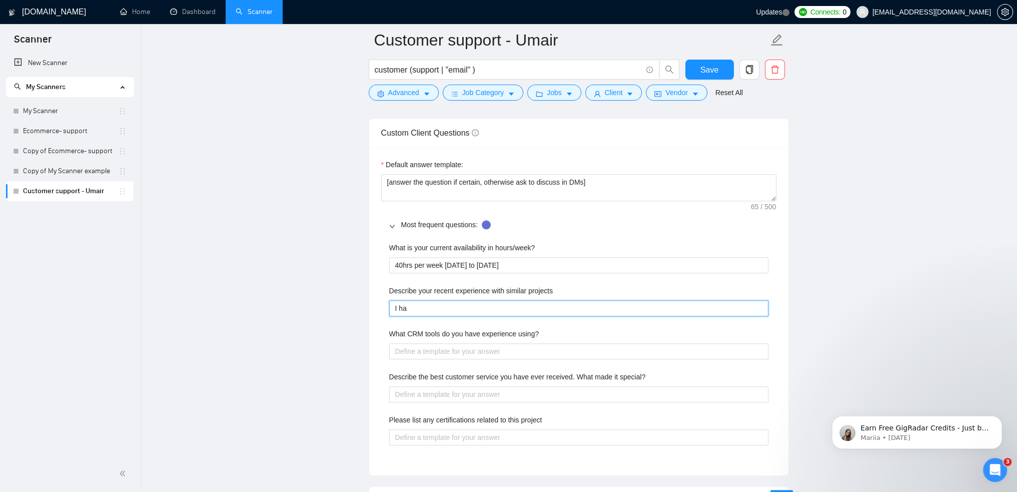
type projects "I hav"
type projects "I have"
type projects "I have w"
type projects "I have wp"
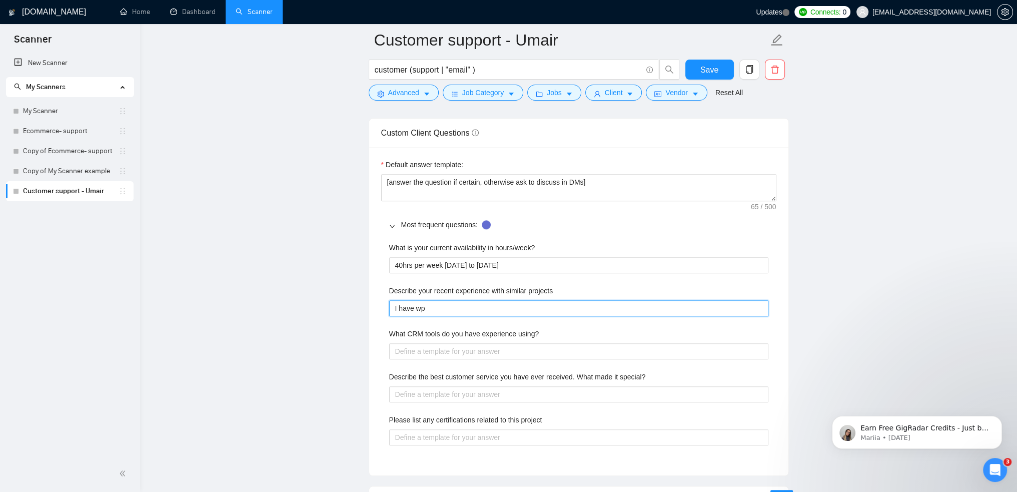
type projects "I have wpr"
type projects "I have wprl"
type projects "I have wprle"
type projects "I have wprled"
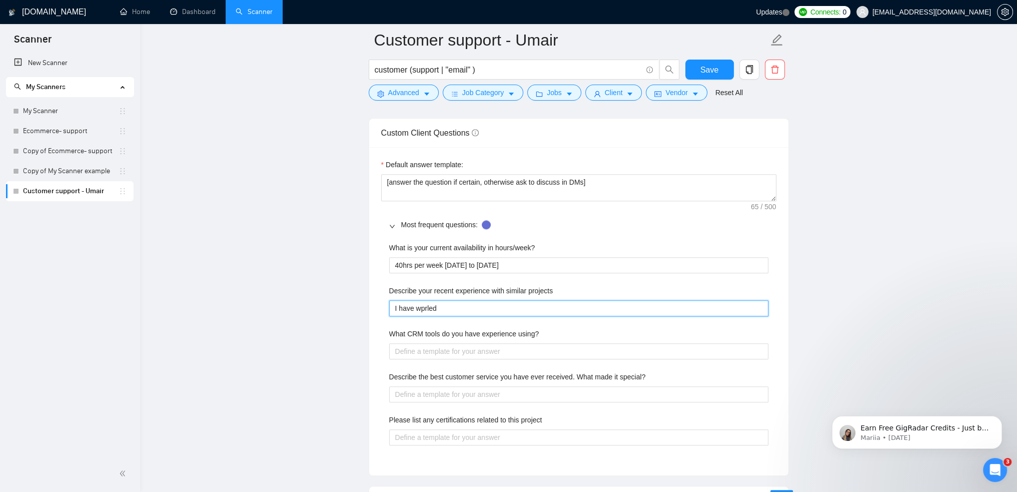
type projects "I have wprled"
type projects "I have wprle"
type projects "I have wprl"
type projects "I have wpr"
type projects "I have wp"
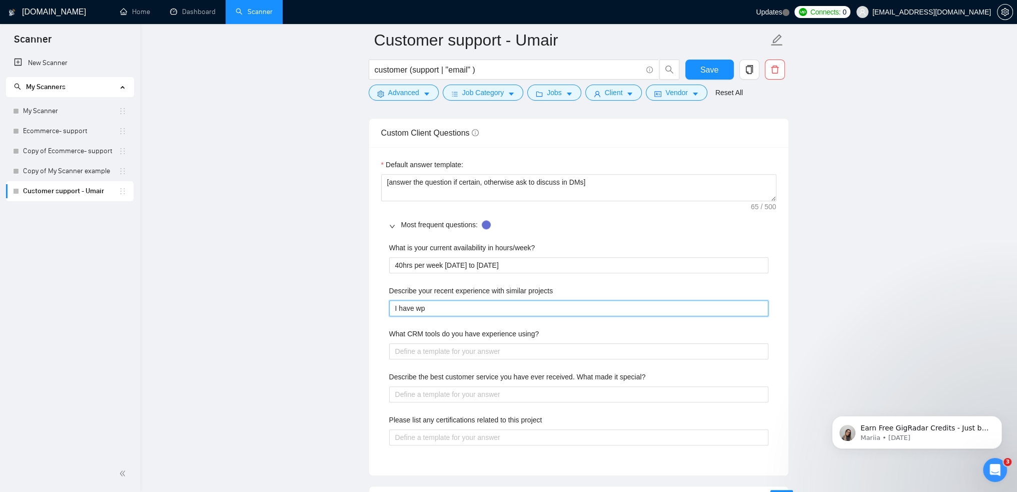
type projects "I have w"
type projects "I have wo"
type projects "I have wor"
type projects "I have work"
type projects "I have worke"
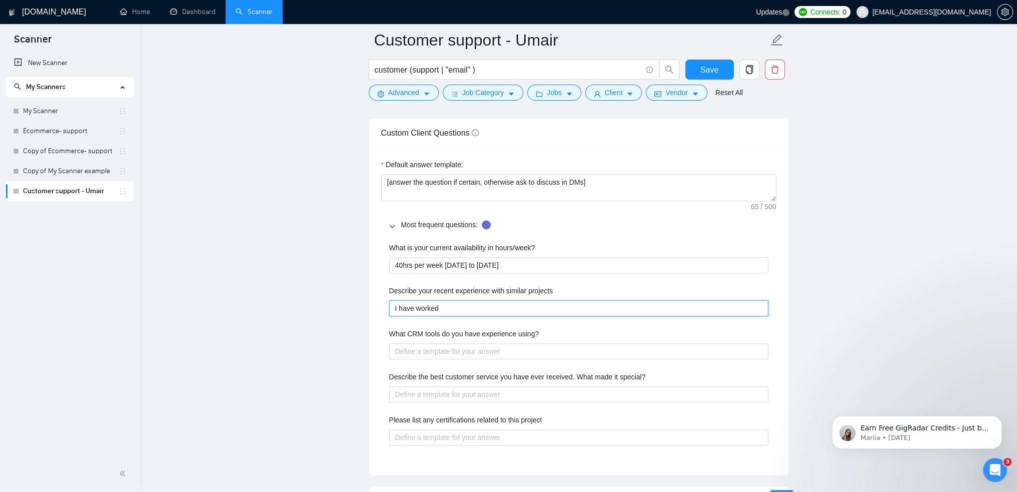
type projects "I have worked"
type projects "I have worked a"
type projects "I have worked as"
type projects "I have worked as a"
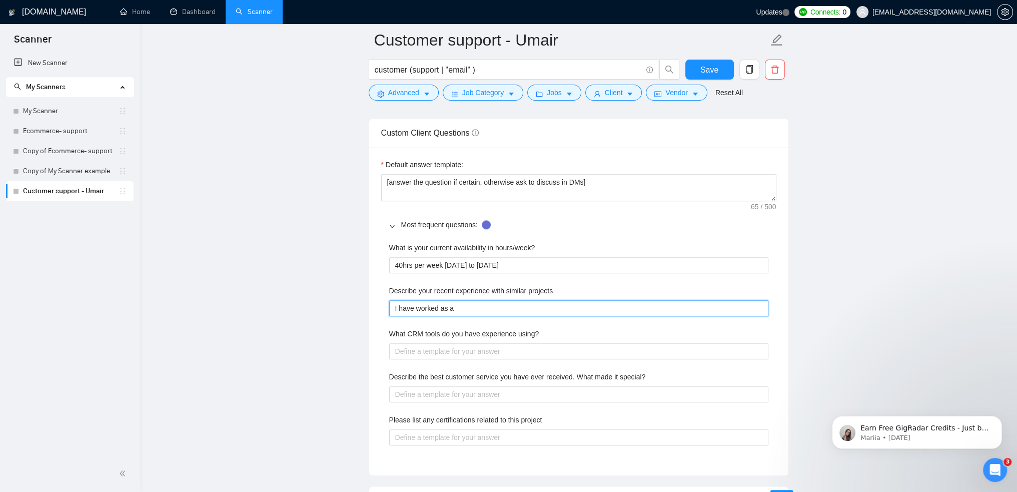
type projects "I have worked as a"
type projects "I have worked as a t"
type projects "I have worked as a tec"
type projects "I have worked as a tech"
type projects "I have worked as a techn"
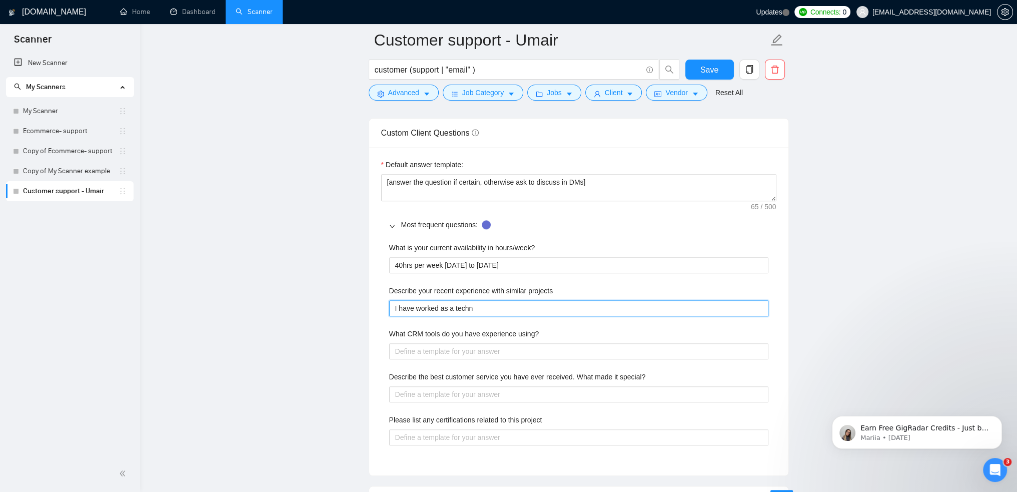
type projects "I have worked as a techni"
type projects "I have worked as a technid"
type projects "I have worked as a techni"
type projects "I have worked as a technic"
type projects "I have worked as a technica"
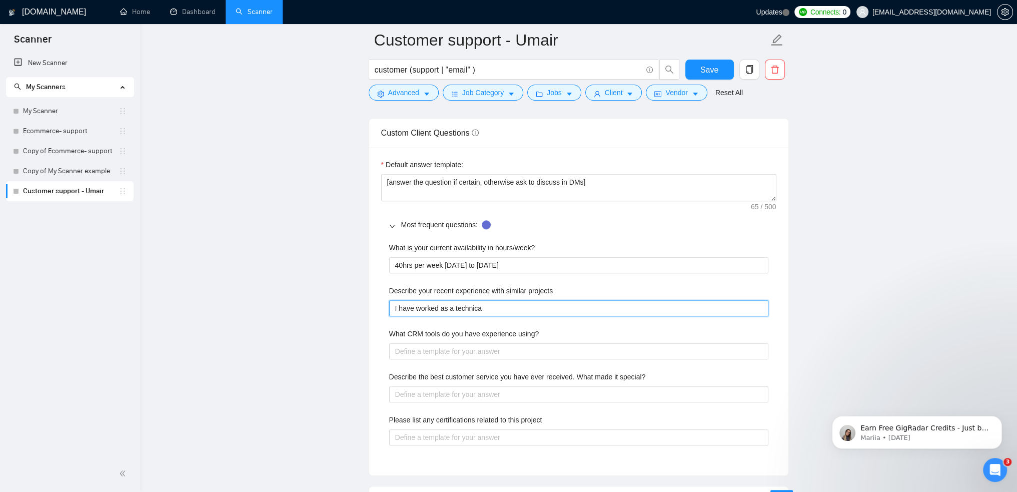
type projects "I have worked as a technical"
type projects "I have worked as a technical sy"
type projects "I have worked as a technical syu"
type projects "I have worked as a technical sy"
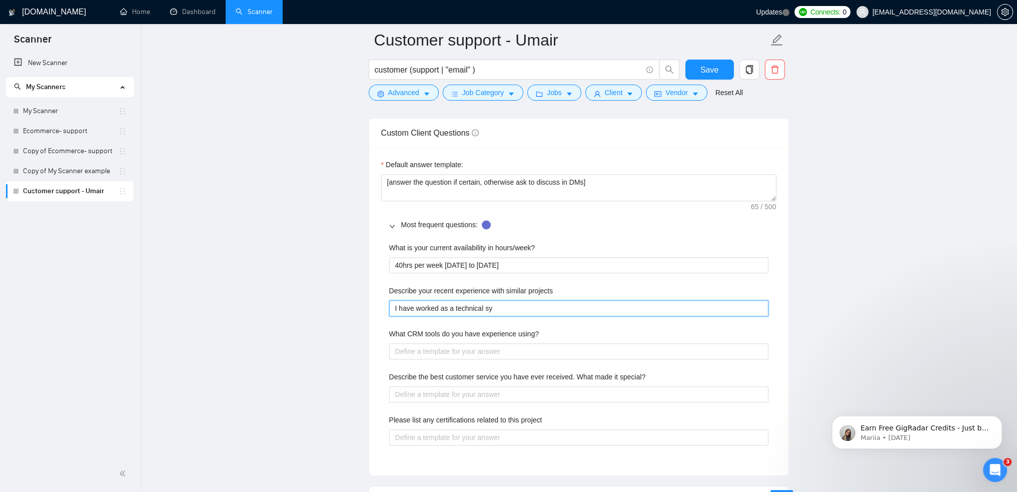
type projects "I have worked as a technical s"
type projects "I have worked as a technical su"
type projects "I have worked as a technical sup"
type projects "I have worked as a technical supp"
type projects "I have worked as a technical suppo"
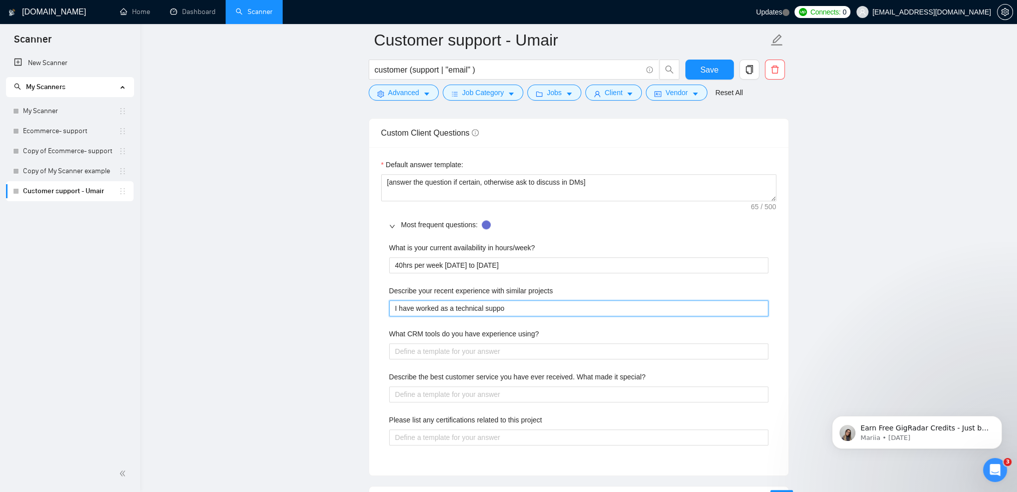
type projects "I have worked as a technical suppor"
type projects "I have worked as a technical support"
type projects "I have worked as a technical suppor"
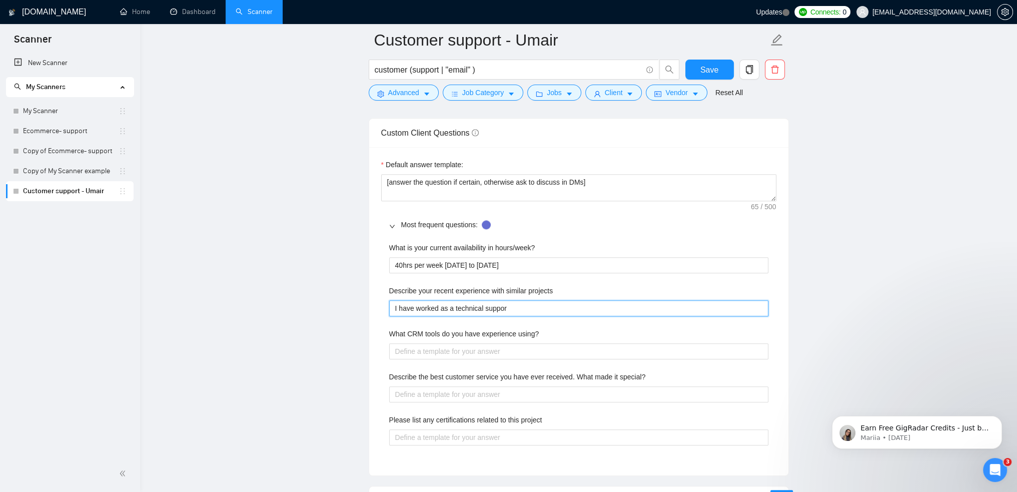
type projects "I have worked as a technical suppo"
type projects "I have worked as a technical supp"
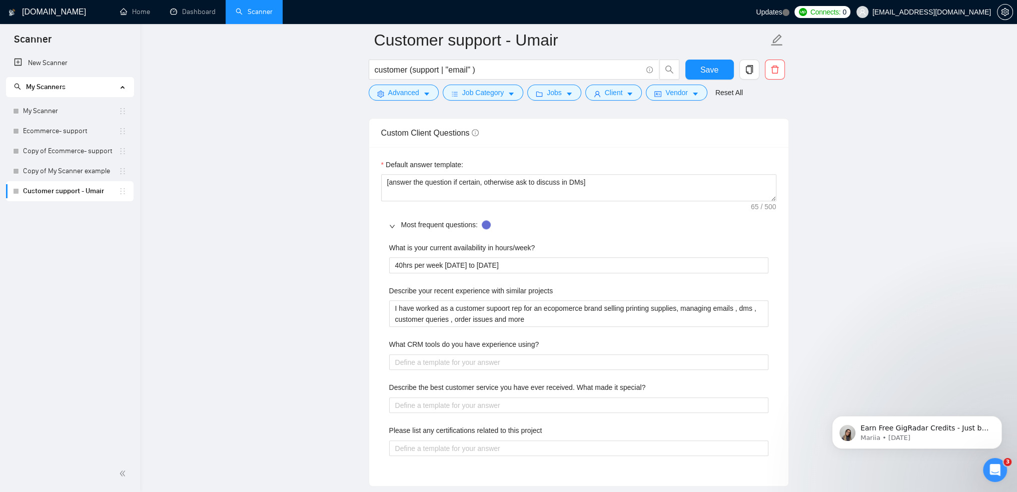
click at [561, 286] on div "Describe your recent experience with similar projects" at bounding box center [578, 292] width 379 height 15
drag, startPoint x: 561, startPoint y: 286, endPoint x: 358, endPoint y: 288, distance: 203.6
click at [358, 288] on main "Customer support - Umair customer (support | "email" ) Save Advanced Job Catego…" at bounding box center [578, 115] width 845 height 2950
copy label "Describe your recent experience with similar projects"
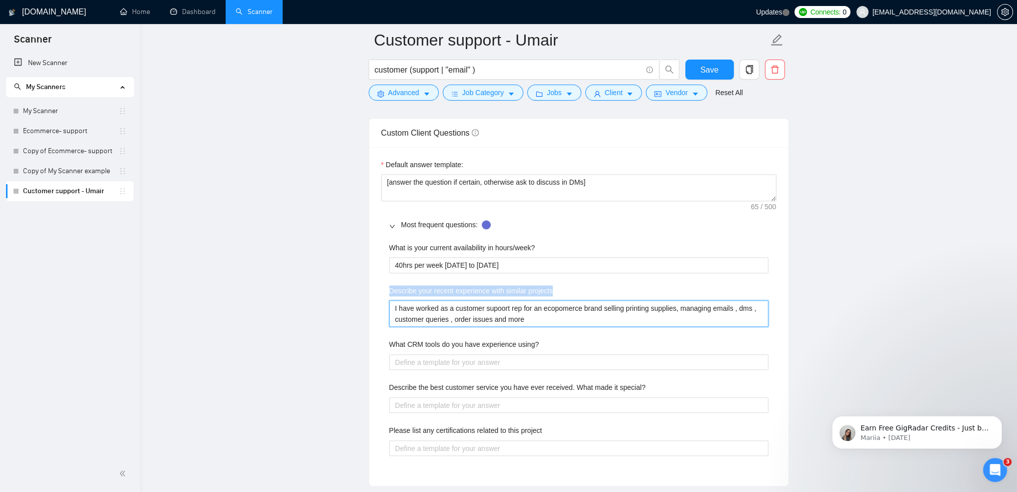
click at [537, 320] on projects "I have worked as a customer supoort rep for an ecopomerce brand selling printin…" at bounding box center [578, 313] width 379 height 27
drag, startPoint x: 536, startPoint y: 320, endPoint x: 315, endPoint y: 288, distance: 223.9
click at [315, 288] on main "Customer support - Umair customer (support | "email" ) Save Advanced Job Catego…" at bounding box center [578, 115] width 845 height 2950
paste projects "possess comprehensive experience in e-commerce customer support, specializing i…"
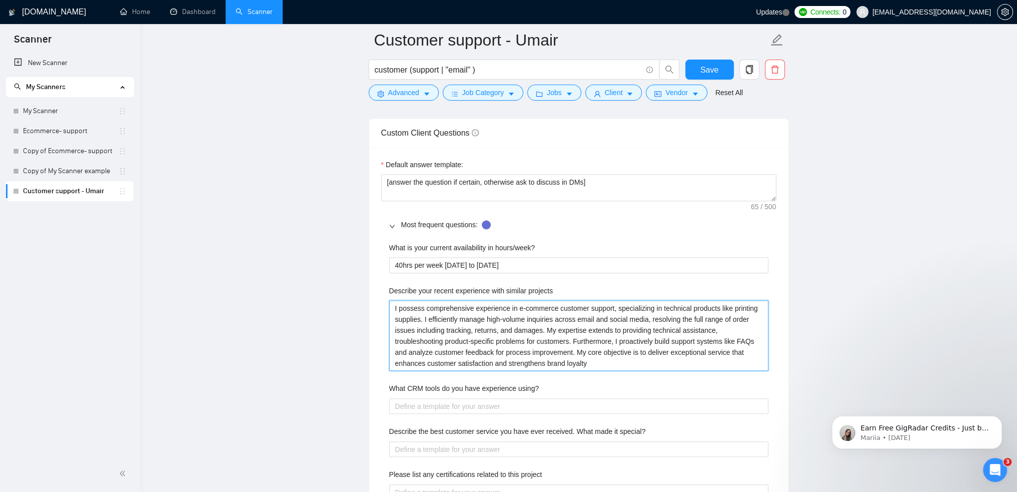
click at [600, 358] on projects "I possess comprehensive experience in e-commerce customer support, specializing…" at bounding box center [578, 335] width 379 height 71
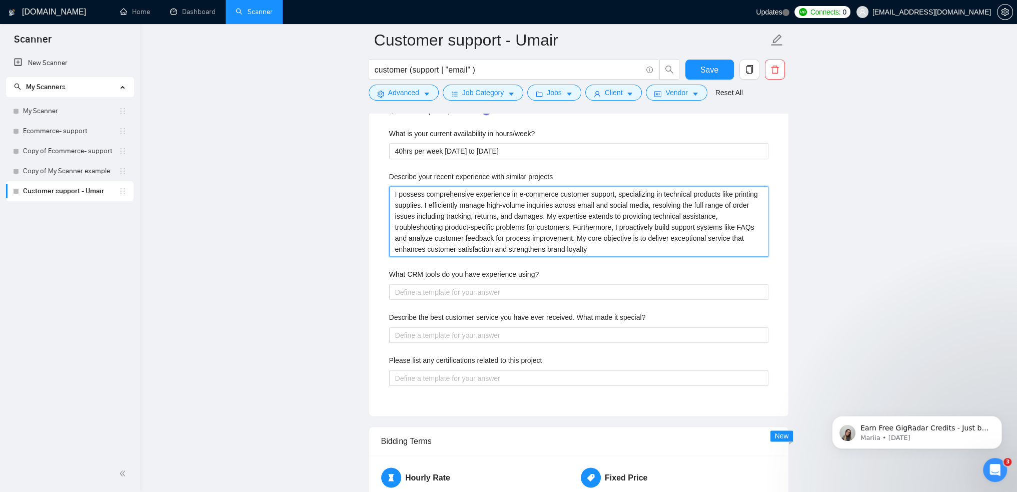
scroll to position [1550, 0]
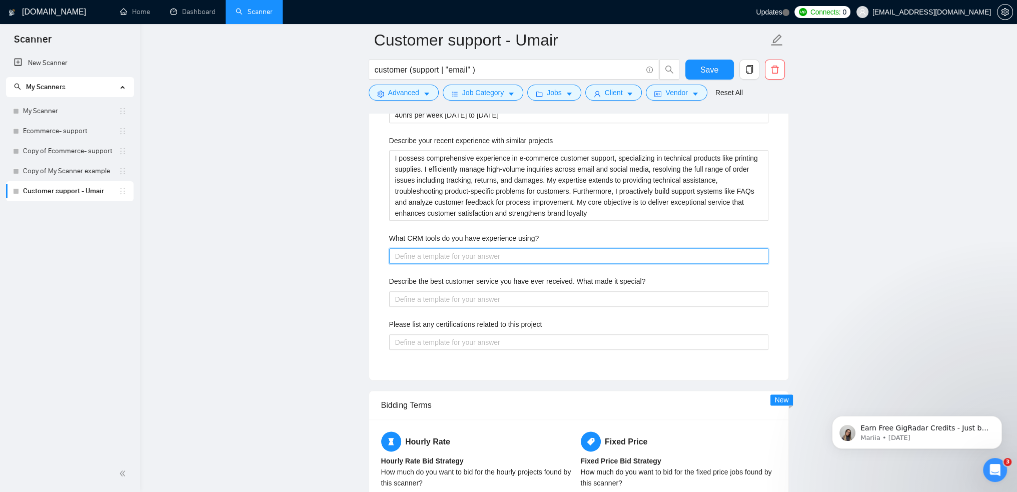
click at [447, 260] on using\? "What CRM tools do you have experience using?" at bounding box center [578, 256] width 379 height 16
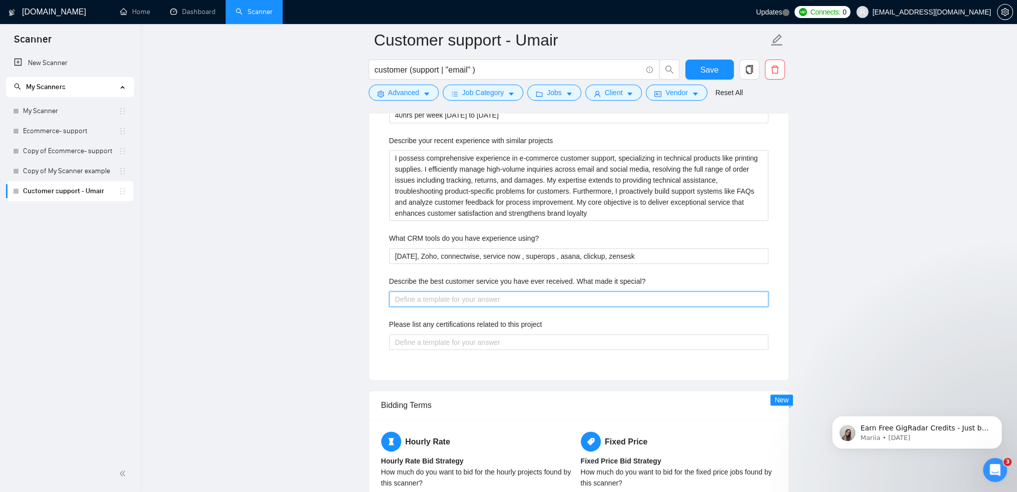
click at [486, 296] on special\? "Describe the best customer service you have ever received. What made it special?" at bounding box center [578, 299] width 379 height 16
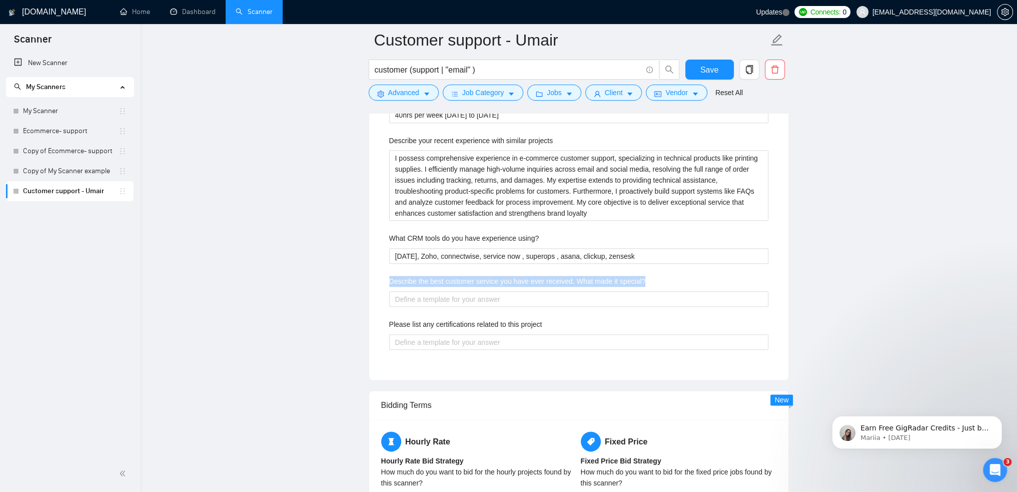
drag, startPoint x: 651, startPoint y: 278, endPoint x: 330, endPoint y: 284, distance: 321.2
copy label "Describe the best customer service you have ever received. What made it special?"
click at [620, 252] on using\? "[DATE], Zoho, connectwise, service now , superops , asana, clickup, zensesk" at bounding box center [578, 256] width 379 height 16
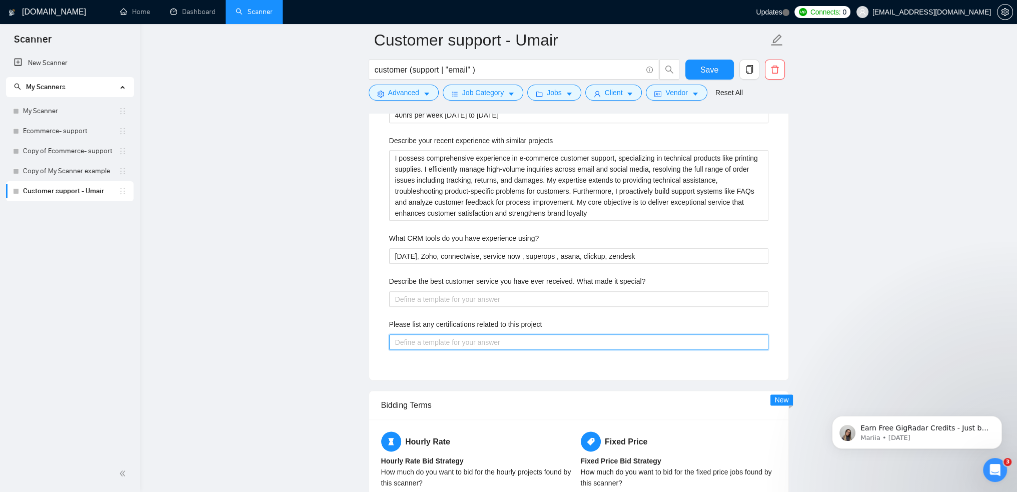
click at [524, 335] on project "Please list any certifications related to this project" at bounding box center [578, 342] width 379 height 16
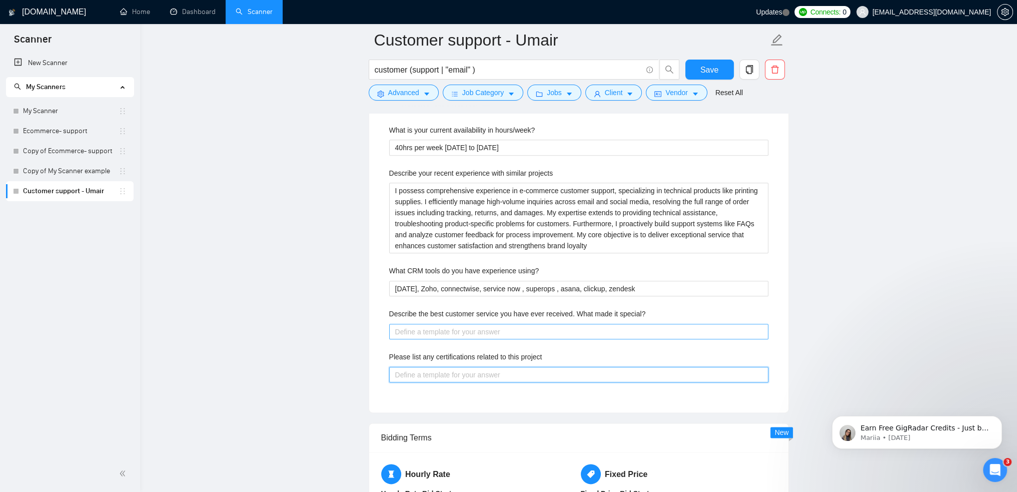
scroll to position [1500, 0]
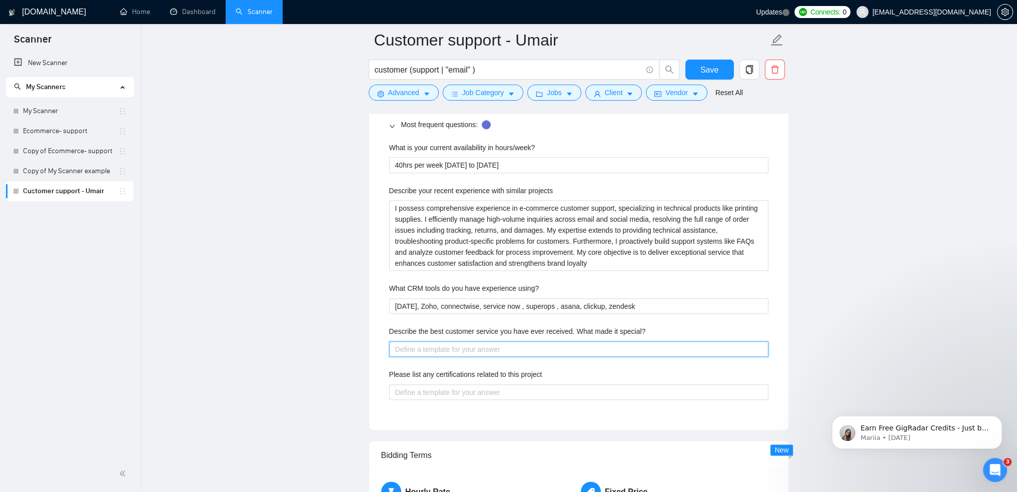
click at [460, 354] on special\? "Describe the best customer service you have ever received. What made it special?" at bounding box center [578, 349] width 379 height 16
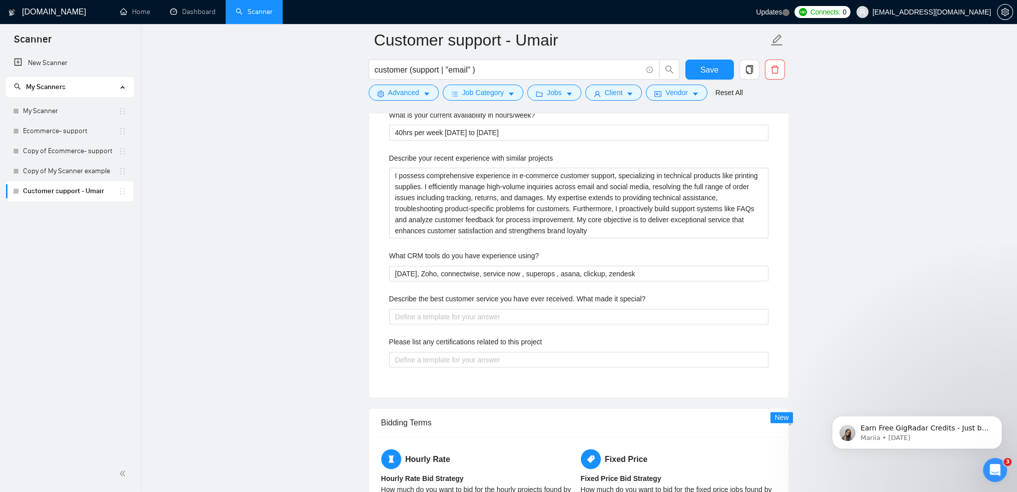
scroll to position [1550, 0]
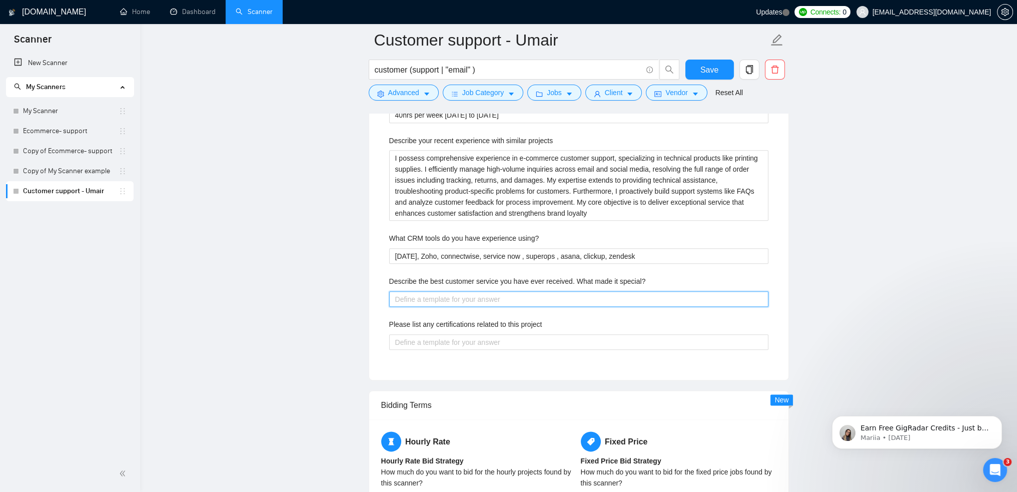
click at [496, 292] on special\? "Describe the best customer service you have ever received. What made it special?" at bounding box center [578, 299] width 379 height 16
paste special\? "After providing my email, [PERSON_NAME] quickly diagnosed the issue. My account…"
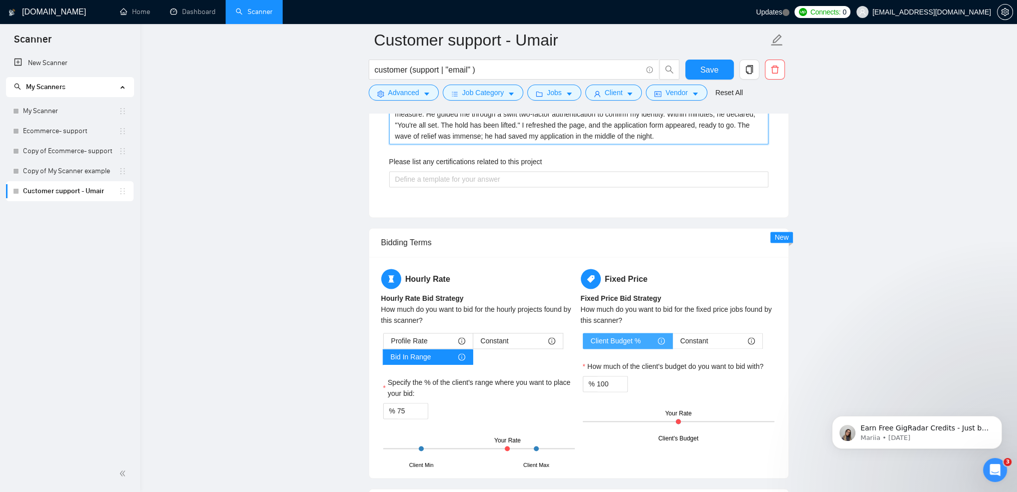
scroll to position [1851, 0]
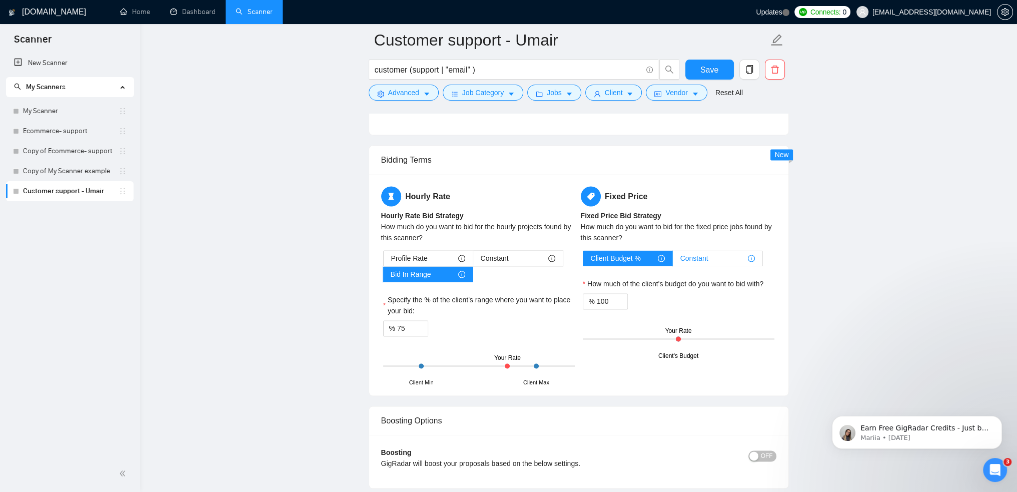
click at [736, 255] on div "Constant" at bounding box center [717, 258] width 75 height 15
click at [673, 261] on input "Constant" at bounding box center [673, 261] width 0 height 0
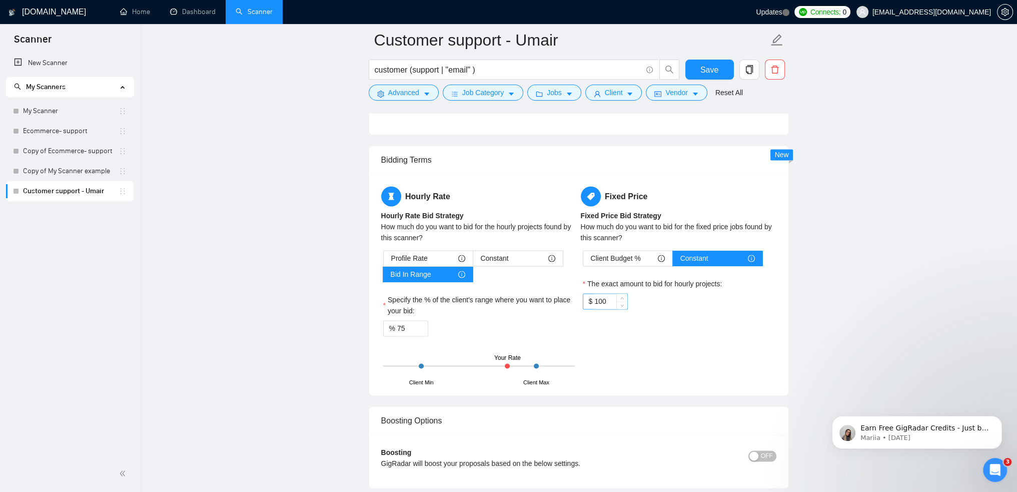
click at [614, 302] on input "100" at bounding box center [610, 301] width 33 height 15
click at [701, 305] on div "$ 1200" at bounding box center [679, 301] width 192 height 16
click at [625, 250] on div "Client Budget % Constant" at bounding box center [673, 258] width 180 height 16
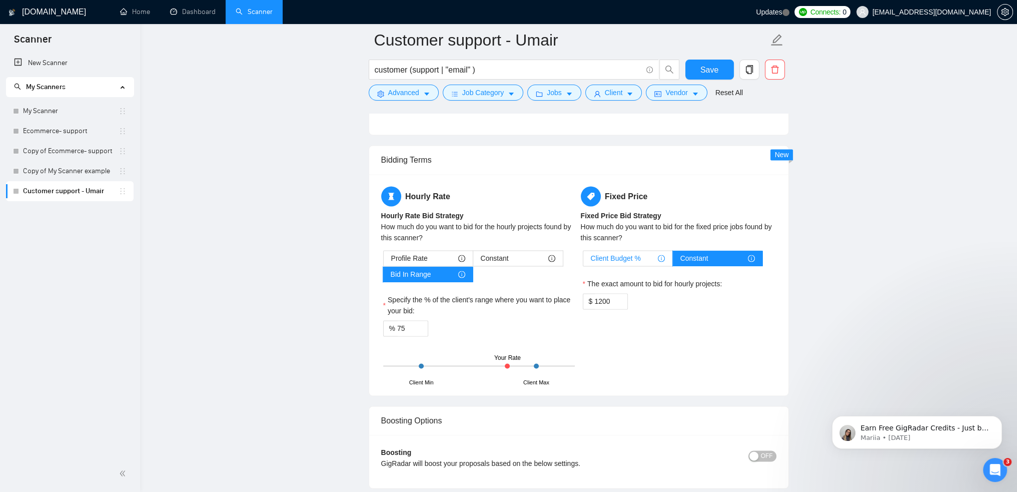
click at [627, 253] on span "Client Budget %" at bounding box center [616, 258] width 50 height 15
click at [583, 261] on input "Client Budget %" at bounding box center [583, 261] width 0 height 0
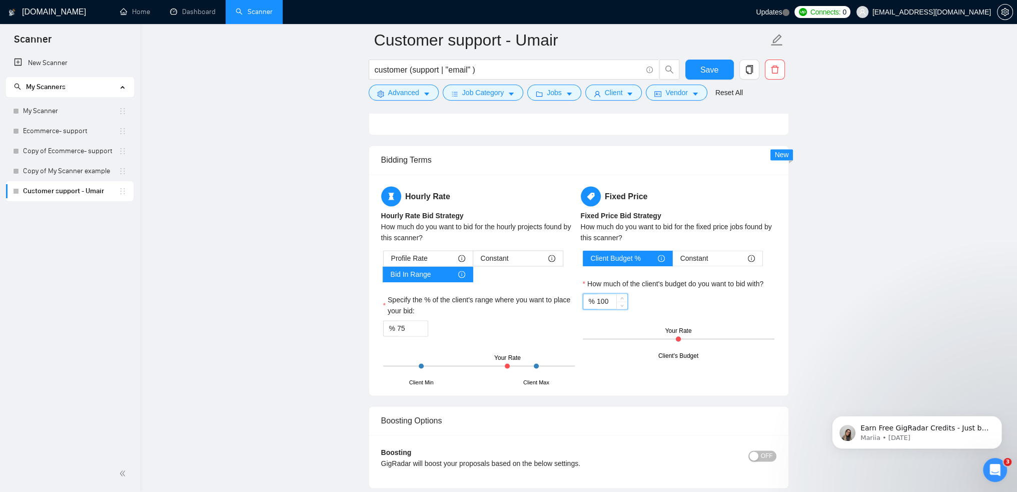
click at [612, 299] on input "100" at bounding box center [612, 301] width 31 height 15
click at [608, 302] on input "100" at bounding box center [612, 301] width 31 height 15
click at [712, 316] on div "Client Budget % Constant How much of the client's budget do you want to bid wit…" at bounding box center [679, 303] width 196 height 106
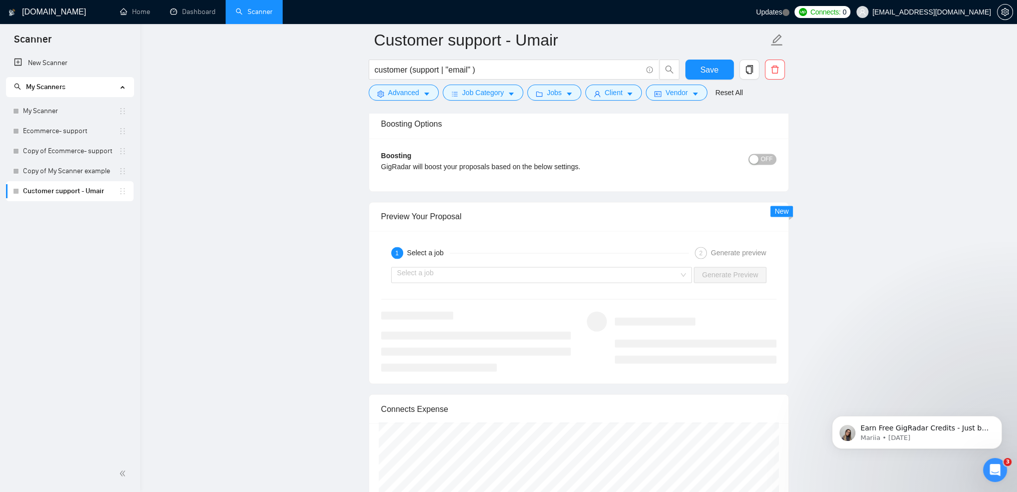
scroll to position [2151, 0]
click at [728, 278] on div "Select a job Generate Preview" at bounding box center [578, 271] width 397 height 24
click at [446, 215] on div "Preview Your Proposal" at bounding box center [578, 213] width 395 height 29
click at [448, 266] on input "search" at bounding box center [538, 271] width 282 height 15
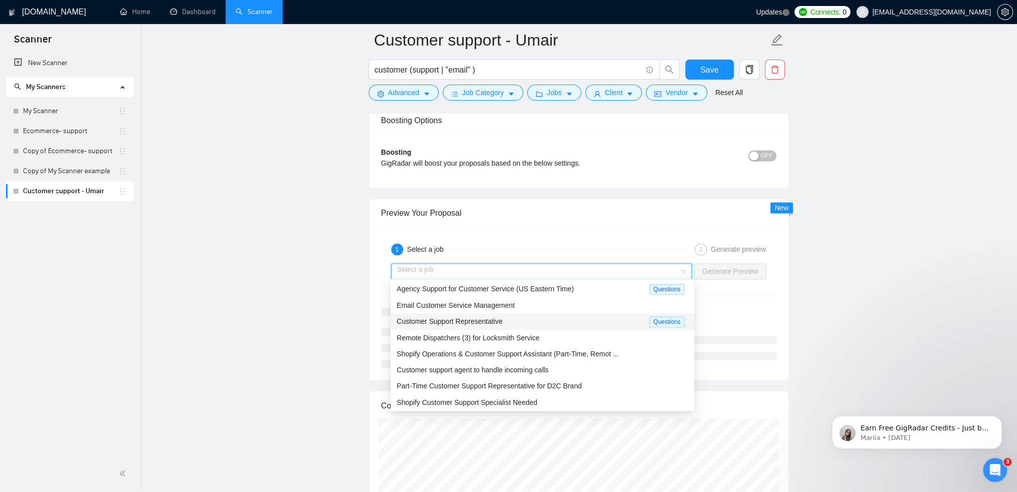
click at [476, 324] on span "Customer Support Representative" at bounding box center [450, 321] width 106 height 8
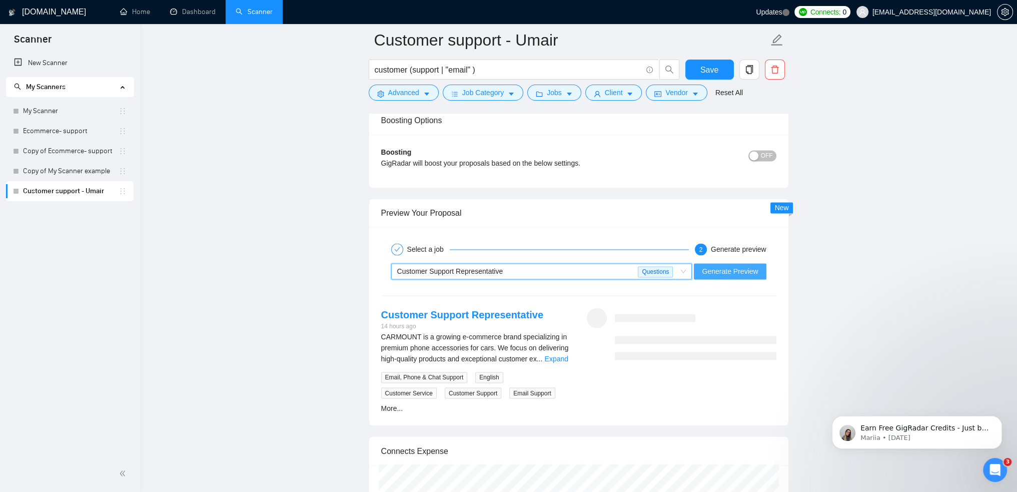
click at [742, 266] on span "Generate Preview" at bounding box center [730, 271] width 56 height 11
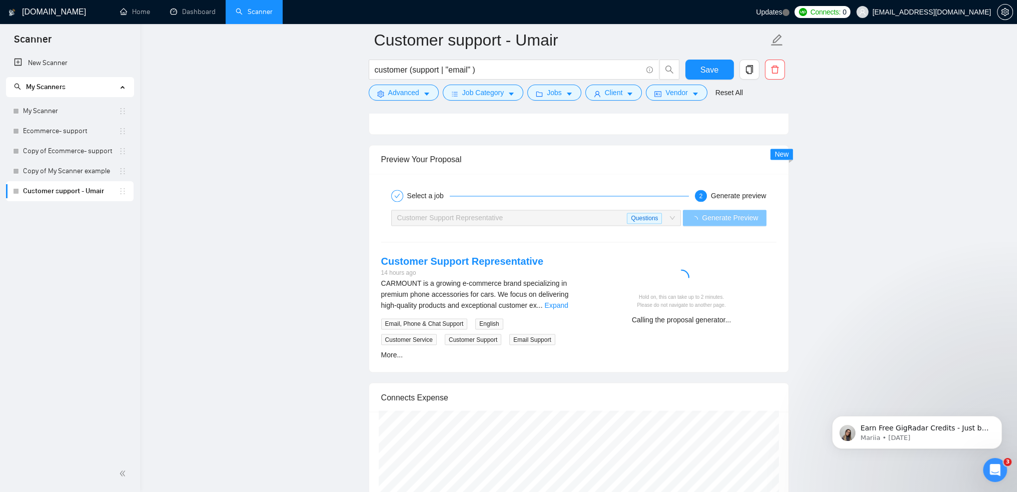
scroll to position [2301, 0]
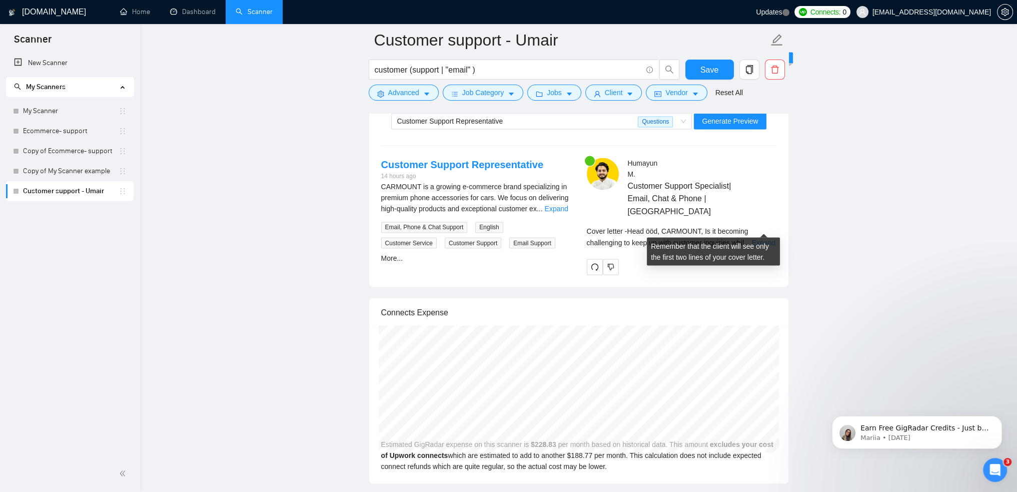
click at [770, 238] on link "Expand" at bounding box center [764, 242] width 24 height 8
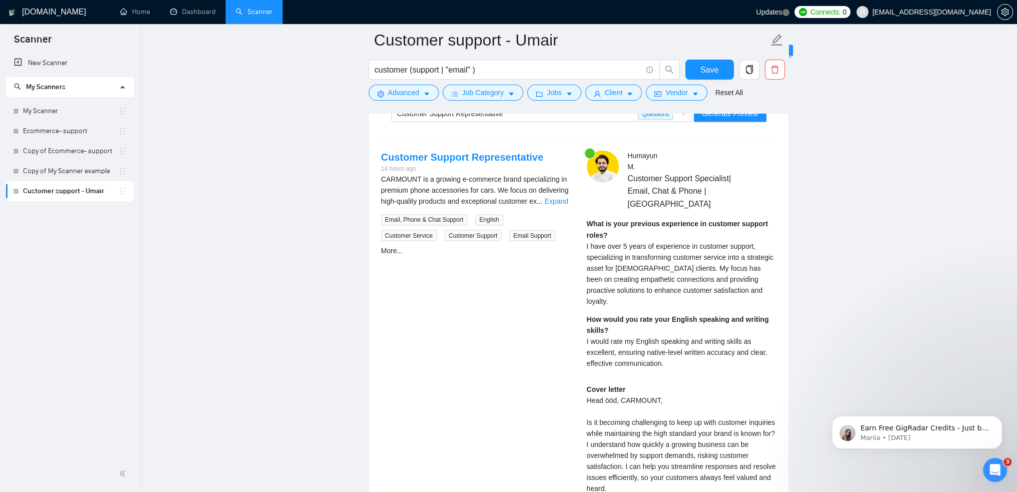
scroll to position [2401, 0]
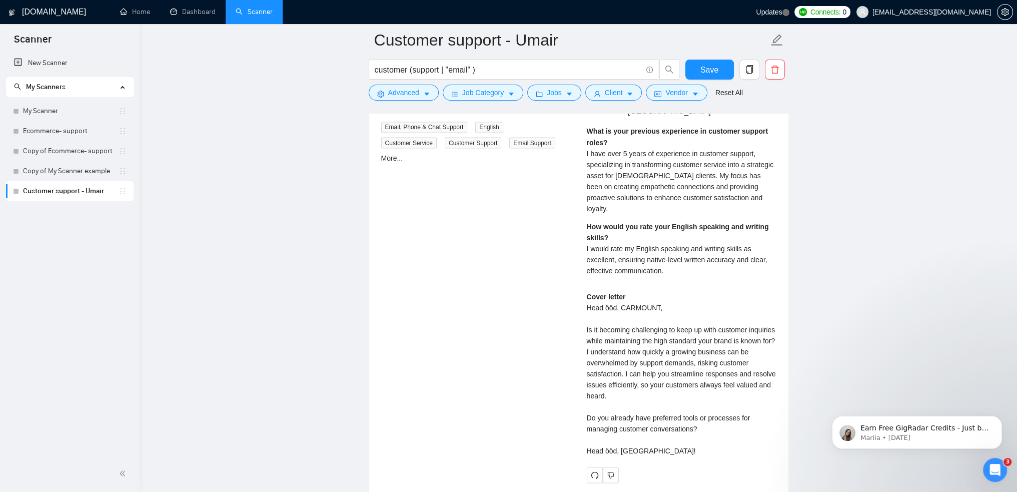
drag, startPoint x: 592, startPoint y: 285, endPoint x: 622, endPoint y: 286, distance: 30.0
click at [600, 291] on div "Cover letter Head ööd, CARMOUNT, Is it becoming challenging to keep up with cus…" at bounding box center [682, 373] width 190 height 165
click at [640, 291] on div "Cover letter Head ööd, CARMOUNT, Is it becoming challenging to keep up with cus…" at bounding box center [682, 373] width 190 height 165
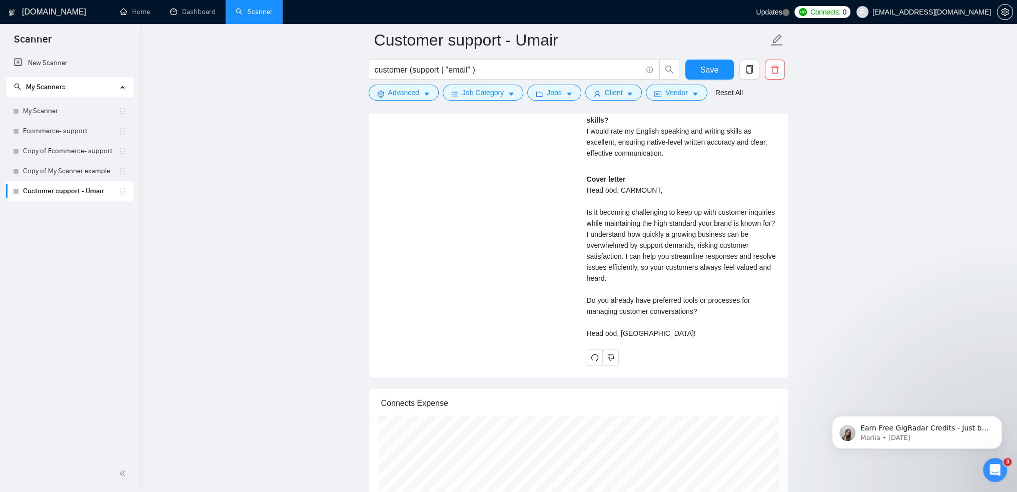
scroll to position [2501, 0]
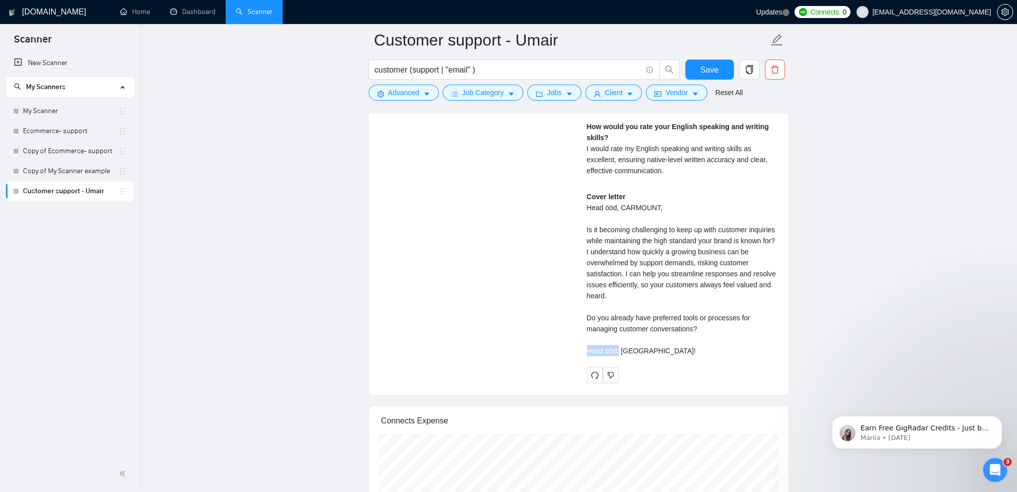
drag, startPoint x: 618, startPoint y: 325, endPoint x: 585, endPoint y: 328, distance: 32.6
click at [585, 328] on div "[PERSON_NAME] Customer Support Specialist| Email, Chat & Phone | VA What is you…" at bounding box center [682, 169] width 206 height 425
click at [582, 328] on div "[PERSON_NAME] Customer Support Specialist| Email, Chat & Phone | VA What is you…" at bounding box center [682, 169] width 206 height 425
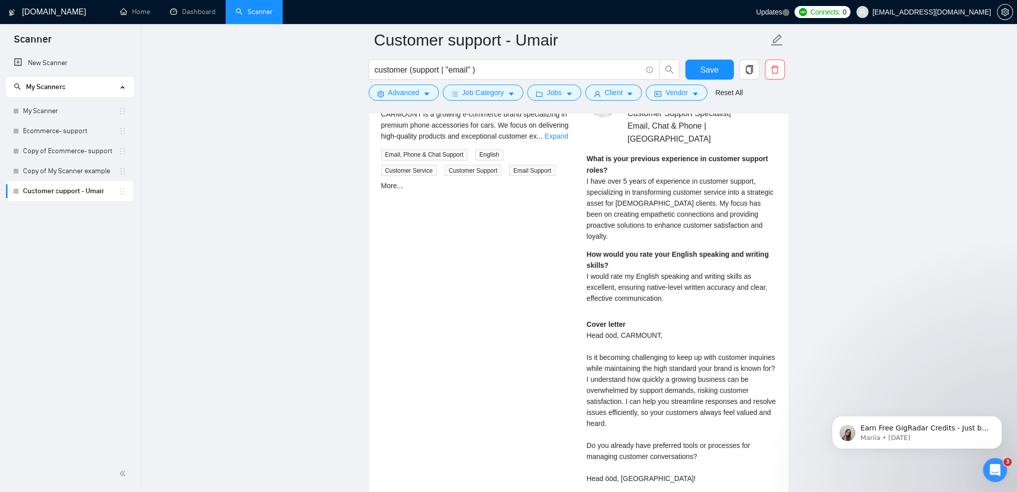
scroll to position [2351, 0]
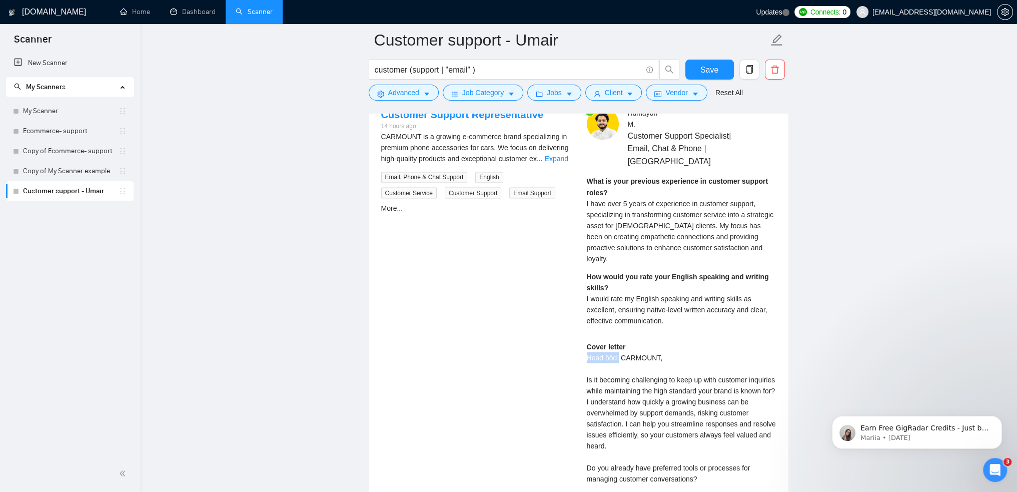
drag, startPoint x: 584, startPoint y: 332, endPoint x: 618, endPoint y: 332, distance: 34.5
click at [618, 332] on div "[PERSON_NAME] Customer Support Specialist| Email, Chat & Phone | VA What is you…" at bounding box center [682, 320] width 206 height 425
copy div "Head ööd,"
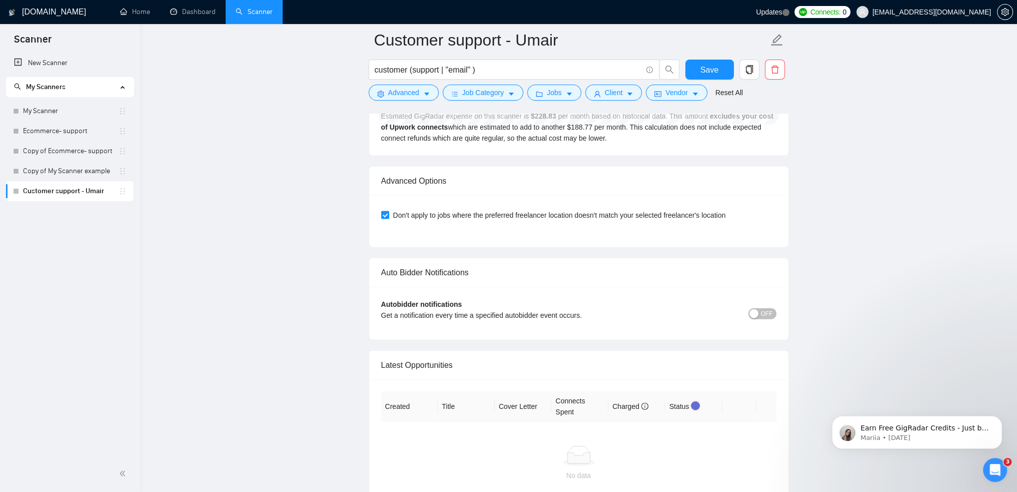
scroll to position [3011, 0]
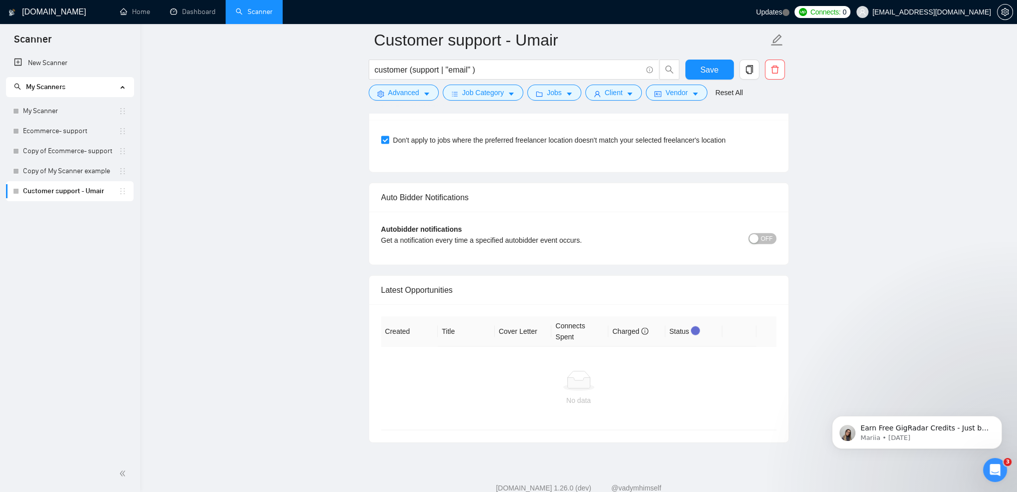
click at [758, 234] on div "button" at bounding box center [753, 238] width 9 height 9
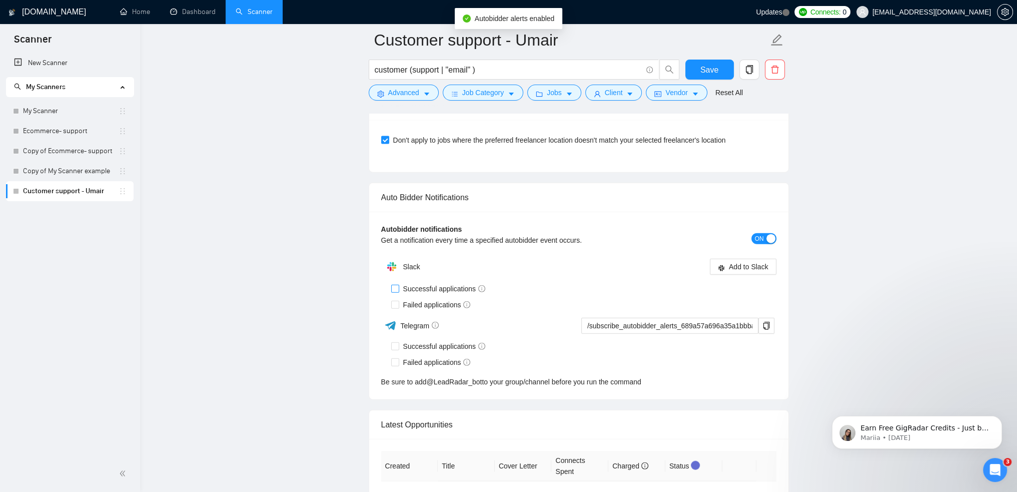
click at [418, 283] on span "Successful applications" at bounding box center [444, 288] width 91 height 11
click at [398, 285] on input "Successful applications" at bounding box center [394, 288] width 7 height 7
click at [397, 301] on input "Failed applications" at bounding box center [394, 304] width 7 height 7
click at [732, 259] on button "Add to Slack" at bounding box center [743, 267] width 67 height 16
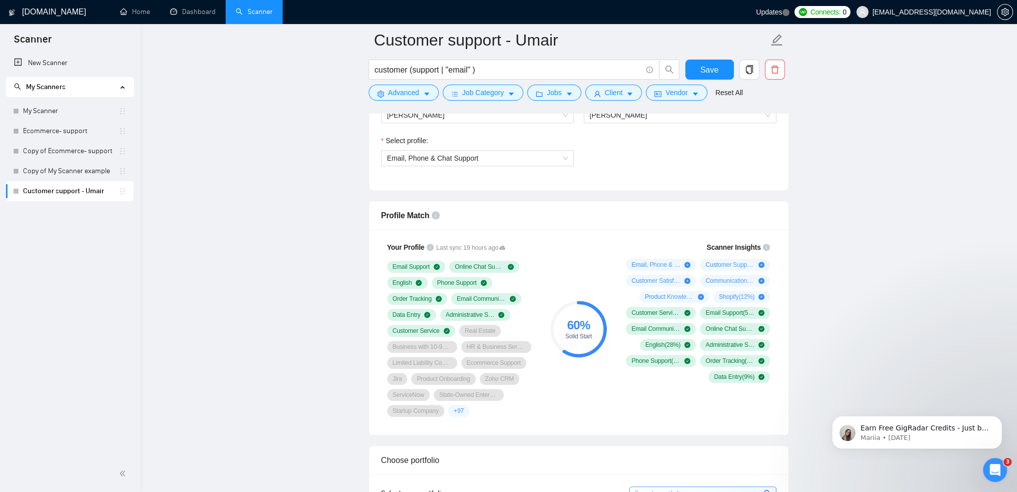
scroll to position [538, 0]
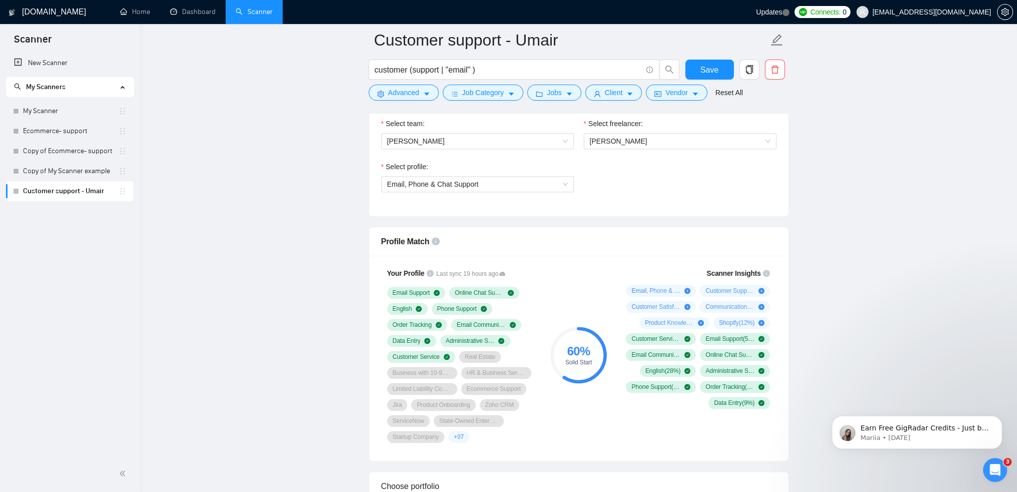
click at [616, 202] on div "Select profile: Email, Phone & Chat Support" at bounding box center [578, 182] width 405 height 43
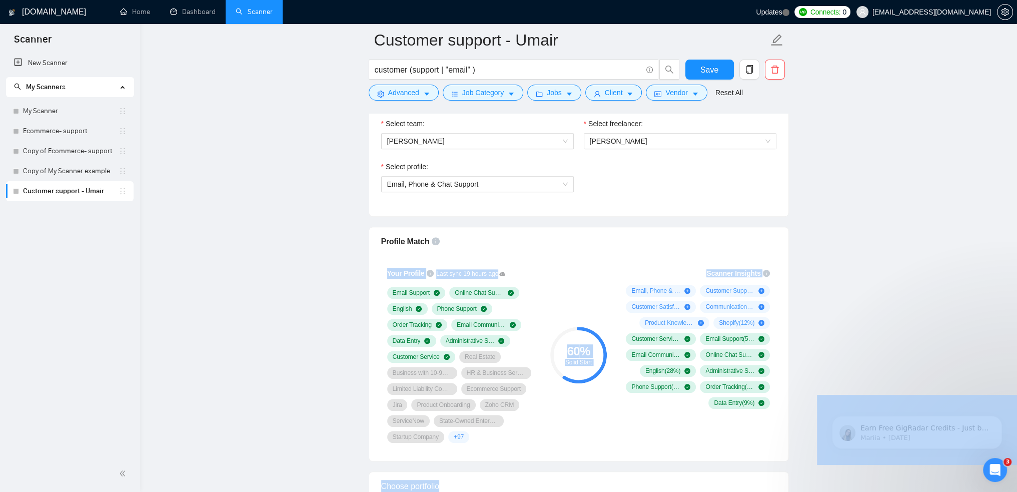
drag, startPoint x: 696, startPoint y: 218, endPoint x: 597, endPoint y: 223, distance: 99.2
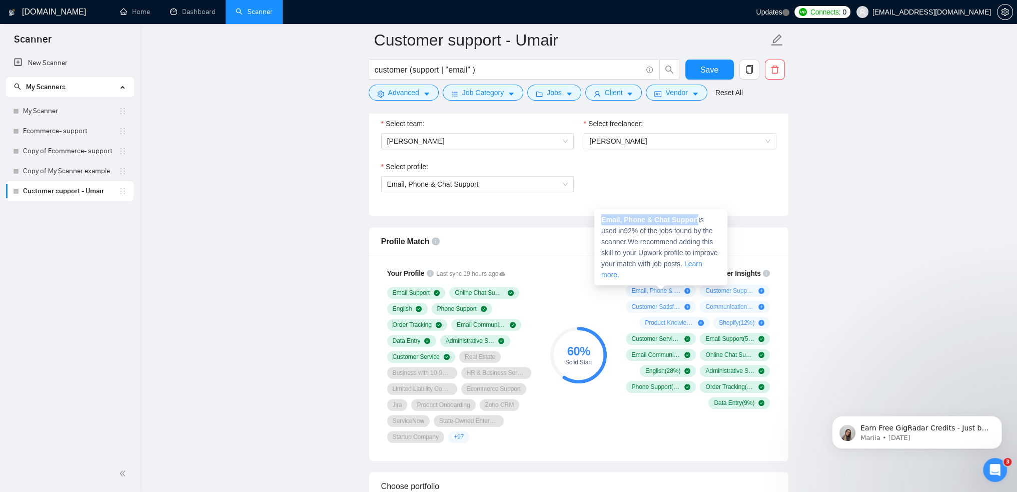
drag, startPoint x: 696, startPoint y: 220, endPoint x: 601, endPoint y: 219, distance: 95.0
click at [601, 219] on strong "Email, Phone & Chat Support" at bounding box center [649, 220] width 97 height 8
copy strong "Email, Phone & Chat Support"
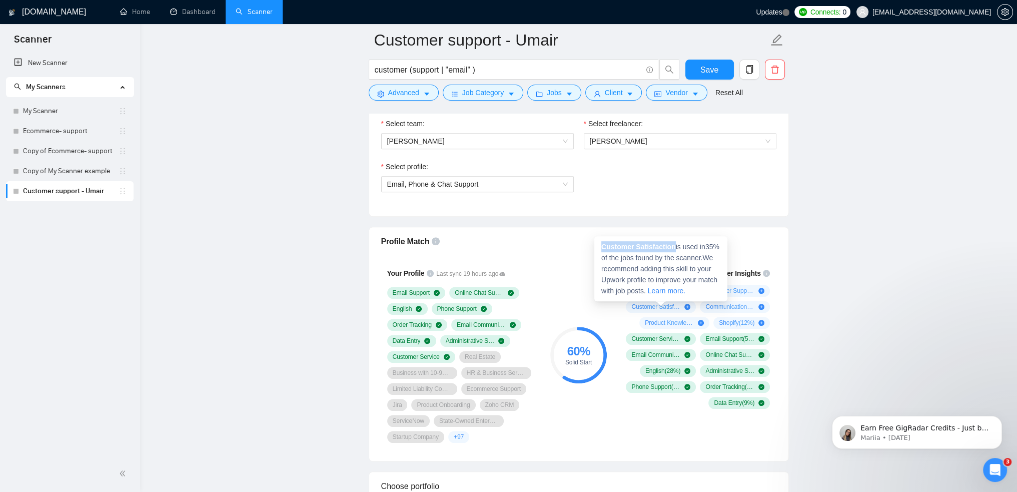
drag, startPoint x: 672, startPoint y: 249, endPoint x: 596, endPoint y: 250, distance: 76.5
click at [596, 250] on div "Customer Satisfaction is used in 35 % of the jobs found by the scanner. We reco…" at bounding box center [660, 268] width 133 height 65
copy strong "Customer Satisfaction"
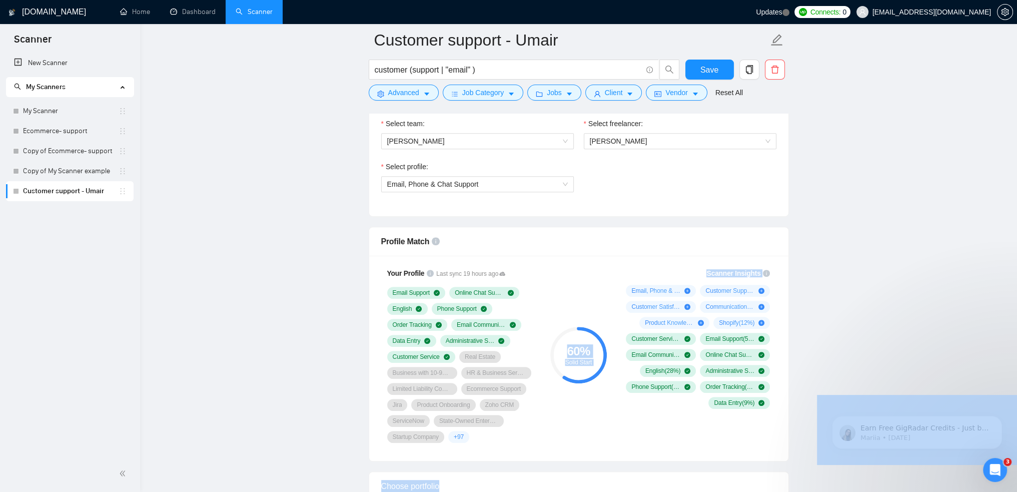
drag, startPoint x: 678, startPoint y: 262, endPoint x: 644, endPoint y: 286, distance: 41.6
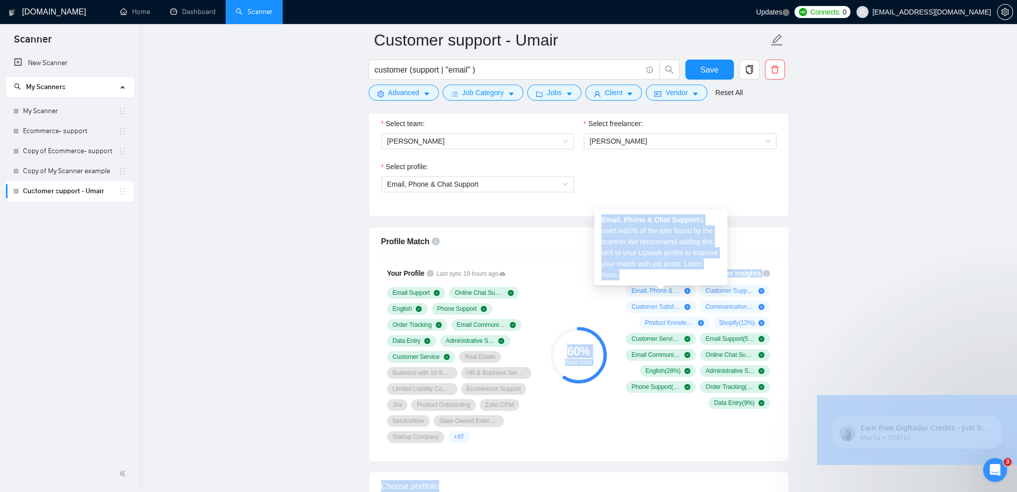
click at [648, 239] on span "Email, Phone & Chat Support is used in 92 % of the jobs found by the scanner. W…" at bounding box center [659, 247] width 117 height 63
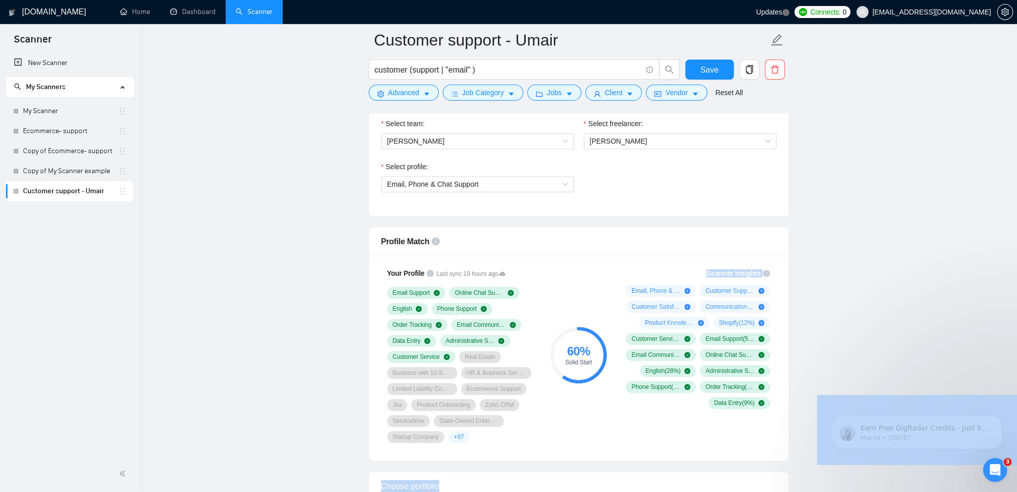
drag, startPoint x: 680, startPoint y: 266, endPoint x: 628, endPoint y: 260, distance: 51.9
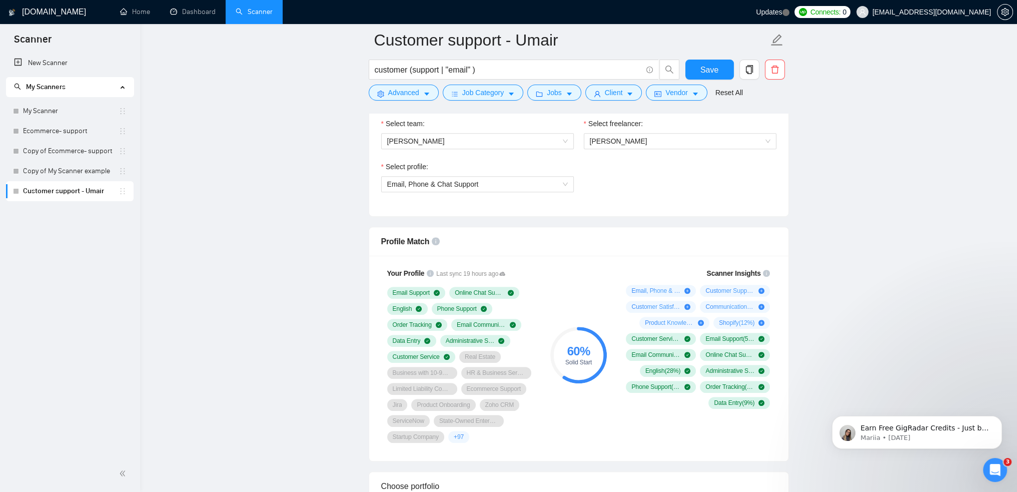
click at [644, 245] on div "Profile Match" at bounding box center [578, 241] width 395 height 29
drag, startPoint x: 678, startPoint y: 264, endPoint x: 612, endPoint y: 260, distance: 66.1
click at [612, 260] on div "Product Knowledge is used in 15 % of the jobs found by the scanner. We recommen…" at bounding box center [673, 284] width 133 height 65
copy strong "Product Knowledge"
drag, startPoint x: 709, startPoint y: 261, endPoint x: 681, endPoint y: 260, distance: 28.0
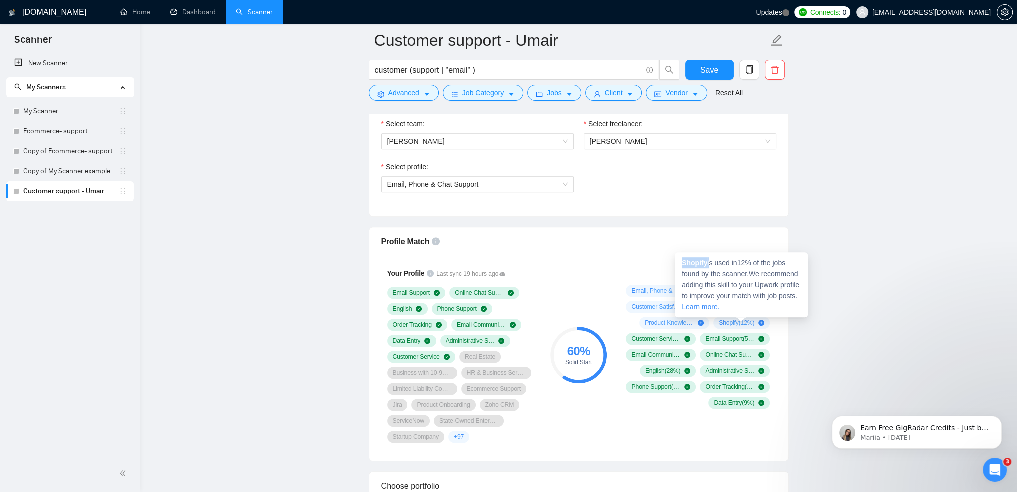
click at [681, 260] on div "Shopify is used in 12 % of the jobs found by the scanner. We recommend adding t…" at bounding box center [741, 284] width 133 height 65
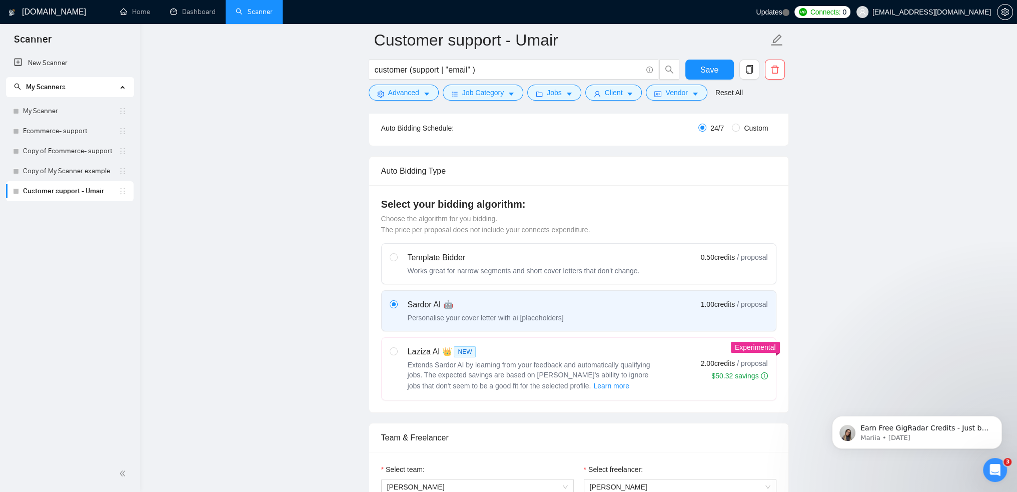
scroll to position [288, 0]
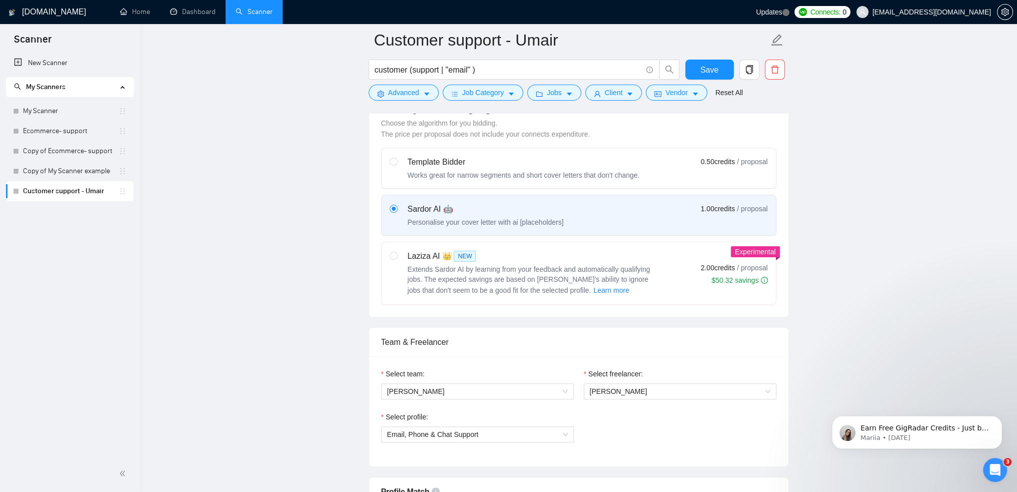
drag, startPoint x: 398, startPoint y: 258, endPoint x: 418, endPoint y: 261, distance: 20.2
click at [398, 258] on div "Laziza AI 👑 NEW Extends Sardor AI by learning from your feedback and automatica…" at bounding box center [524, 273] width 268 height 46
click at [397, 258] on input "radio" at bounding box center [393, 255] width 7 height 7
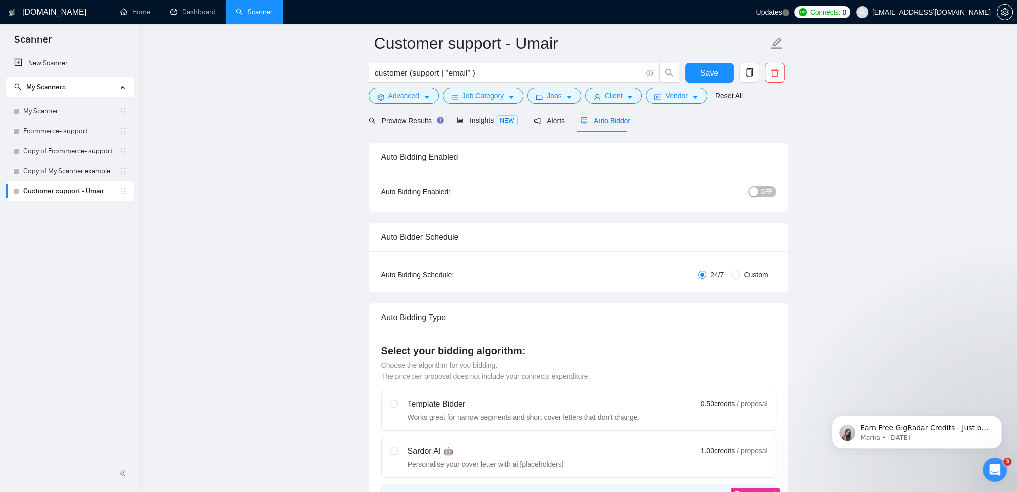
scroll to position [0, 0]
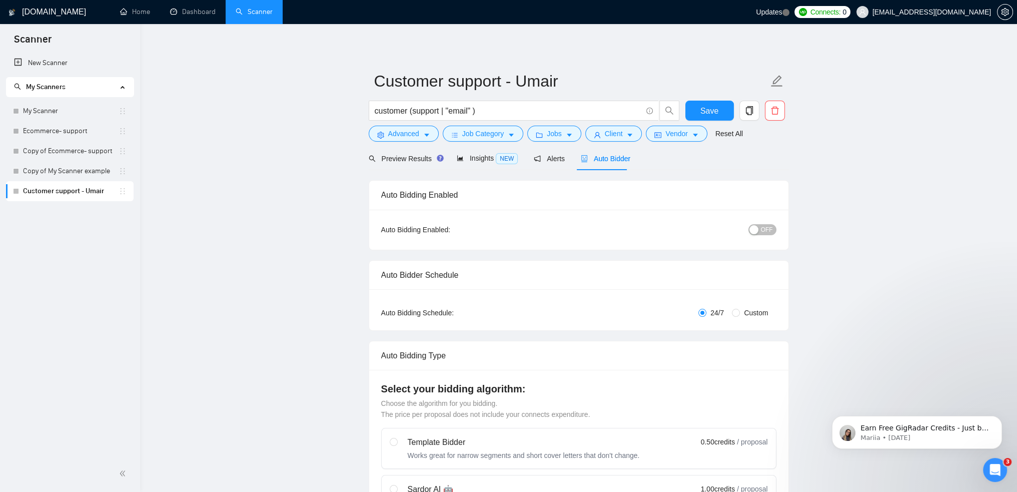
click at [767, 227] on span "OFF" at bounding box center [767, 229] width 12 height 11
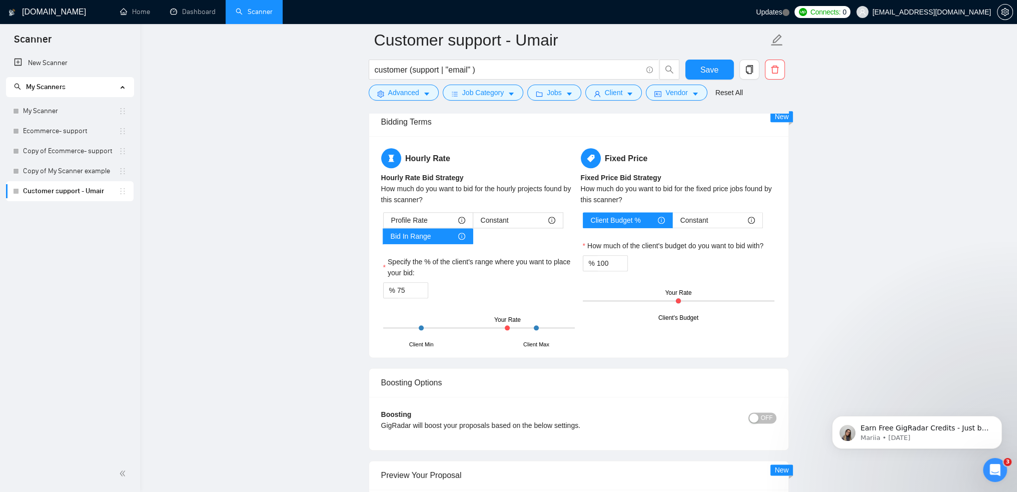
scroll to position [1550, 0]
click at [436, 217] on div "Profile Rate" at bounding box center [428, 221] width 74 height 15
click at [384, 224] on input "Profile Rate" at bounding box center [384, 224] width 0 height 0
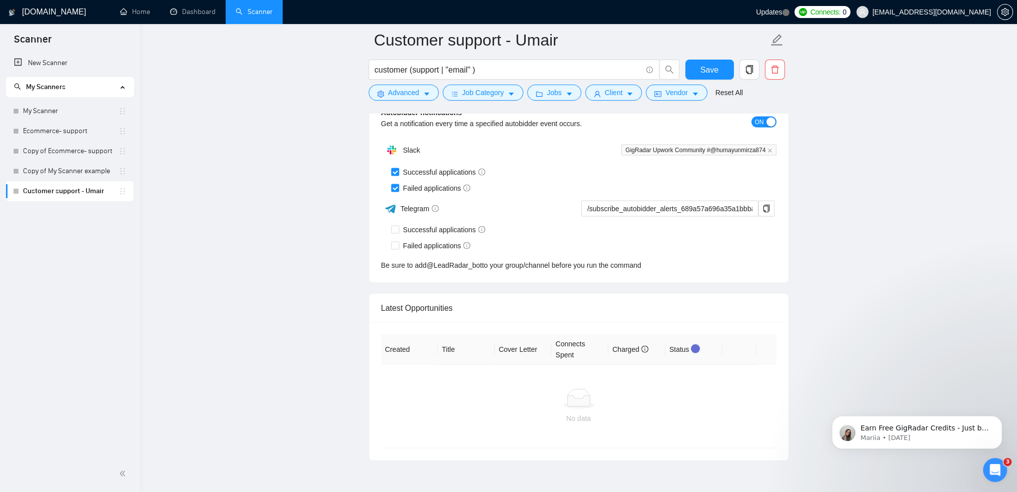
scroll to position [2783, 0]
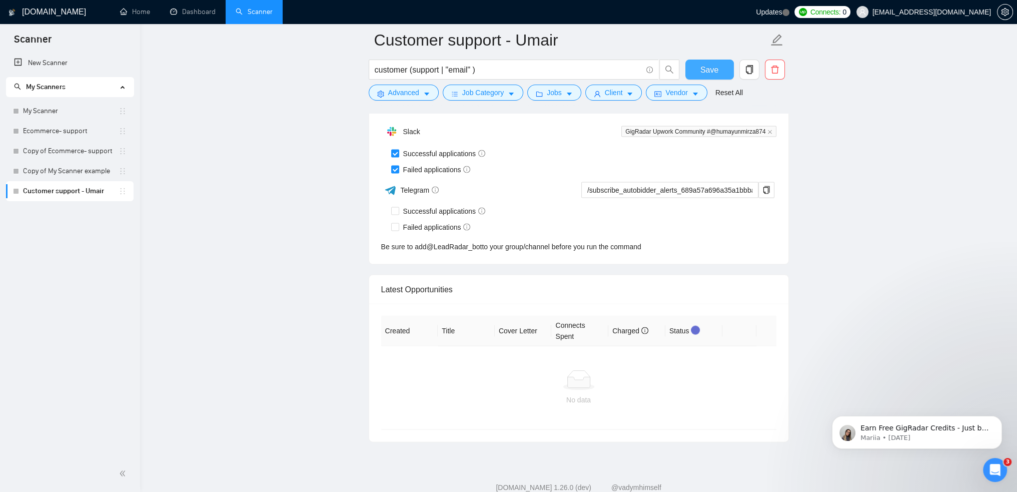
click at [718, 69] on button "Save" at bounding box center [709, 70] width 49 height 20
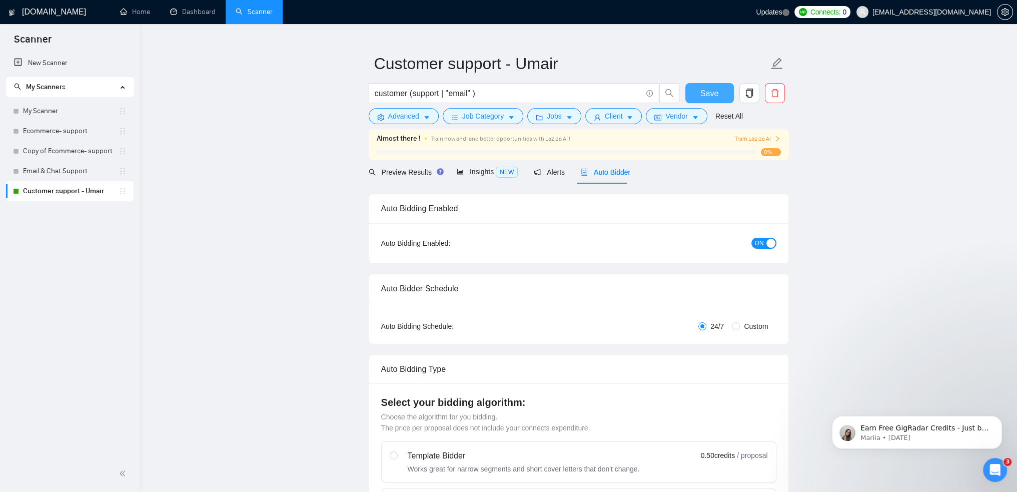
scroll to position [0, 0]
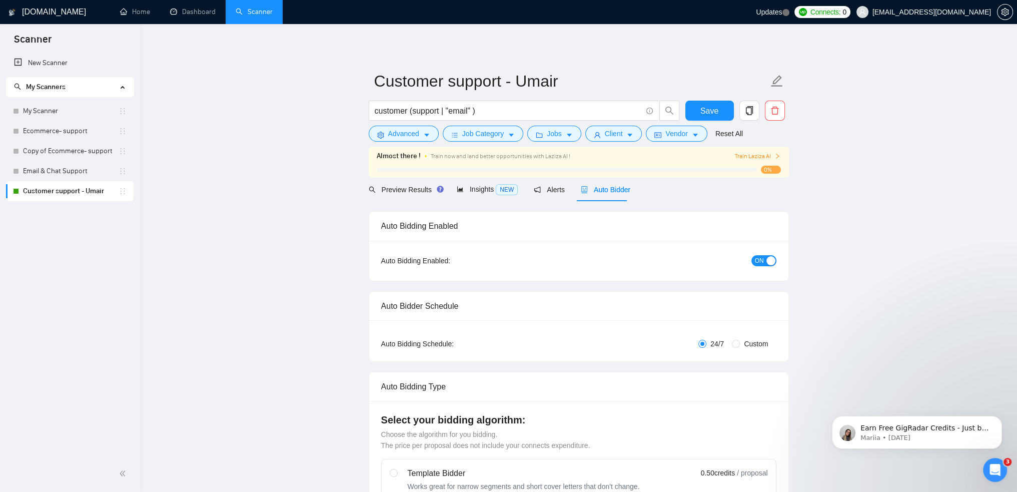
click at [769, 153] on span "Train Laziza AI" at bounding box center [757, 157] width 46 height 10
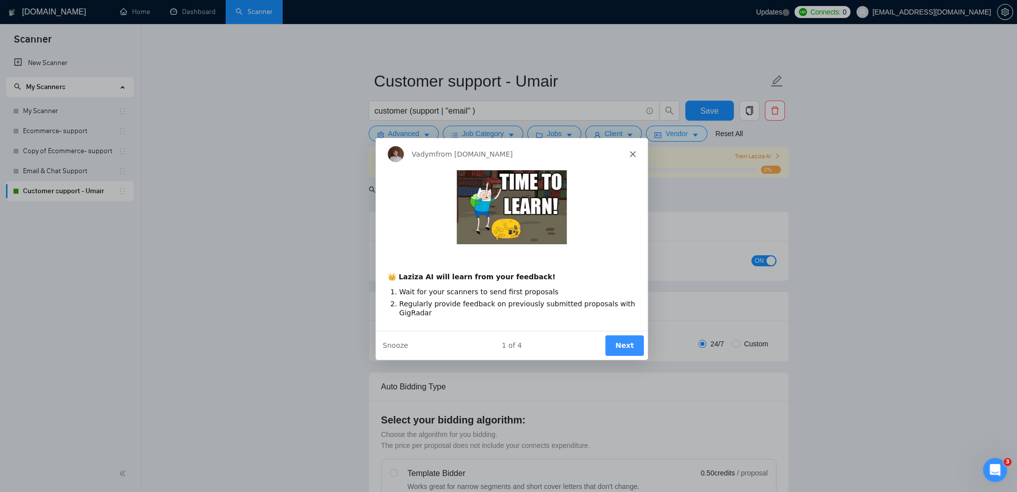
click at [631, 345] on button "Next" at bounding box center [623, 345] width 39 height 21
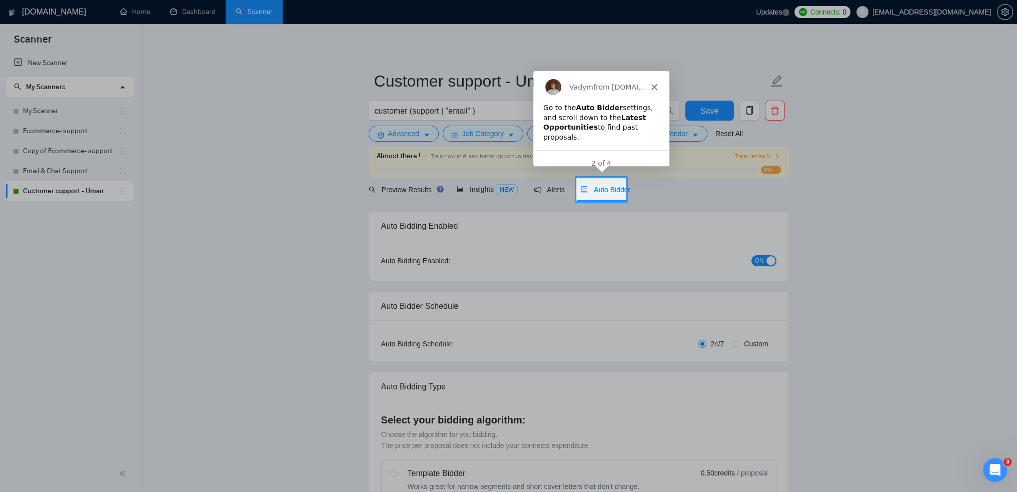
click at [601, 188] on span "Auto Bidder" at bounding box center [606, 190] width 50 height 8
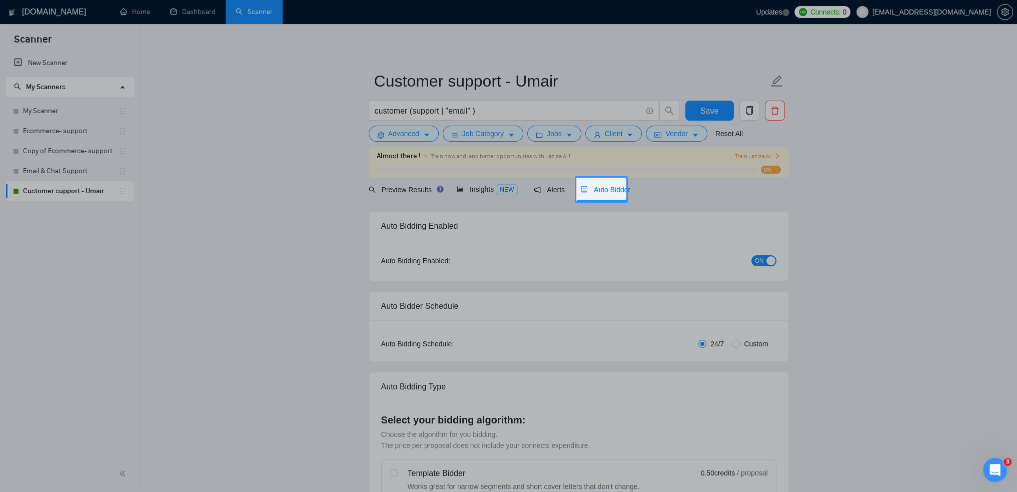
click at [603, 186] on span "Auto Bidder" at bounding box center [606, 190] width 50 height 8
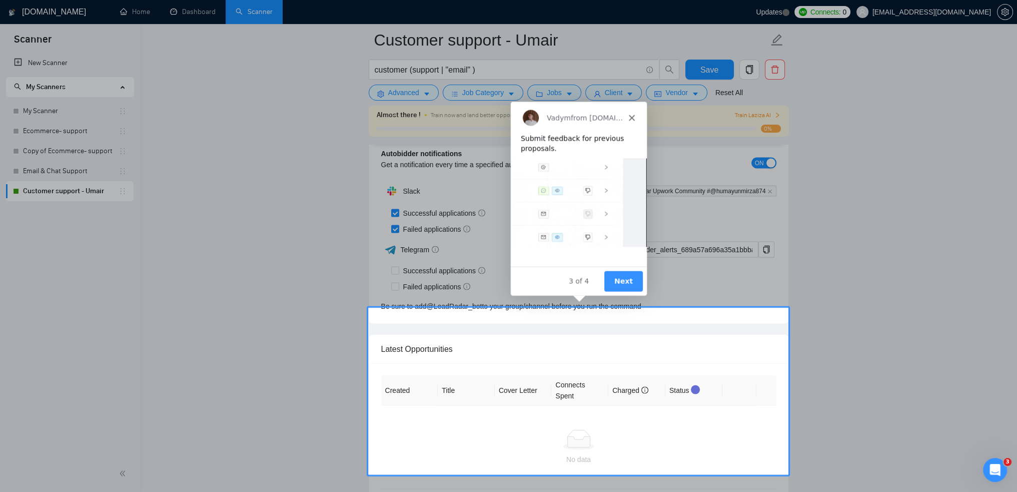
scroll to position [2806, 0]
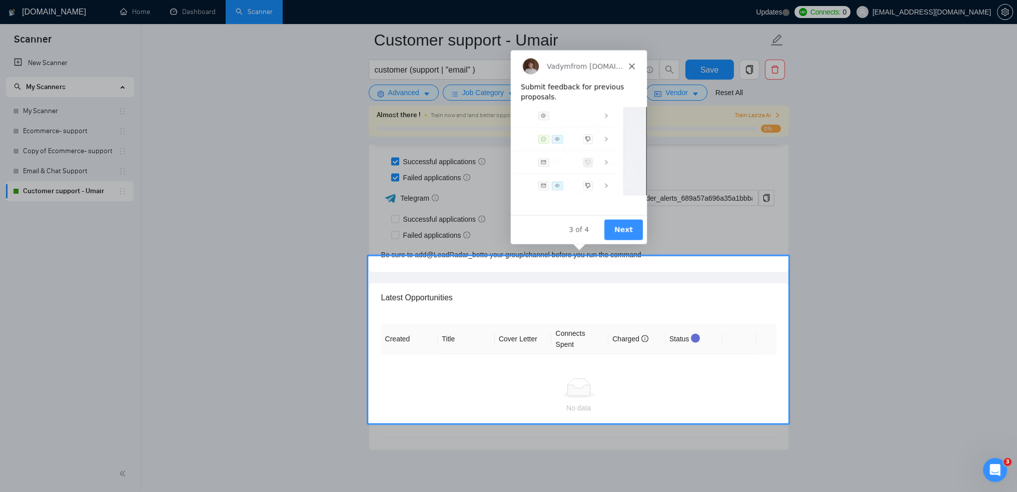
click at [624, 230] on button "Next" at bounding box center [622, 229] width 39 height 21
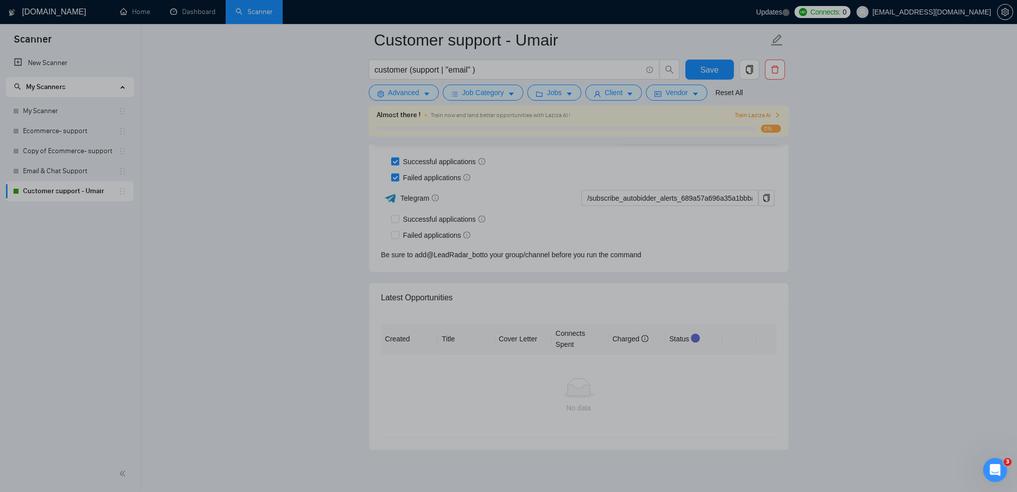
scroll to position [0, 0]
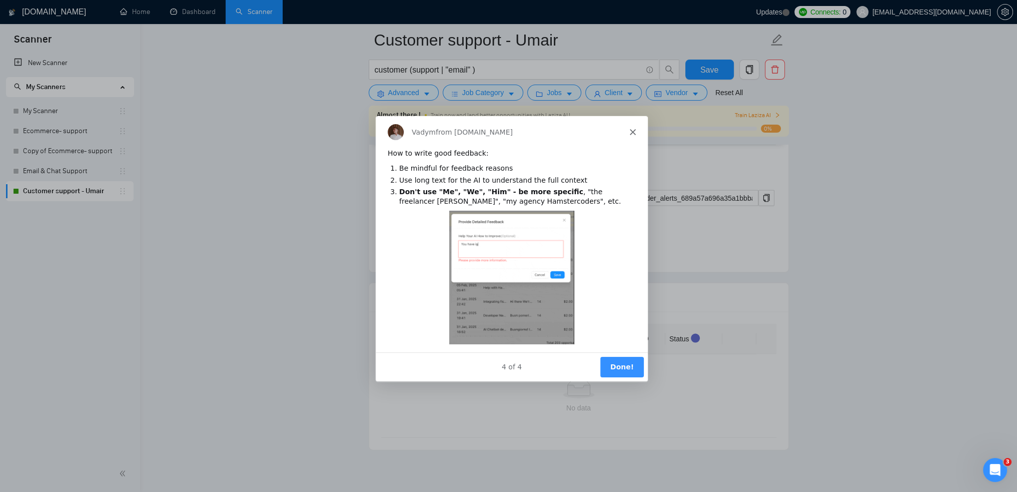
click at [625, 365] on button "Done!" at bounding box center [621, 366] width 44 height 21
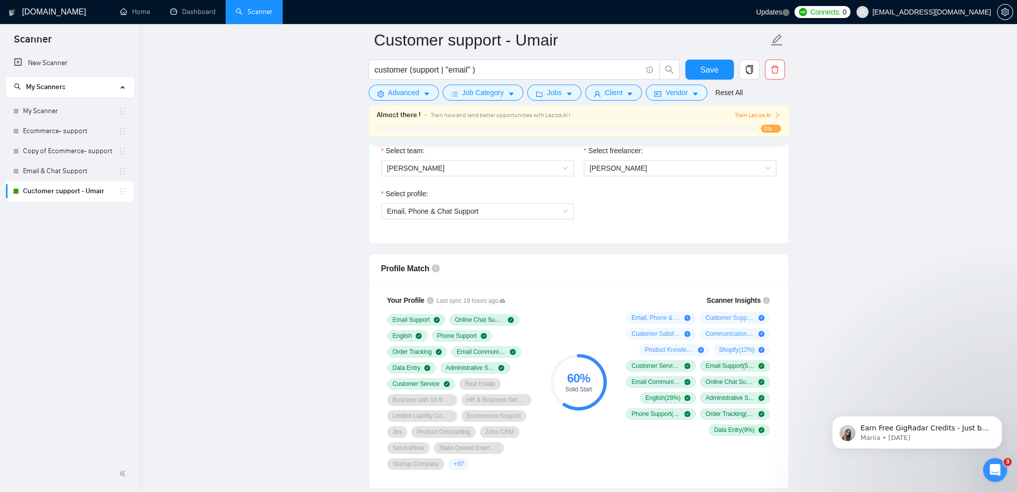
scroll to position [600, 0]
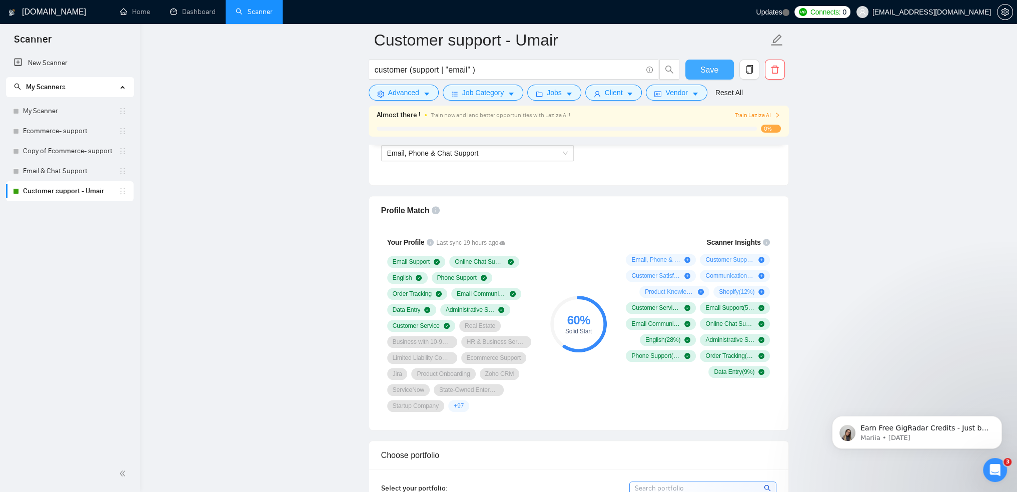
click at [700, 69] on button "Save" at bounding box center [709, 70] width 49 height 20
click at [458, 405] on span "+ 97" at bounding box center [459, 406] width 10 height 8
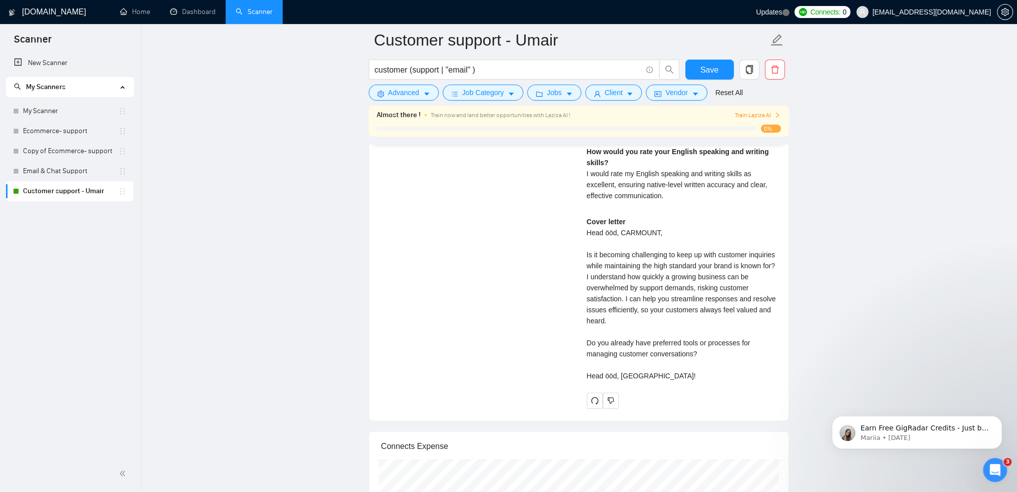
scroll to position [2151, 0]
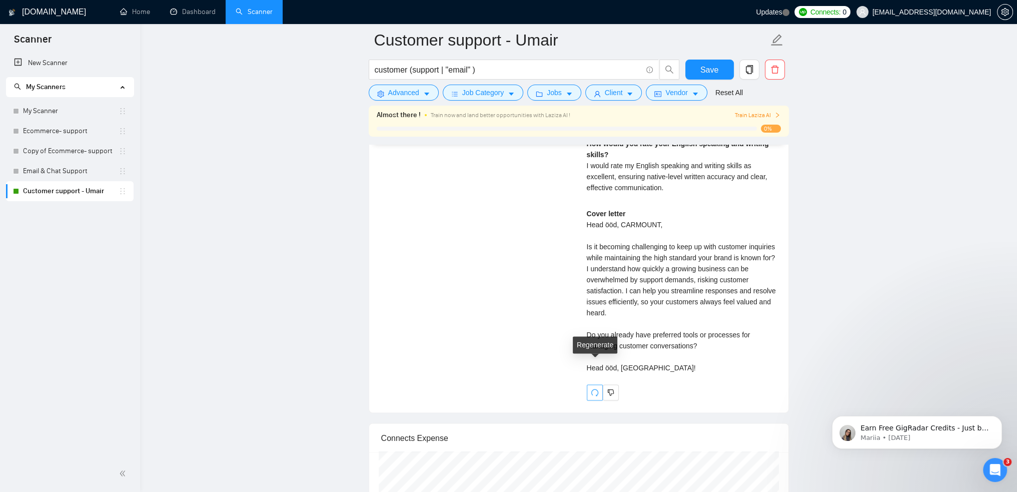
click at [594, 389] on icon "redo" at bounding box center [594, 392] width 7 height 7
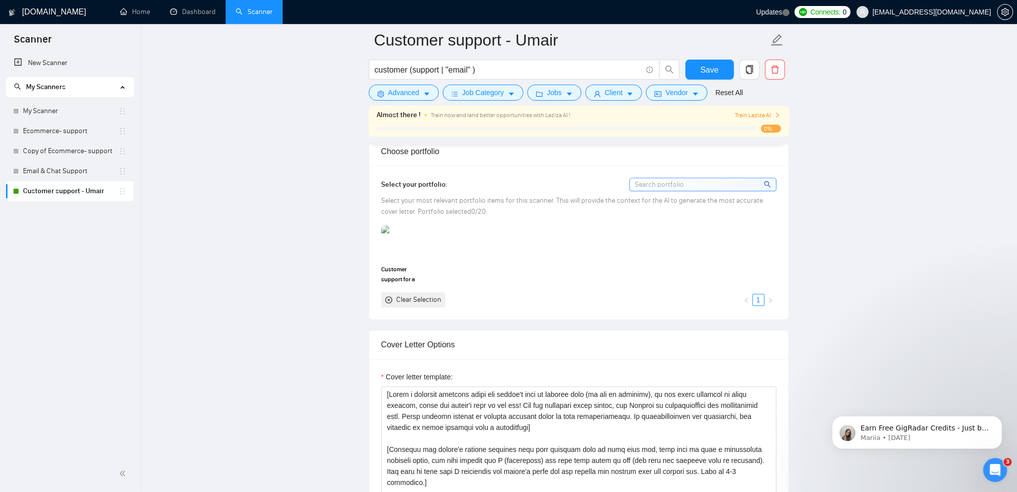
scroll to position [900, 0]
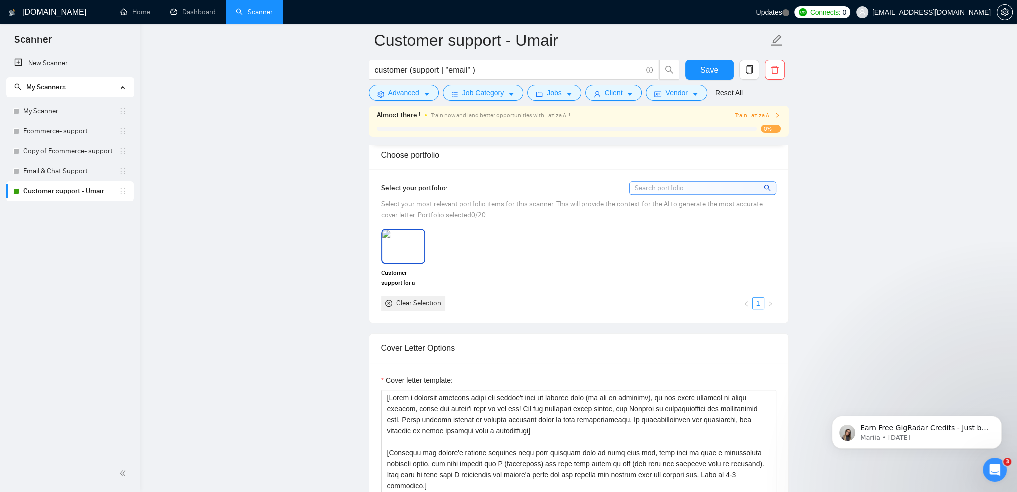
click at [414, 240] on img at bounding box center [403, 246] width 42 height 33
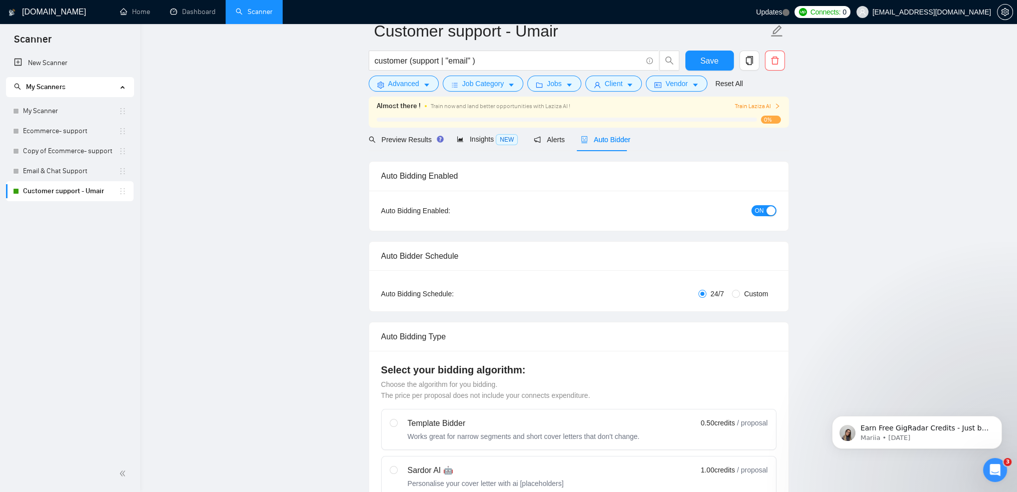
scroll to position [0, 0]
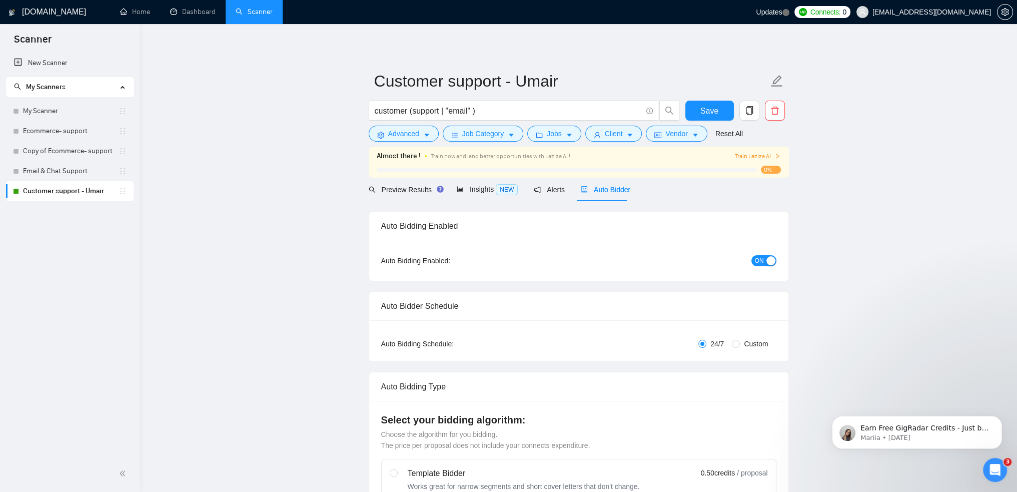
click at [742, 158] on span "Train Laziza AI" at bounding box center [757, 157] width 46 height 10
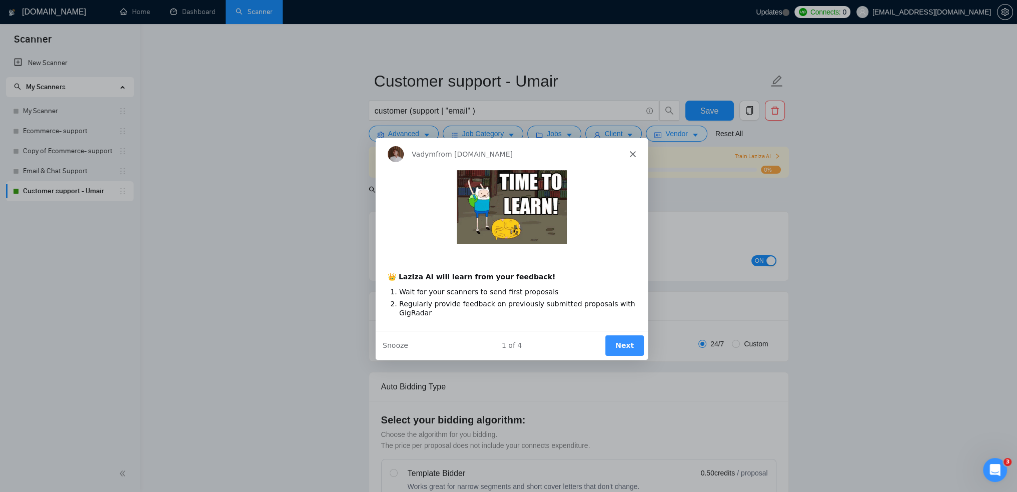
click at [629, 342] on button "Next" at bounding box center [623, 345] width 39 height 21
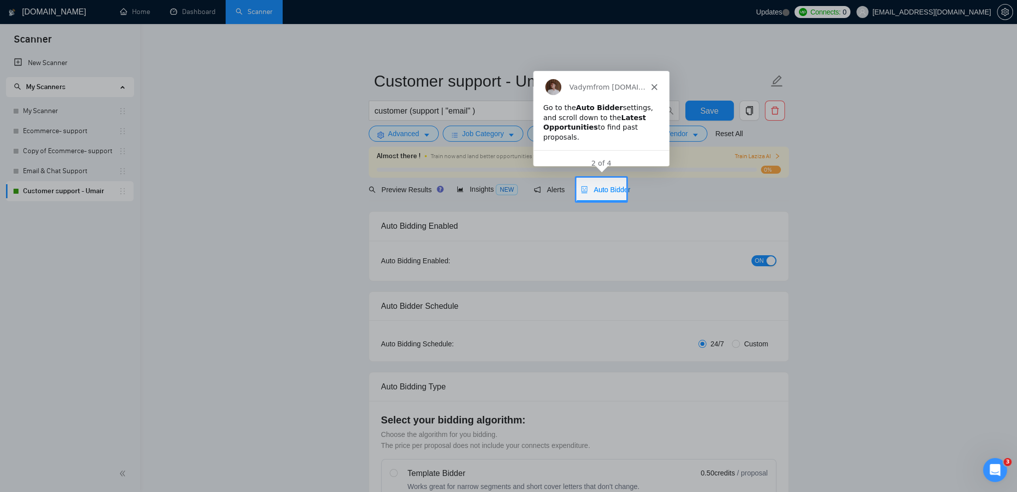
click at [601, 189] on span "Auto Bidder" at bounding box center [606, 190] width 50 height 8
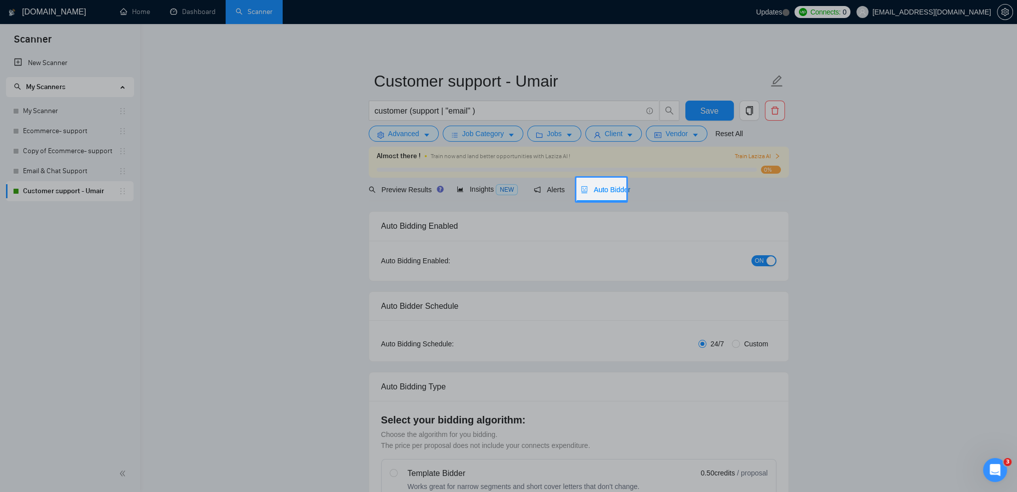
click at [600, 186] on body "Scanner New Scanner My Scanners My Scanner Ecommerce- support Copy of Ecommerce…" at bounding box center [508, 246] width 1017 height 492
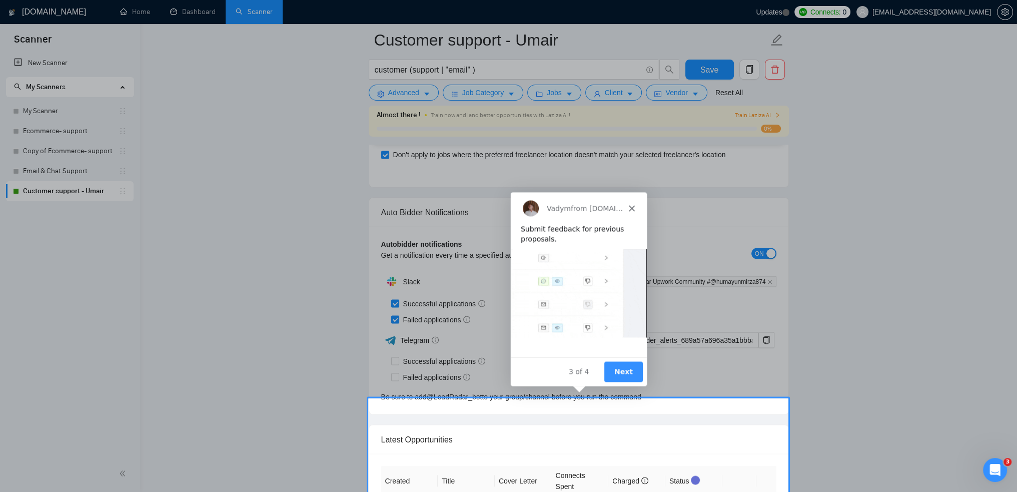
scroll to position [2509, 0]
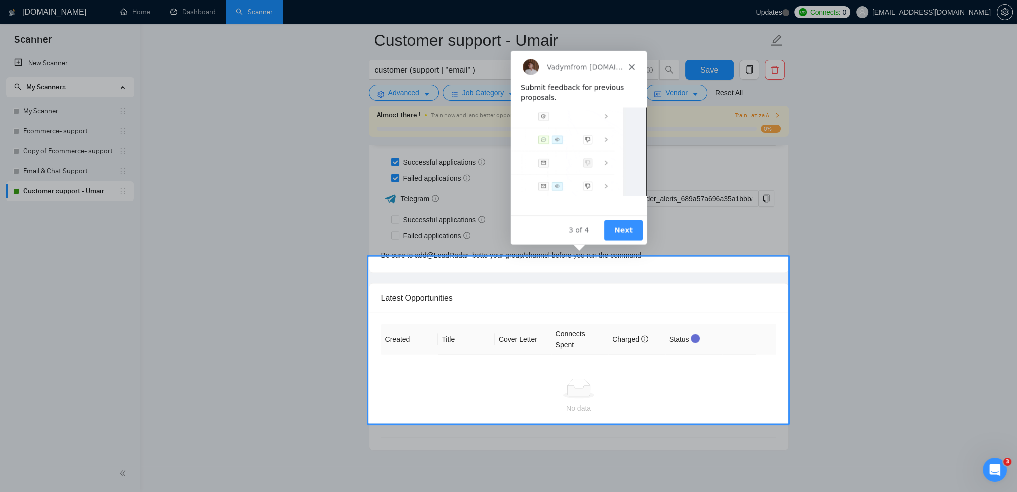
click at [629, 233] on button "Next" at bounding box center [622, 229] width 39 height 21
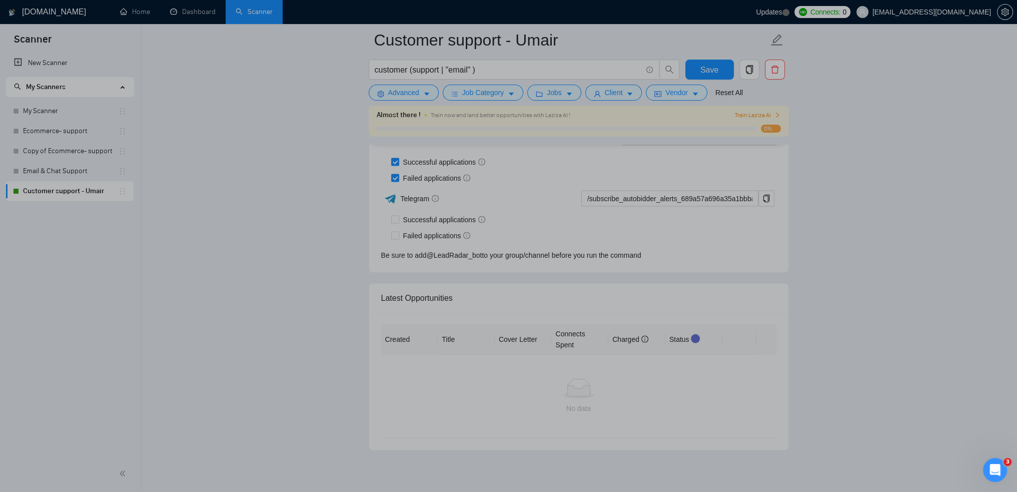
scroll to position [0, 0]
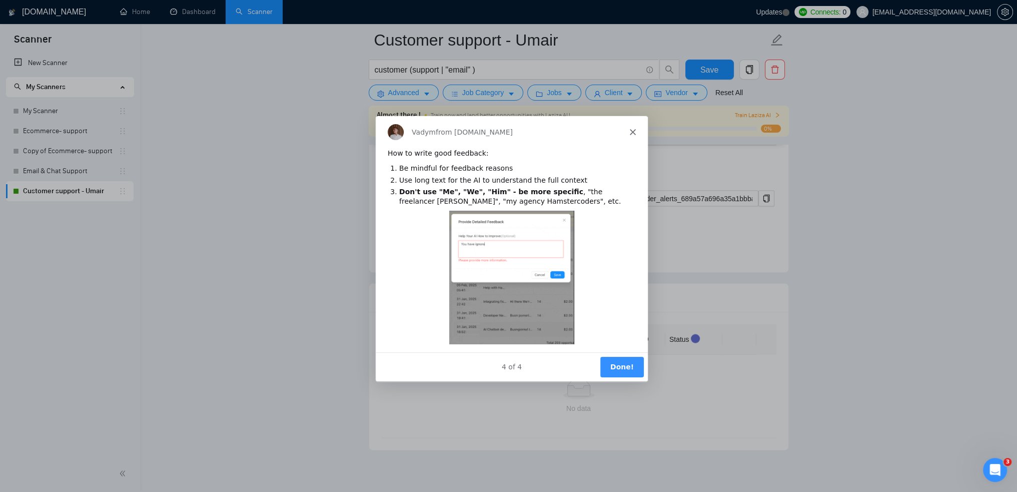
click at [621, 358] on button "Done!" at bounding box center [621, 366] width 44 height 21
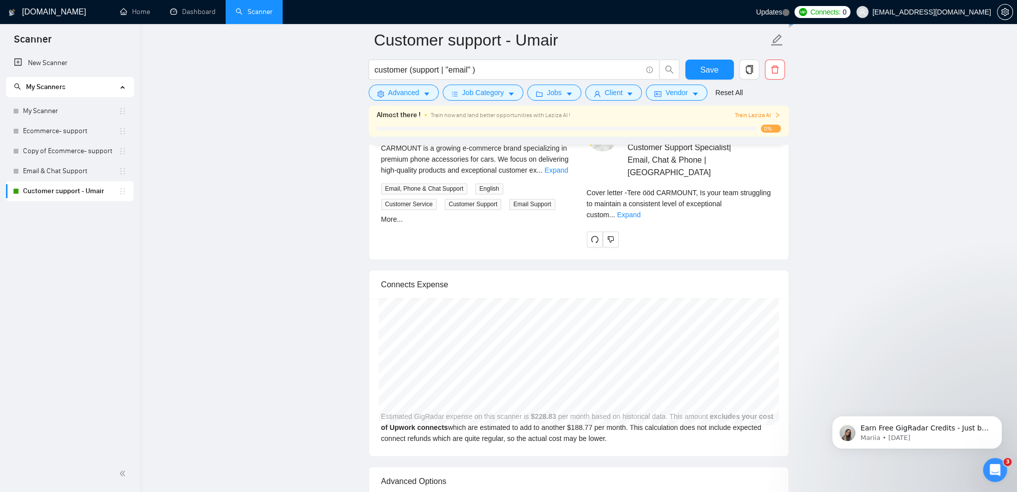
scroll to position [1959, 0]
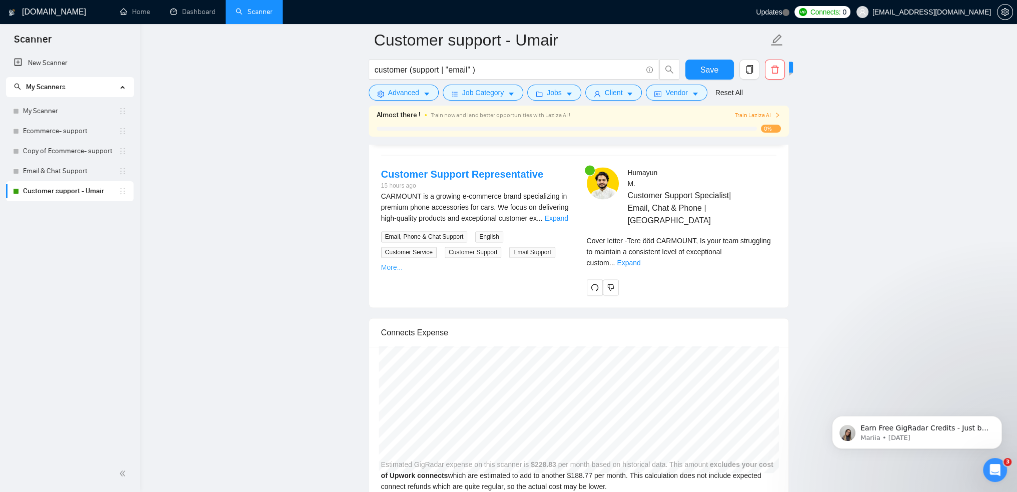
click at [403, 263] on link "More..." at bounding box center [392, 267] width 22 height 8
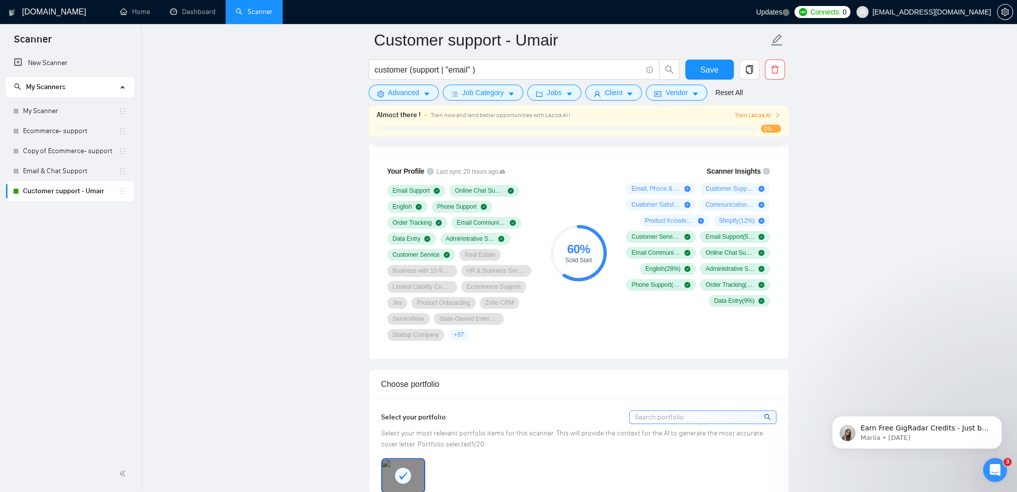
scroll to position [658, 0]
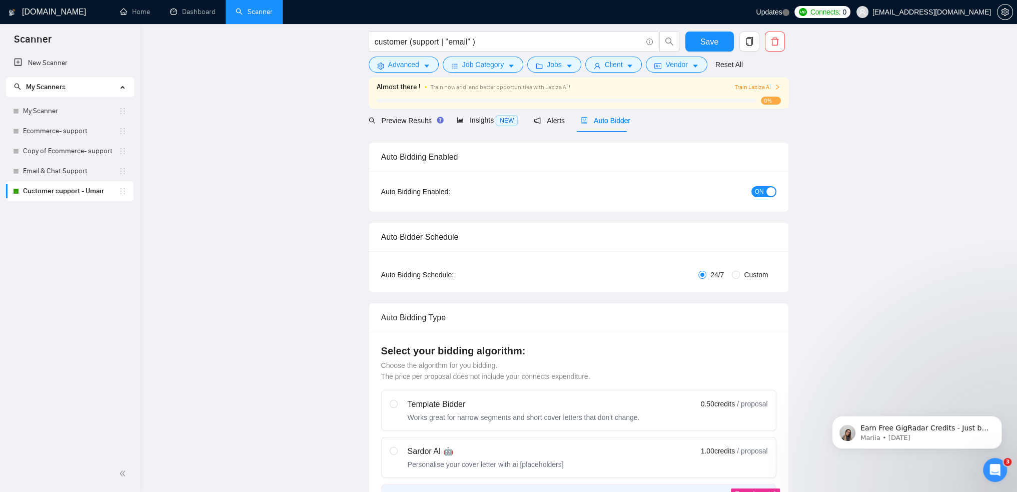
scroll to position [0, 0]
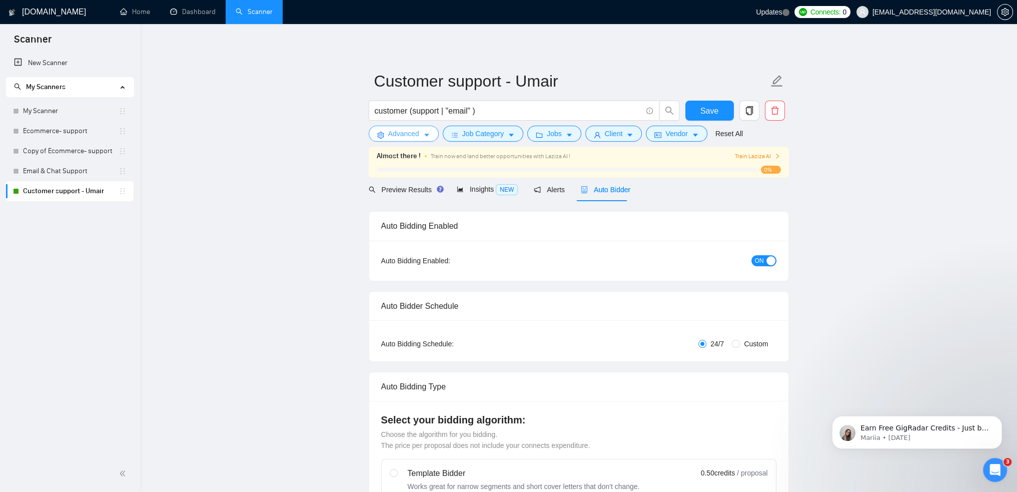
click at [397, 138] on span "Advanced" at bounding box center [403, 133] width 31 height 11
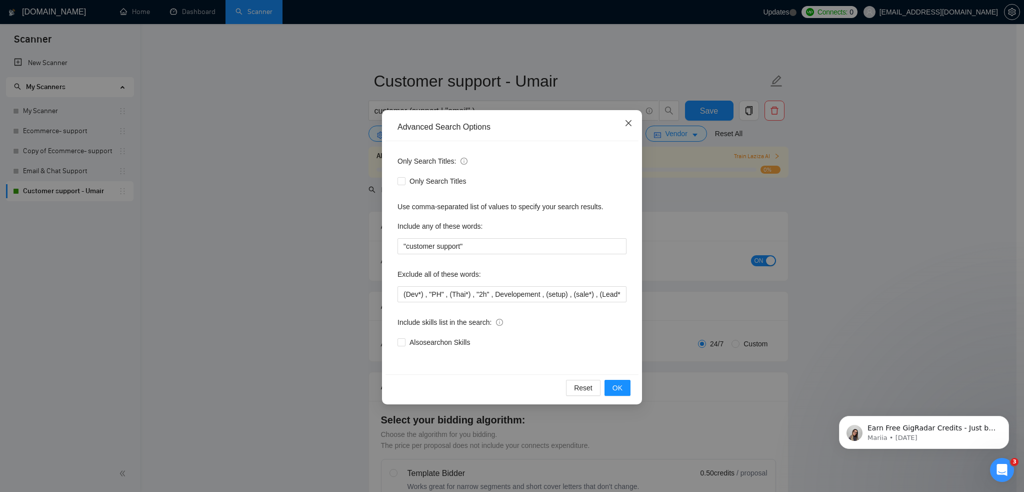
click at [626, 127] on icon "close" at bounding box center [629, 123] width 8 height 8
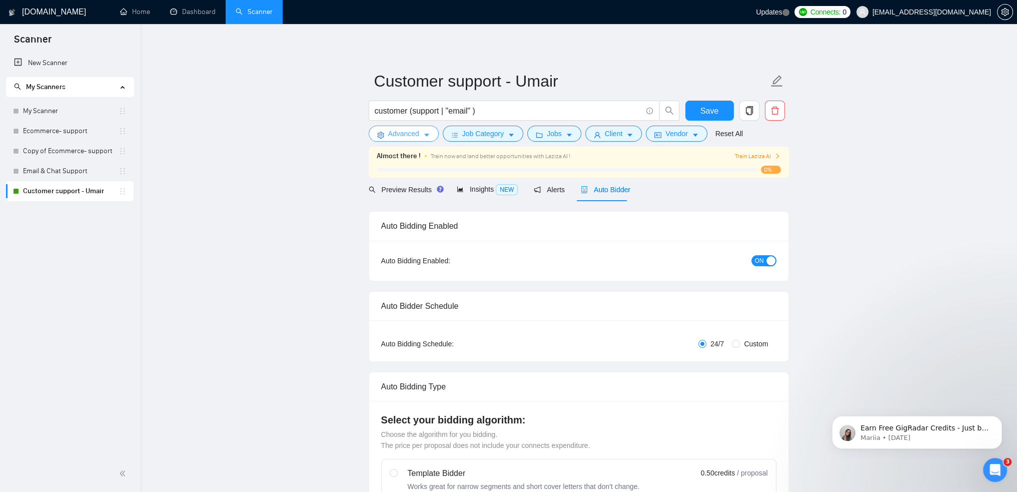
click at [413, 136] on span "Advanced" at bounding box center [403, 133] width 31 height 11
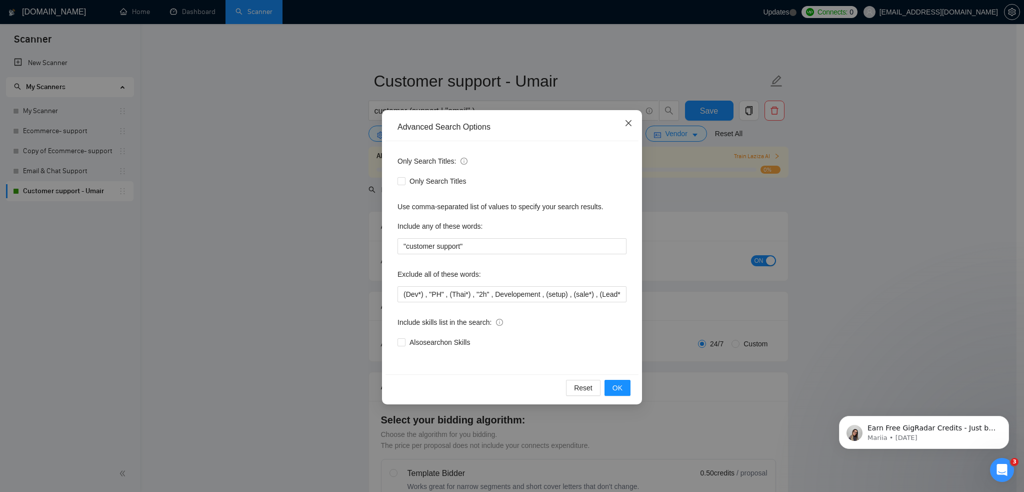
click at [632, 126] on icon "close" at bounding box center [629, 123] width 8 height 8
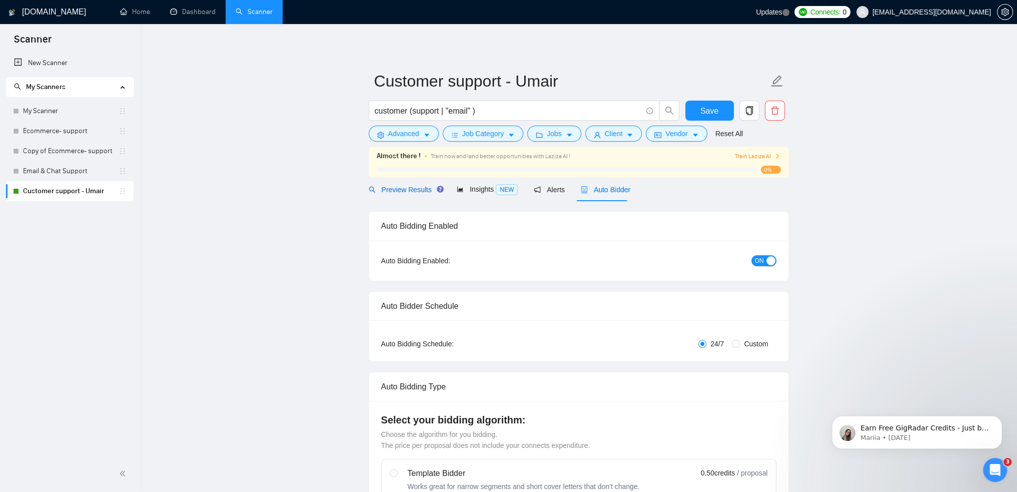
click at [403, 188] on span "Preview Results" at bounding box center [405, 190] width 72 height 8
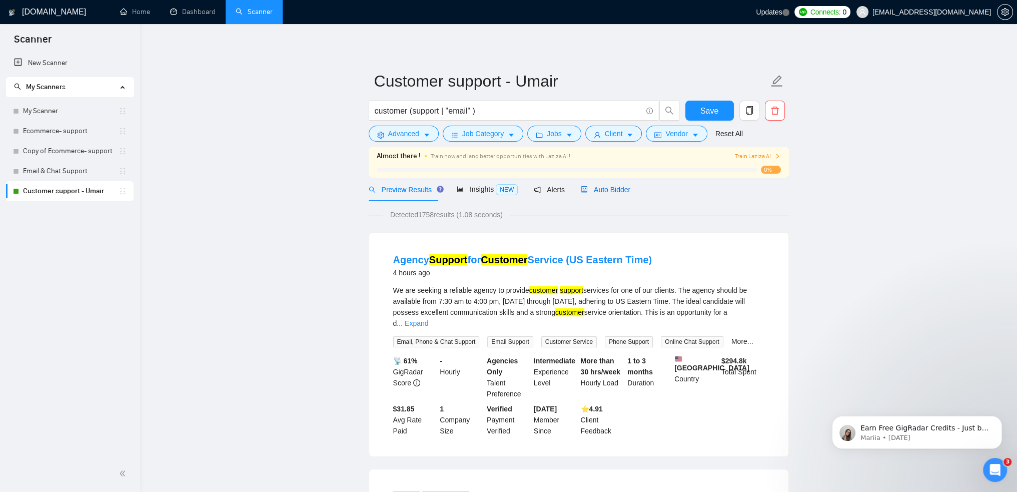
click at [598, 190] on span "Auto Bidder" at bounding box center [606, 190] width 50 height 8
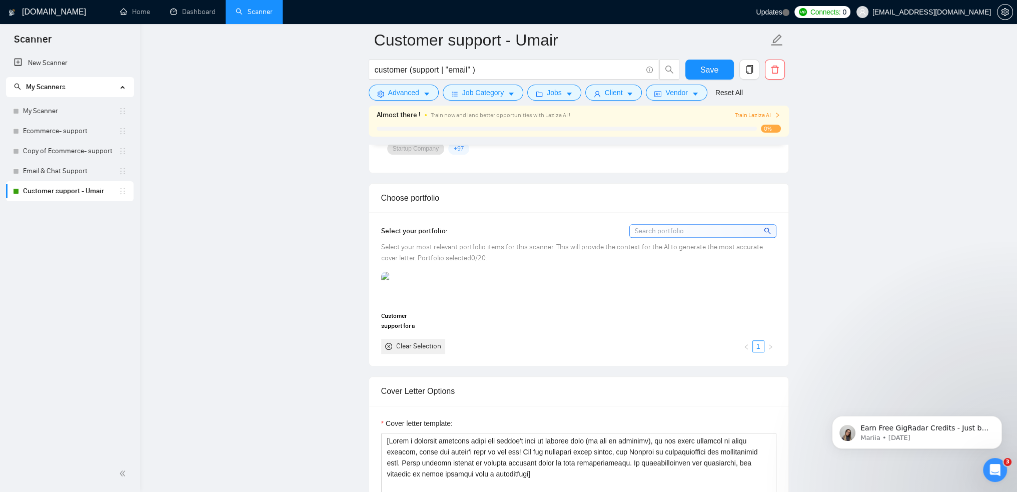
scroll to position [900, 0]
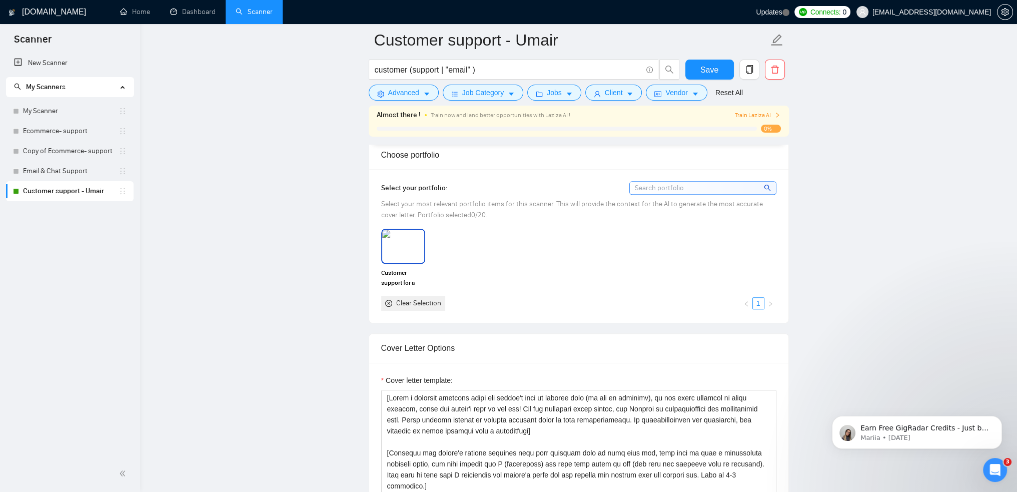
click at [404, 244] on img at bounding box center [403, 246] width 42 height 33
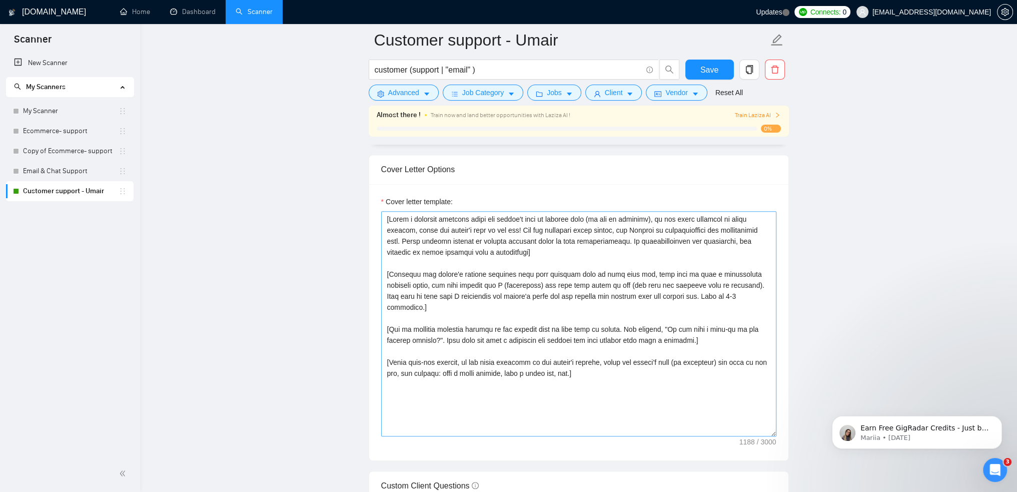
scroll to position [1100, 0]
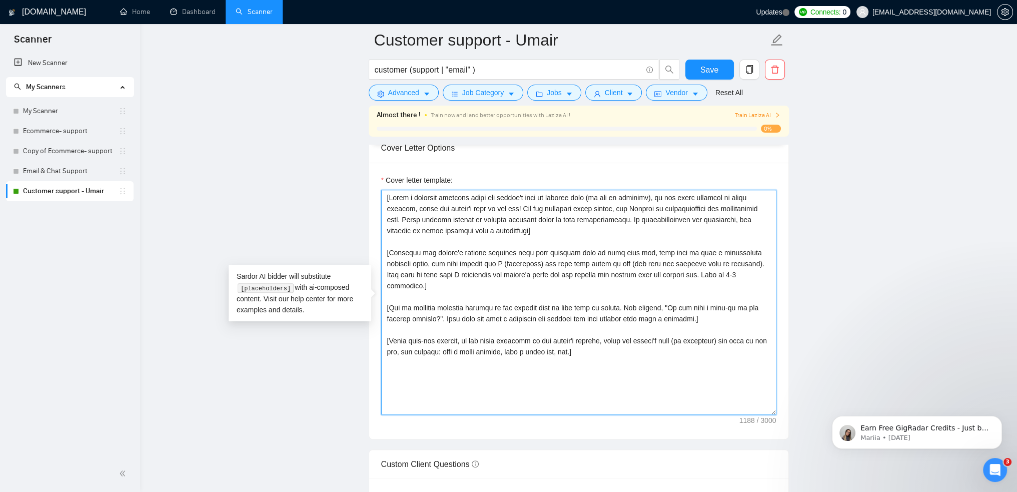
drag, startPoint x: 592, startPoint y: 344, endPoint x: 392, endPoint y: 166, distance: 267.5
click at [392, 166] on div "Cover letter template:" at bounding box center [578, 301] width 419 height 276
click at [509, 306] on textarea "Cover letter template:" at bounding box center [578, 302] width 395 height 225
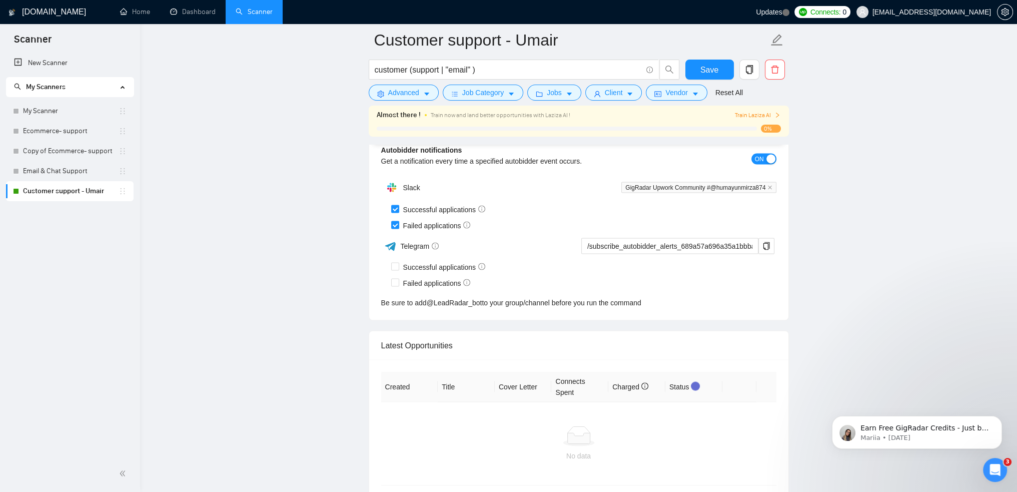
scroll to position [2473, 0]
